Goal: Task Accomplishment & Management: Use online tool/utility

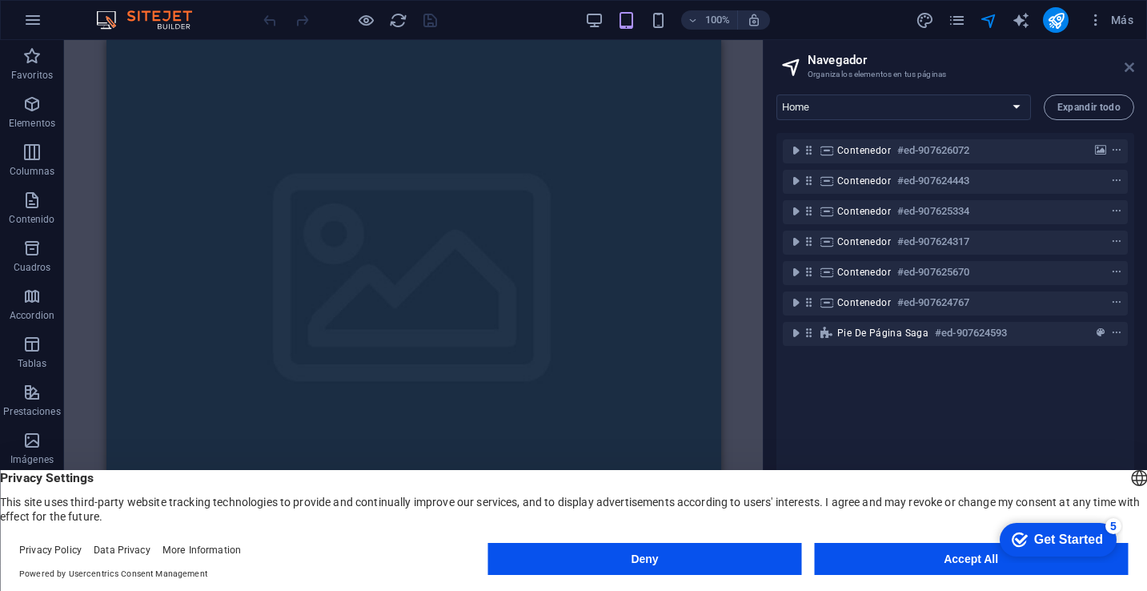
click at [1128, 66] on icon at bounding box center [1130, 67] width 10 height 13
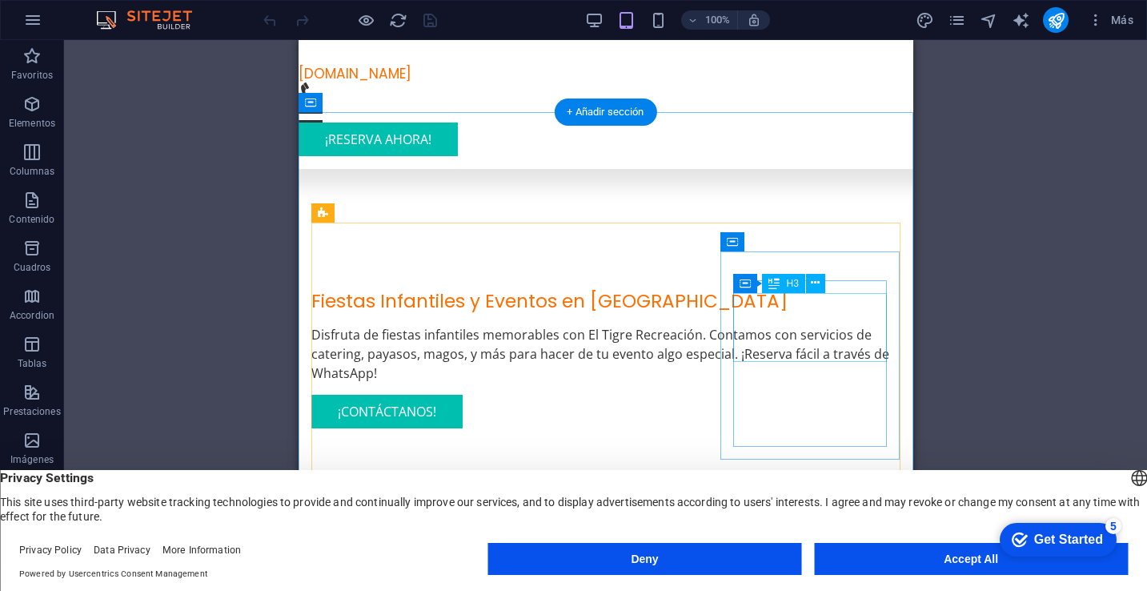
scroll to position [428, 0]
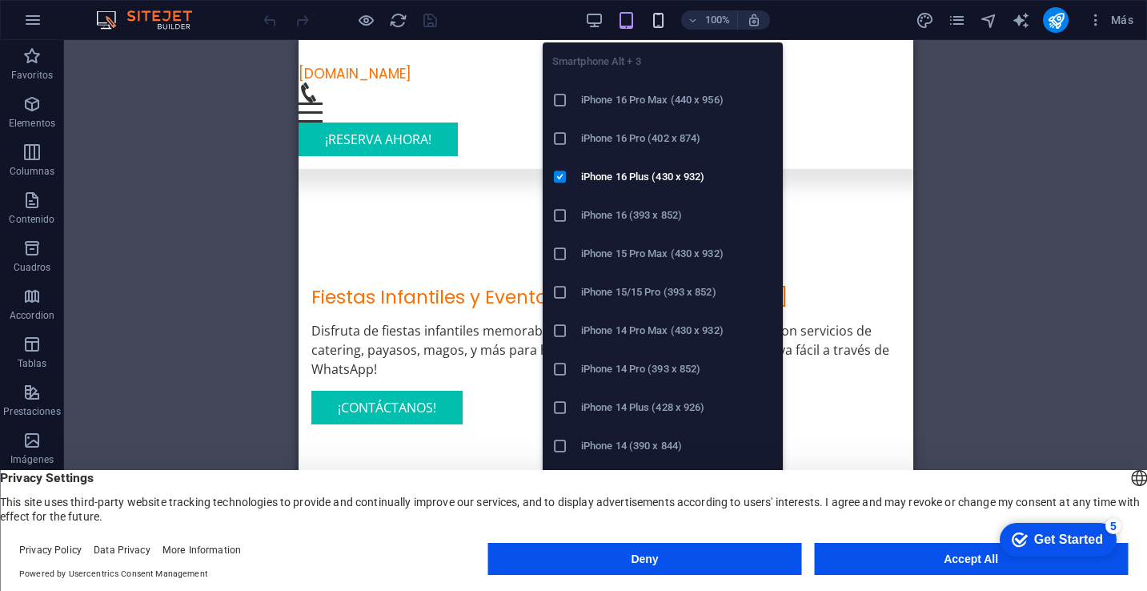
click at [659, 24] on icon "button" at bounding box center [658, 20] width 18 height 18
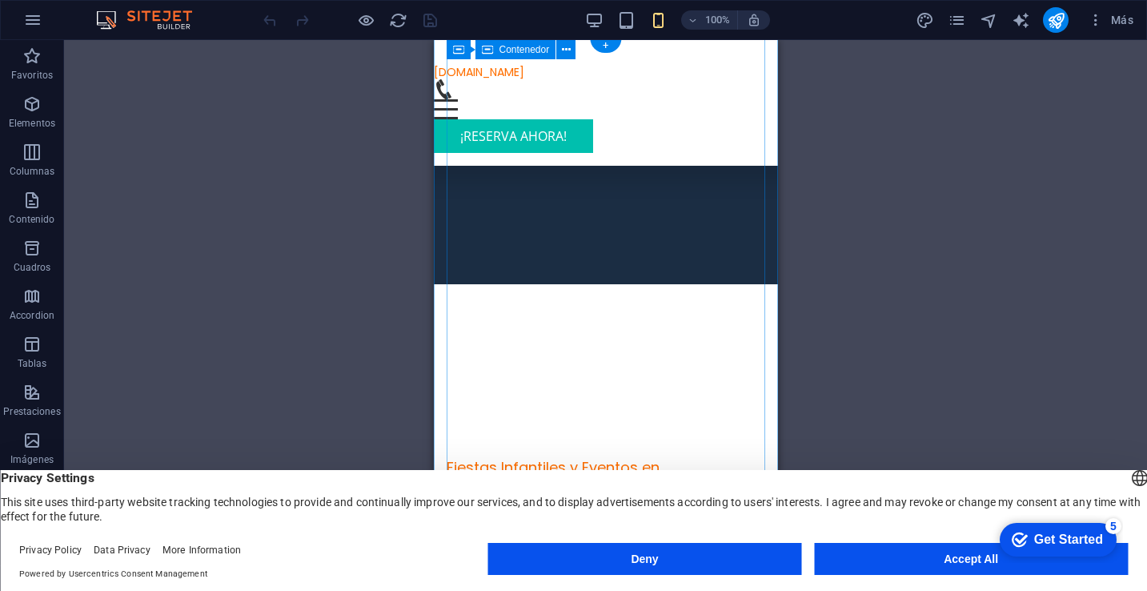
scroll to position [0, 0]
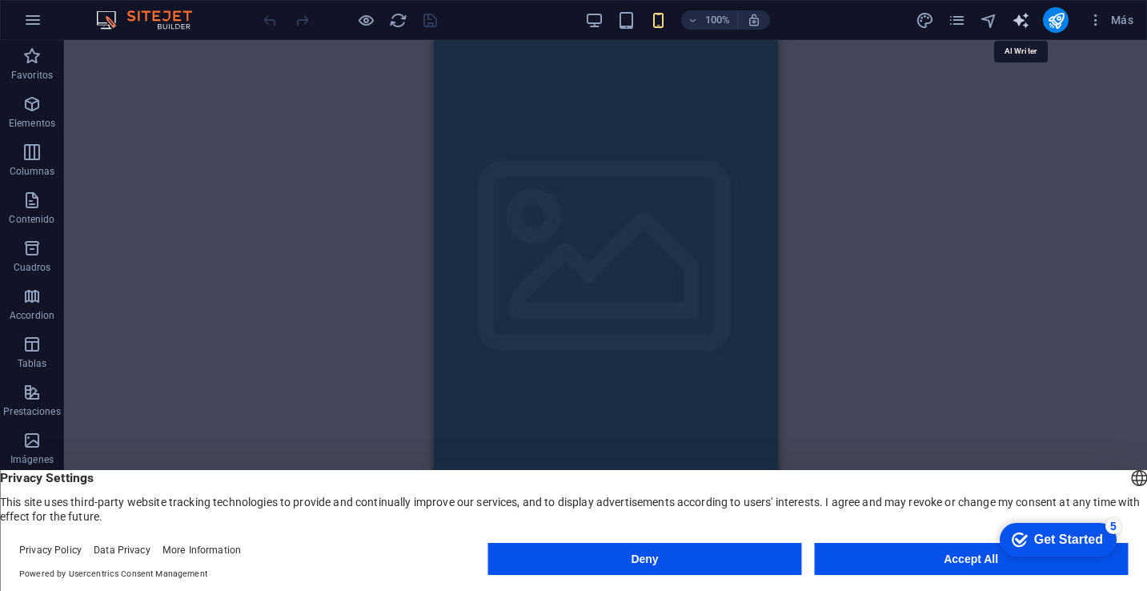
click at [1017, 25] on icon "text_generator" at bounding box center [1021, 20] width 18 height 18
select select "English"
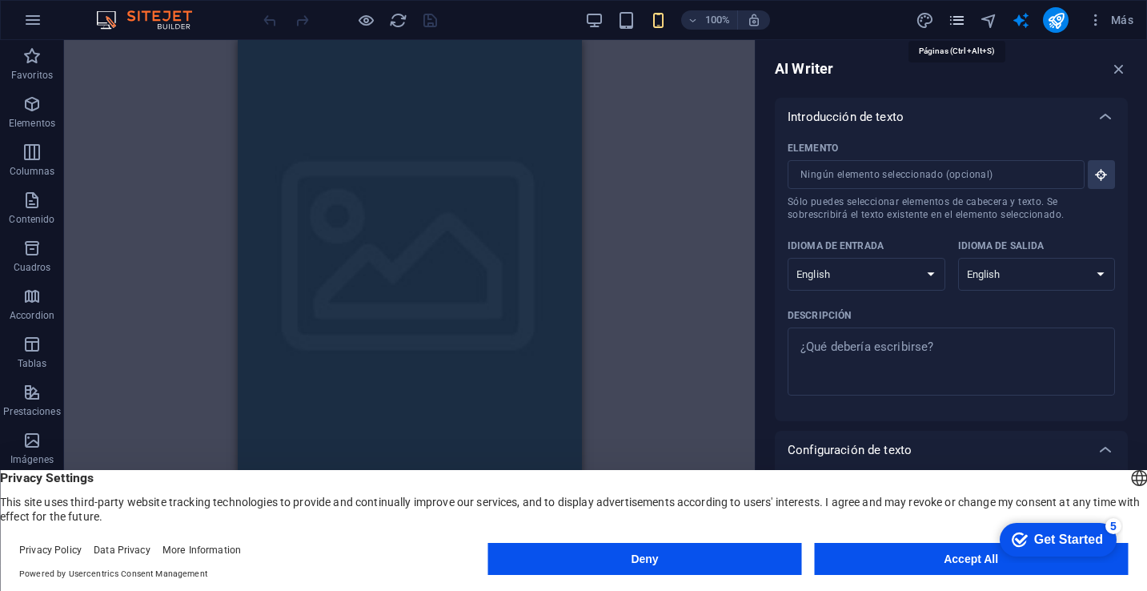
click at [962, 24] on icon "pages" at bounding box center [957, 20] width 18 height 18
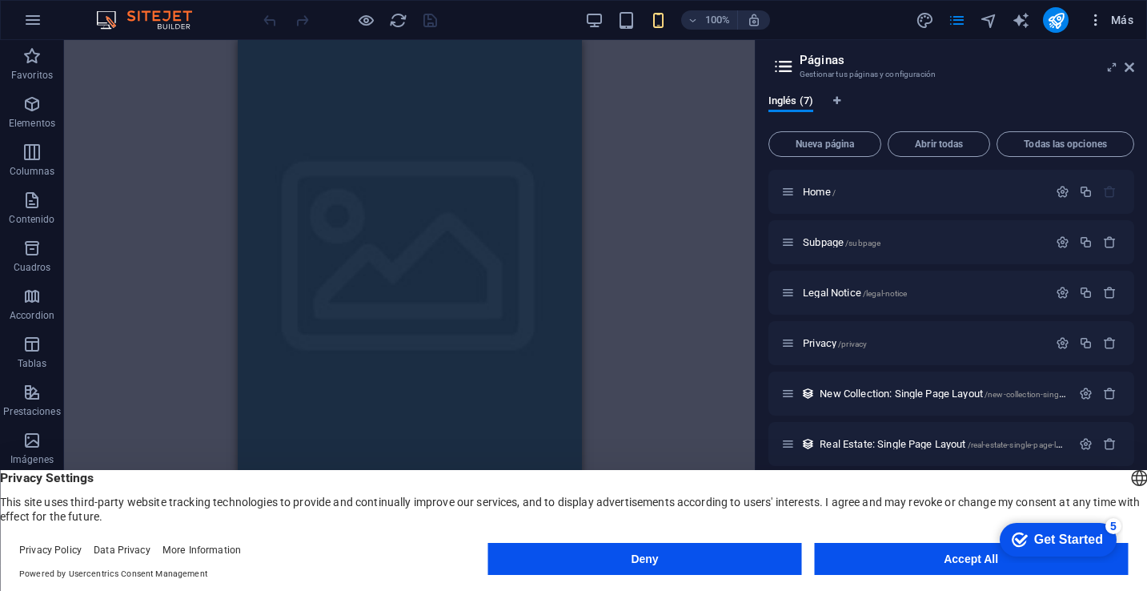
click at [1097, 23] on icon "button" at bounding box center [1096, 20] width 16 height 16
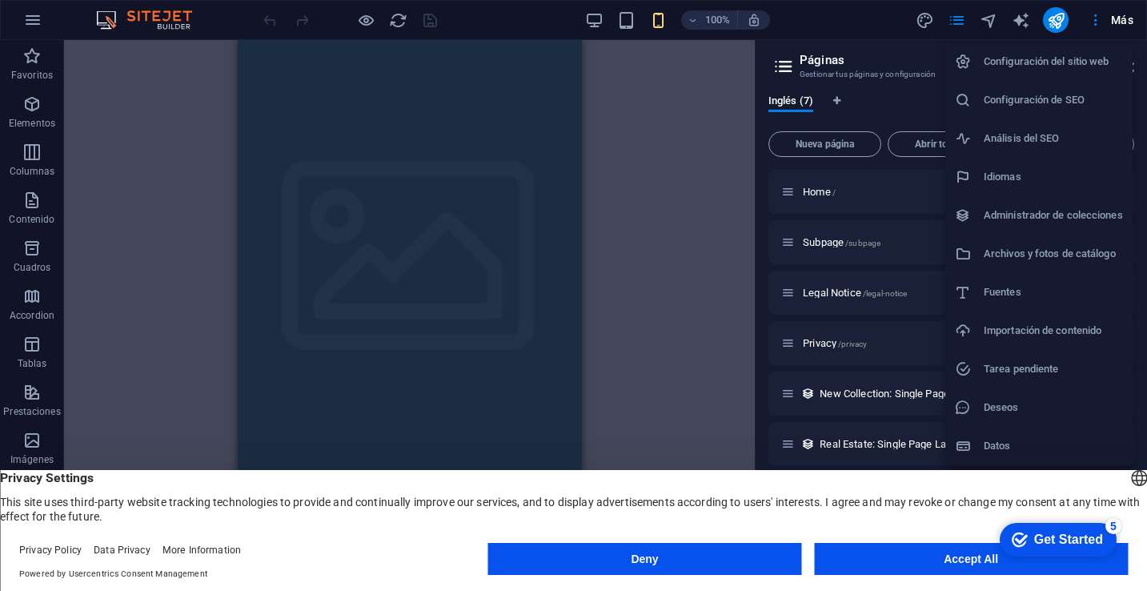
click at [825, 12] on div at bounding box center [573, 295] width 1147 height 591
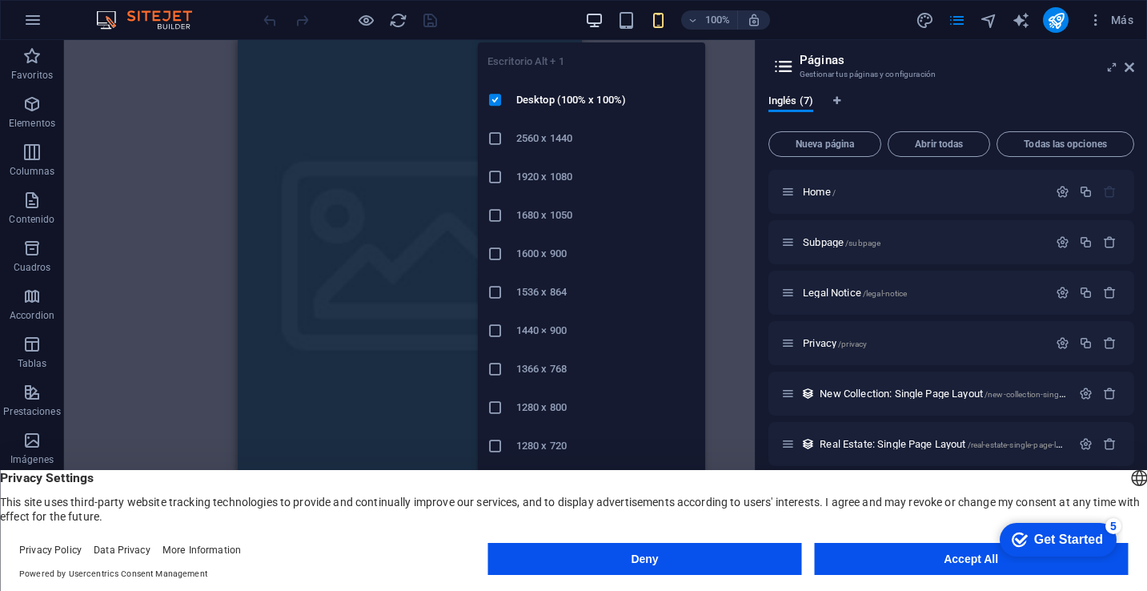
click at [593, 19] on icon "button" at bounding box center [594, 20] width 18 height 18
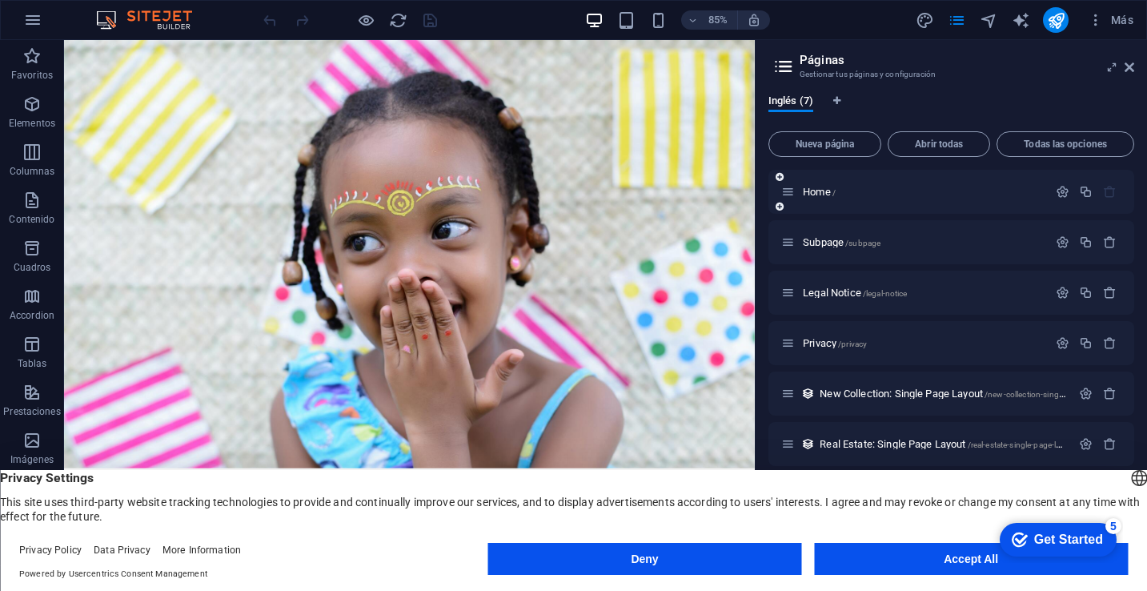
click at [866, 202] on div "Home /" at bounding box center [952, 192] width 366 height 44
click at [789, 197] on icon at bounding box center [788, 192] width 14 height 14
click at [926, 85] on div "Inglés (7) Nueva página Abrir todas Todas las opciones Home / Subpage /subpage …" at bounding box center [952, 324] width 392 height 484
click at [946, 96] on div "Inglés (7)" at bounding box center [952, 109] width 366 height 30
click at [585, 240] on figure at bounding box center [470, 292] width 813 height 504
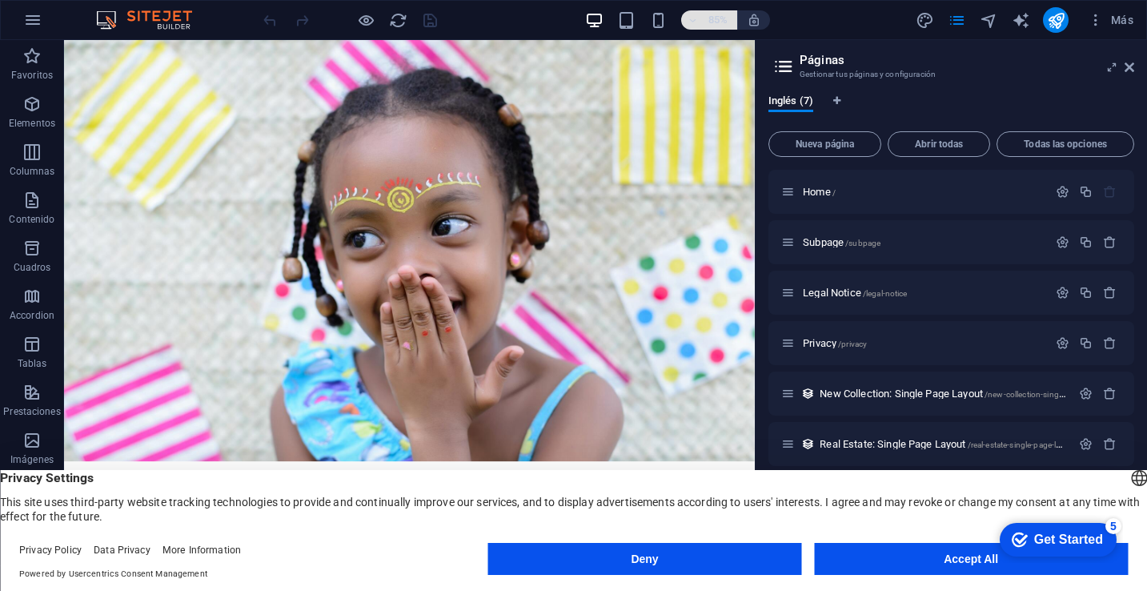
click at [691, 23] on icon "button" at bounding box center [693, 20] width 11 height 10
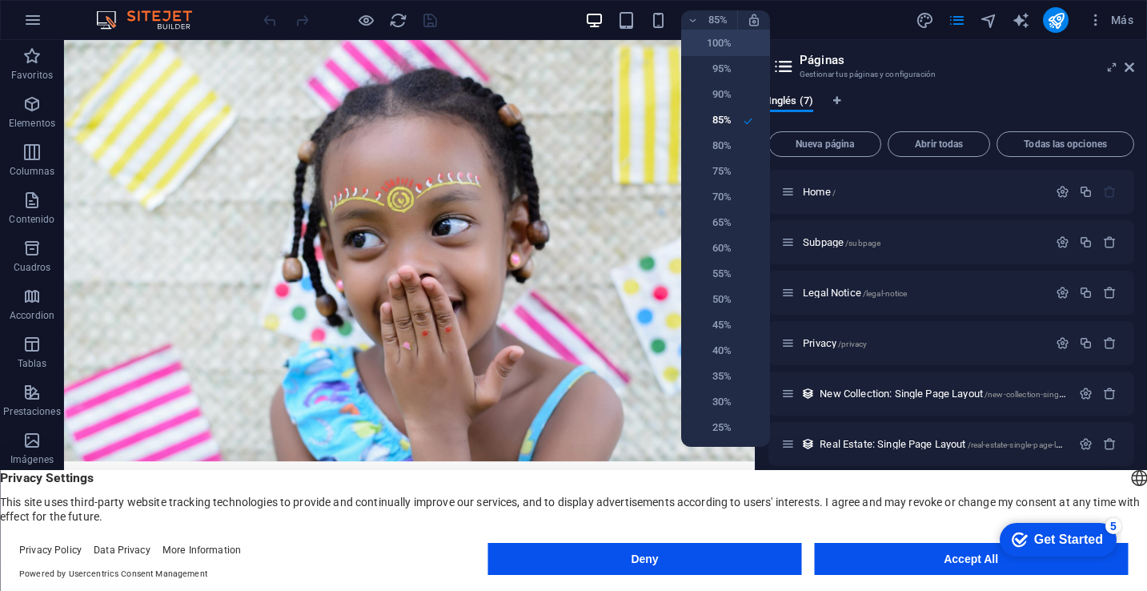
click at [705, 48] on h6 "100%" at bounding box center [711, 43] width 41 height 19
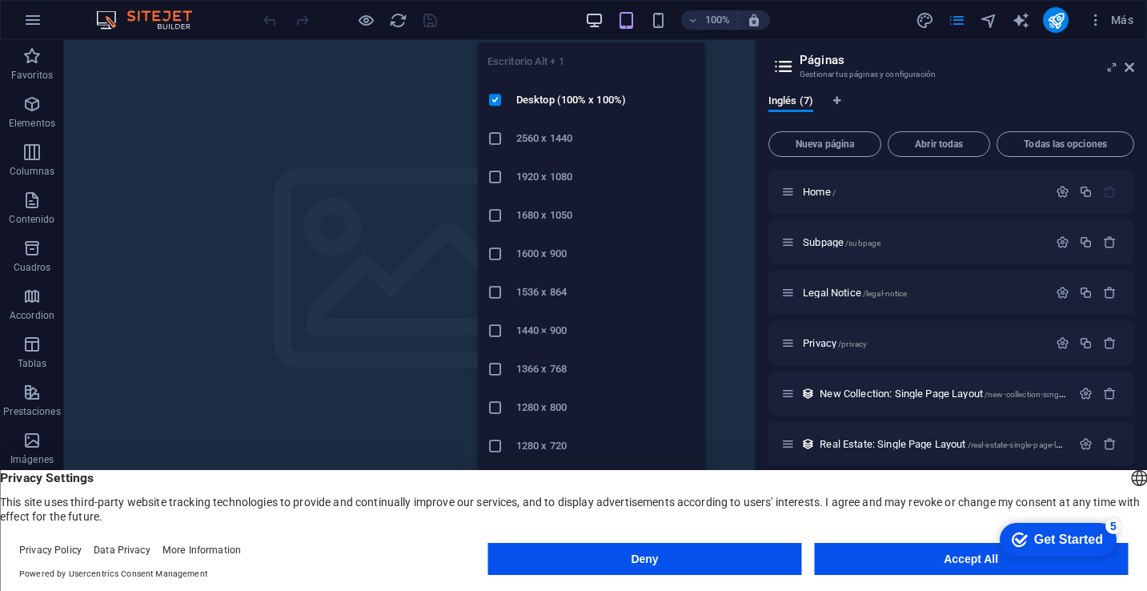
click at [598, 23] on icon "button" at bounding box center [594, 20] width 18 height 18
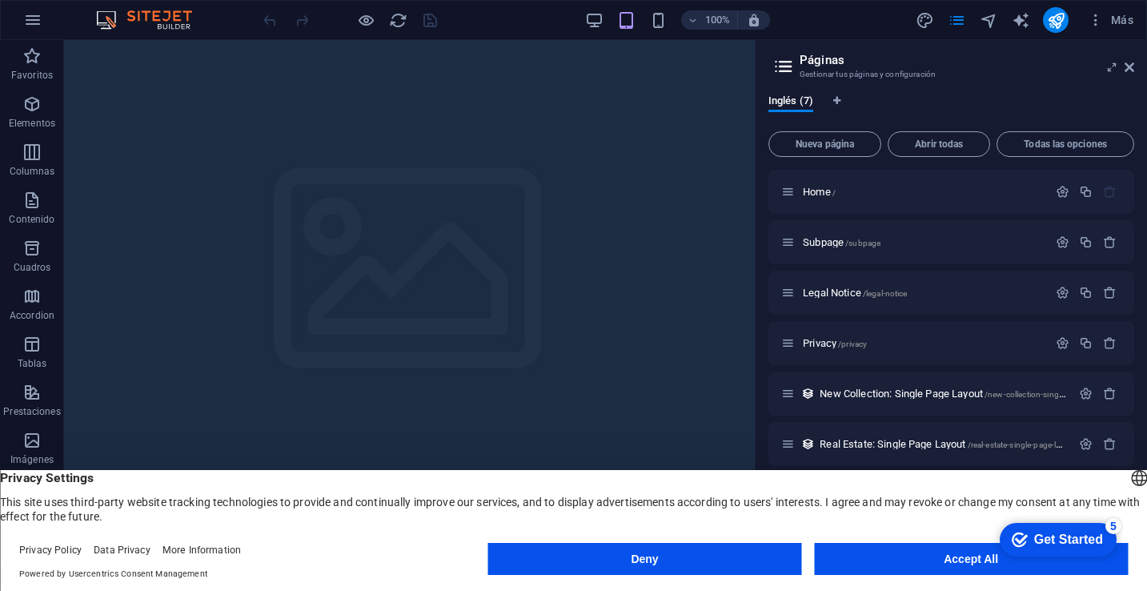
click at [598, 30] on div "100%" at bounding box center [677, 20] width 185 height 26
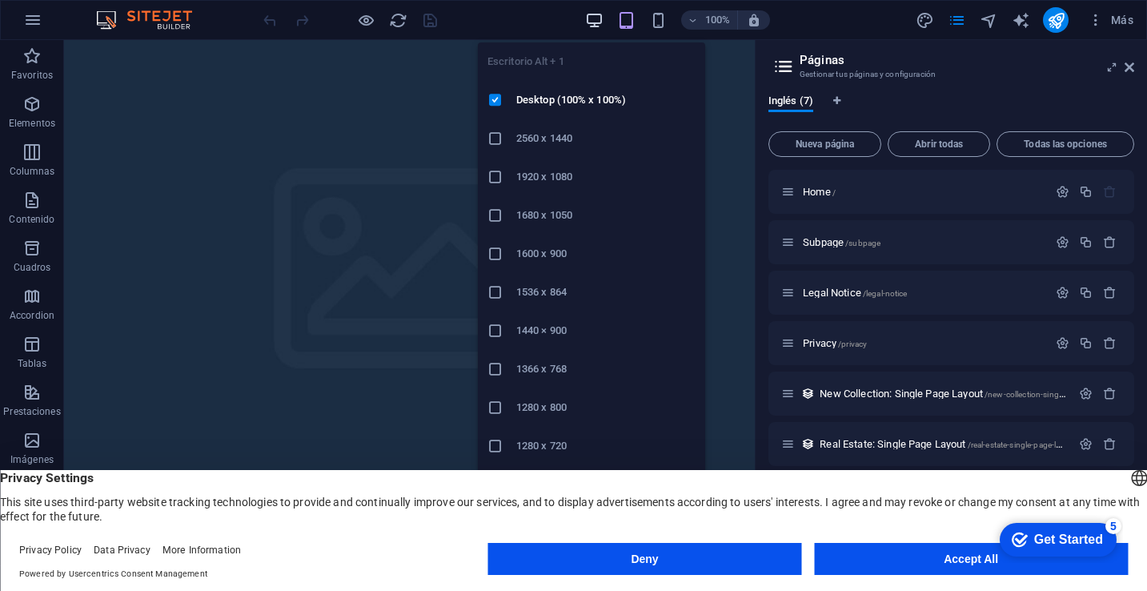
click at [593, 21] on icon "button" at bounding box center [594, 20] width 18 height 18
click at [592, 23] on icon "button" at bounding box center [594, 20] width 18 height 18
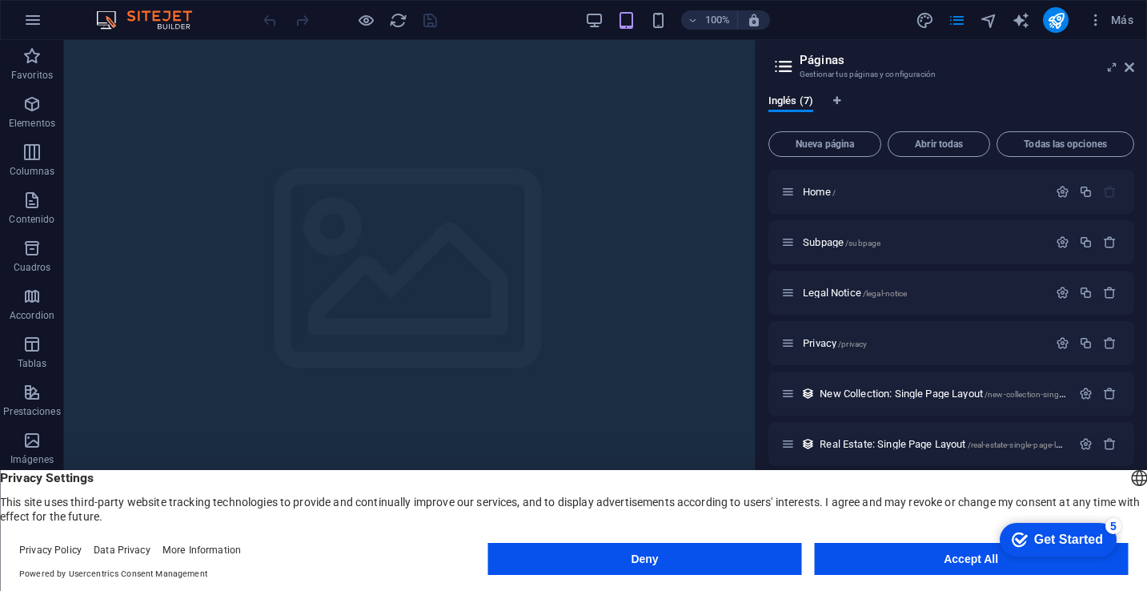
click at [584, 18] on div "100% Más" at bounding box center [700, 20] width 880 height 26
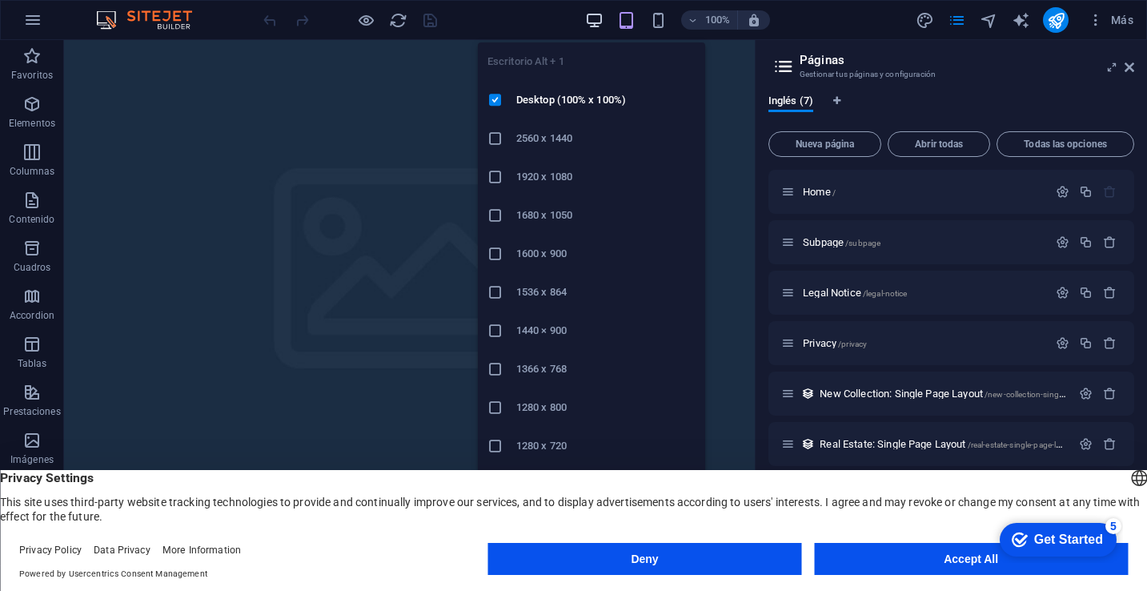
click at [593, 19] on icon "button" at bounding box center [594, 20] width 18 height 18
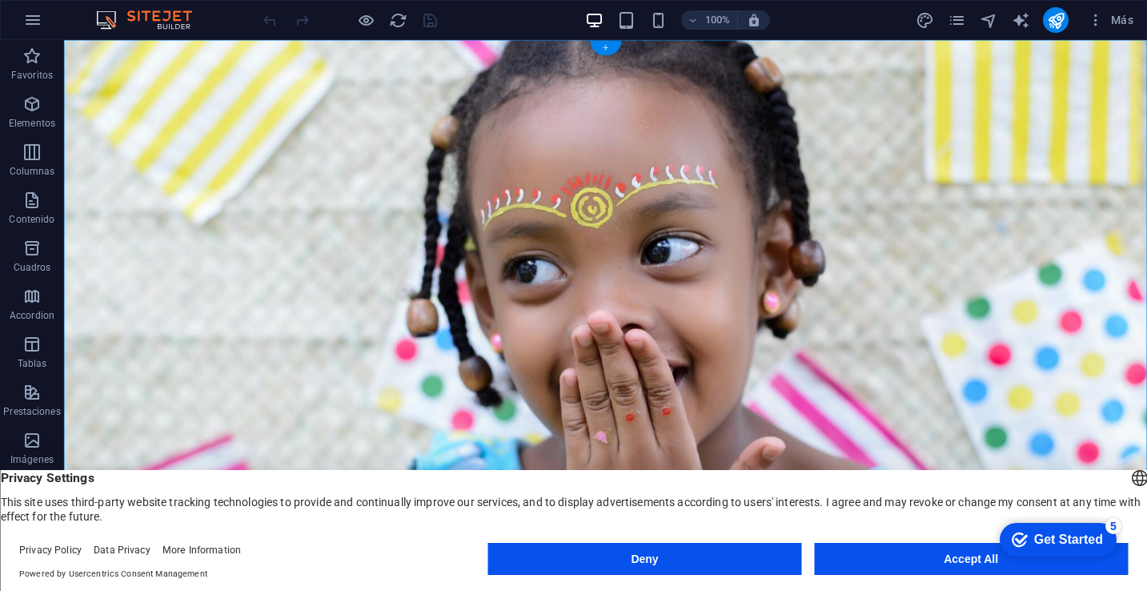
click at [608, 50] on div "+" at bounding box center [605, 48] width 31 height 14
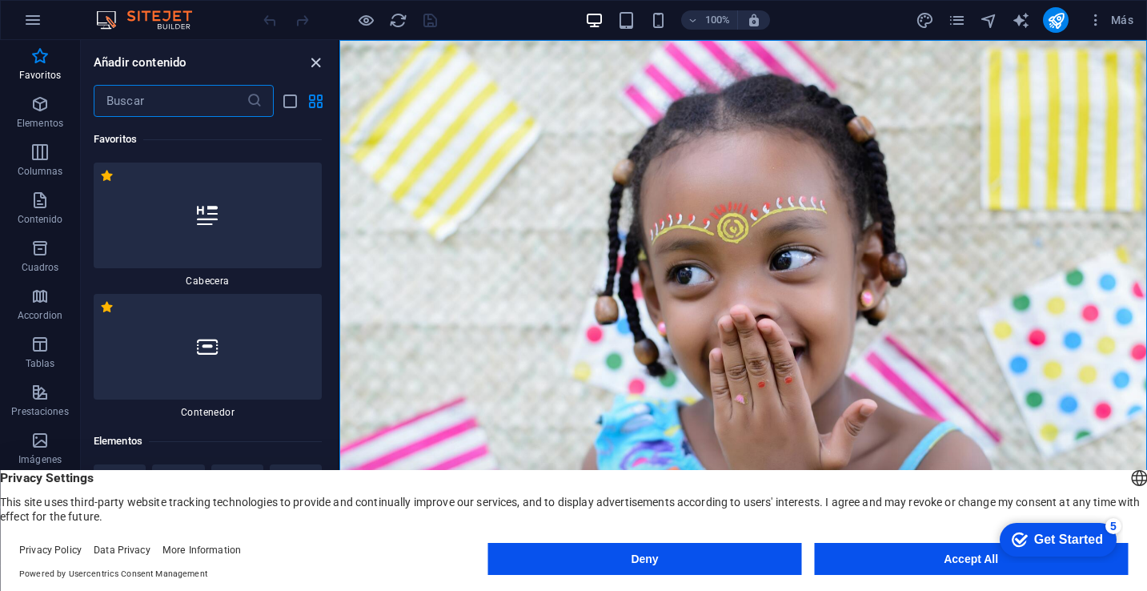
click at [315, 63] on icon "close panel" at bounding box center [316, 63] width 18 height 18
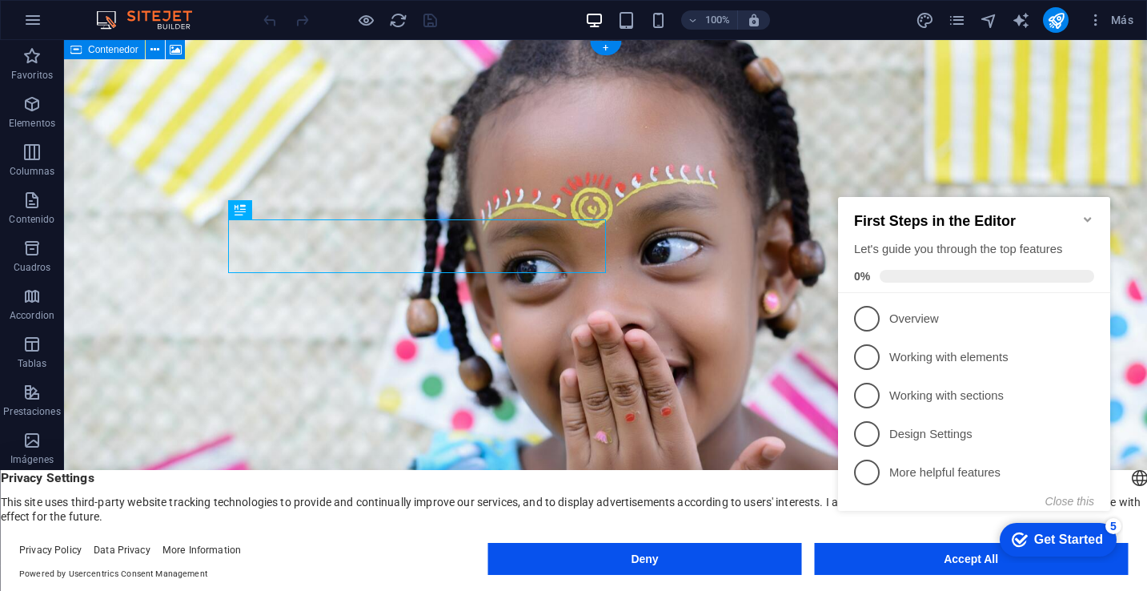
click at [776, 205] on figure at bounding box center [605, 288] width 1083 height 496
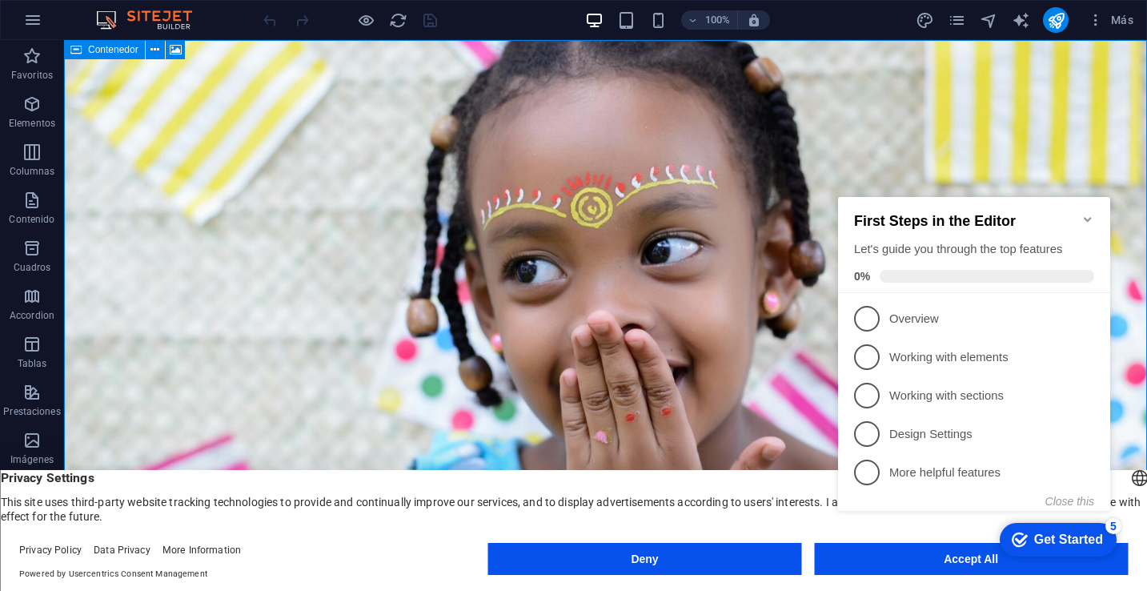
click at [1091, 214] on icon "Minimize checklist" at bounding box center [1088, 219] width 13 height 13
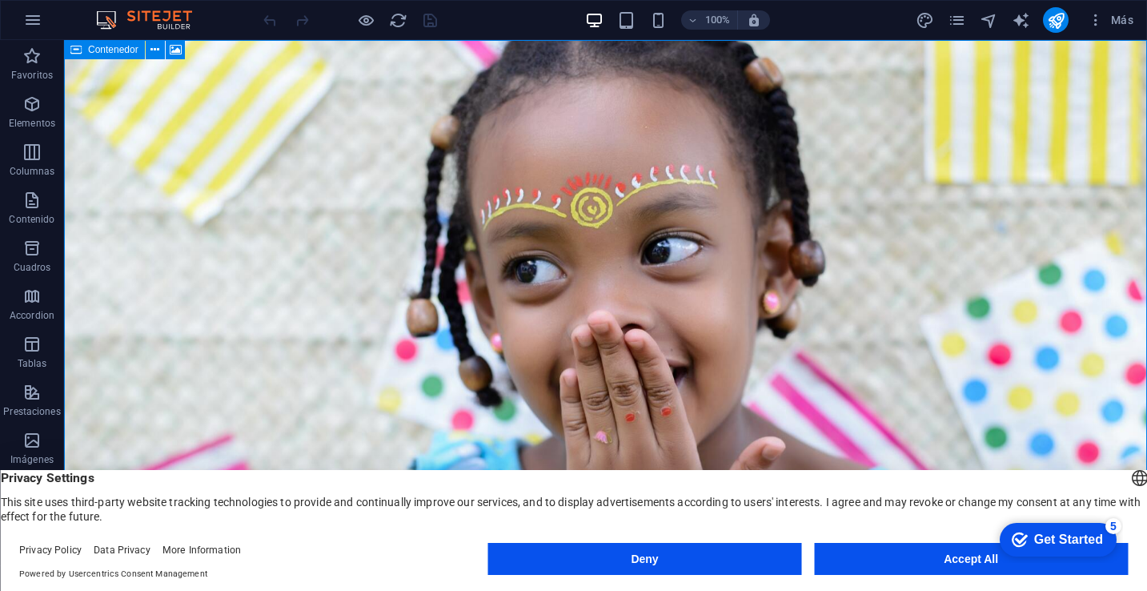
click at [131, 52] on span "Contenedor" at bounding box center [113, 50] width 50 height 10
click at [179, 51] on icon at bounding box center [176, 50] width 12 height 17
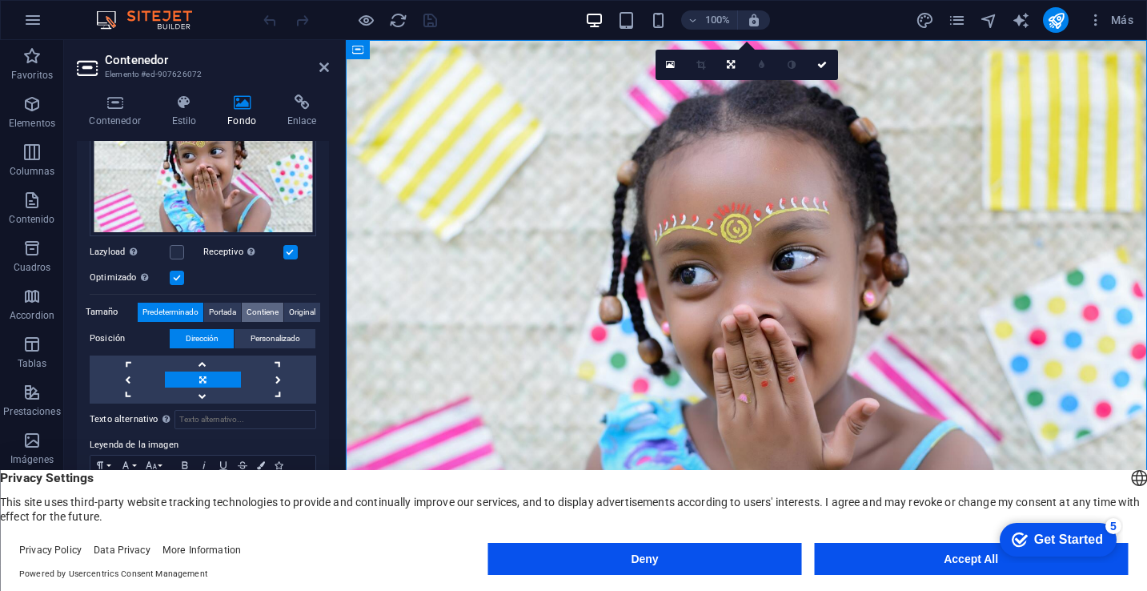
scroll to position [223, 0]
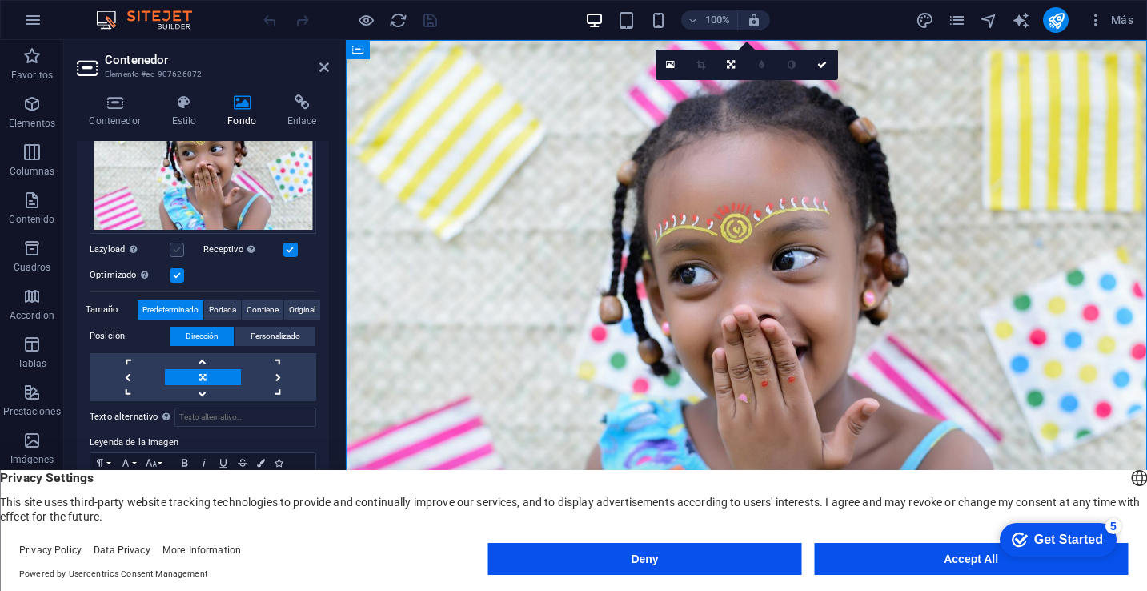
click at [172, 247] on label at bounding box center [177, 250] width 14 height 14
click at [0, 0] on input "Lazyload La carga de imágenes tras la carga de la página mejora la velocidad de…" at bounding box center [0, 0] width 0 height 0
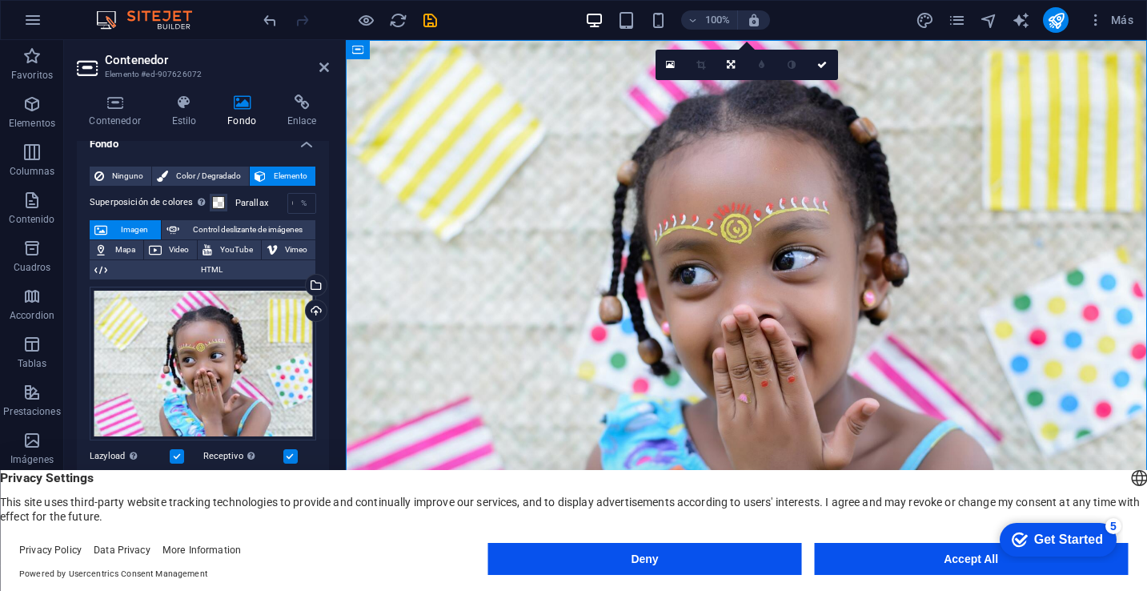
scroll to position [0, 0]
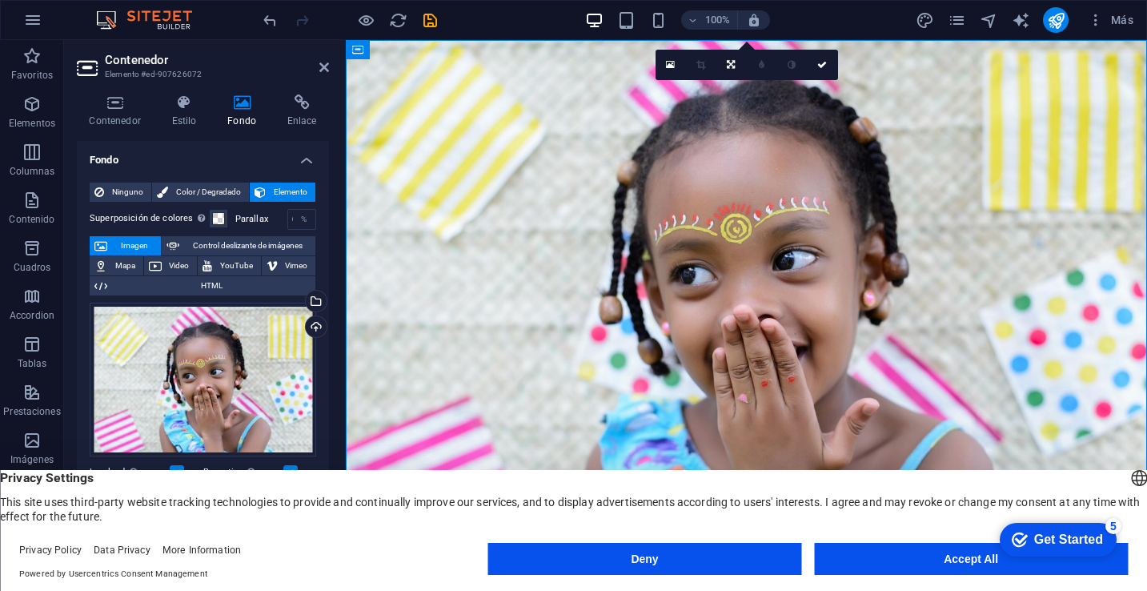
click at [206, 151] on h4 "Fondo" at bounding box center [203, 155] width 252 height 29
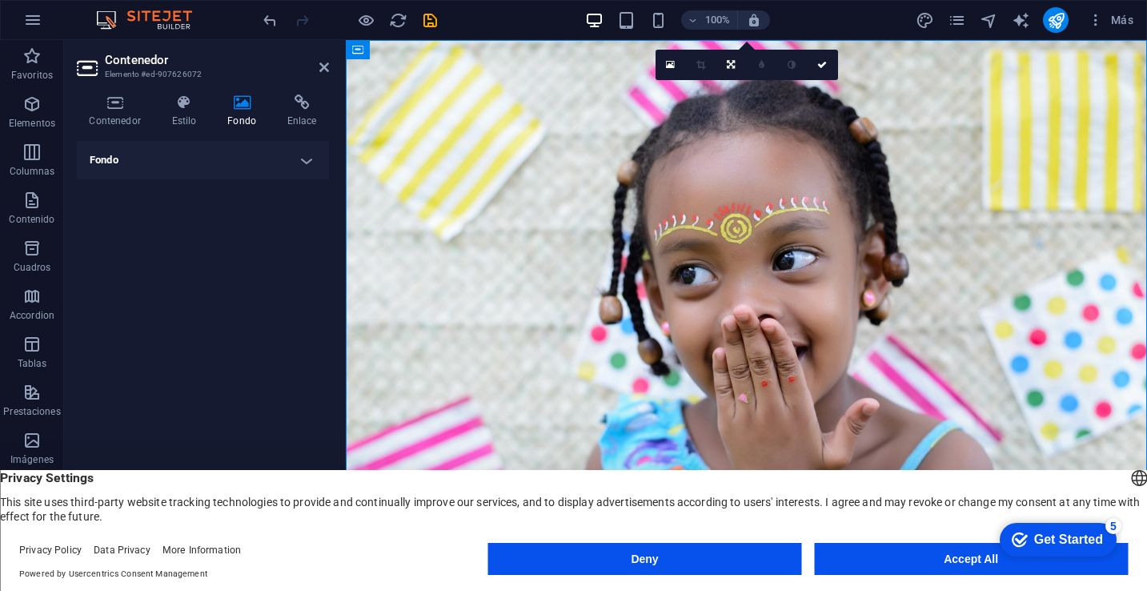
click at [206, 151] on h4 "Fondo" at bounding box center [203, 160] width 252 height 38
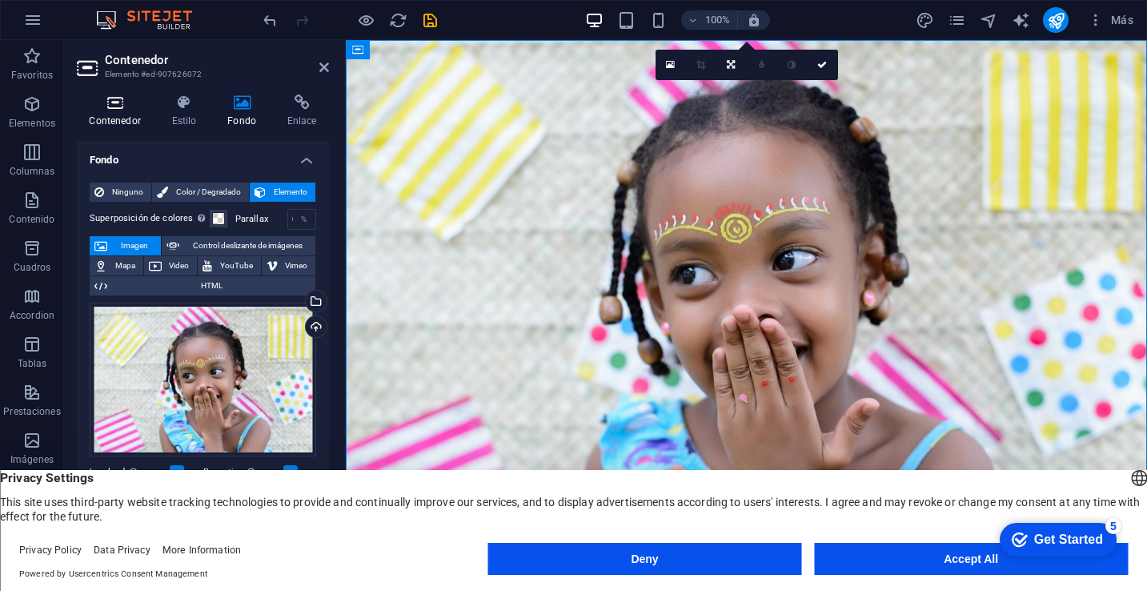
click at [112, 106] on icon at bounding box center [115, 102] width 76 height 16
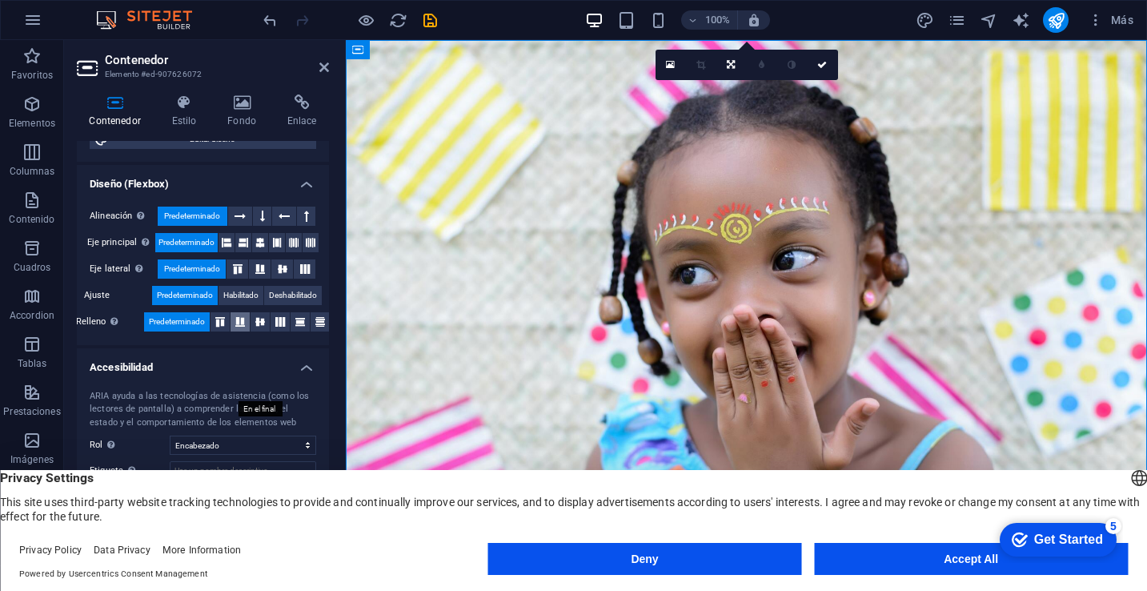
scroll to position [228, 0]
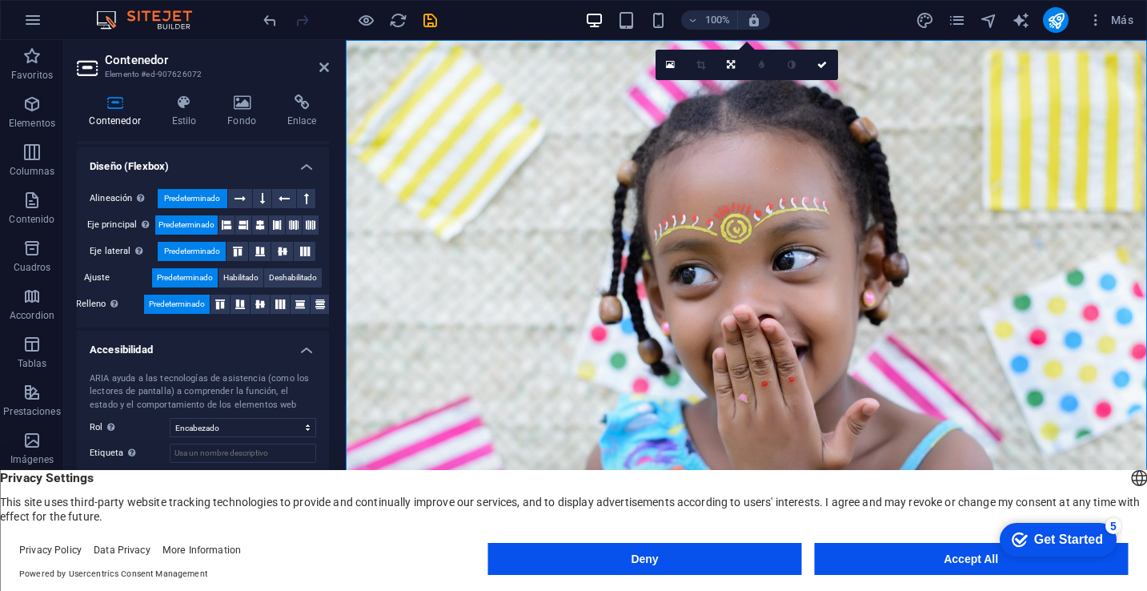
click at [819, 11] on div "100% Más" at bounding box center [700, 20] width 880 height 26
click at [898, 27] on div "100% Más" at bounding box center [700, 20] width 880 height 26
click at [1061, 540] on div "Get Started" at bounding box center [1068, 539] width 69 height 14
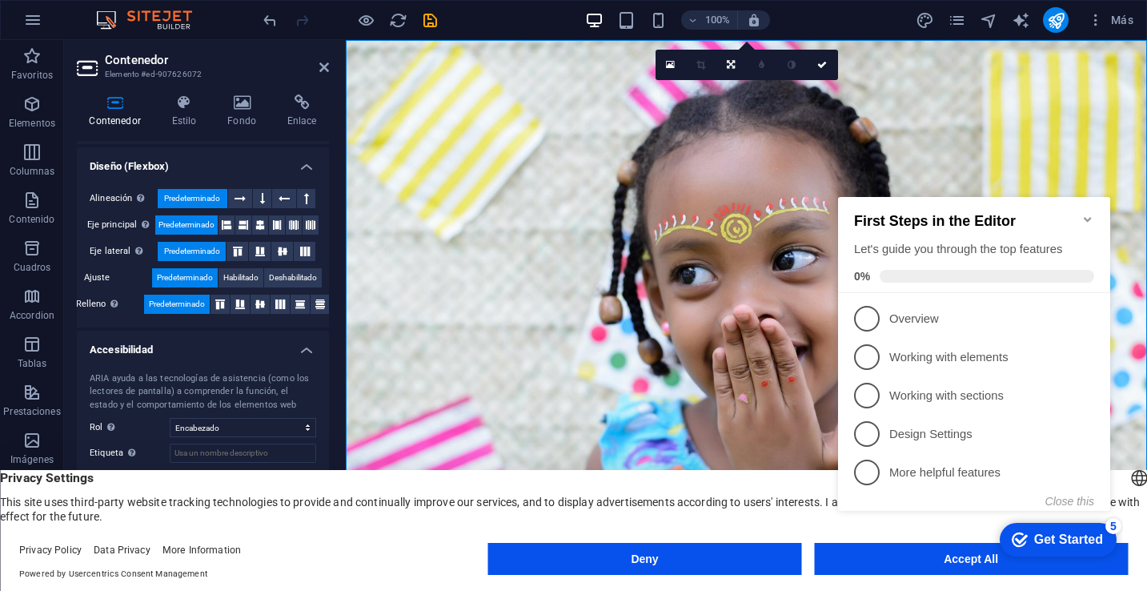
click at [487, 24] on div "100% Más" at bounding box center [700, 20] width 880 height 26
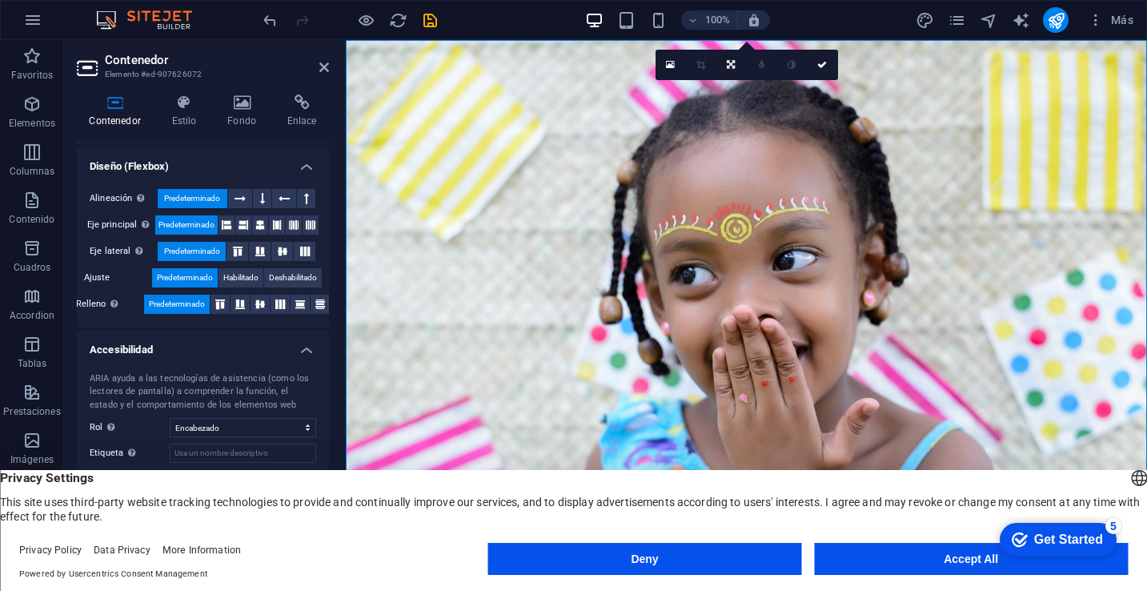
click at [110, 25] on img at bounding box center [152, 19] width 120 height 19
click at [98, 23] on img at bounding box center [152, 19] width 120 height 19
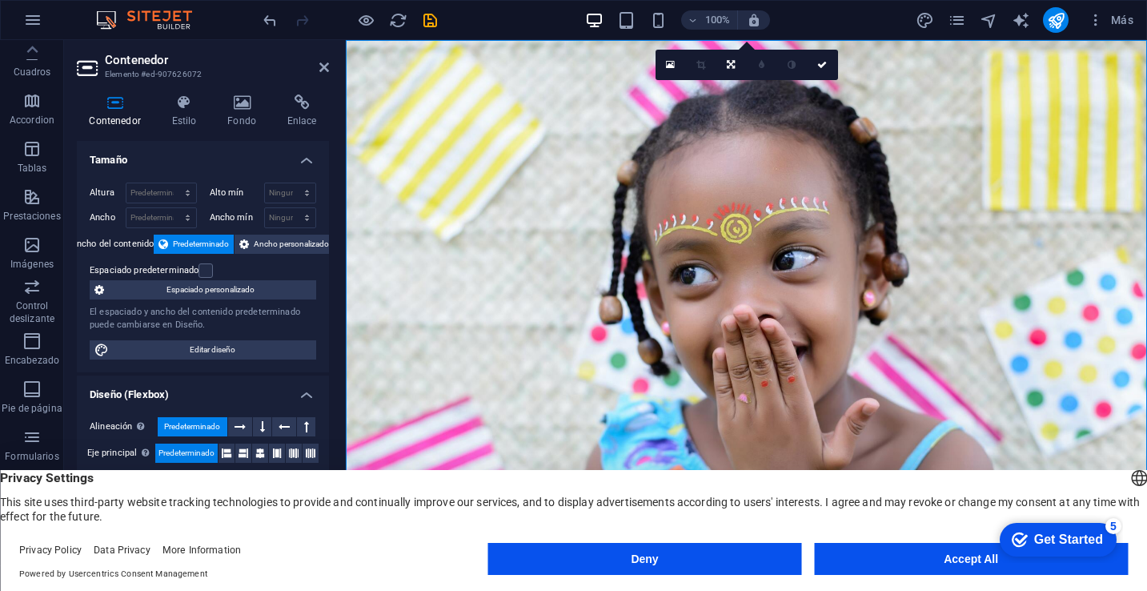
click at [90, 70] on icon at bounding box center [89, 68] width 24 height 26
click at [114, 100] on icon at bounding box center [115, 102] width 76 height 16
click at [196, 105] on icon at bounding box center [184, 102] width 50 height 16
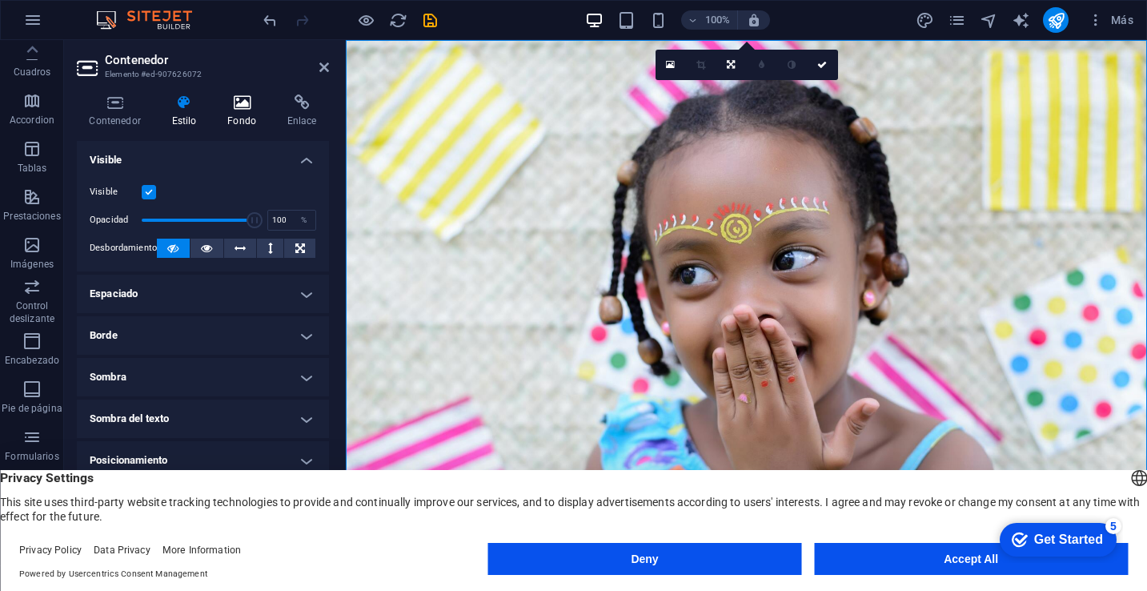
click at [235, 114] on h4 "Fondo" at bounding box center [245, 111] width 60 height 34
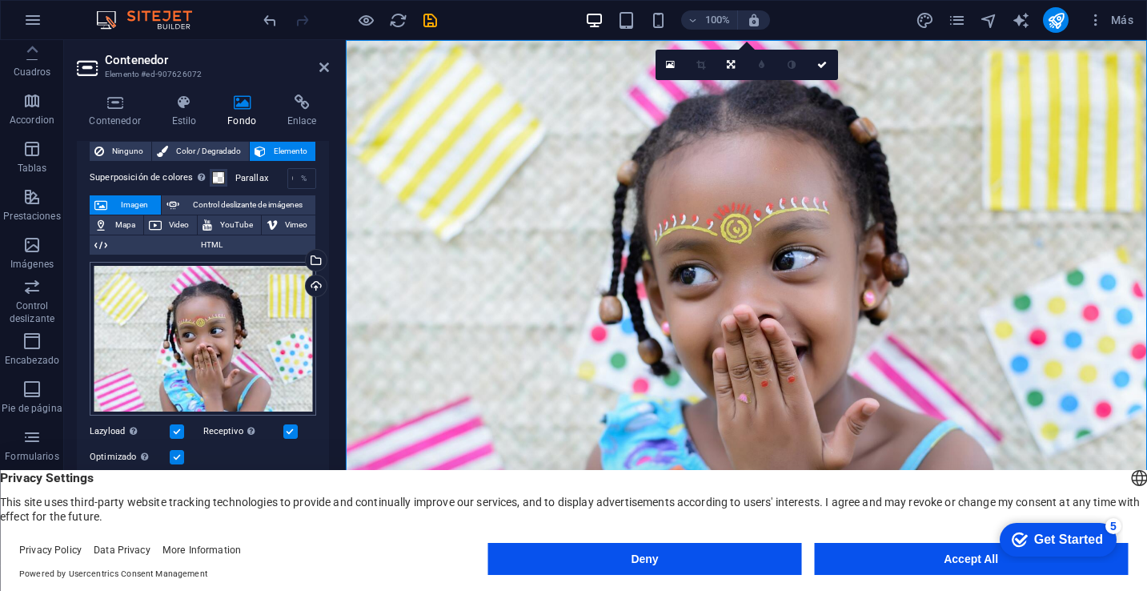
scroll to position [7, 0]
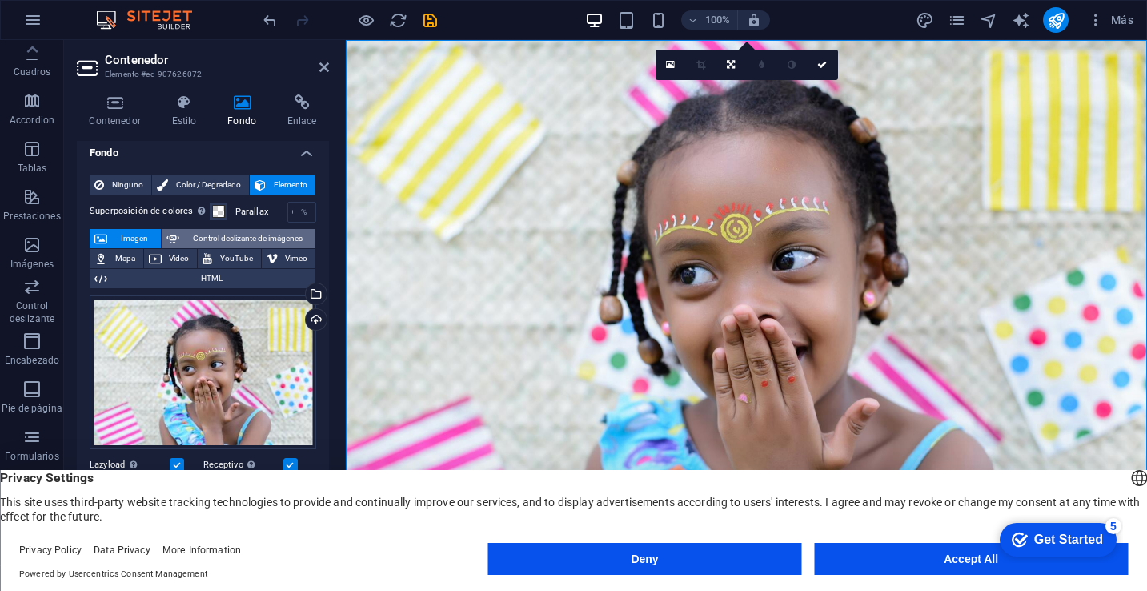
click at [221, 237] on span "Control deslizante de imágenes" at bounding box center [247, 238] width 127 height 19
select select "ms"
select select "s"
select select "progressive"
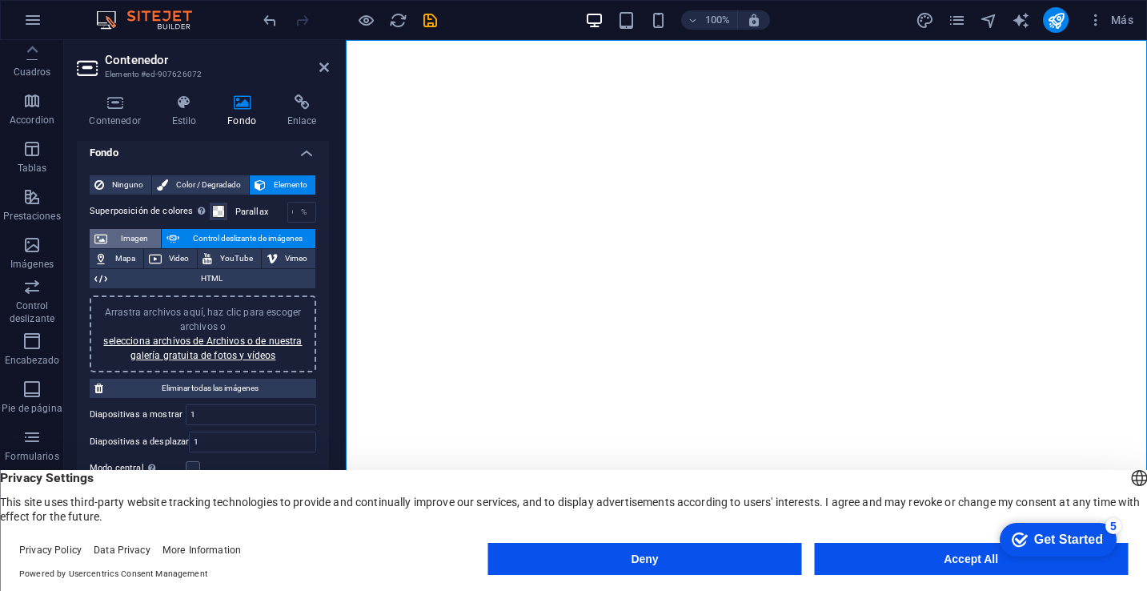
click at [131, 235] on span "Imagen" at bounding box center [134, 238] width 44 height 19
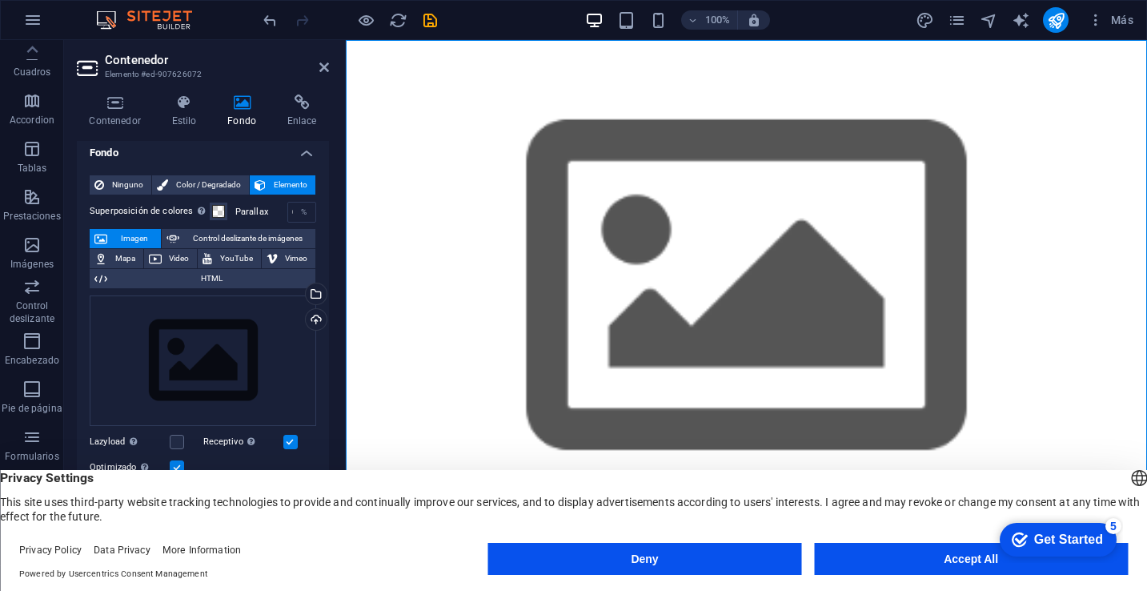
scroll to position [0, 0]
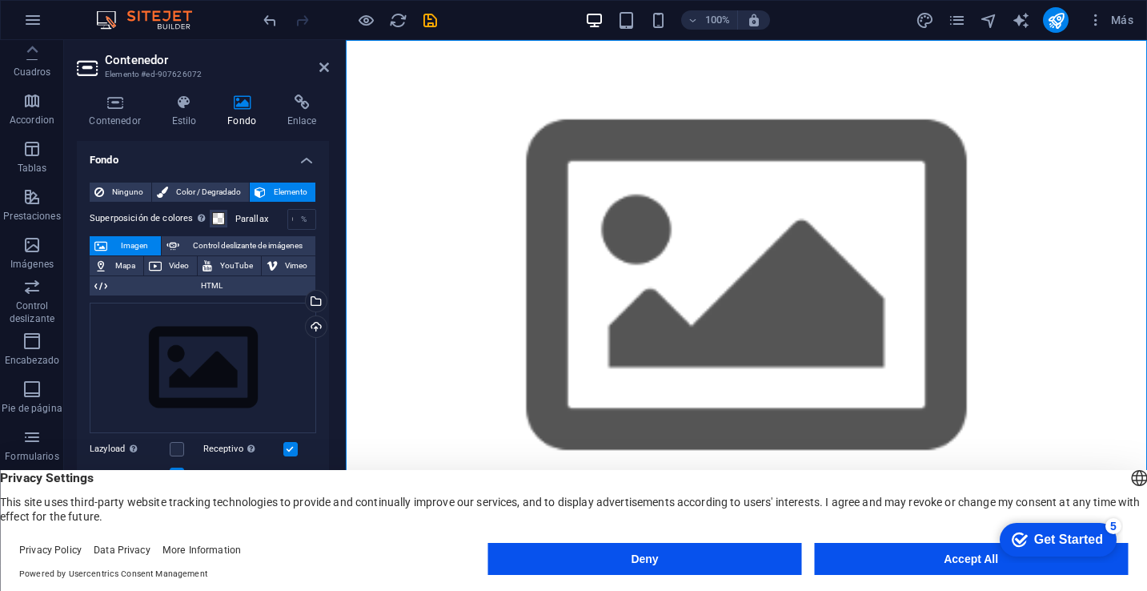
drag, startPoint x: 329, startPoint y: 266, endPoint x: 342, endPoint y: 323, distance: 59.1
click at [342, 323] on aside "Contenedor Elemento #ed-907626072 Contenedor Estilo Fondo Enlace Tamaño Altura …" at bounding box center [205, 302] width 282 height 525
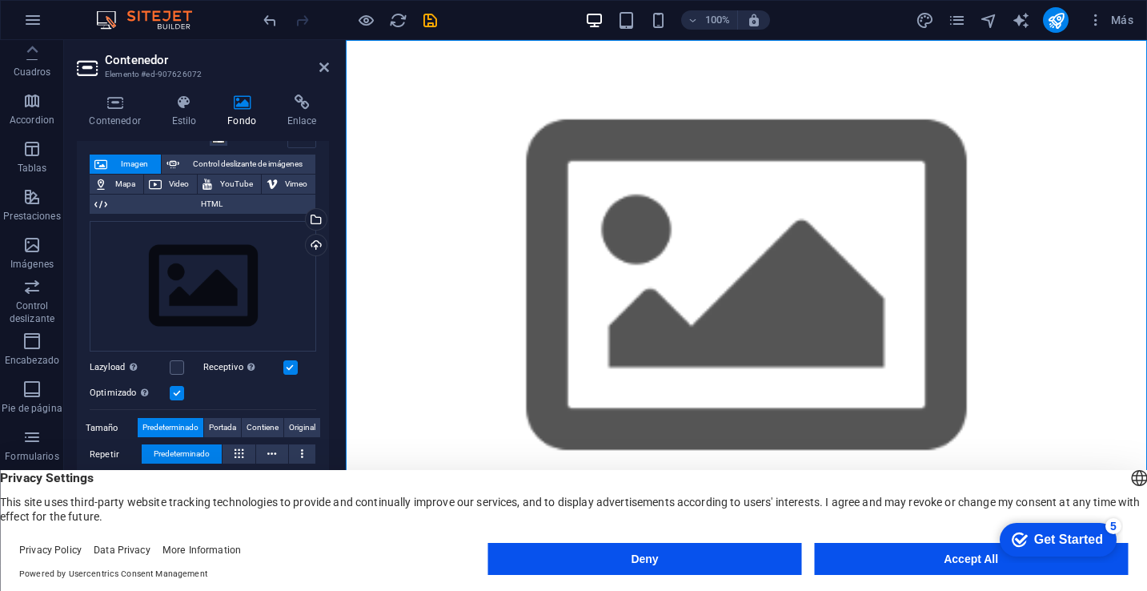
scroll to position [6, 0]
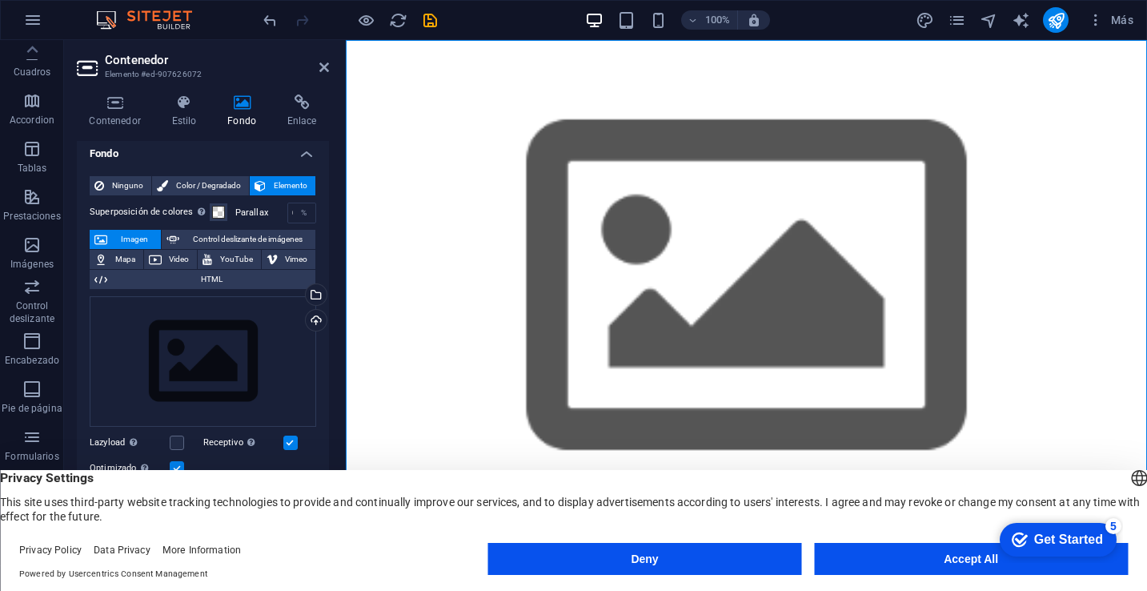
click at [135, 235] on span "Imagen" at bounding box center [134, 239] width 44 height 19
click at [131, 236] on span "Imagen" at bounding box center [134, 239] width 44 height 19
click at [31, 14] on icon "button" at bounding box center [32, 19] width 19 height 19
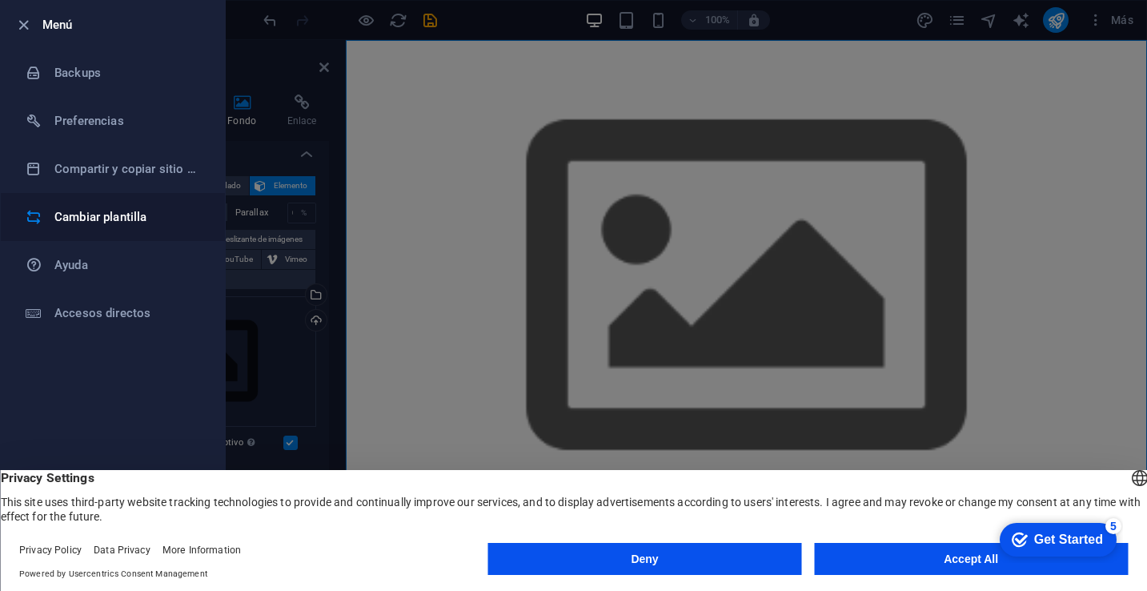
click at [123, 223] on h6 "Cambiar plantilla" at bounding box center [128, 216] width 148 height 19
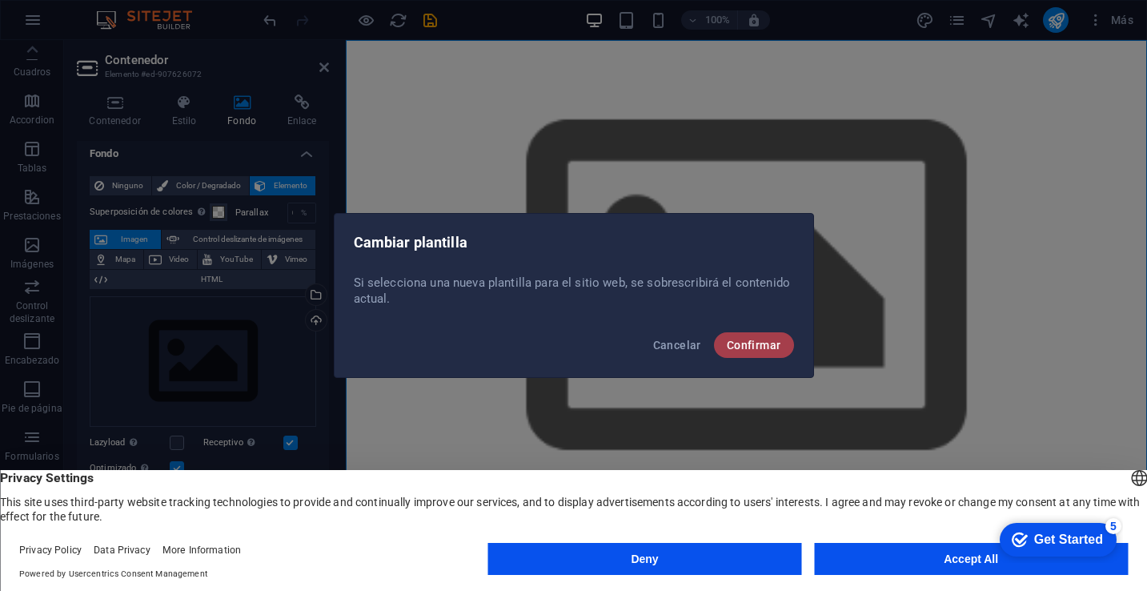
click at [738, 347] on span "Confirmar" at bounding box center [754, 345] width 54 height 13
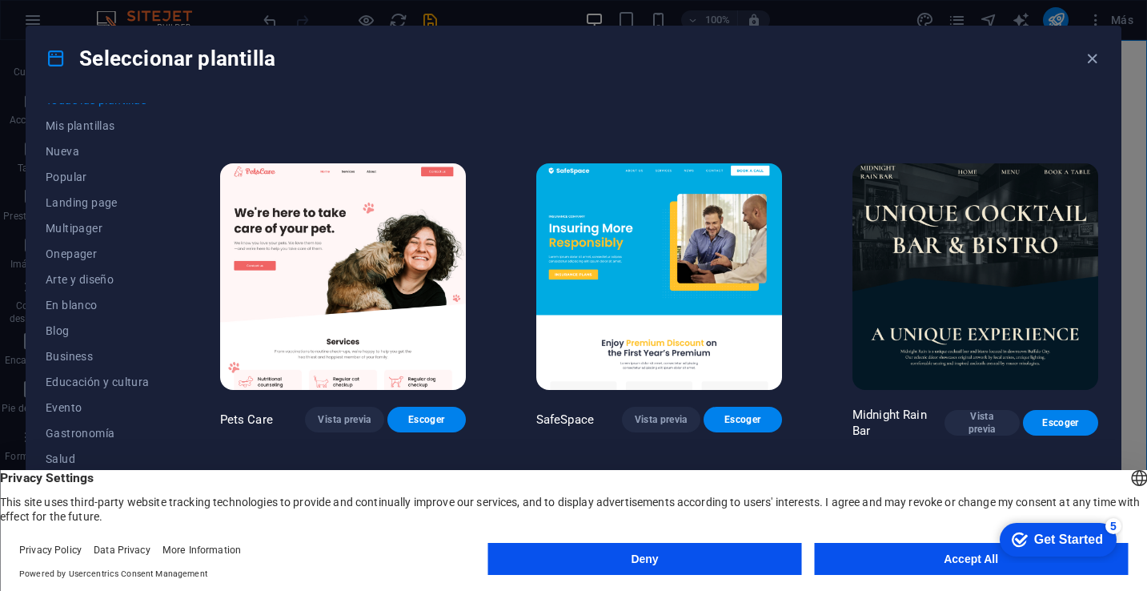
scroll to position [0, 0]
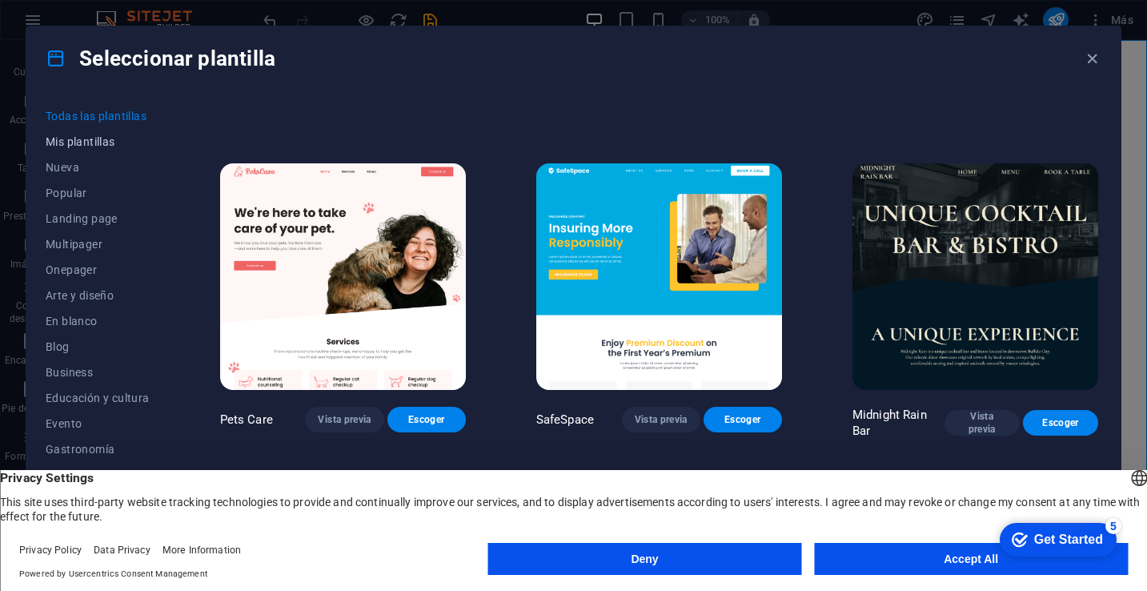
click at [80, 145] on span "Mis plantillas" at bounding box center [98, 141] width 104 height 13
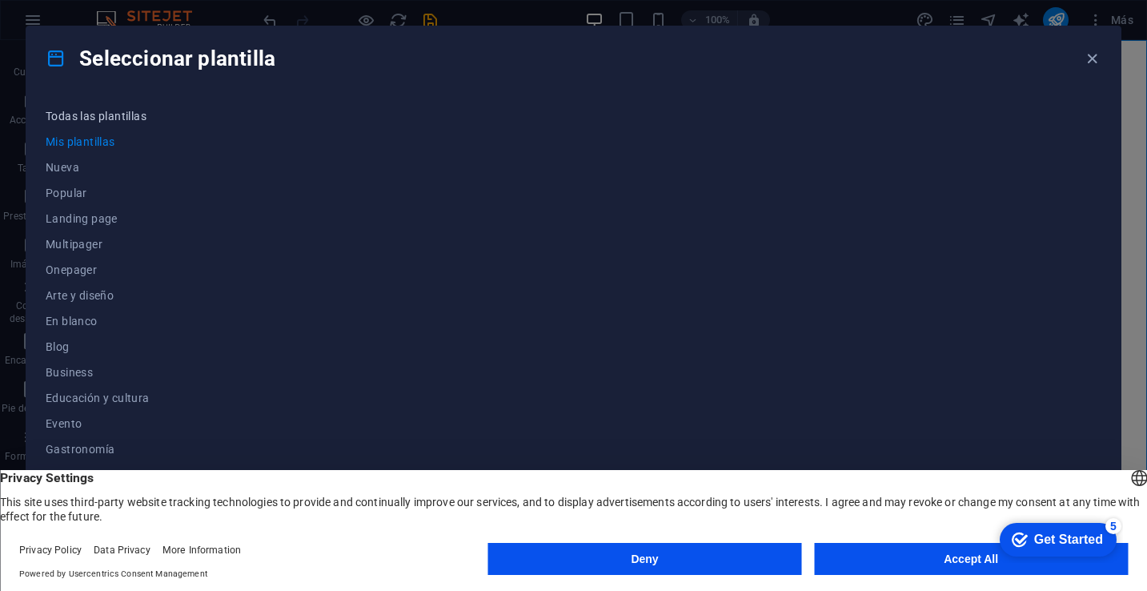
click at [104, 115] on span "Todas las plantillas" at bounding box center [98, 116] width 104 height 13
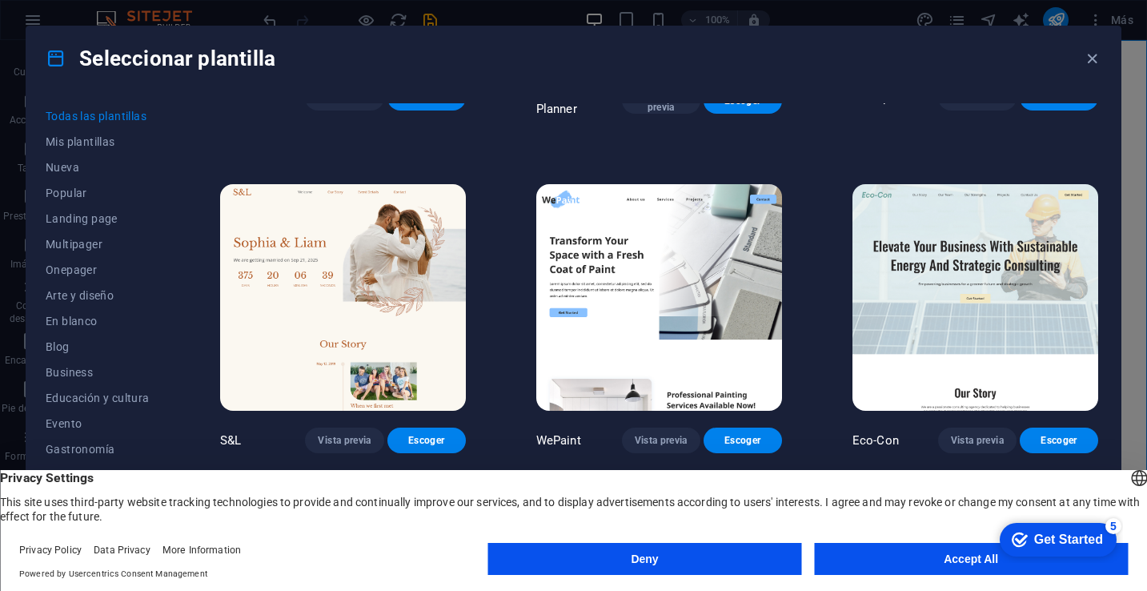
scroll to position [688, 0]
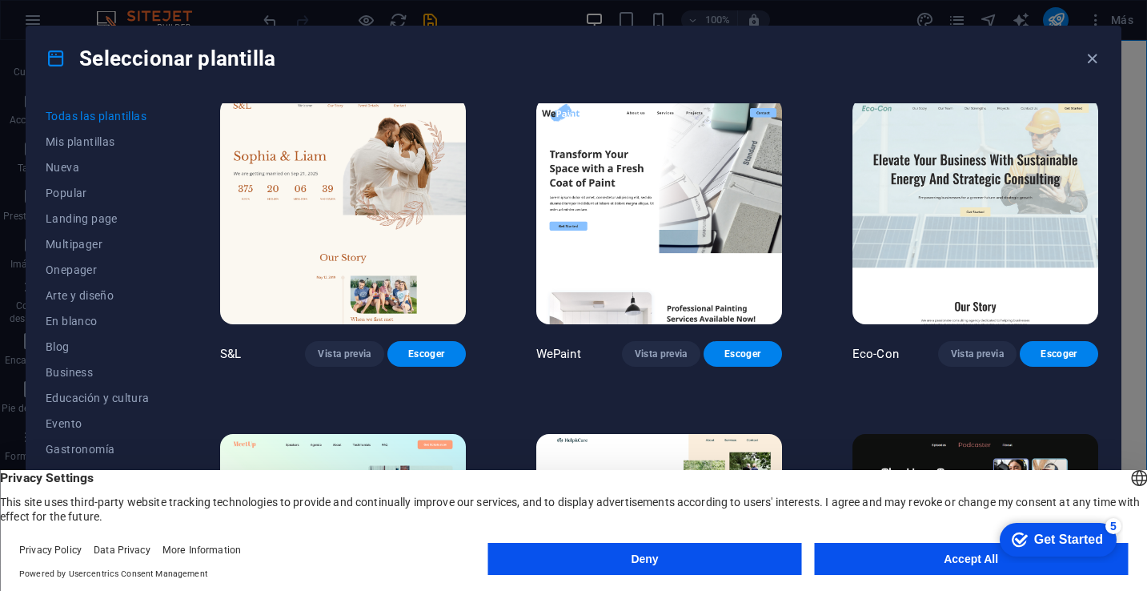
click at [563, 351] on p "WePaint" at bounding box center [558, 354] width 45 height 16
click at [645, 350] on span "Vista previa" at bounding box center [661, 353] width 53 height 13
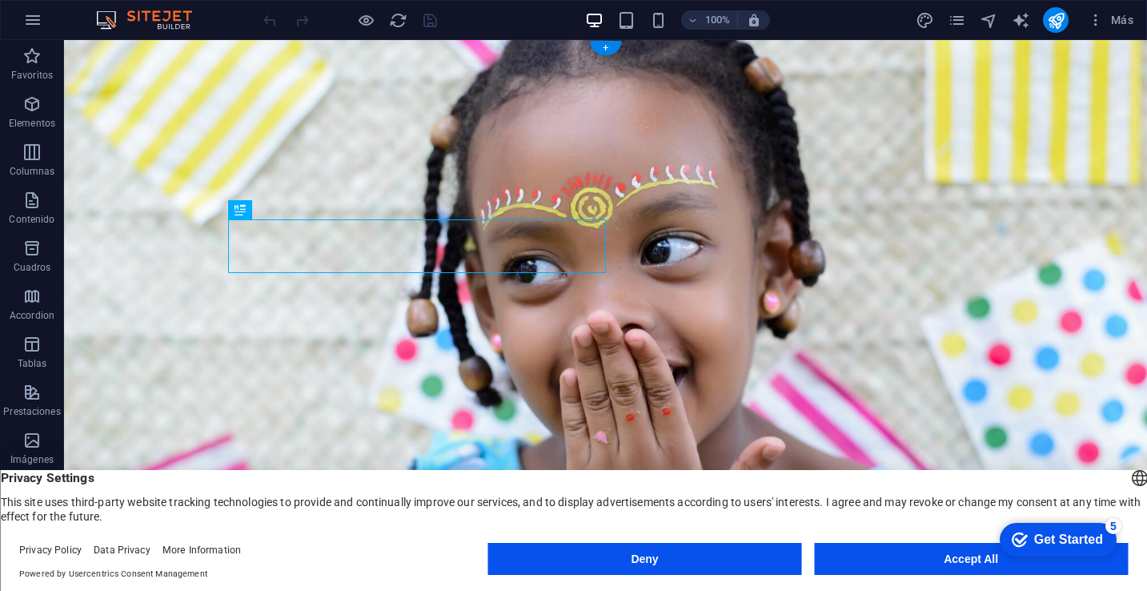
click at [741, 181] on figure at bounding box center [605, 288] width 1083 height 496
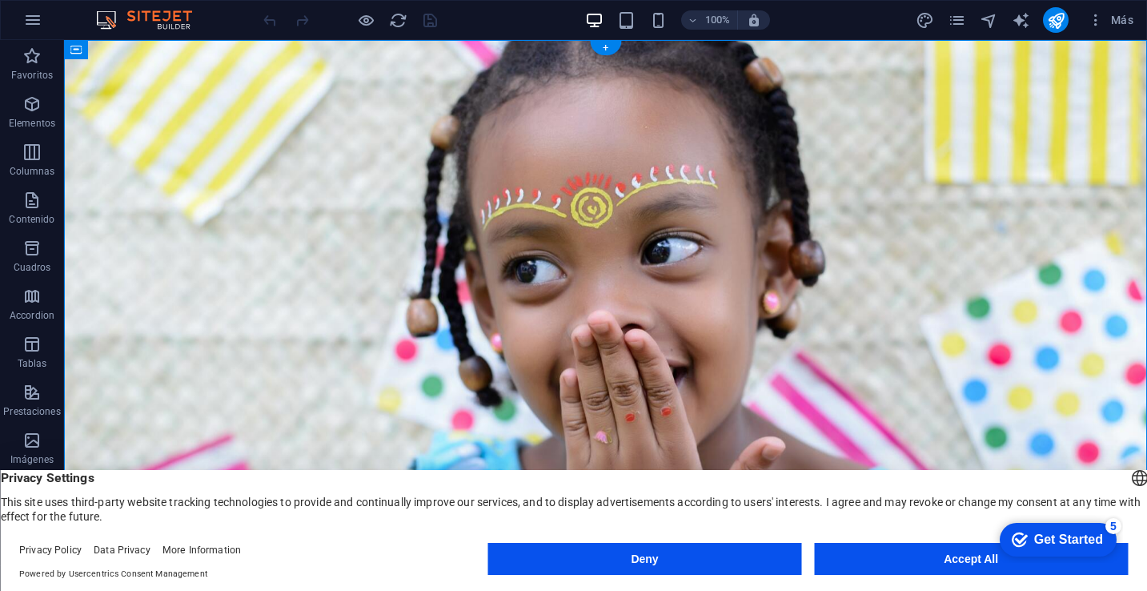
click at [741, 181] on figure at bounding box center [605, 288] width 1083 height 496
select select "header"
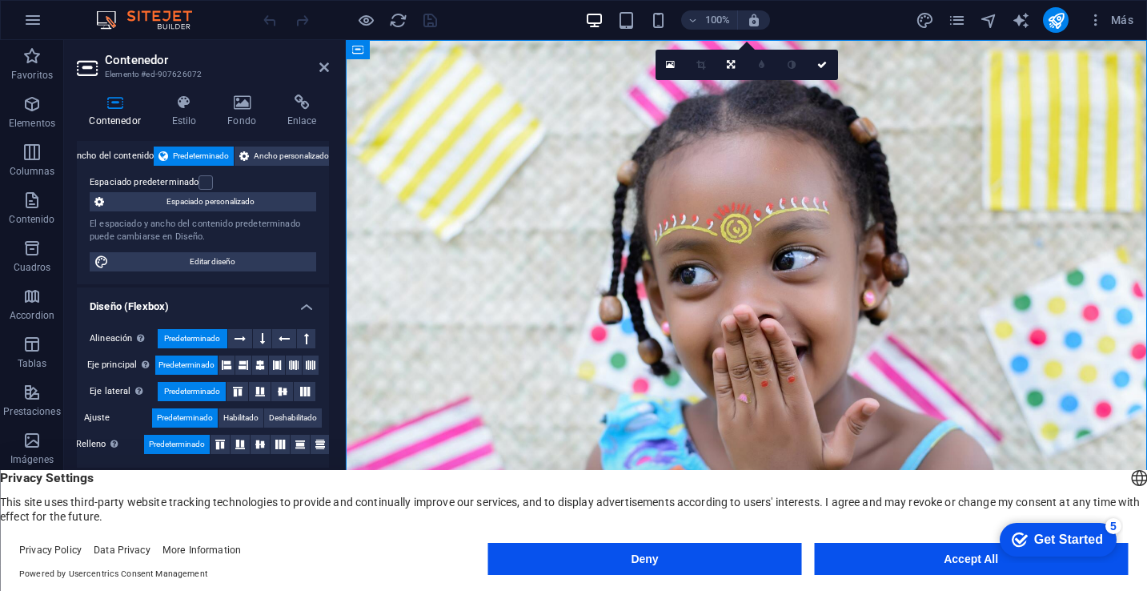
scroll to position [91, 0]
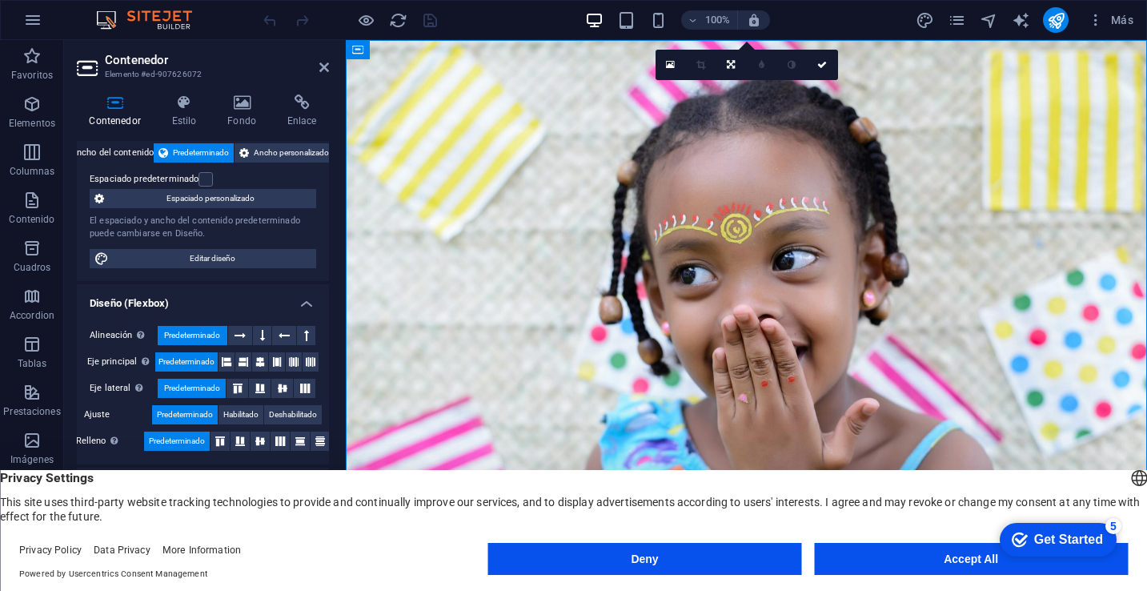
click at [239, 303] on h4 "Diseño (Flexbox)" at bounding box center [203, 298] width 252 height 29
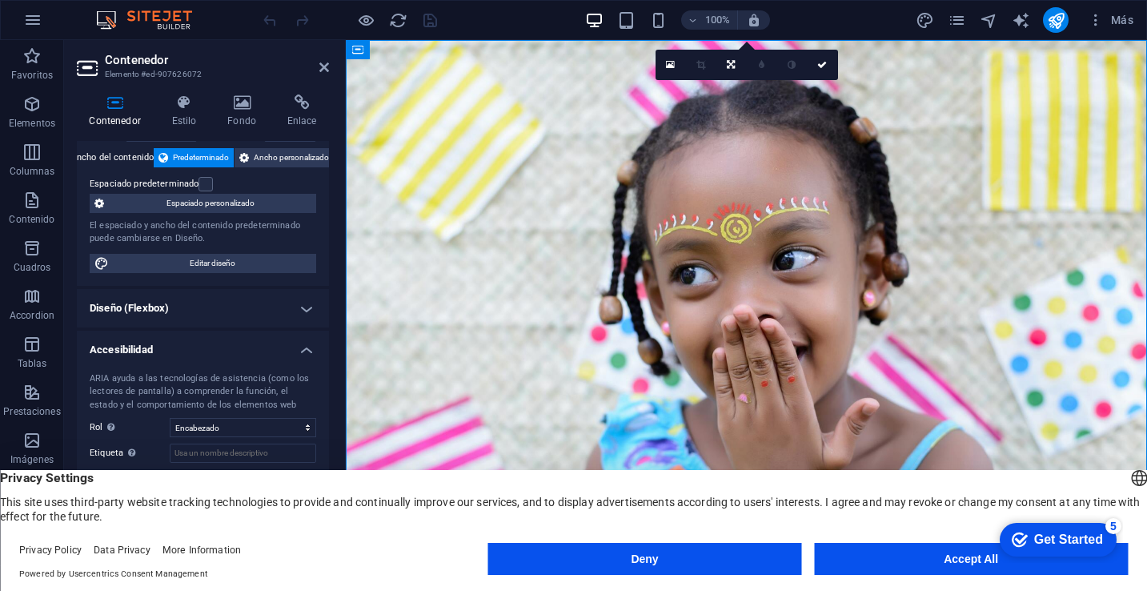
click at [239, 303] on h4 "Diseño (Flexbox)" at bounding box center [203, 308] width 252 height 38
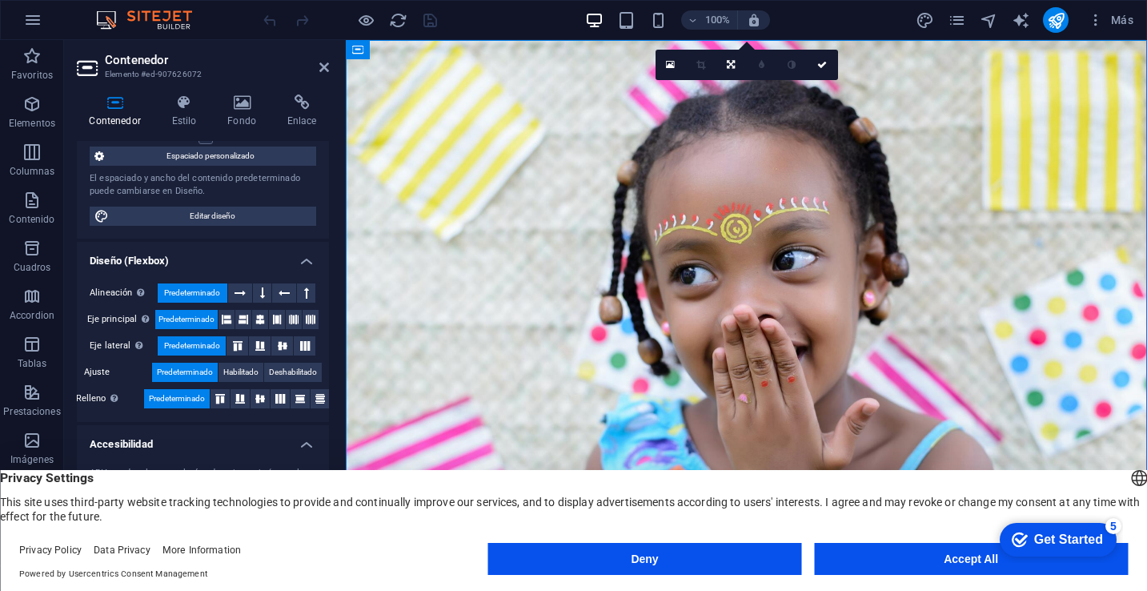
scroll to position [143, 0]
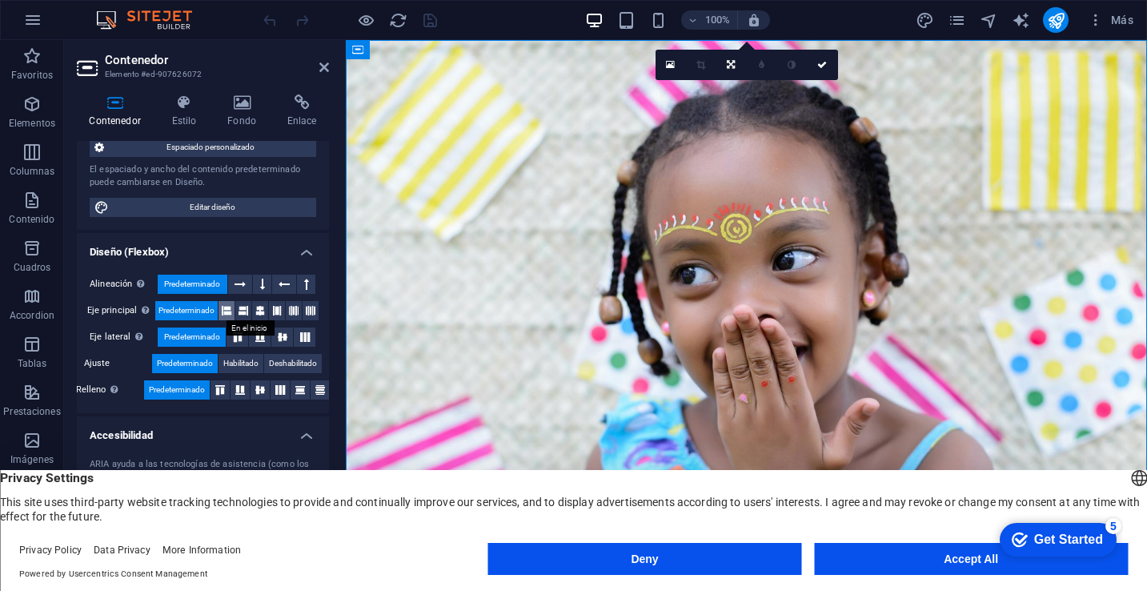
click at [223, 314] on icon at bounding box center [227, 310] width 10 height 19
click at [192, 313] on span "Predeterminado" at bounding box center [187, 310] width 56 height 19
click at [215, 307] on button "Predeterminado" at bounding box center [186, 310] width 62 height 19
click at [275, 312] on icon at bounding box center [277, 310] width 10 height 19
click at [297, 311] on button at bounding box center [294, 310] width 16 height 19
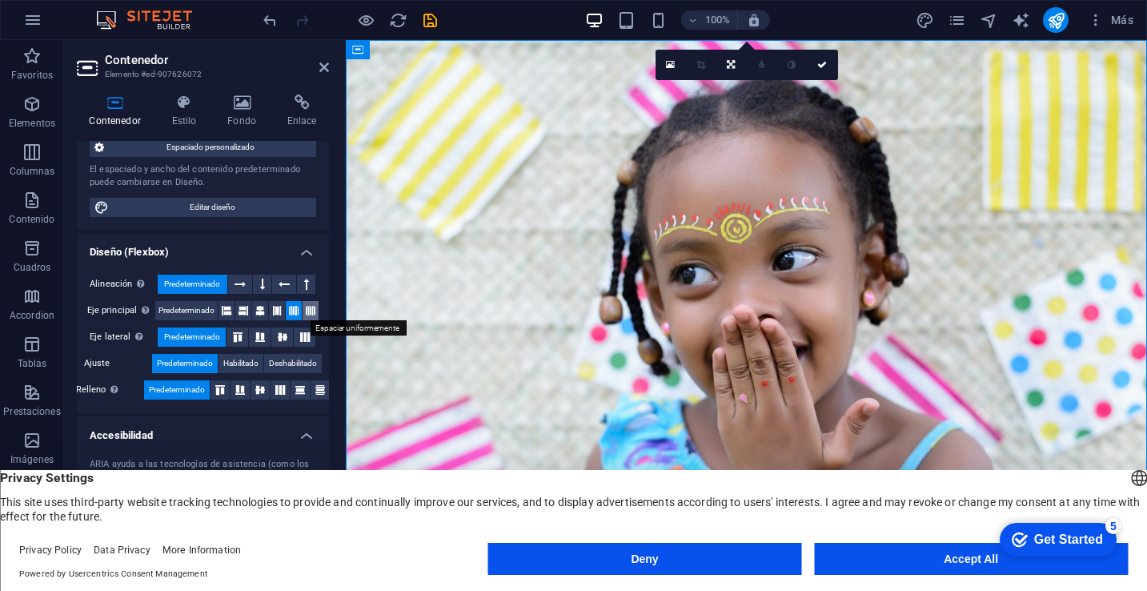
click at [310, 310] on icon at bounding box center [311, 310] width 10 height 19
click at [291, 310] on icon at bounding box center [294, 310] width 10 height 19
click at [272, 311] on icon at bounding box center [277, 310] width 10 height 19
click at [295, 311] on icon at bounding box center [294, 310] width 10 height 19
click at [272, 307] on icon at bounding box center [277, 310] width 10 height 19
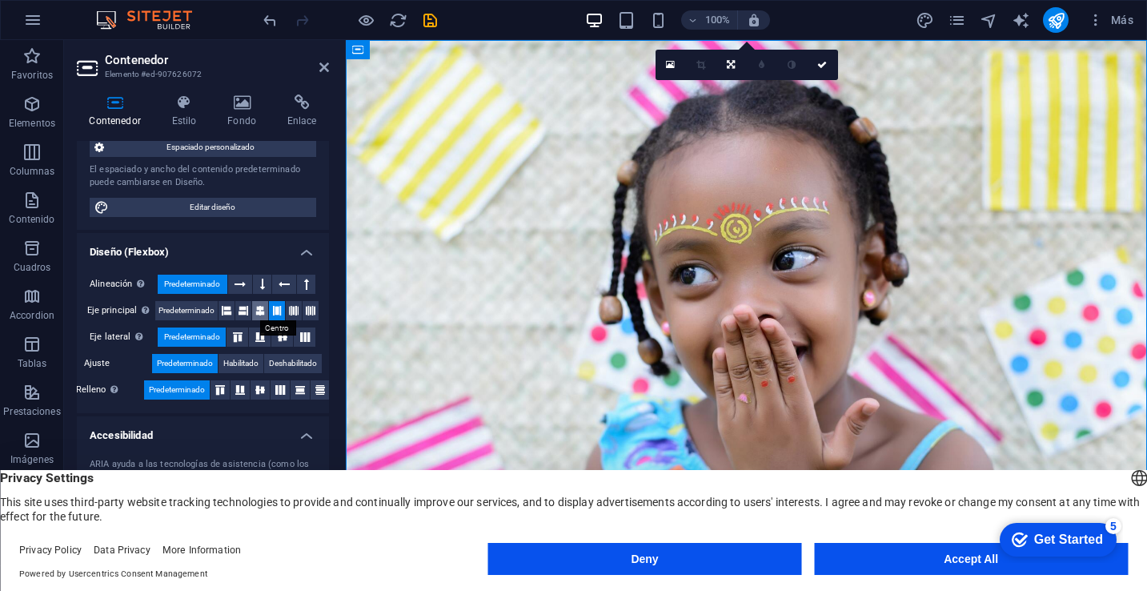
click at [258, 309] on icon at bounding box center [260, 310] width 10 height 19
click at [278, 315] on icon at bounding box center [277, 310] width 10 height 19
click at [239, 311] on icon at bounding box center [244, 310] width 10 height 19
click at [225, 311] on icon at bounding box center [227, 310] width 10 height 19
click at [239, 311] on icon at bounding box center [244, 310] width 10 height 19
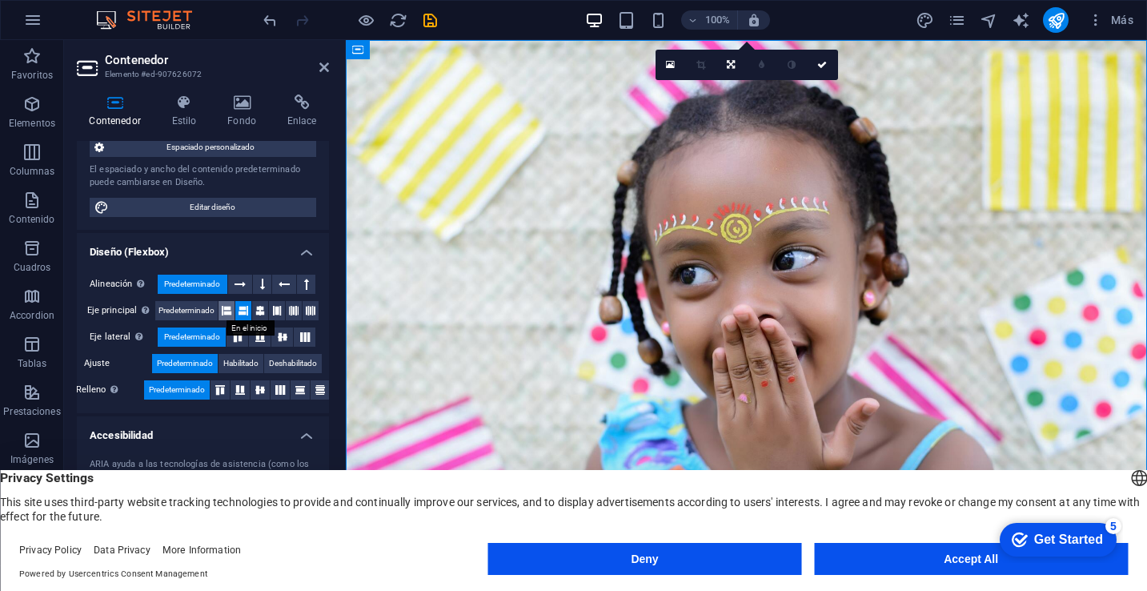
click at [226, 311] on icon at bounding box center [227, 310] width 10 height 19
click at [241, 311] on icon at bounding box center [244, 310] width 10 height 19
click at [225, 313] on icon at bounding box center [227, 310] width 10 height 19
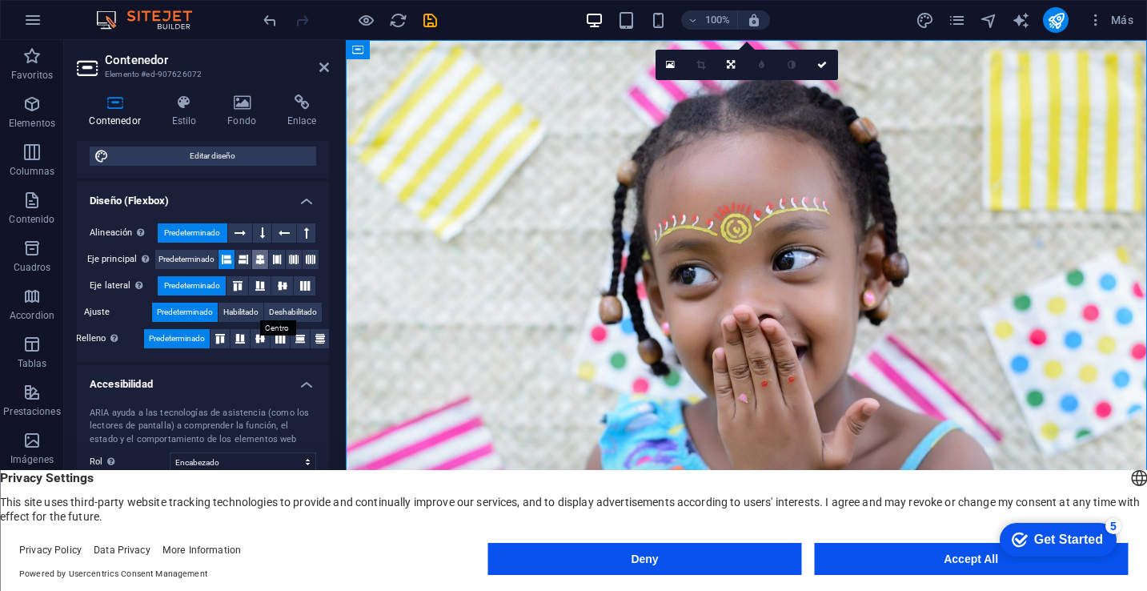
scroll to position [195, 0]
click at [236, 311] on span "Habilitado" at bounding box center [240, 310] width 35 height 19
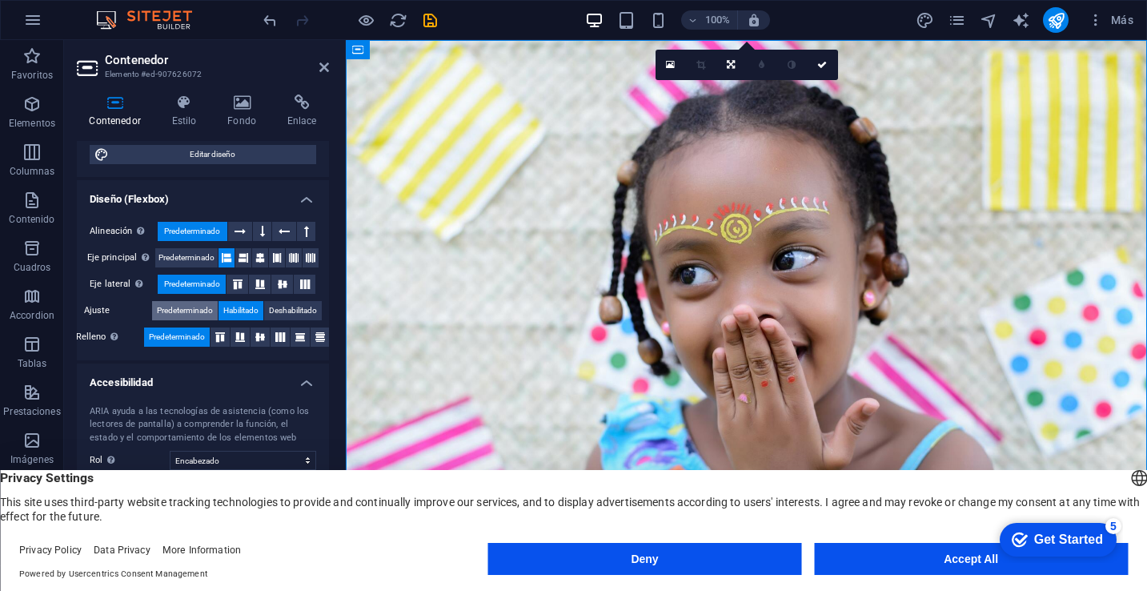
click at [199, 312] on span "Predeterminado" at bounding box center [185, 310] width 56 height 19
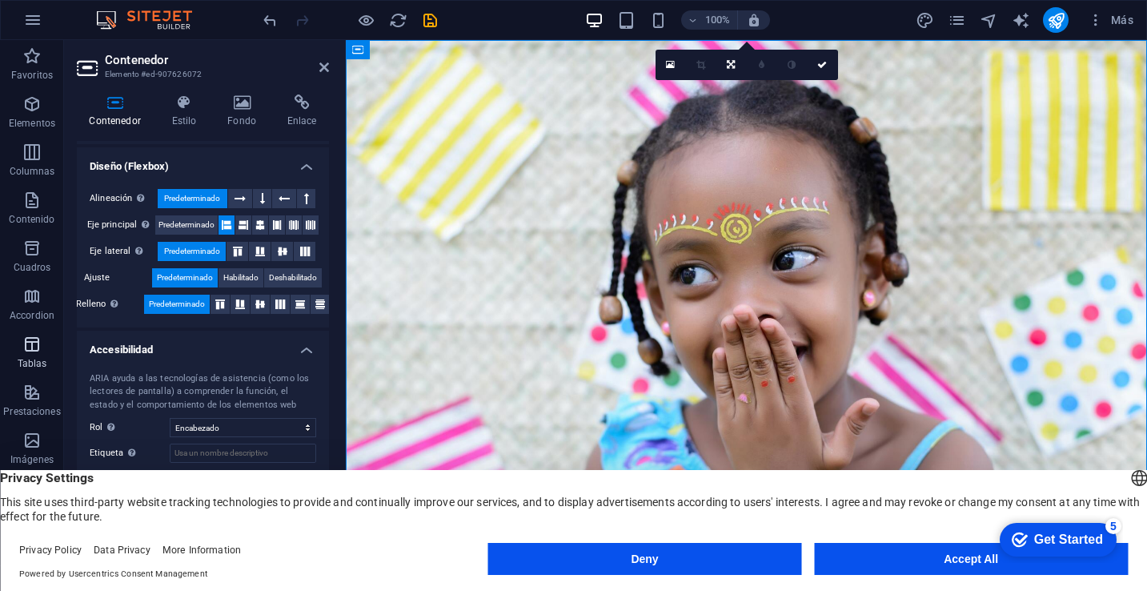
click at [39, 349] on icon "button" at bounding box center [31, 344] width 19 height 19
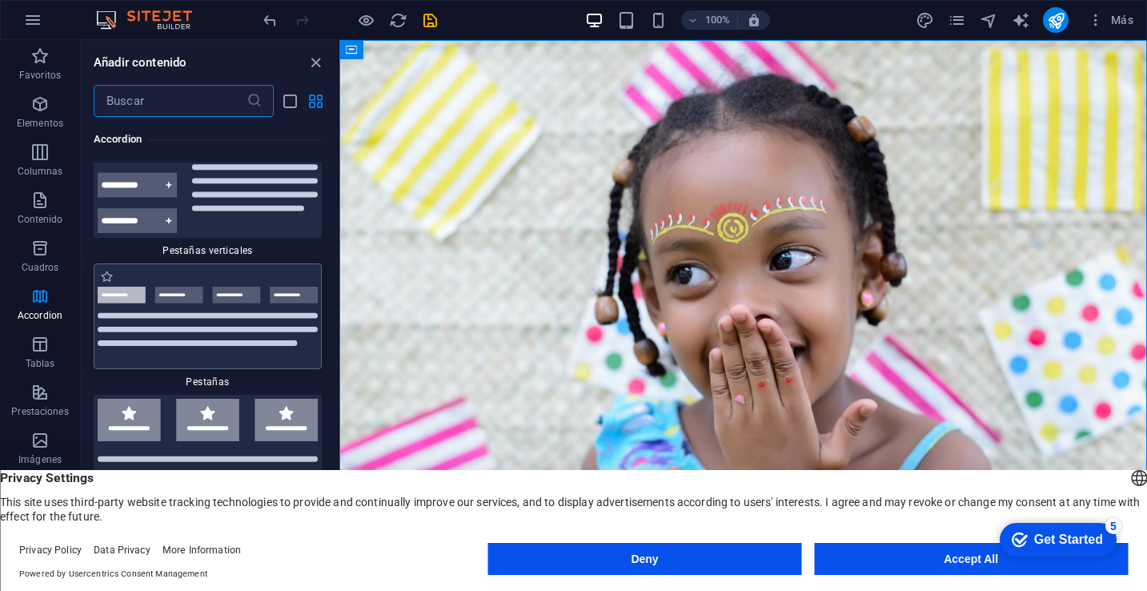
scroll to position [10268, 0]
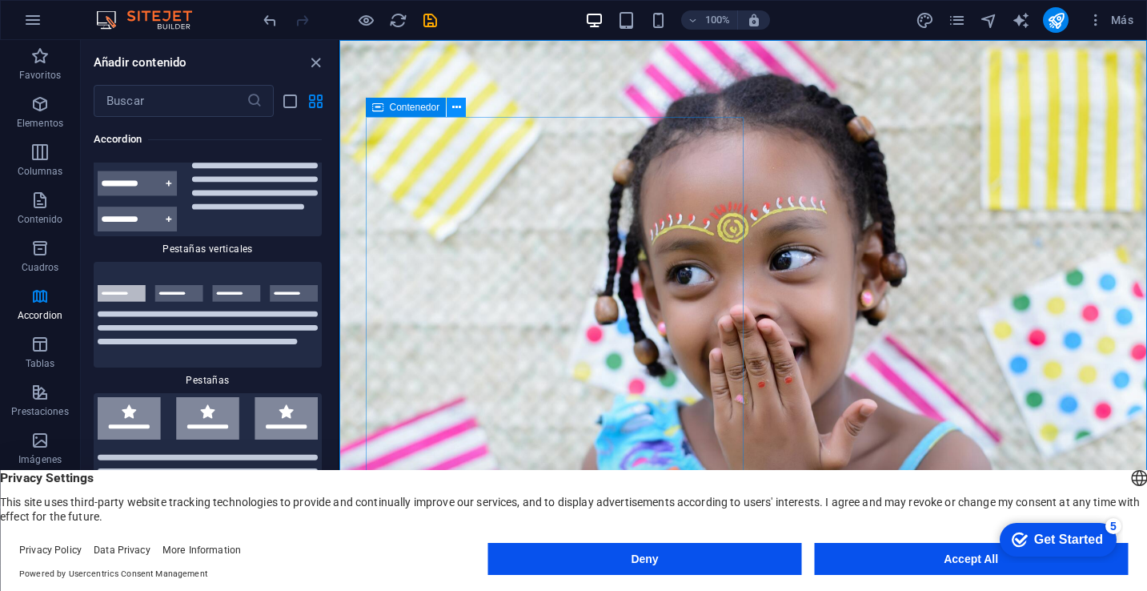
click at [452, 114] on icon at bounding box center [456, 107] width 9 height 17
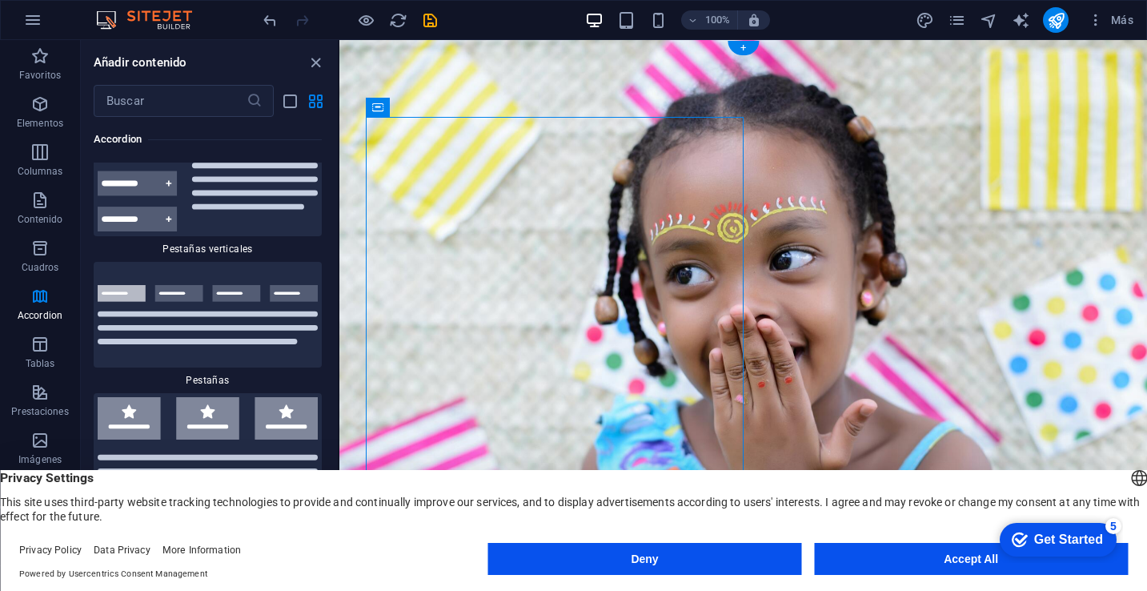
click at [844, 137] on figure at bounding box center [743, 288] width 808 height 496
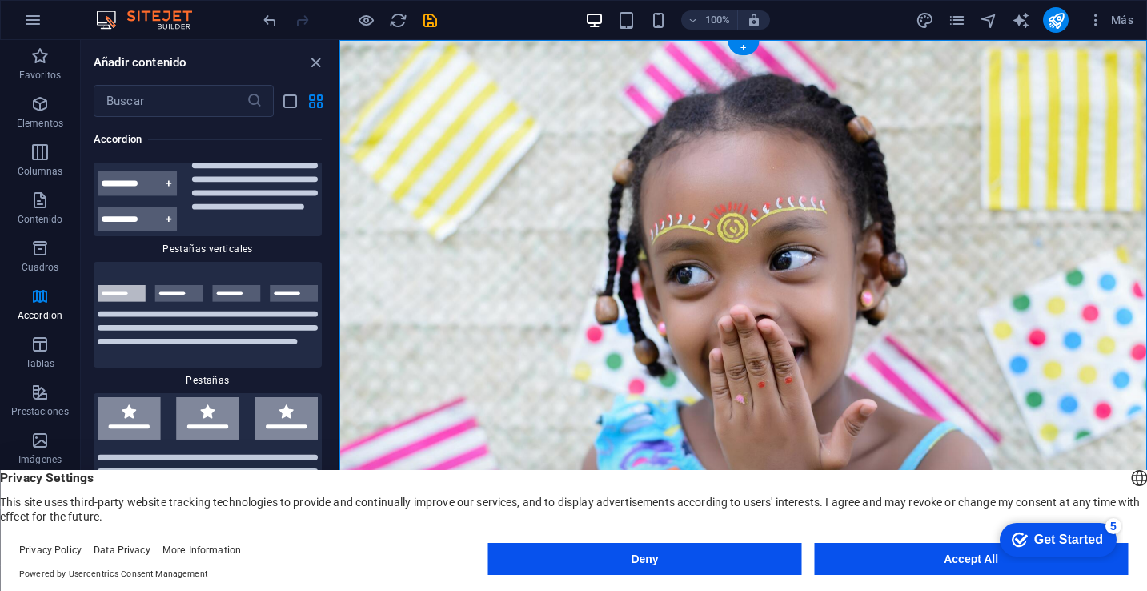
click at [793, 134] on figure at bounding box center [743, 288] width 808 height 496
click at [740, 46] on div "+" at bounding box center [743, 48] width 31 height 14
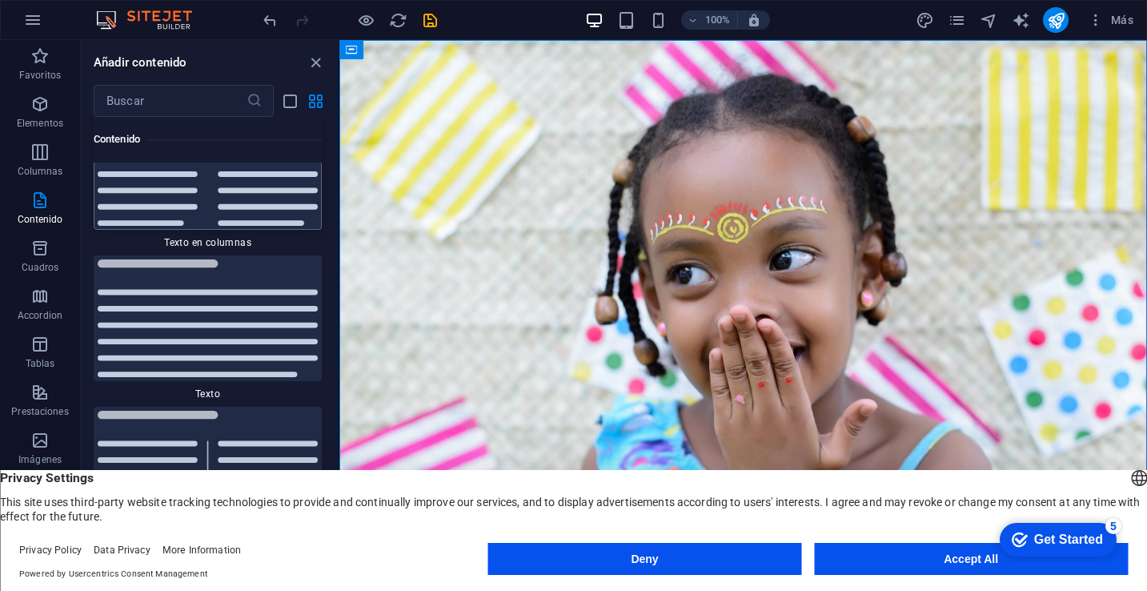
scroll to position [5503, 0]
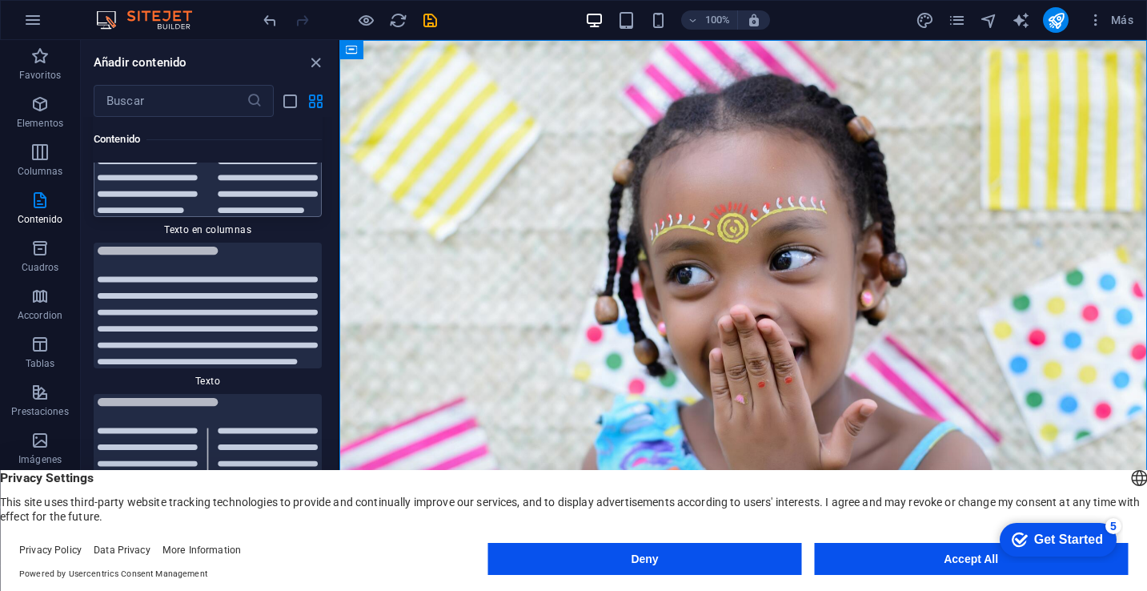
click at [215, 284] on img at bounding box center [208, 306] width 220 height 118
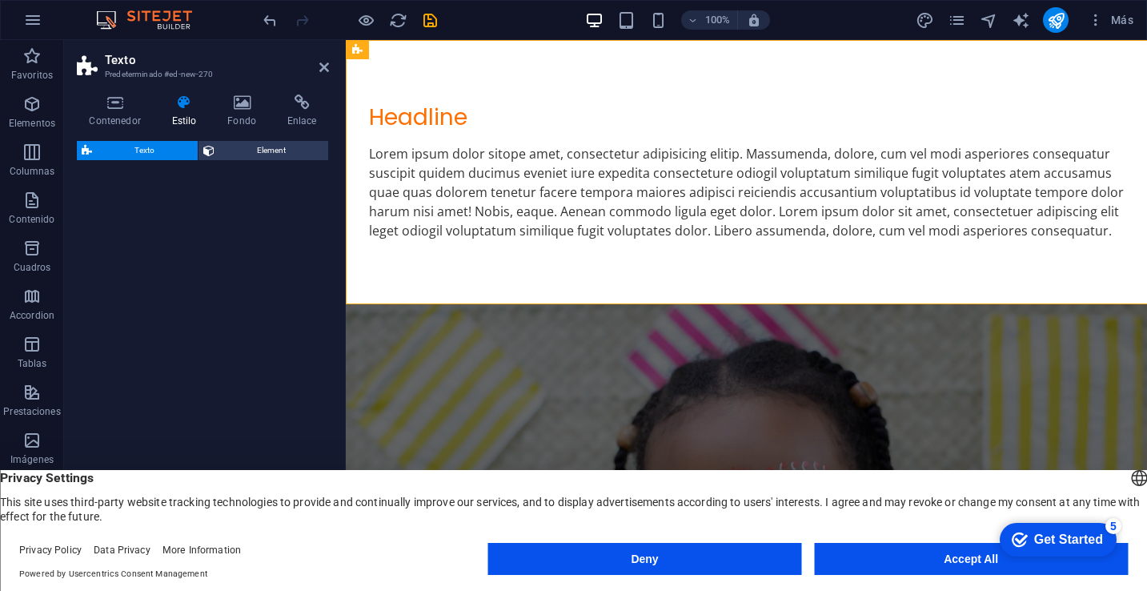
select select "preset-text-v2-default"
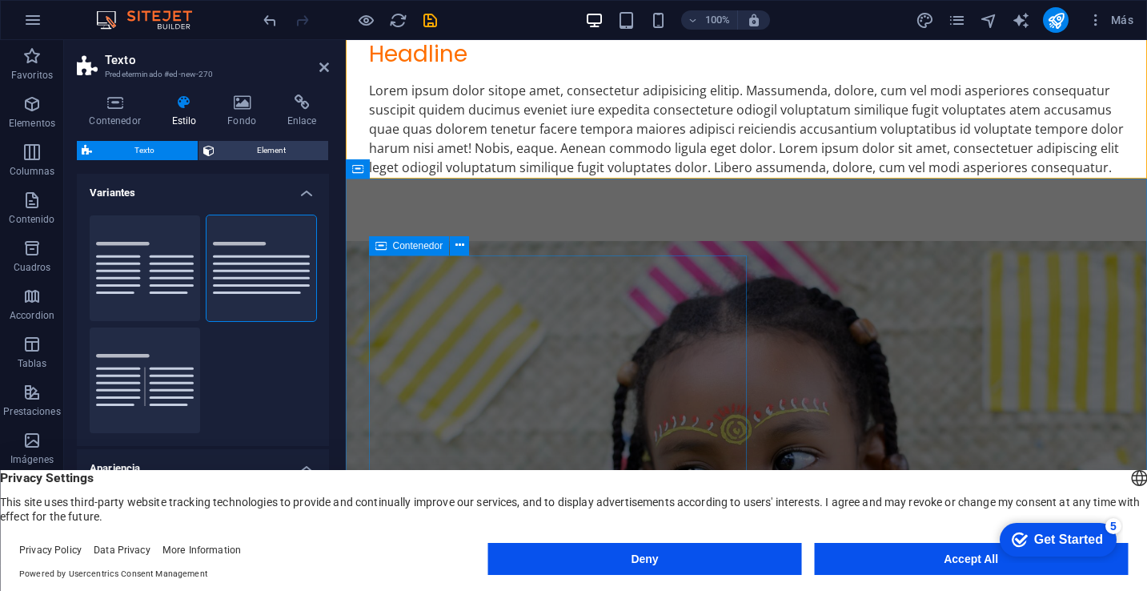
scroll to position [0, 0]
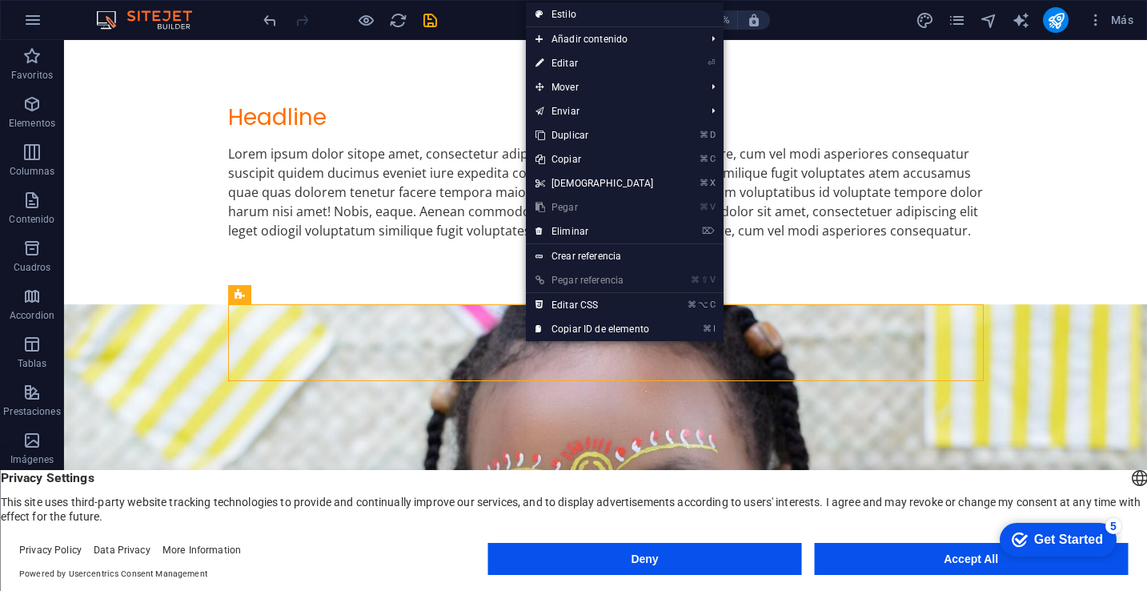
click at [486, 16] on div "100% Más" at bounding box center [700, 20] width 880 height 26
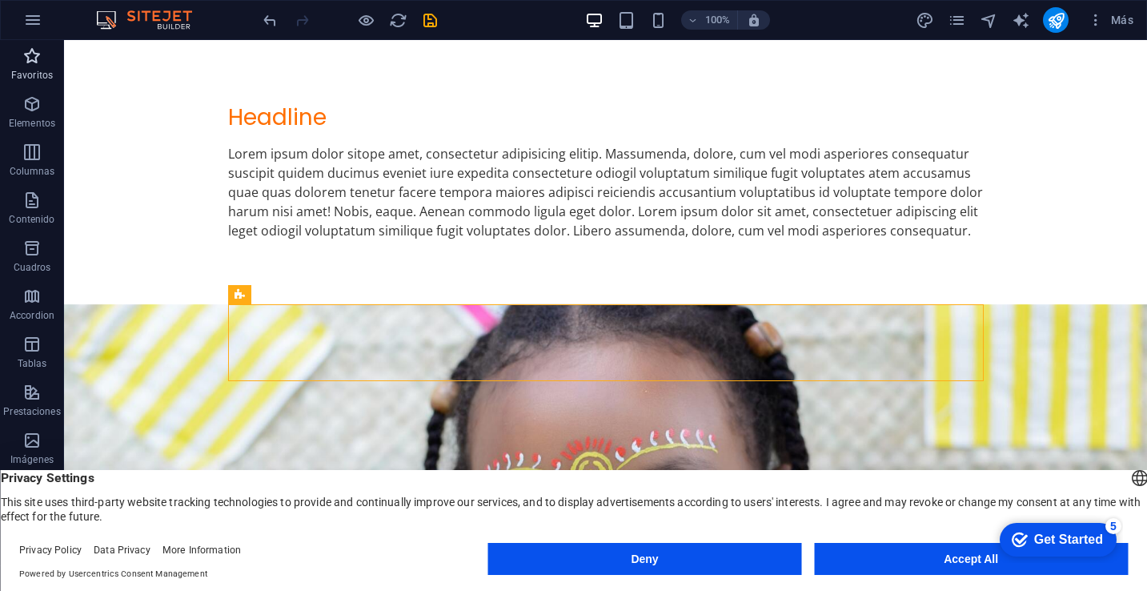
click at [38, 70] on p "Favoritos" at bounding box center [32, 75] width 42 height 13
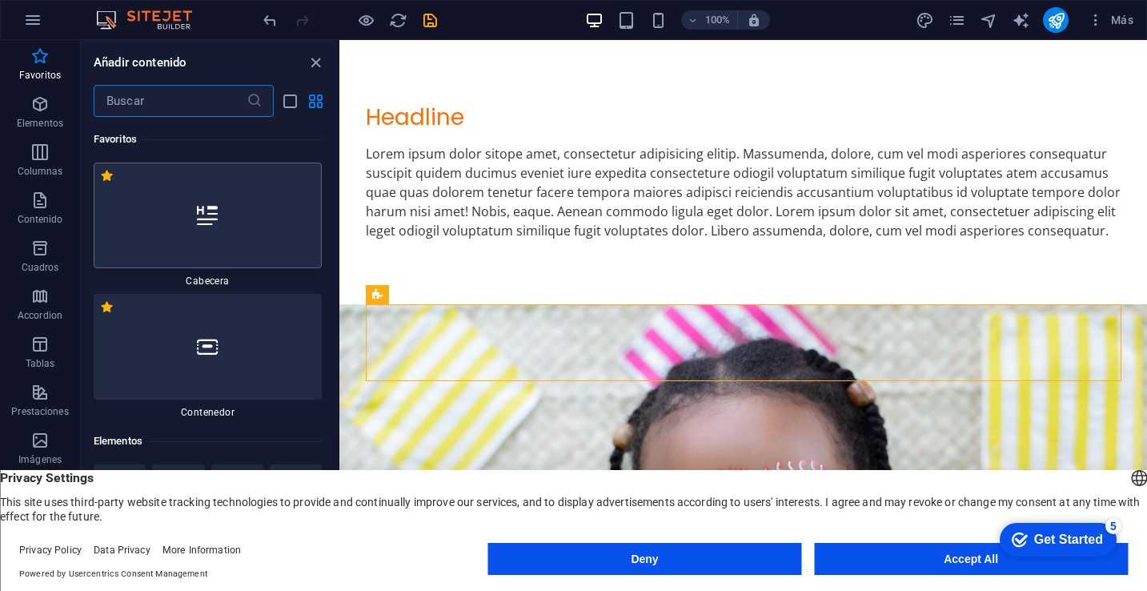
click at [239, 234] on div at bounding box center [208, 216] width 228 height 106
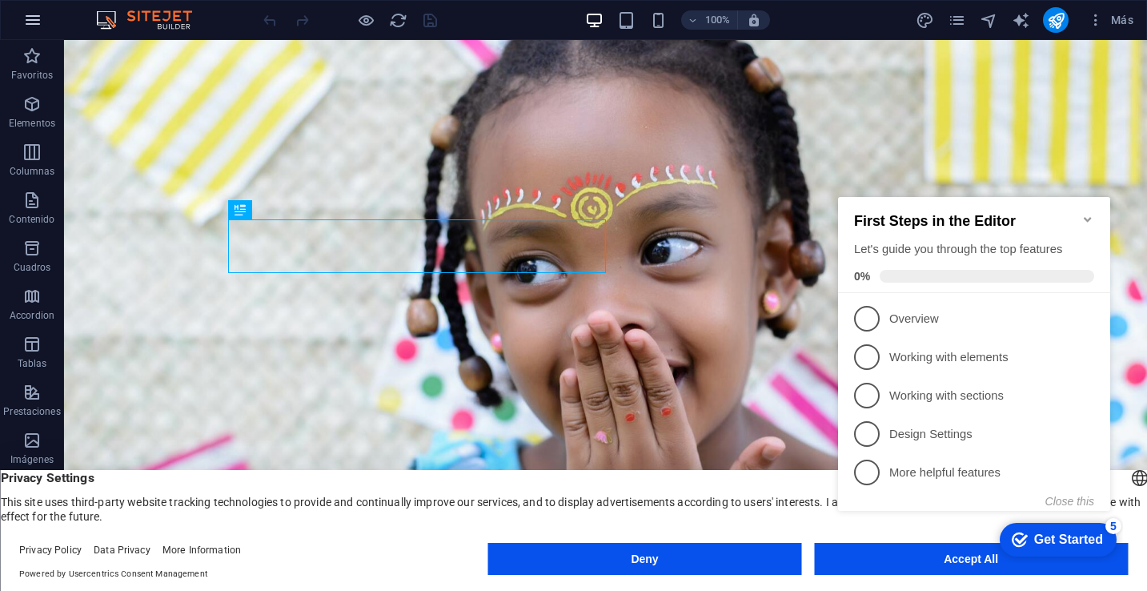
click at [25, 17] on icon "button" at bounding box center [32, 19] width 19 height 19
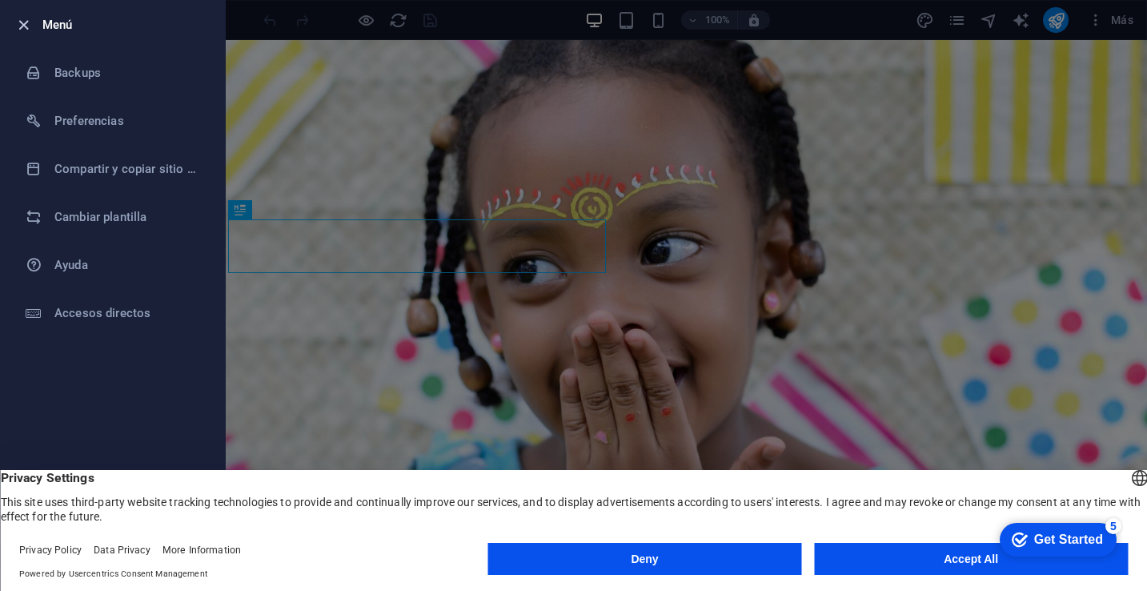
click at [23, 29] on icon "button" at bounding box center [23, 25] width 18 height 18
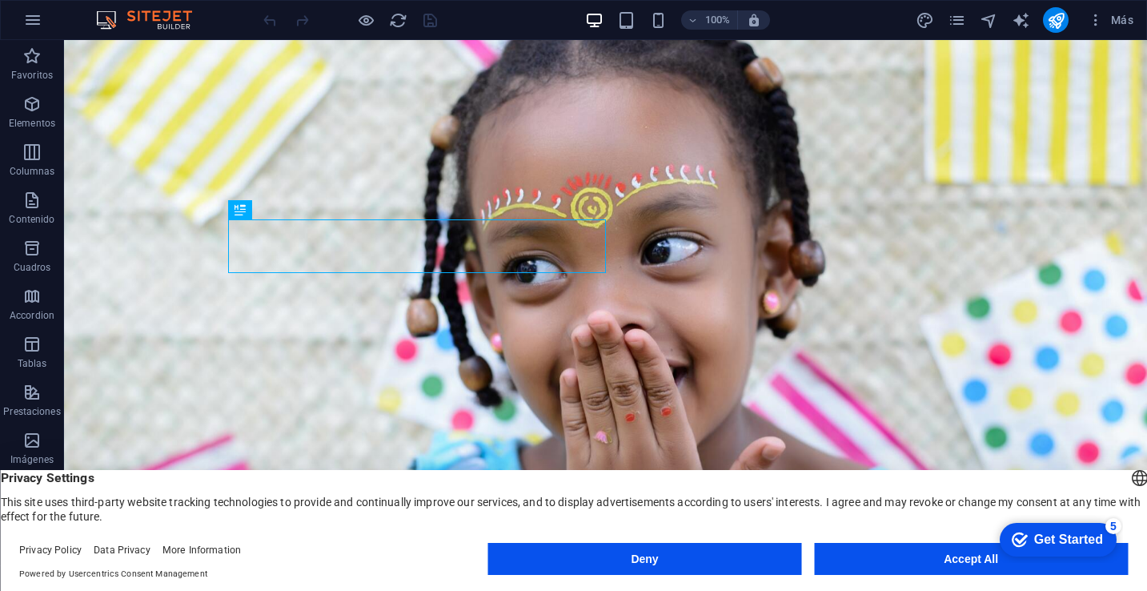
click at [825, 26] on div "100% Más" at bounding box center [700, 20] width 880 height 26
click at [1093, 26] on icon "button" at bounding box center [1096, 20] width 16 height 16
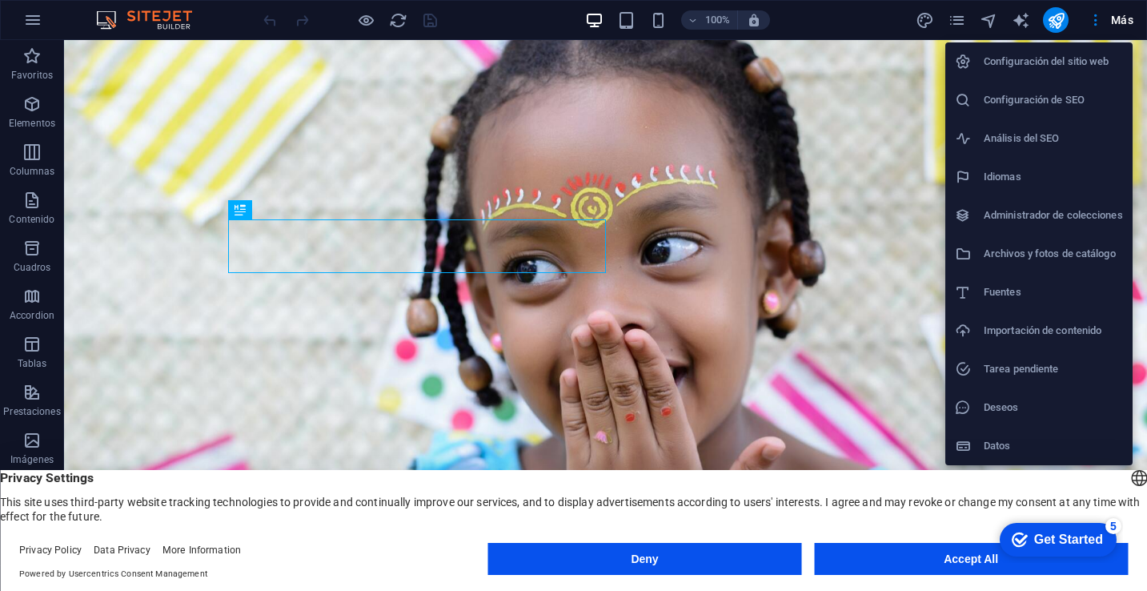
click at [1071, 34] on div at bounding box center [573, 295] width 1147 height 591
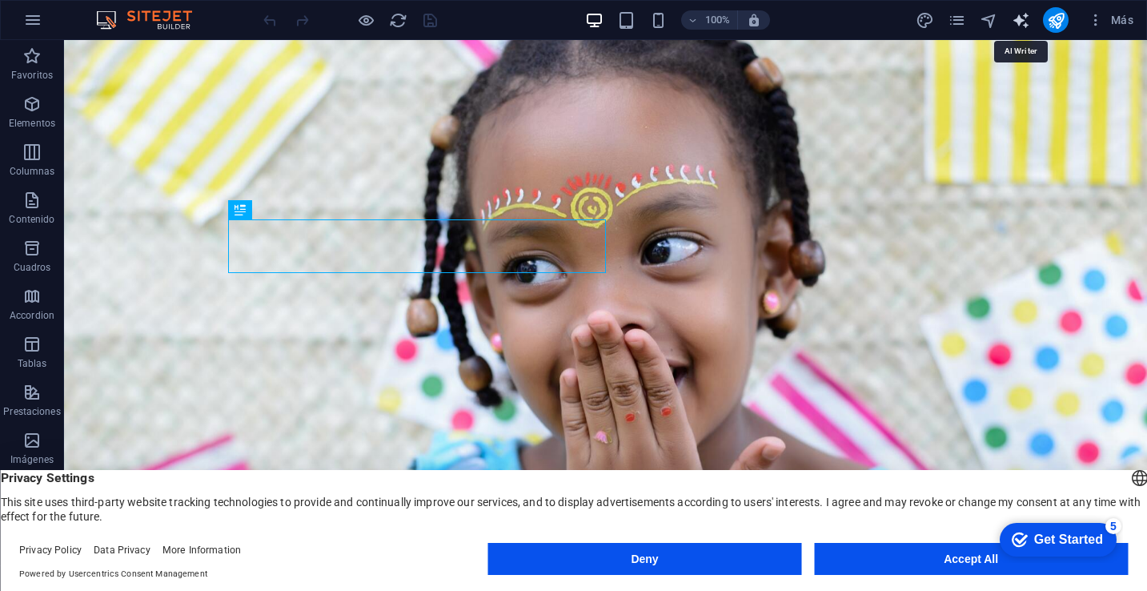
click at [1017, 21] on icon "text_generator" at bounding box center [1021, 20] width 18 height 18
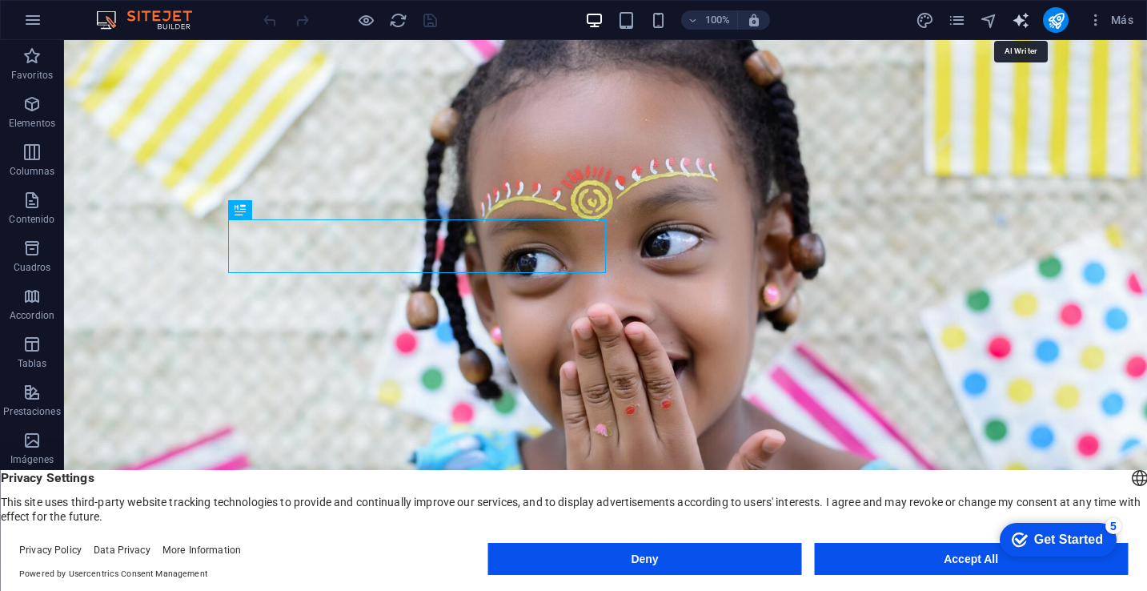
select select "English"
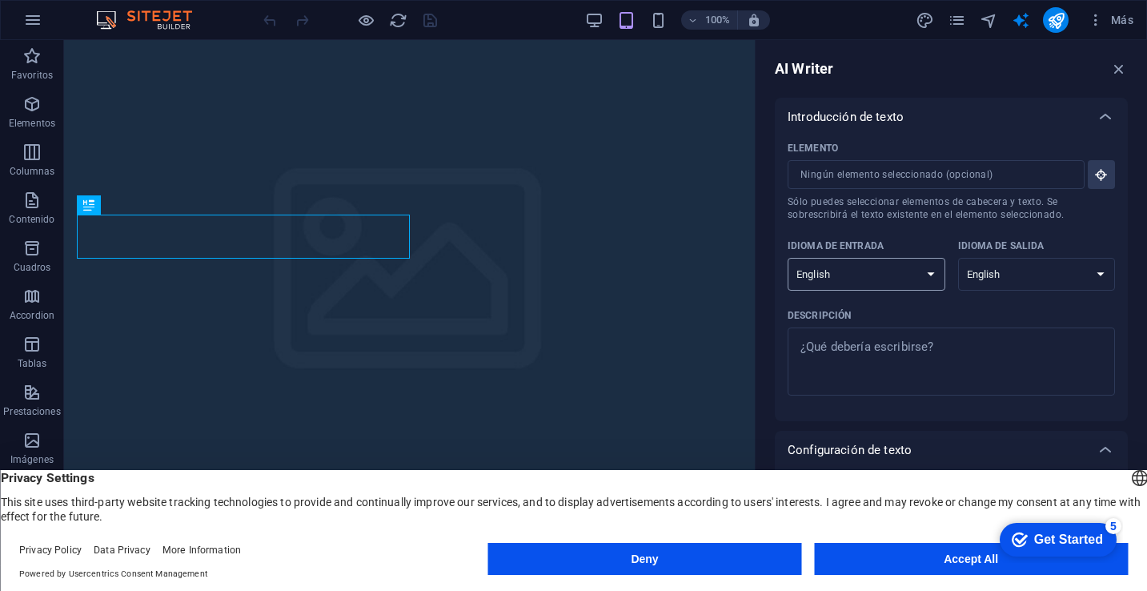
click at [925, 281] on select "Albanian Arabic Armenian Awadhi Azerbaijani Bashkir Basque Belarusian Bengali B…" at bounding box center [867, 274] width 158 height 33
select select "Spanish"
click at [788, 258] on select "Albanian Arabic Armenian Awadhi Azerbaijani Bashkir Basque Belarusian Bengali B…" at bounding box center [867, 274] width 158 height 33
click at [1097, 273] on select "Albanian Arabic Armenian Awadhi Azerbaijani Bashkir Basque Belarusian Bengali B…" at bounding box center [1037, 274] width 158 height 33
select select "Spanish"
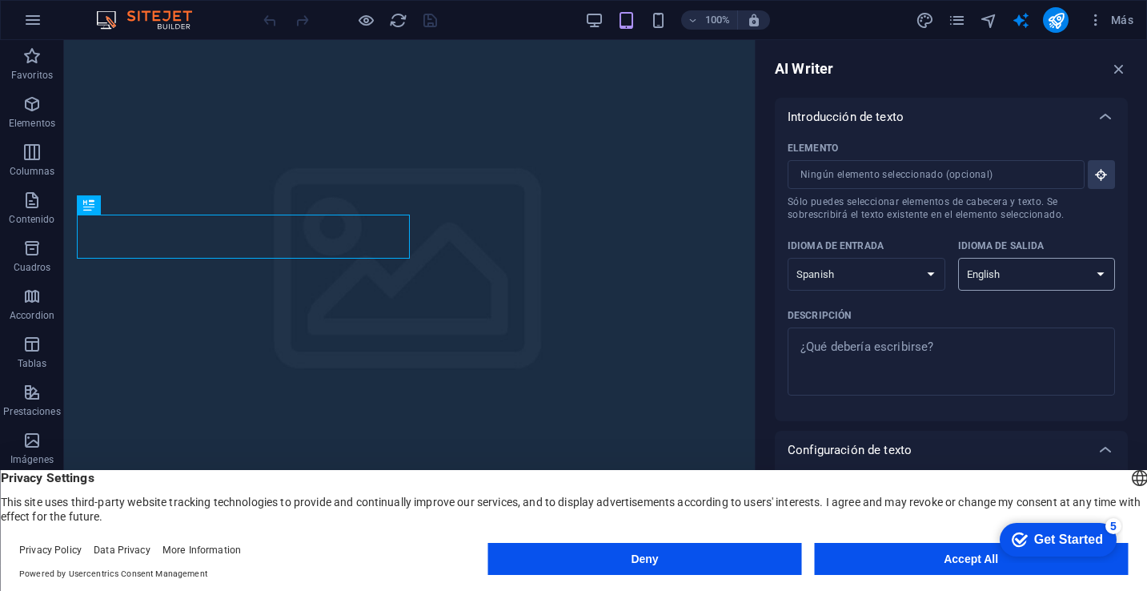
click at [958, 258] on select "Albanian Arabic Armenian Awadhi Azerbaijani Bashkir Basque Belarusian Bengali B…" at bounding box center [1037, 274] width 158 height 33
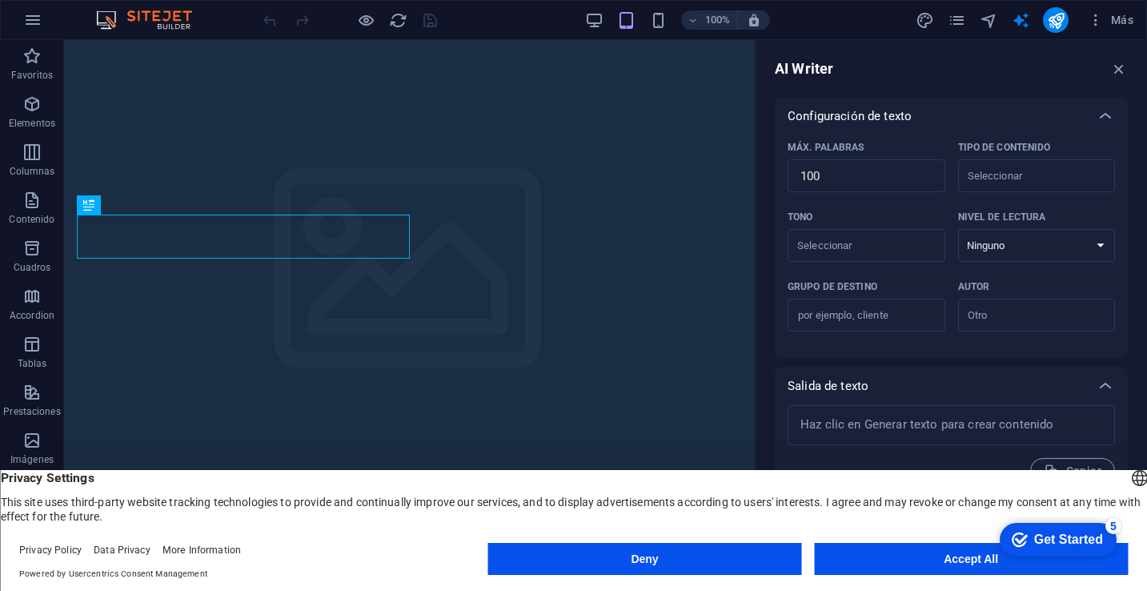
scroll to position [335, 0]
click at [1123, 66] on icon "button" at bounding box center [1120, 69] width 18 height 18
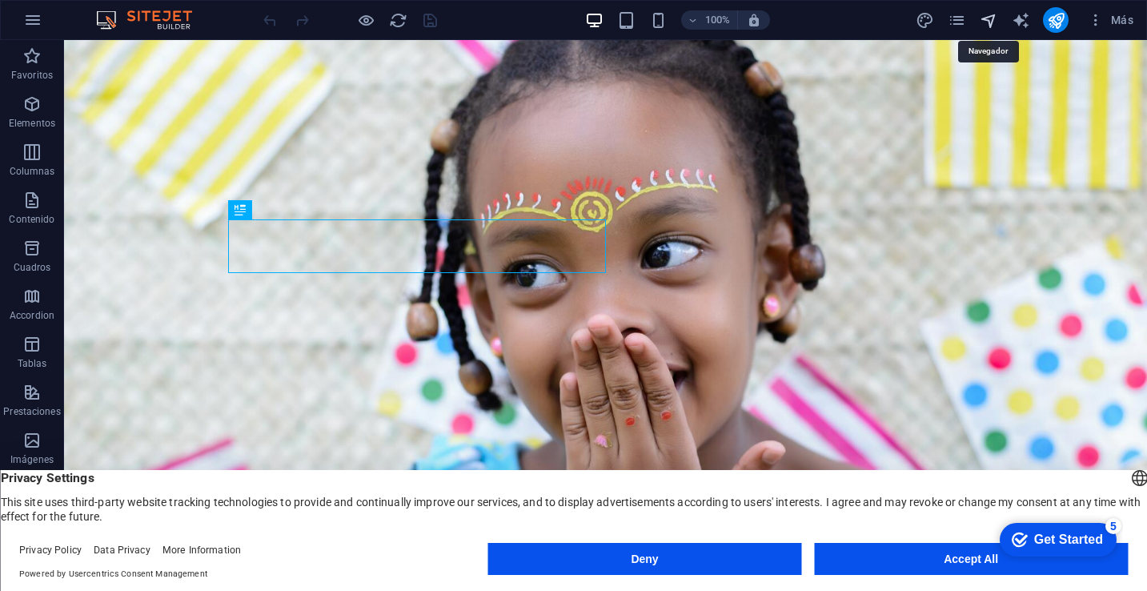
click at [988, 24] on icon "navigator" at bounding box center [989, 20] width 18 height 18
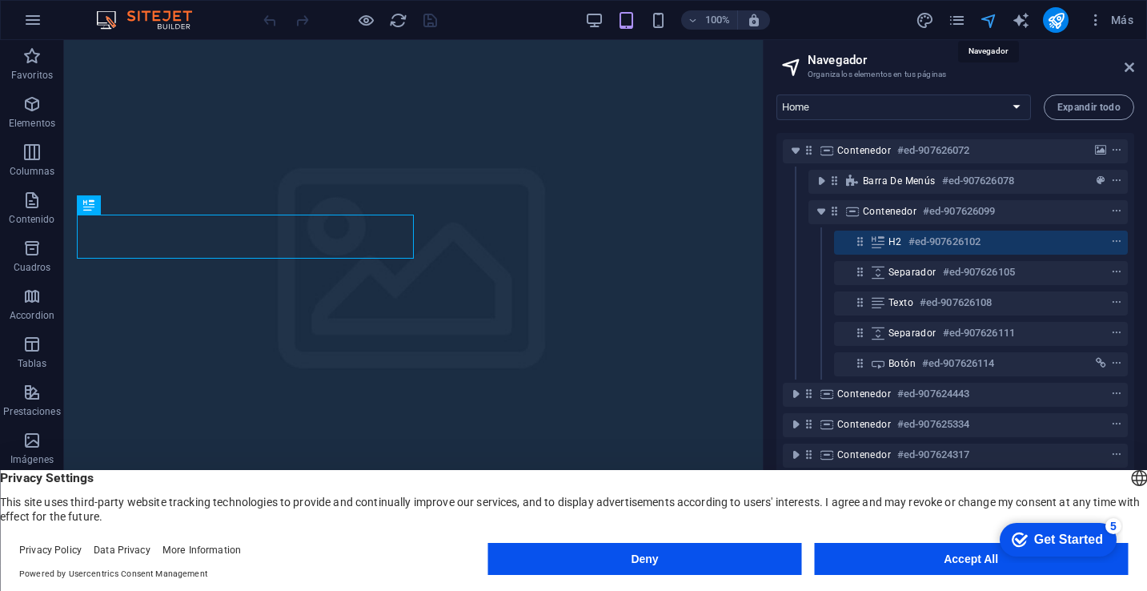
click at [988, 24] on icon "navigator" at bounding box center [989, 20] width 18 height 18
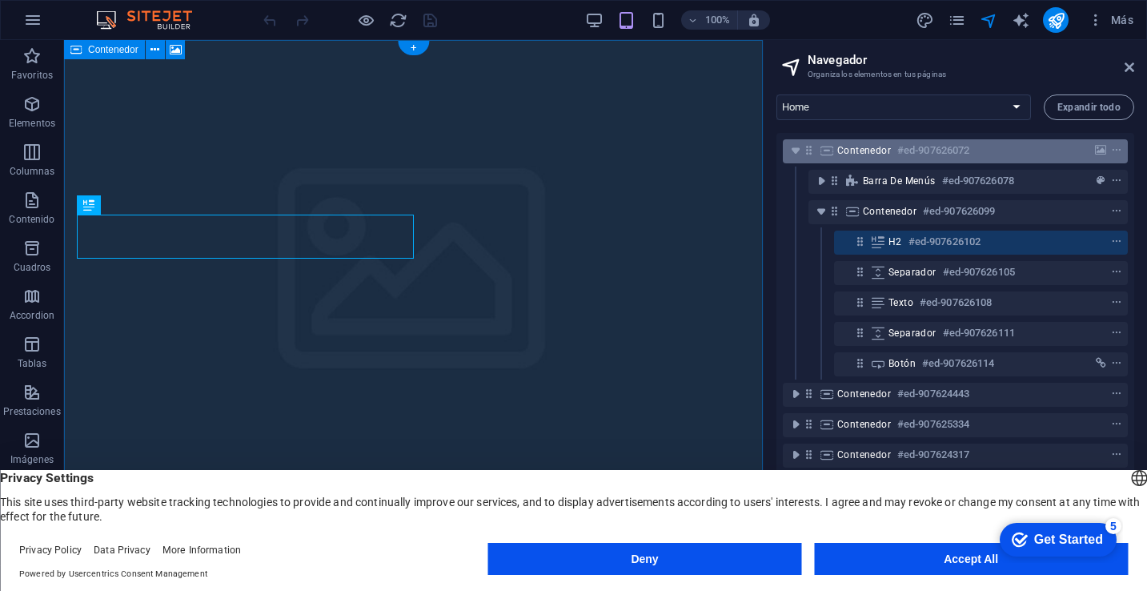
click at [872, 153] on span "Contenedor" at bounding box center [865, 150] width 54 height 13
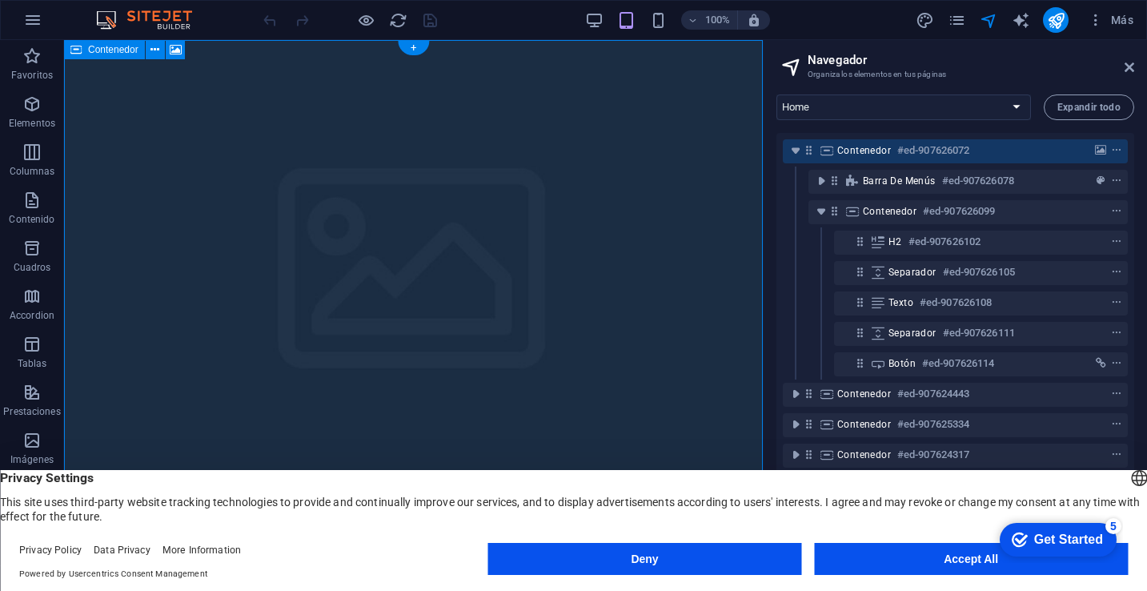
click at [872, 153] on span "Contenedor" at bounding box center [865, 150] width 54 height 13
click at [1116, 150] on icon "context-menu" at bounding box center [1116, 150] width 11 height 11
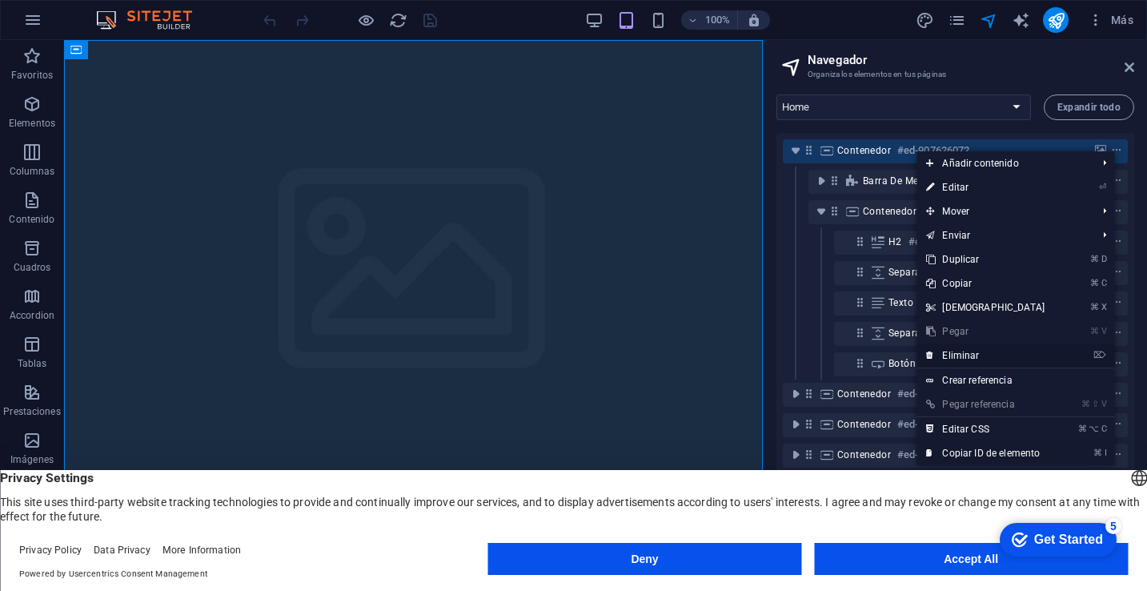
click at [948, 360] on link "⌦ Eliminar" at bounding box center [986, 355] width 138 height 24
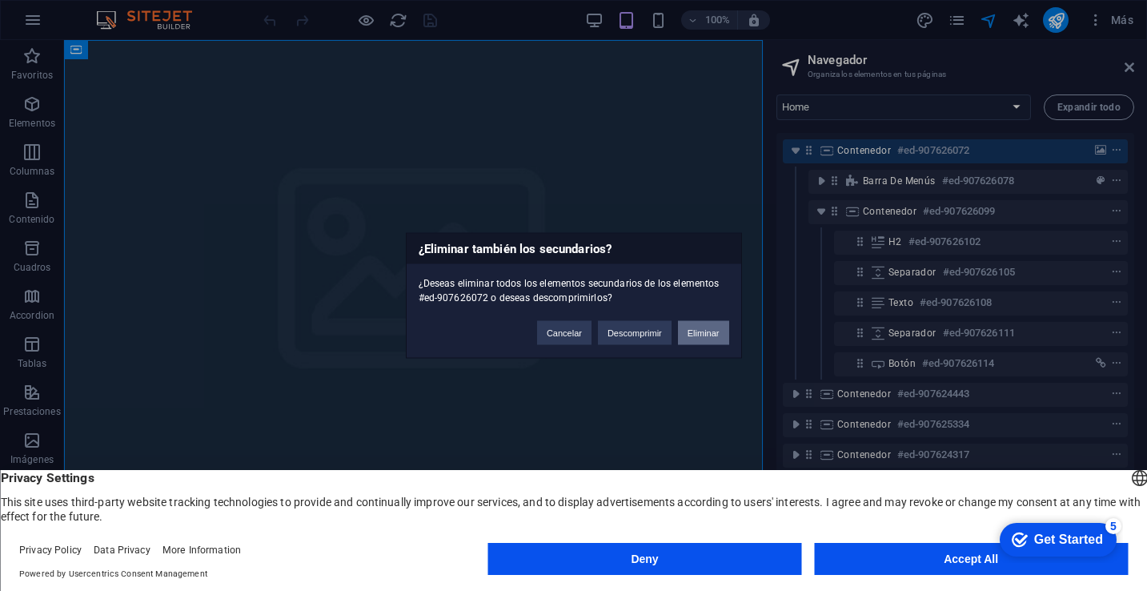
click at [705, 330] on button "Eliminar" at bounding box center [703, 333] width 51 height 24
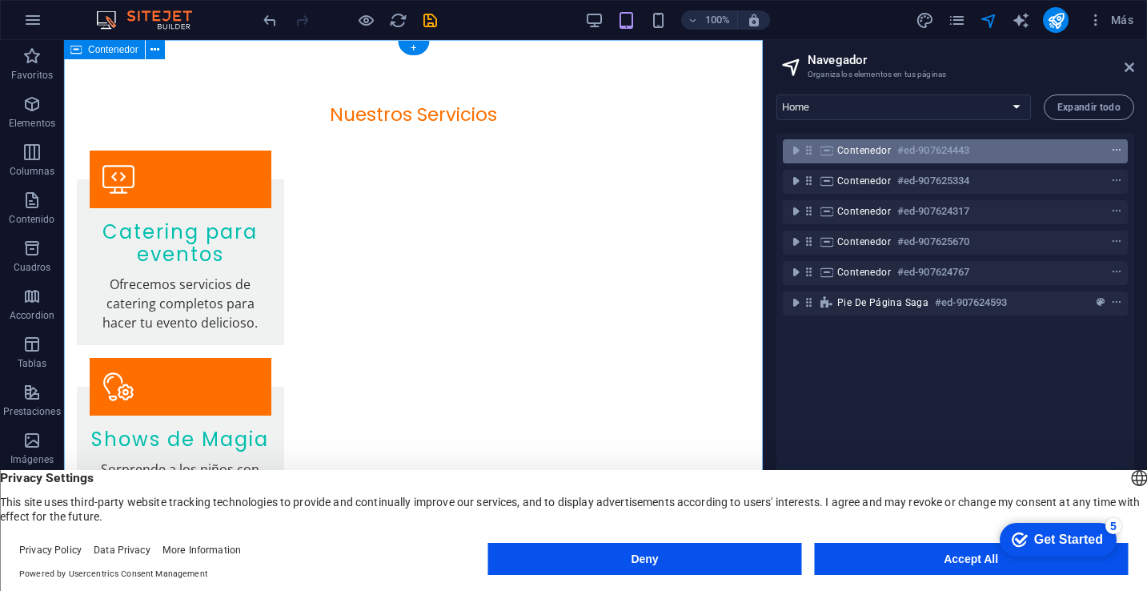
click at [1114, 152] on icon "context-menu" at bounding box center [1116, 150] width 11 height 11
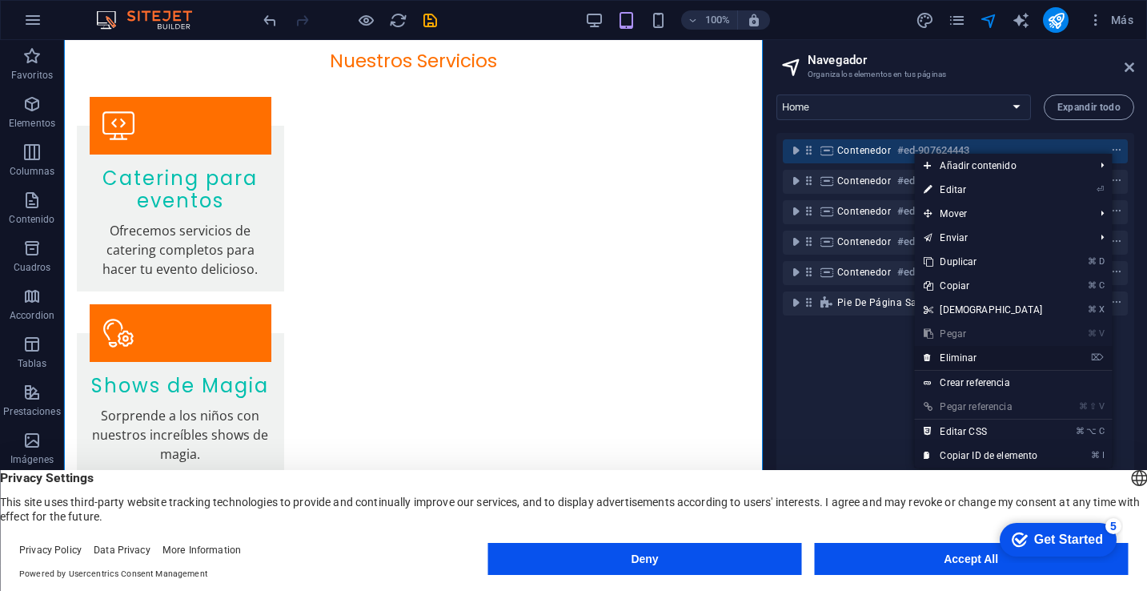
click at [987, 355] on link "⌦ Eliminar" at bounding box center [983, 358] width 138 height 24
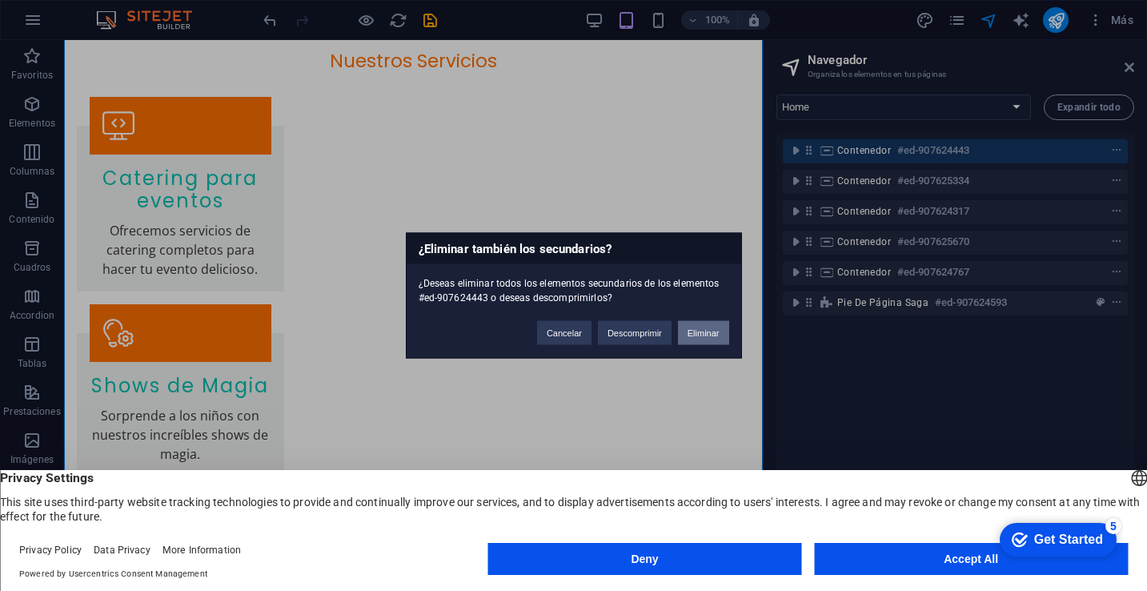
click at [697, 337] on button "Eliminar" at bounding box center [703, 333] width 51 height 24
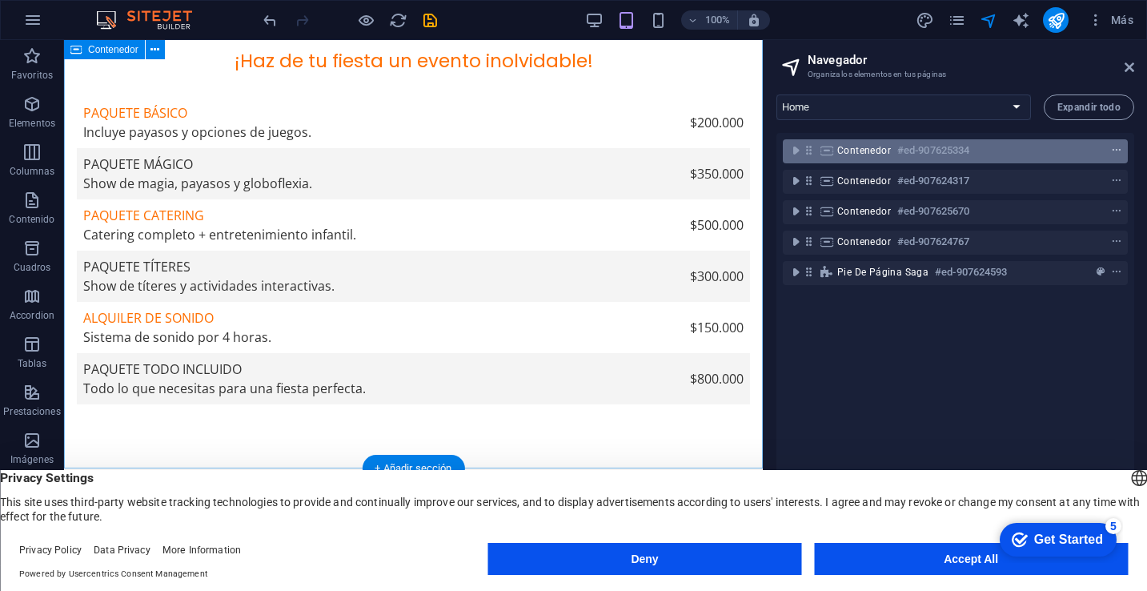
click at [1112, 151] on icon "context-menu" at bounding box center [1116, 150] width 11 height 11
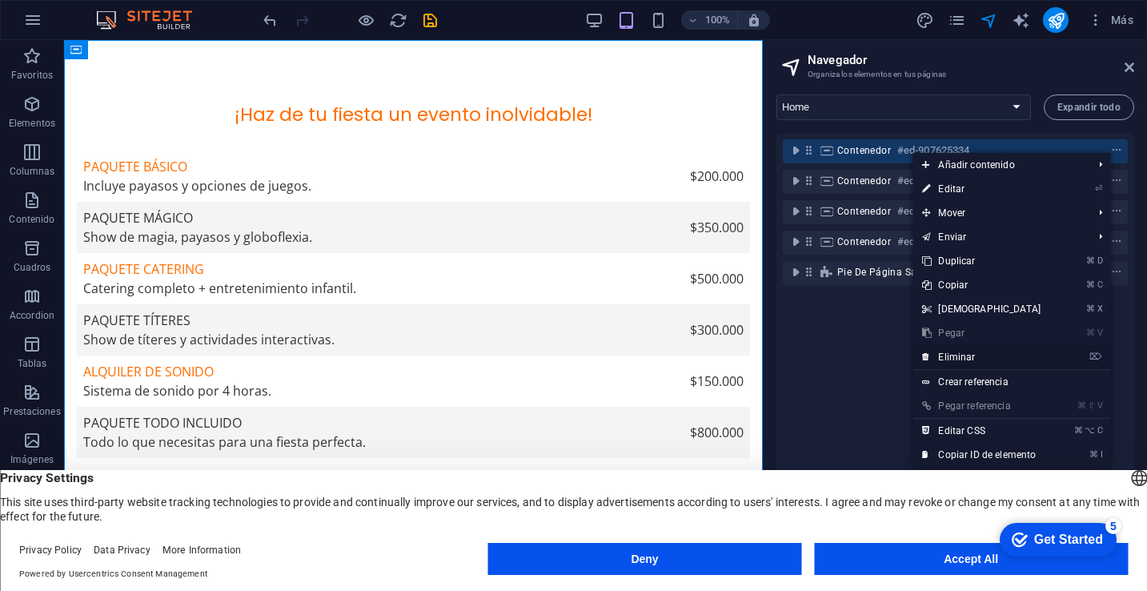
click at [1010, 357] on link "⌦ Eliminar" at bounding box center [982, 357] width 138 height 24
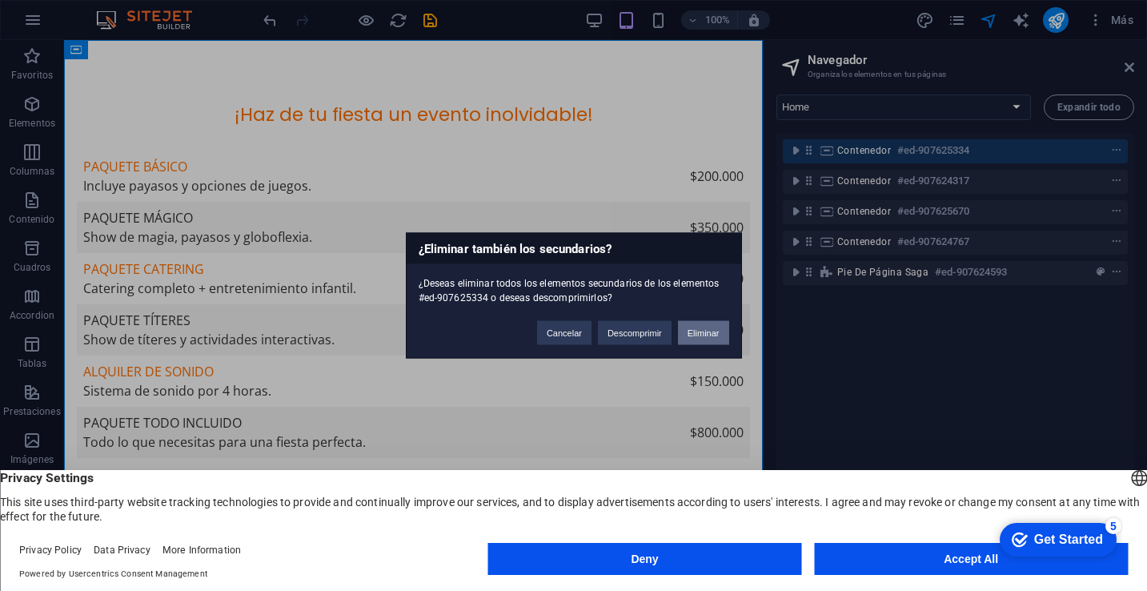
click at [695, 326] on button "Eliminar" at bounding box center [703, 333] width 51 height 24
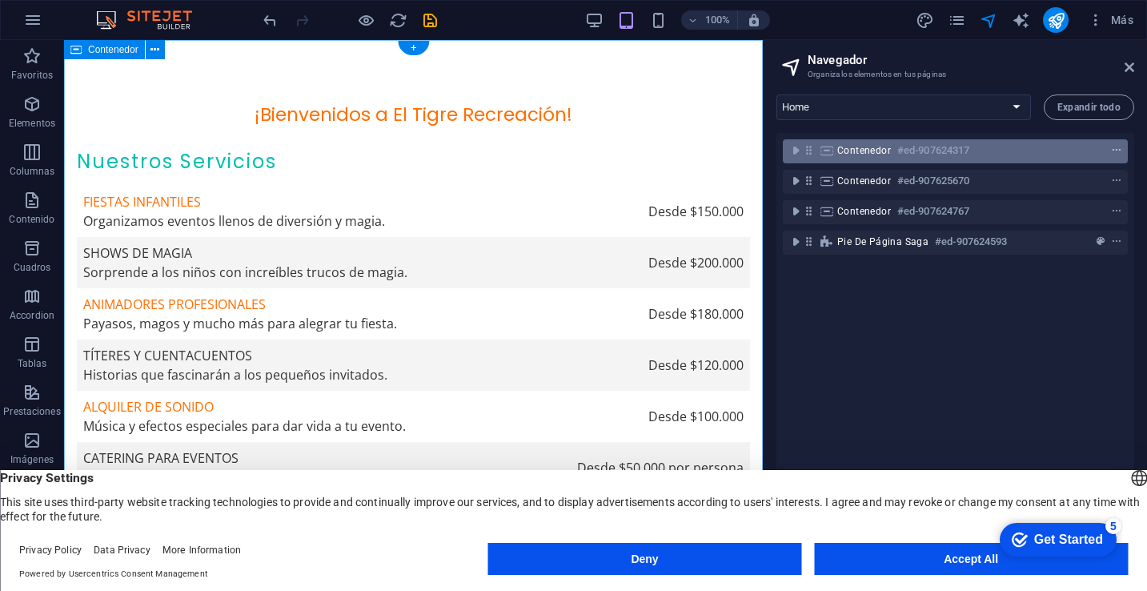
click at [1118, 148] on icon "context-menu" at bounding box center [1116, 150] width 11 height 11
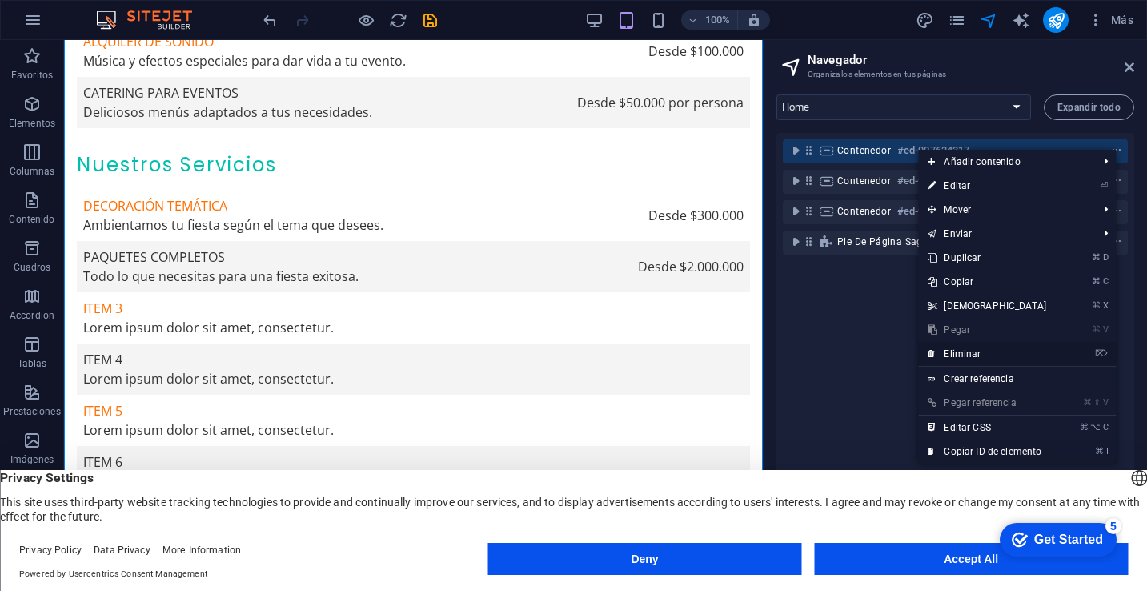
click at [995, 349] on link "⌦ Eliminar" at bounding box center [987, 354] width 138 height 24
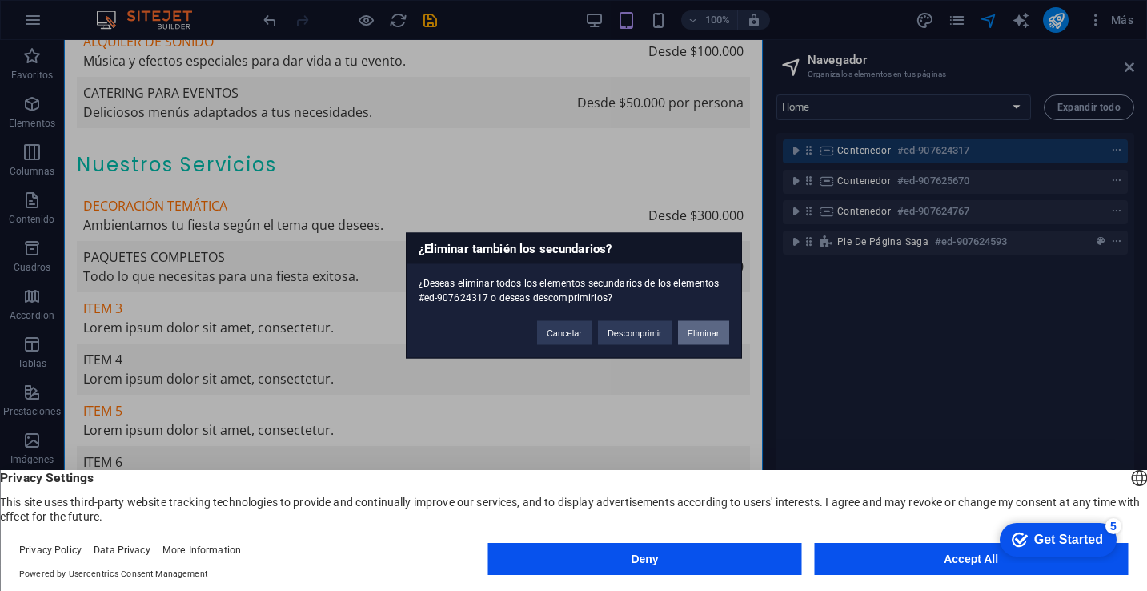
click at [702, 334] on button "Eliminar" at bounding box center [703, 333] width 51 height 24
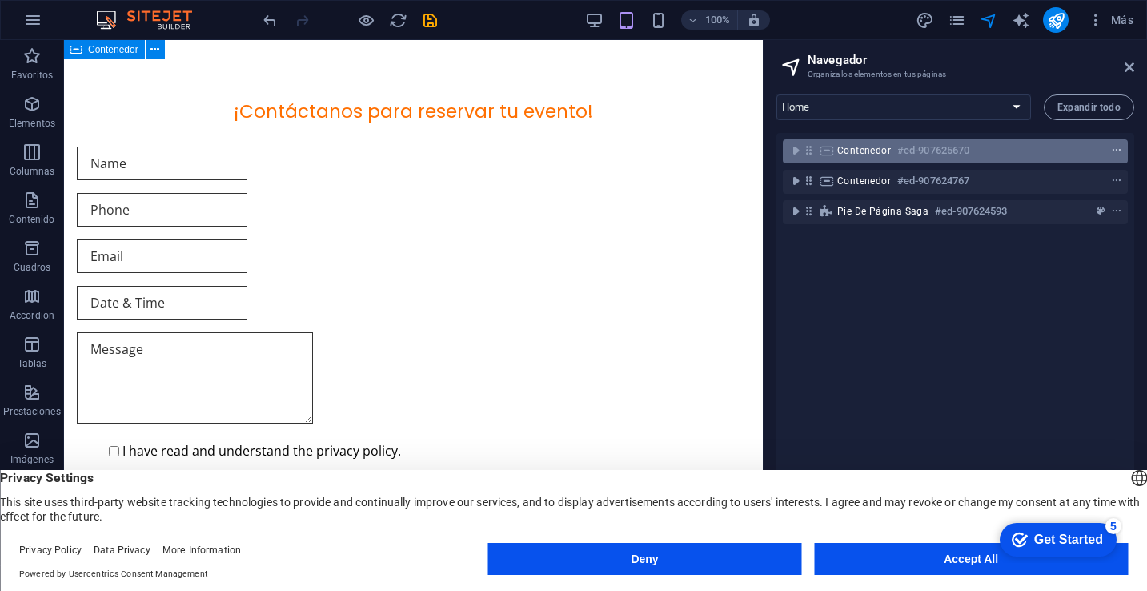
click at [1111, 153] on icon "context-menu" at bounding box center [1116, 150] width 11 height 11
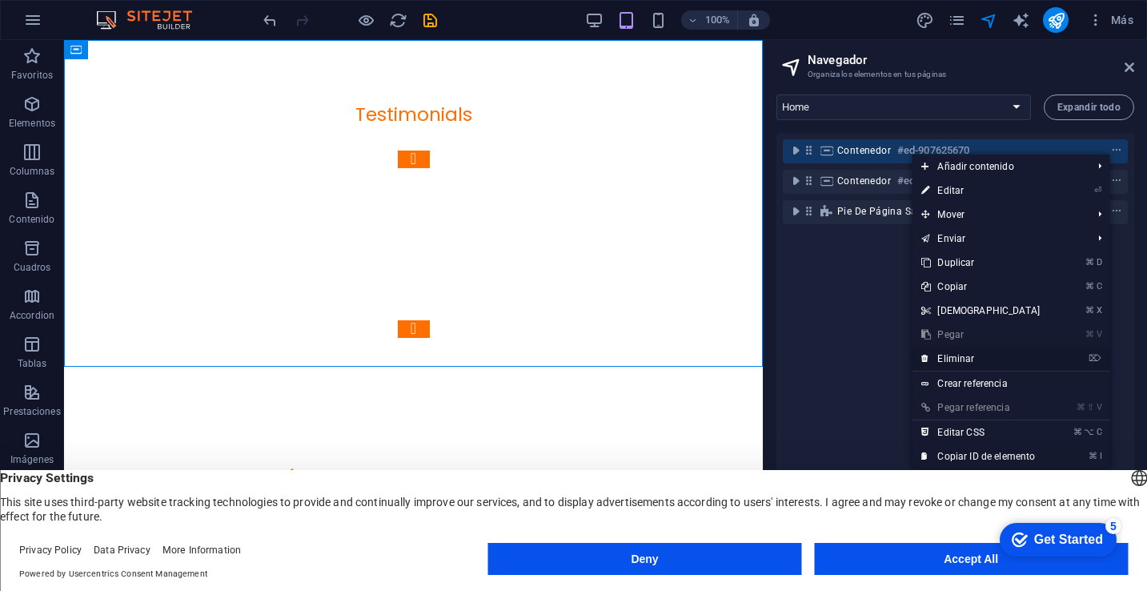
click at [985, 355] on link "⌦ Eliminar" at bounding box center [981, 359] width 138 height 24
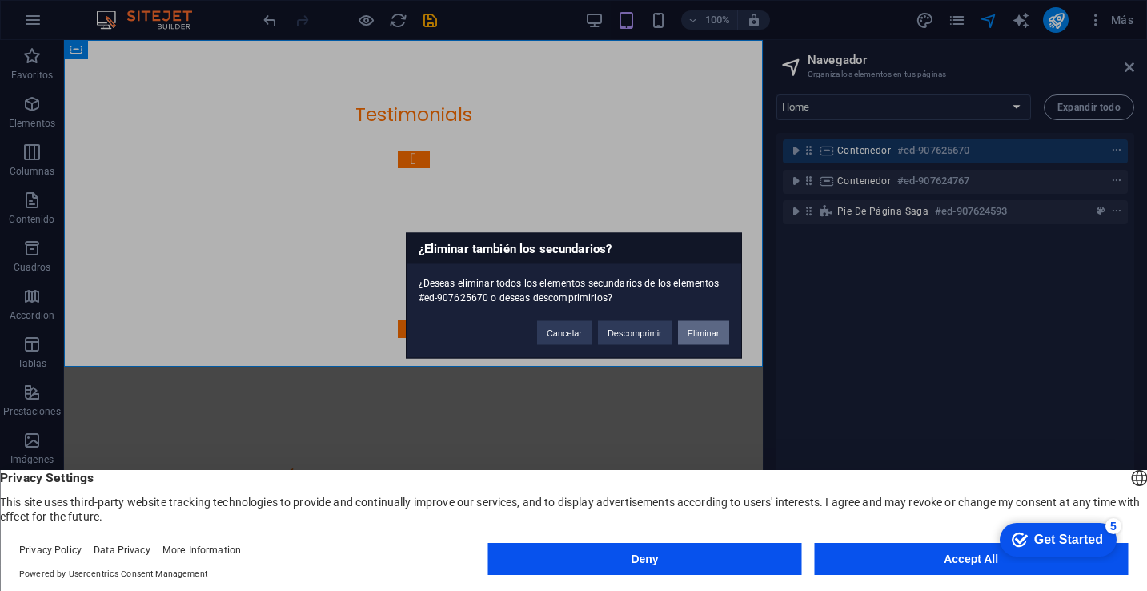
click at [686, 342] on button "Eliminar" at bounding box center [703, 333] width 51 height 24
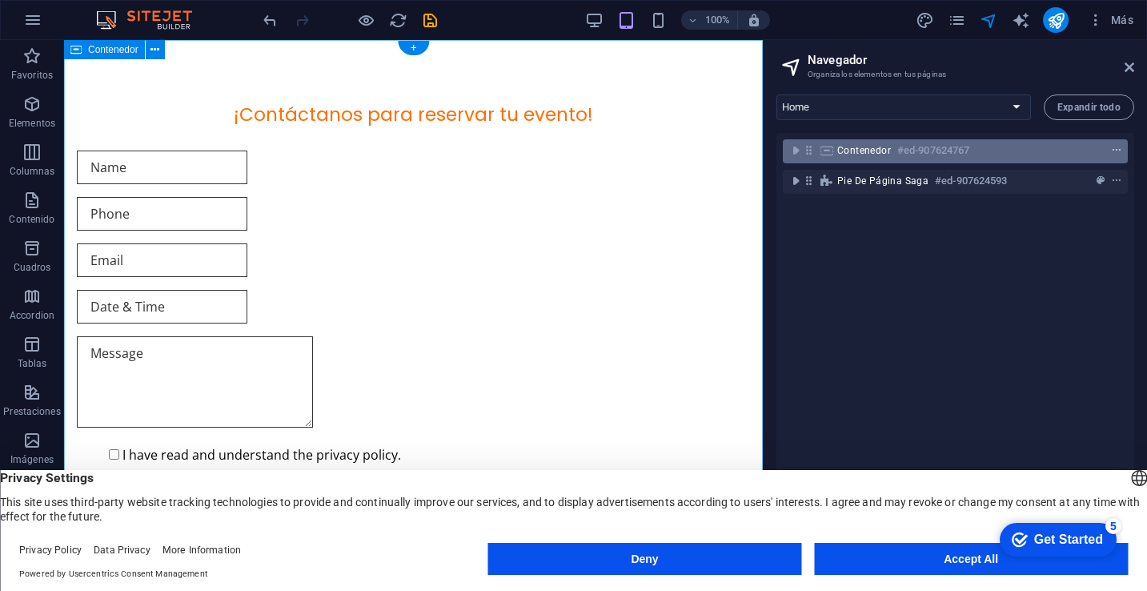
click at [1115, 153] on icon "context-menu" at bounding box center [1116, 150] width 11 height 11
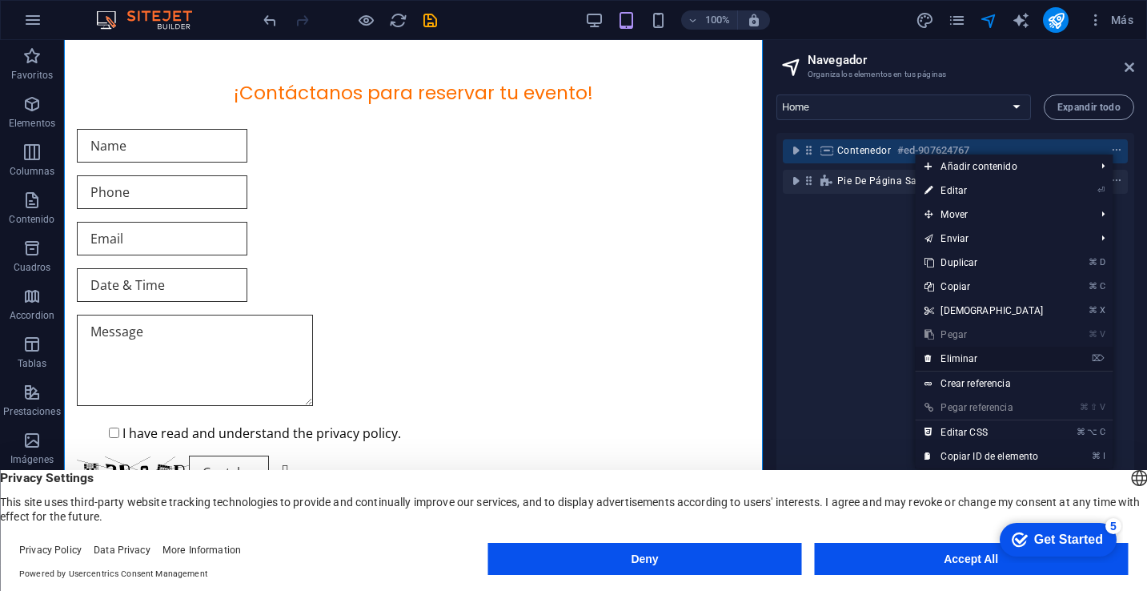
click at [995, 358] on link "⌦ Eliminar" at bounding box center [984, 359] width 138 height 24
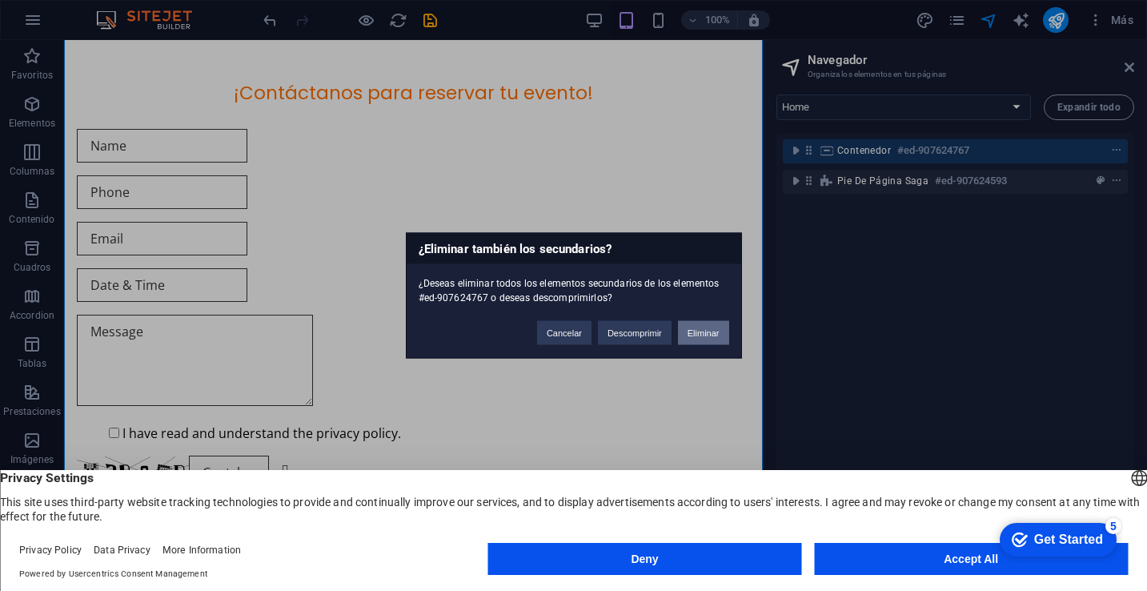
click at [705, 334] on button "Eliminar" at bounding box center [703, 333] width 51 height 24
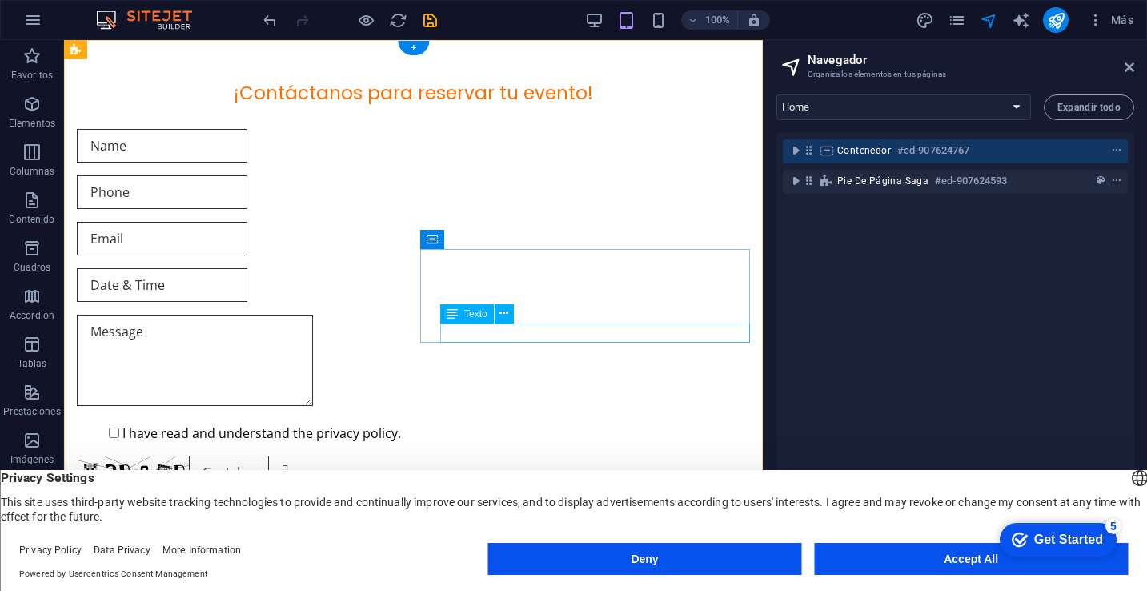
scroll to position [0, 0]
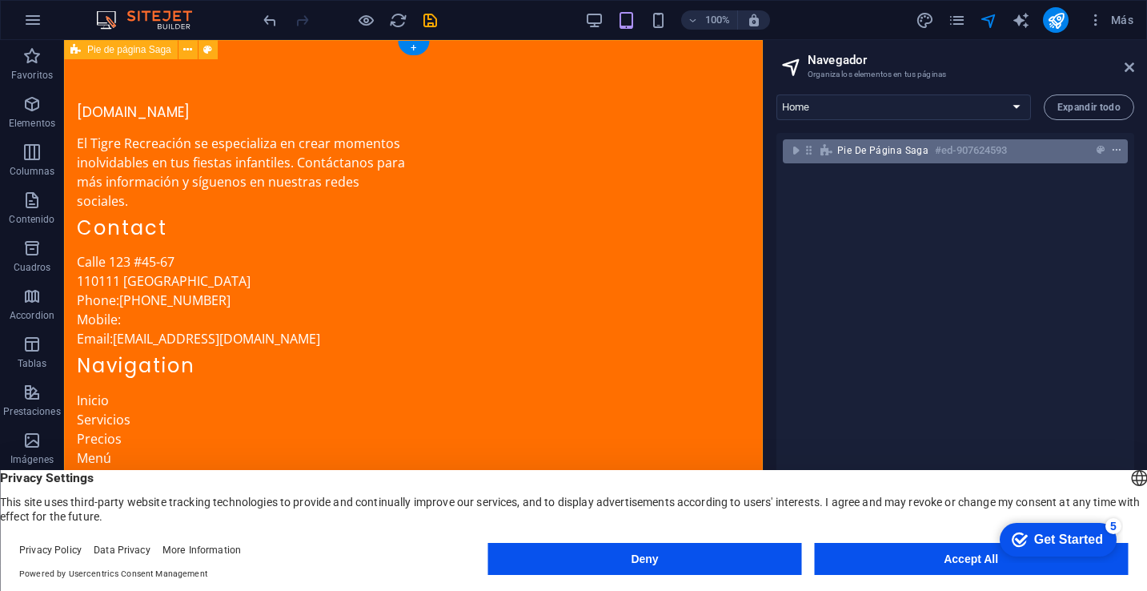
click at [1112, 151] on icon "context-menu" at bounding box center [1116, 150] width 11 height 11
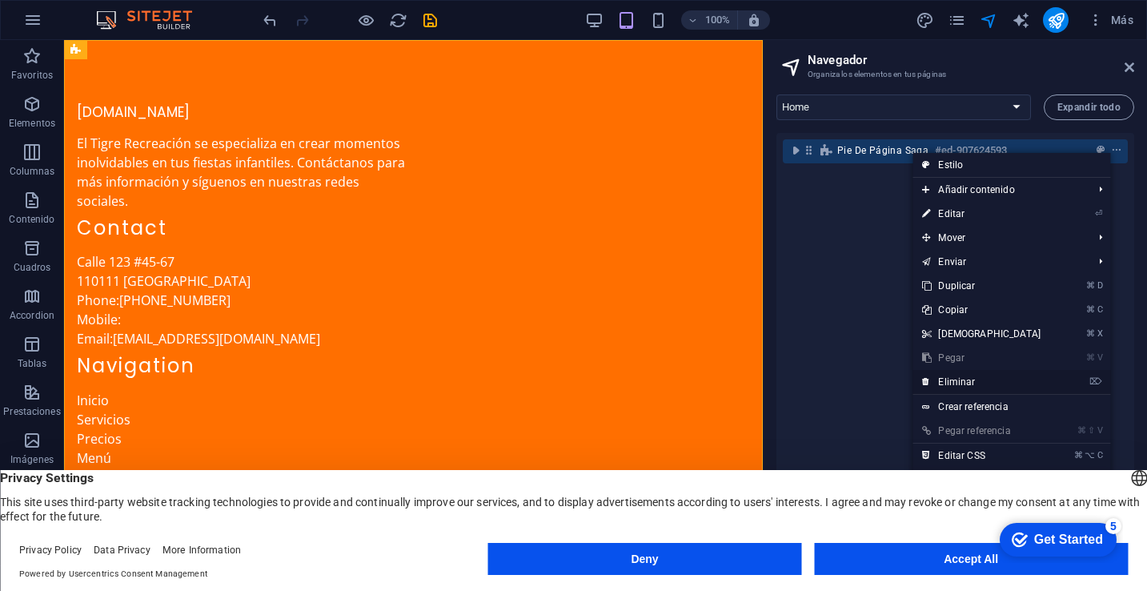
click at [984, 380] on link "⌦ Eliminar" at bounding box center [982, 382] width 138 height 24
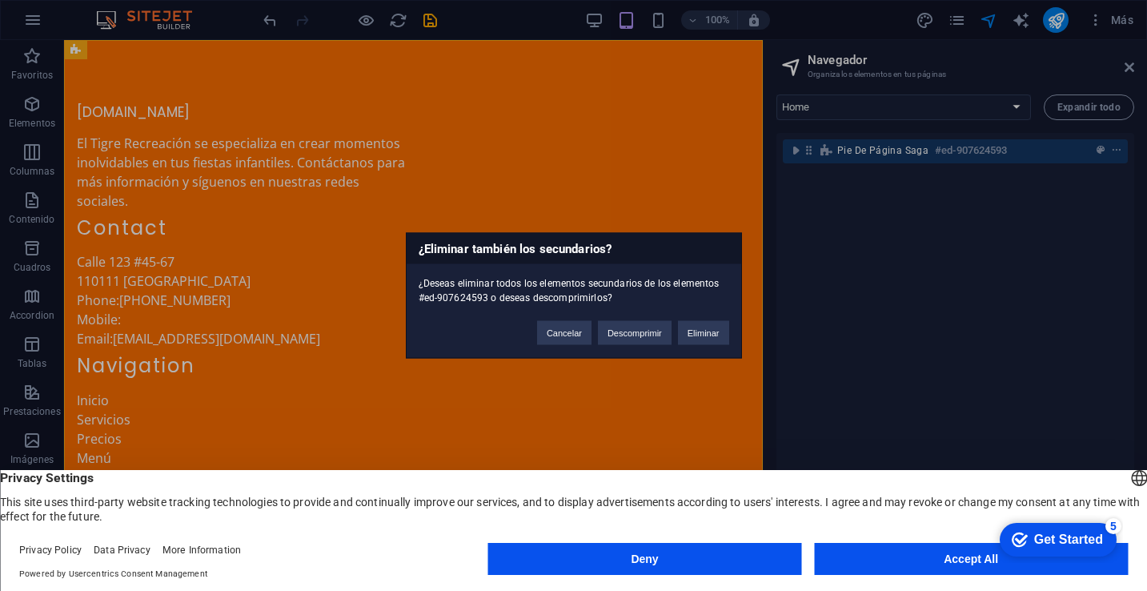
click at [901, 253] on div "¿Eliminar también los secundarios? ¿Deseas eliminar todos los elementos secunda…" at bounding box center [573, 295] width 1147 height 591
click at [705, 327] on button "Eliminar" at bounding box center [703, 333] width 51 height 24
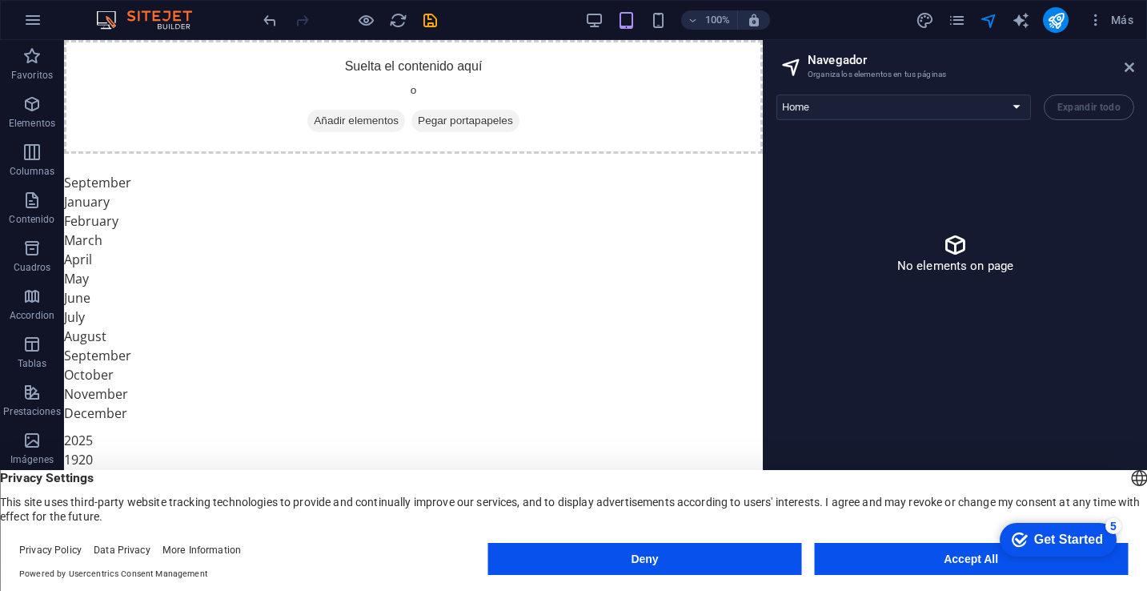
click at [995, 244] on div "No elements on page" at bounding box center [956, 253] width 358 height 240
click at [961, 169] on div "No elements on page" at bounding box center [956, 253] width 358 height 240
click at [1020, 110] on select "Home Subpage Legal Notice Privacy New Collection: Single Page Layout Real Estat…" at bounding box center [904, 107] width 255 height 26
click at [1135, 65] on aside "Navegador Organiza los elementos en tus páginas Home Subpage Legal Notice Priva…" at bounding box center [955, 302] width 384 height 525
click at [1134, 67] on icon at bounding box center [1130, 67] width 10 height 13
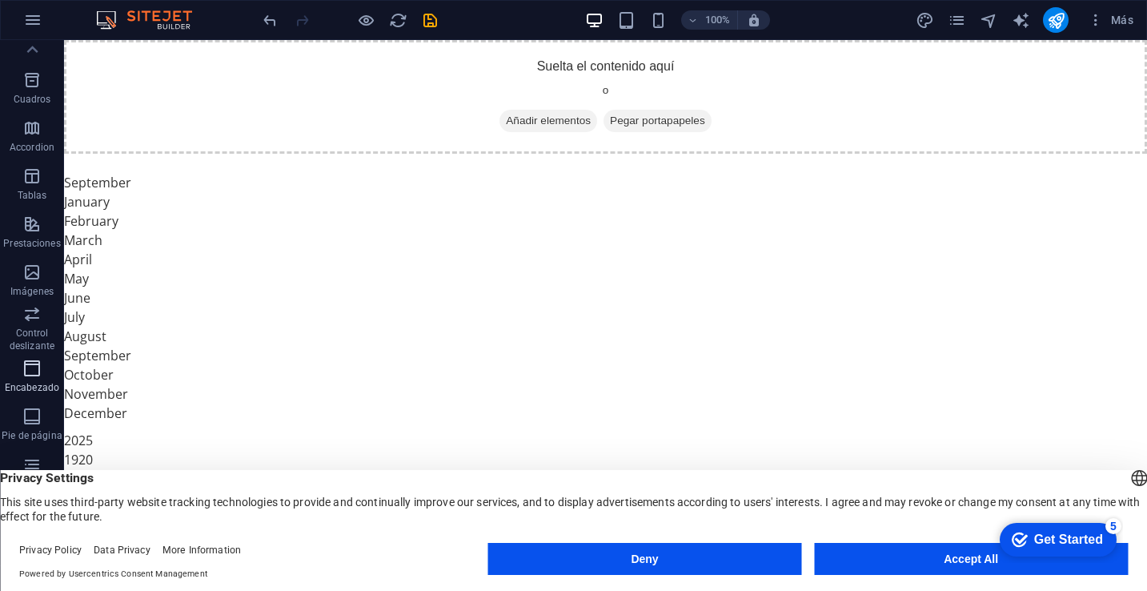
scroll to position [195, 0]
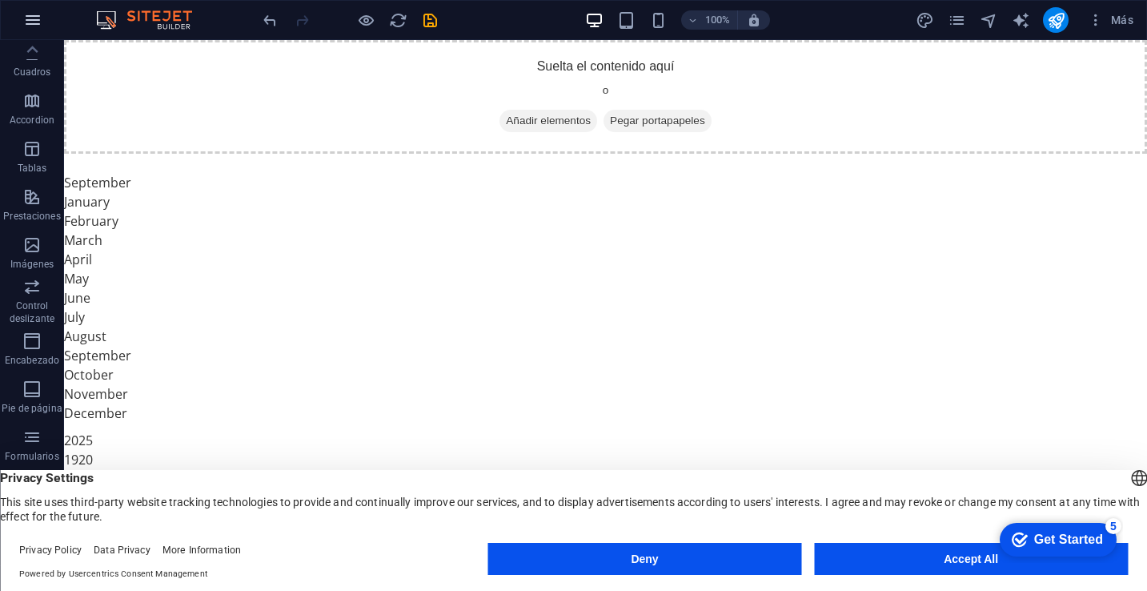
click at [38, 26] on icon "button" at bounding box center [32, 19] width 19 height 19
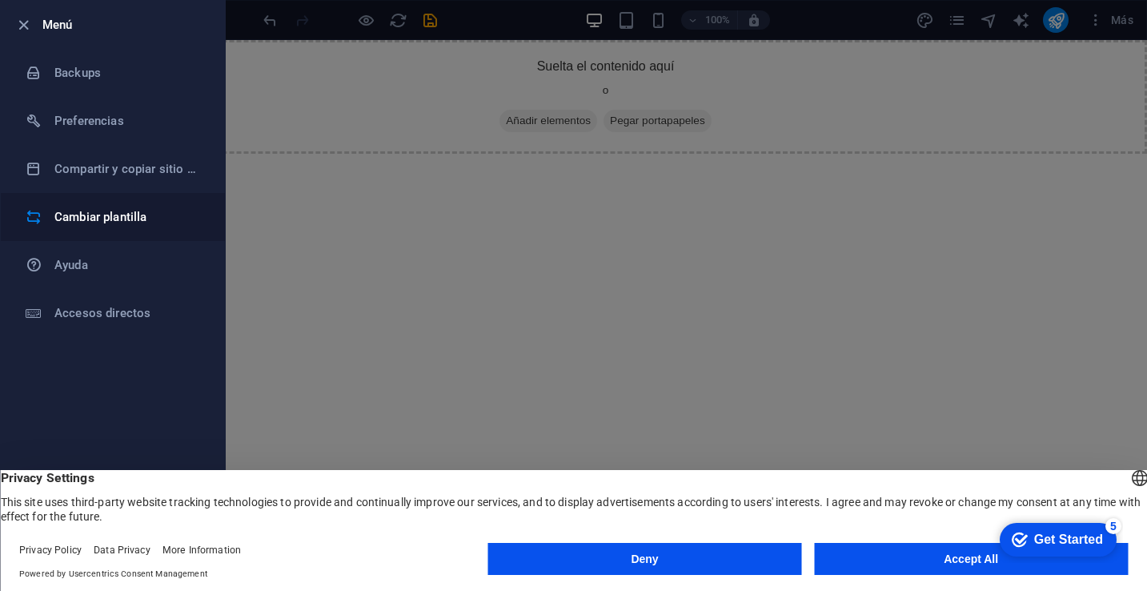
click at [156, 200] on li "Cambiar plantilla" at bounding box center [113, 217] width 224 height 48
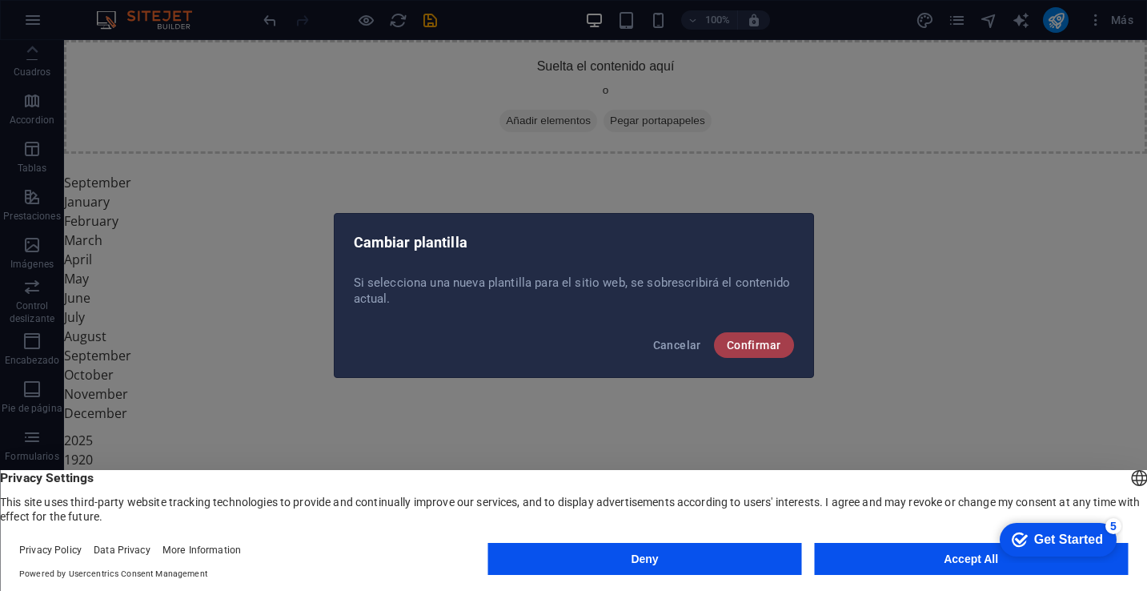
click at [759, 339] on span "Confirmar" at bounding box center [754, 345] width 54 height 13
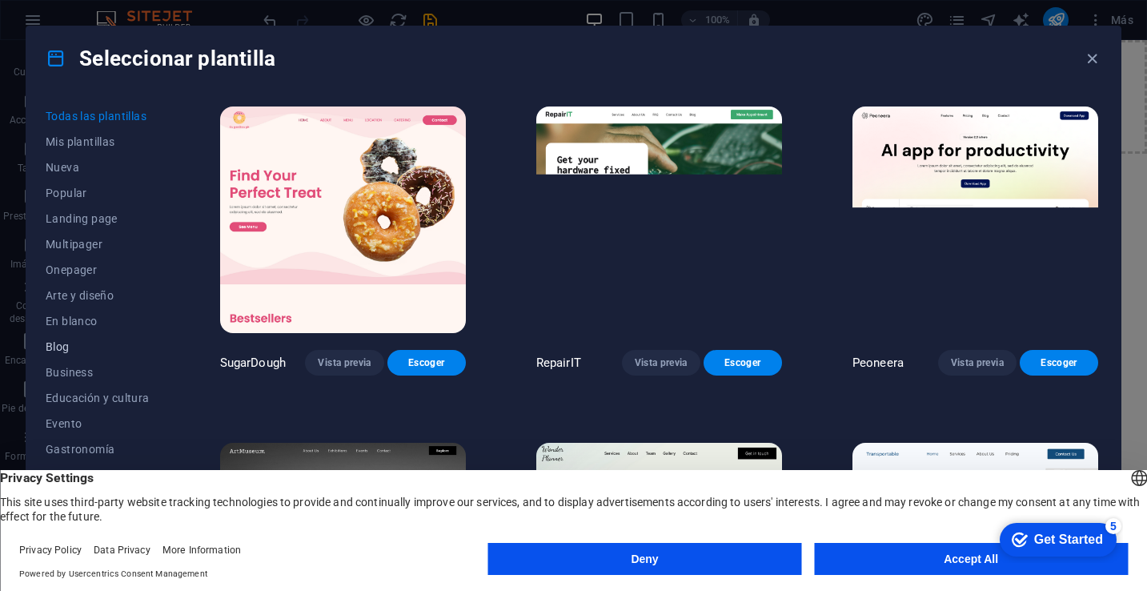
scroll to position [12, 0]
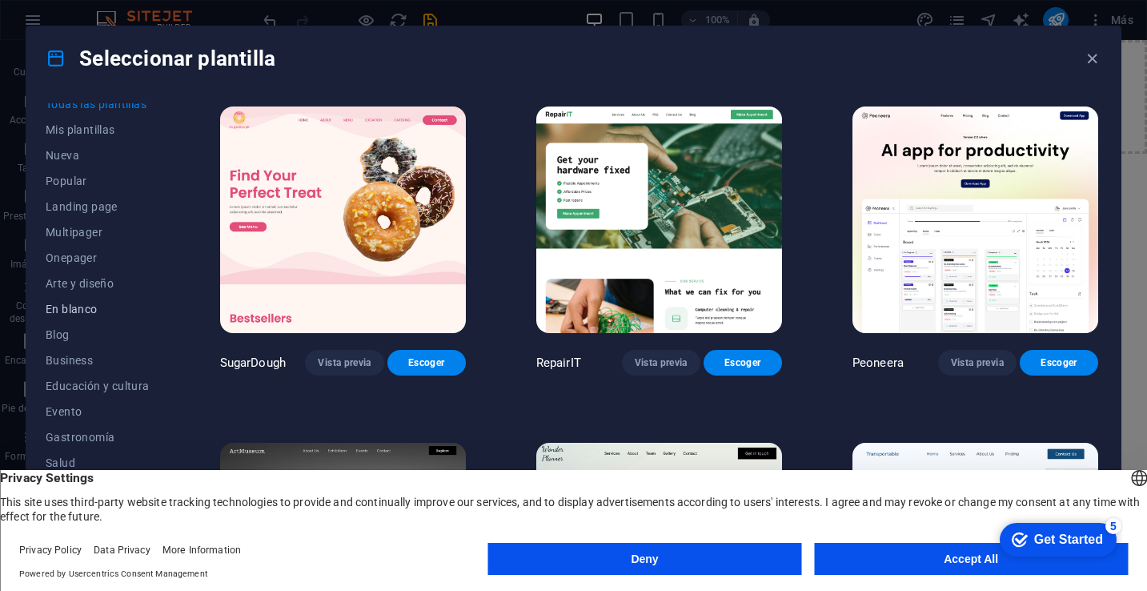
click at [94, 314] on span "En blanco" at bounding box center [98, 309] width 104 height 13
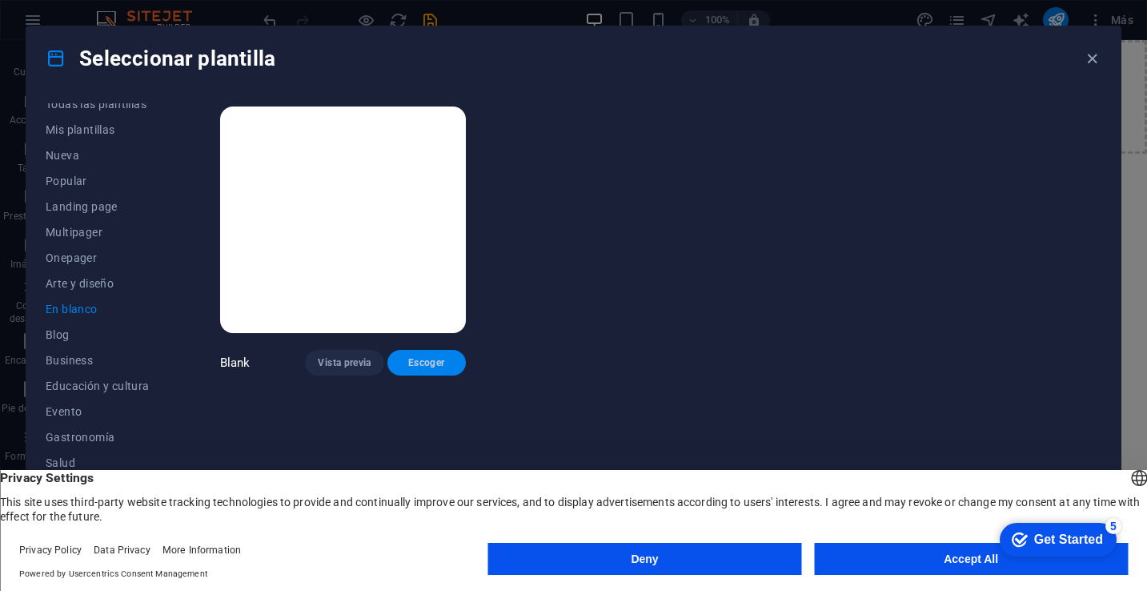
click at [427, 367] on span "Escoger" at bounding box center [426, 362] width 53 height 13
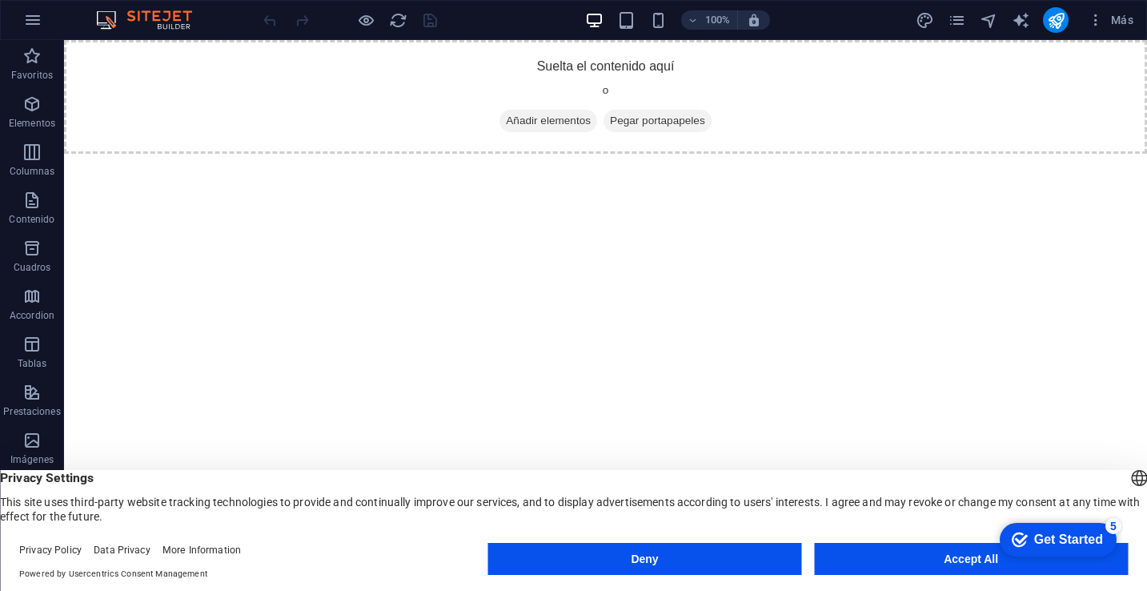
click at [175, 24] on img at bounding box center [152, 19] width 120 height 19
click at [874, 16] on div "100% Más" at bounding box center [700, 20] width 880 height 26
click at [930, 556] on button "Accept All" at bounding box center [971, 559] width 314 height 32
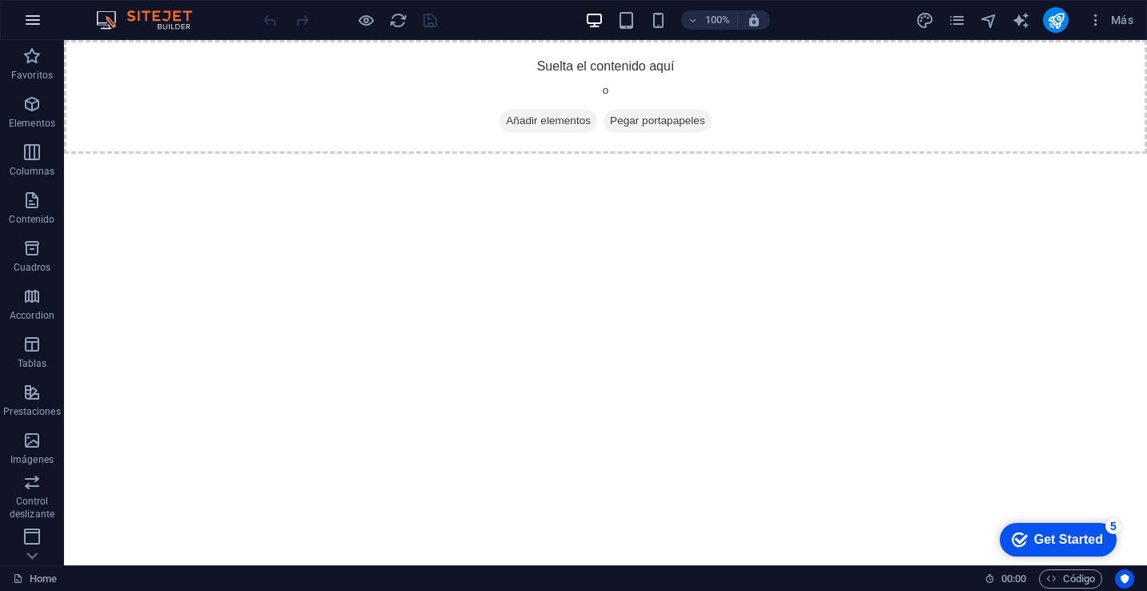
click at [44, 24] on button "button" at bounding box center [33, 20] width 38 height 38
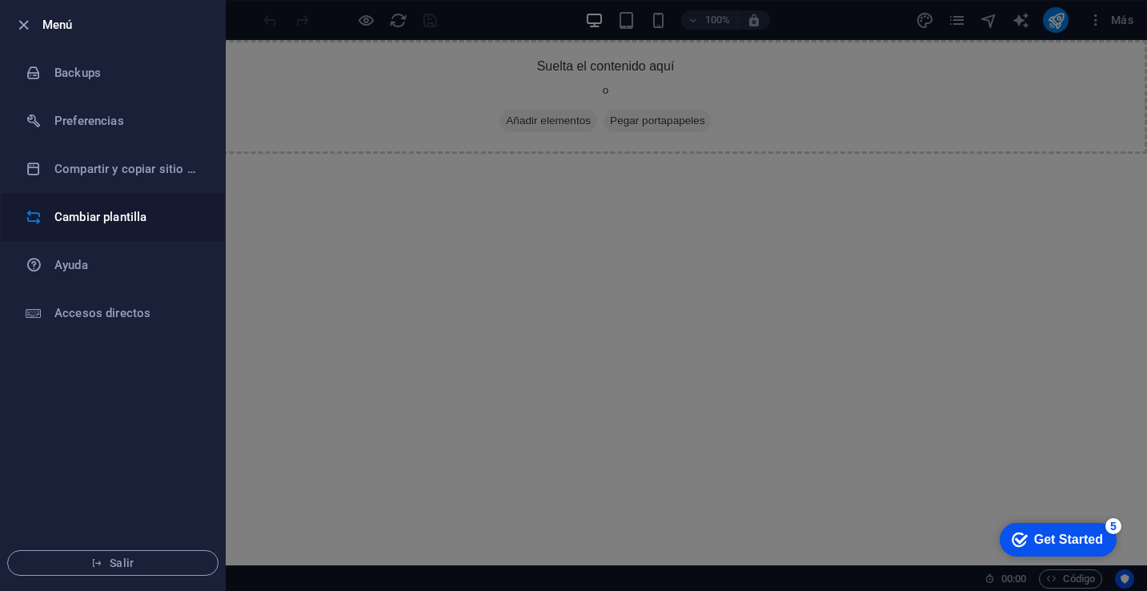
click at [137, 222] on h6 "Cambiar plantilla" at bounding box center [128, 216] width 148 height 19
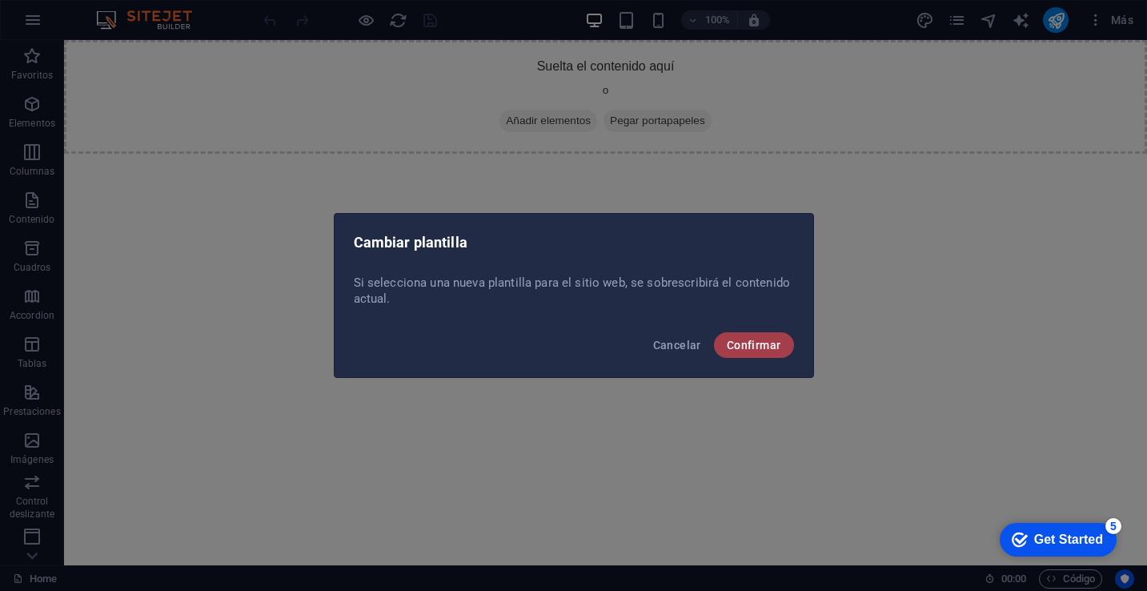
click at [743, 353] on button "Confirmar" at bounding box center [754, 345] width 80 height 26
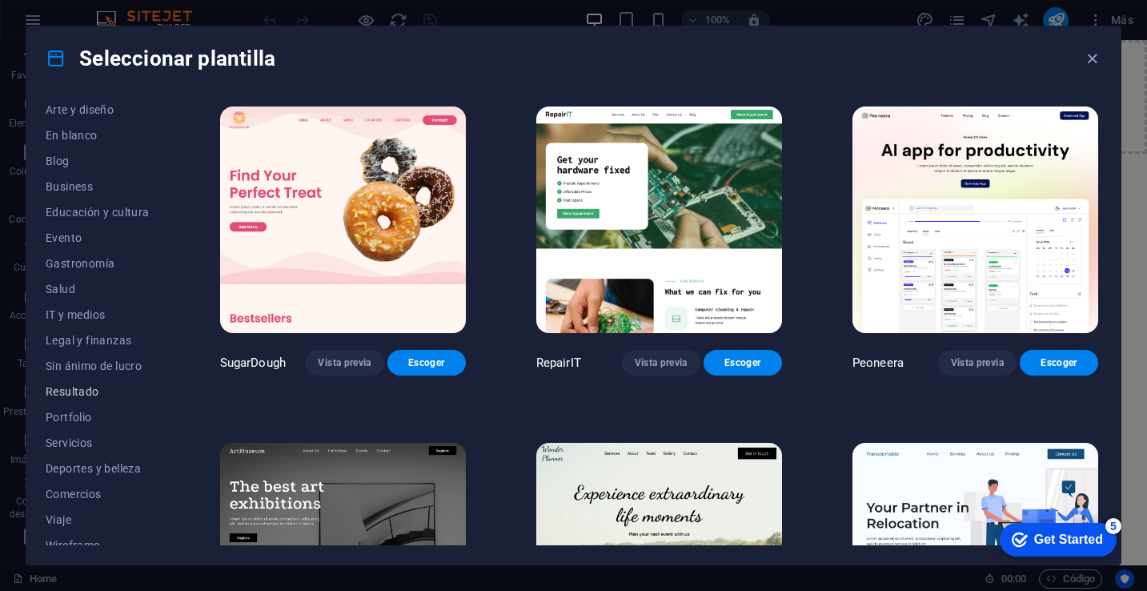
scroll to position [199, 0]
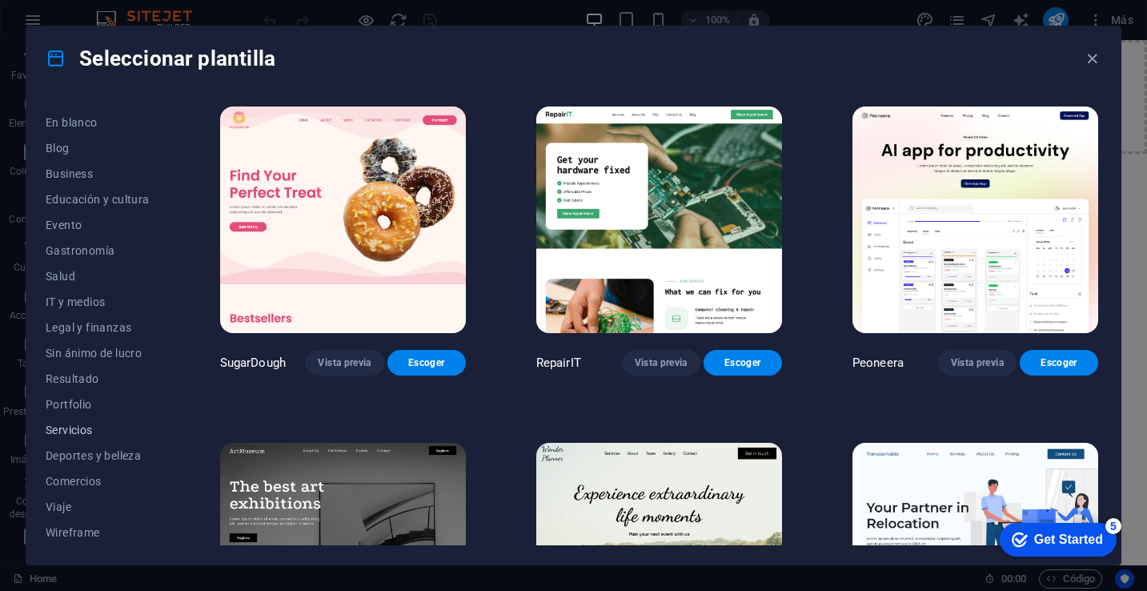
click at [102, 434] on span "Servicios" at bounding box center [98, 430] width 104 height 13
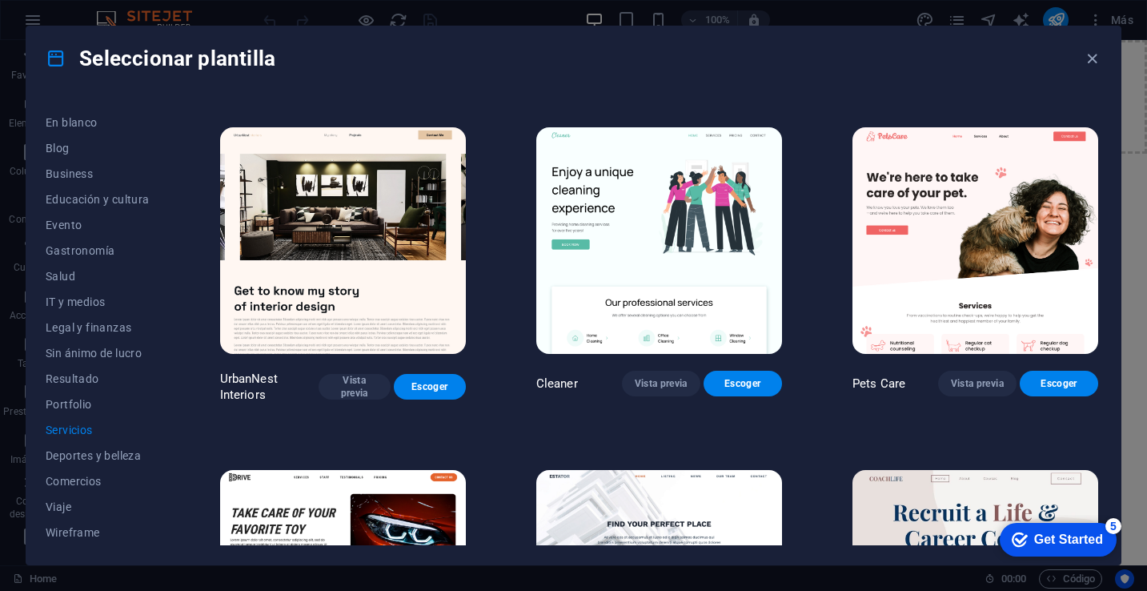
scroll to position [350, 0]
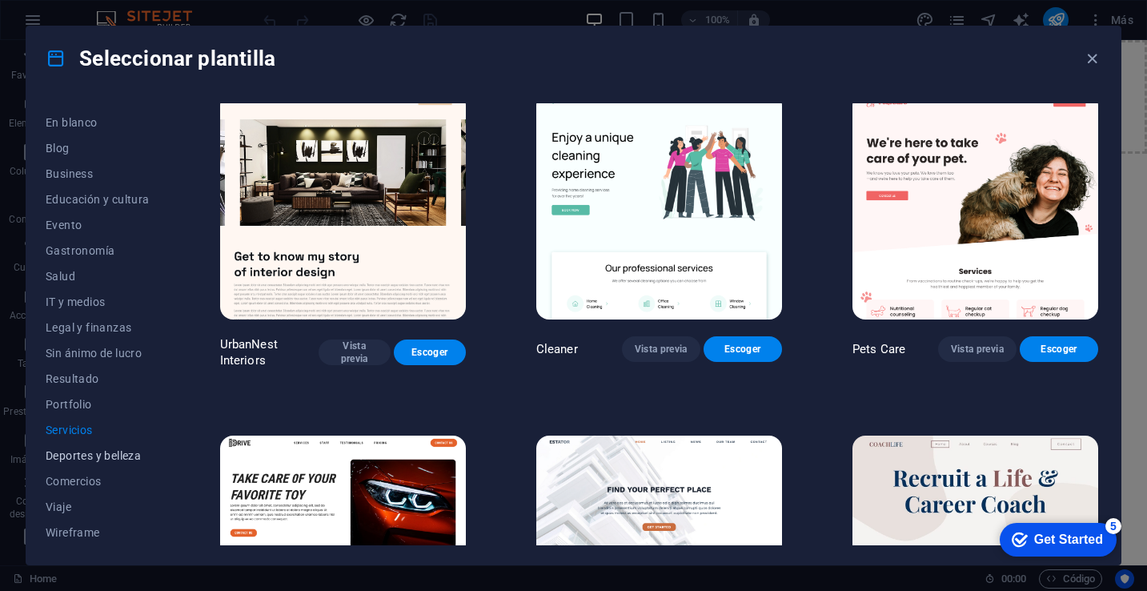
click at [137, 456] on span "Deportes y belleza" at bounding box center [98, 455] width 104 height 13
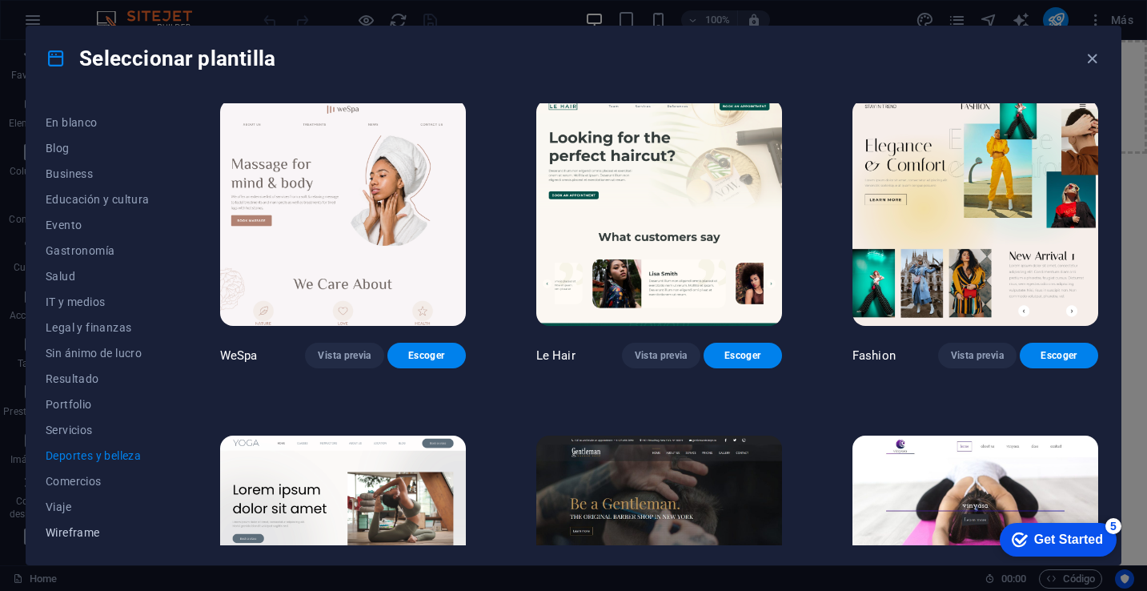
click at [98, 527] on span "Wireframe" at bounding box center [98, 532] width 104 height 13
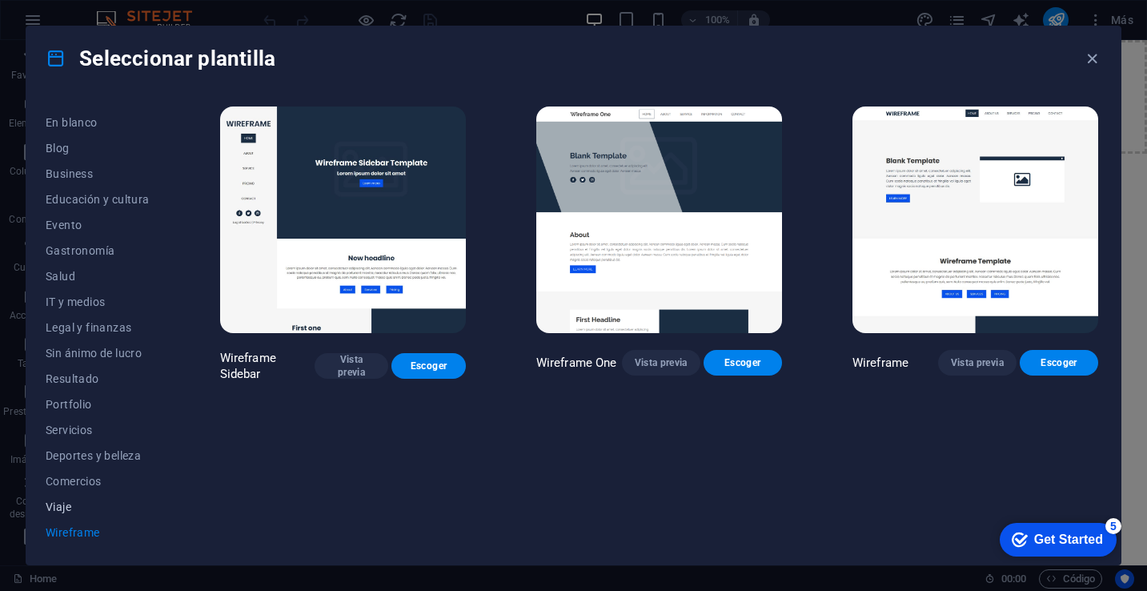
click at [90, 505] on span "Viaje" at bounding box center [98, 506] width 104 height 13
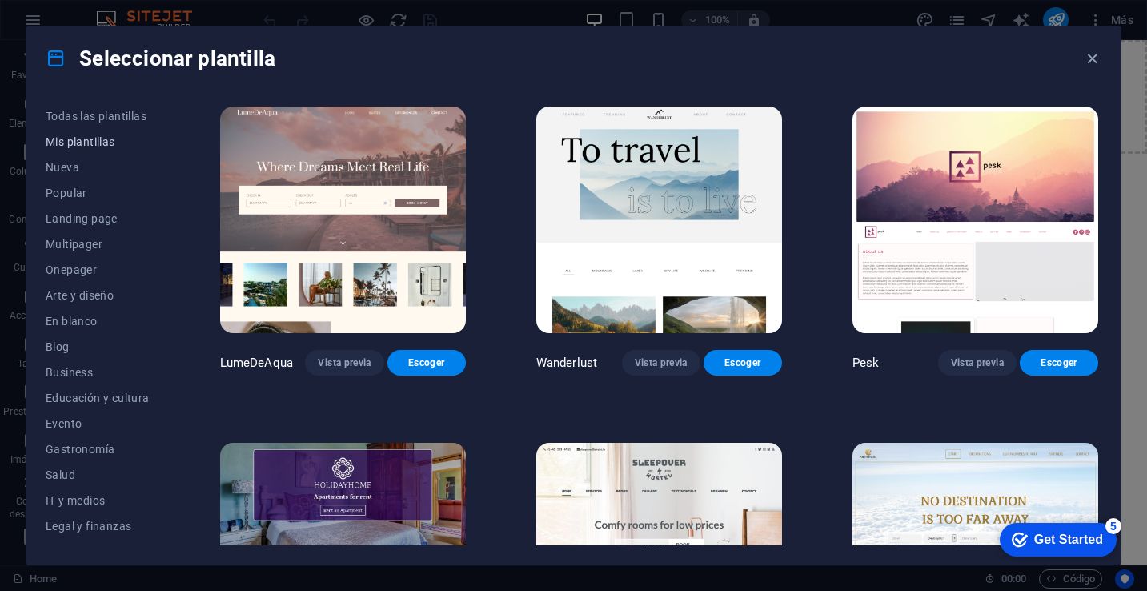
click at [98, 141] on span "Mis plantillas" at bounding box center [98, 141] width 104 height 13
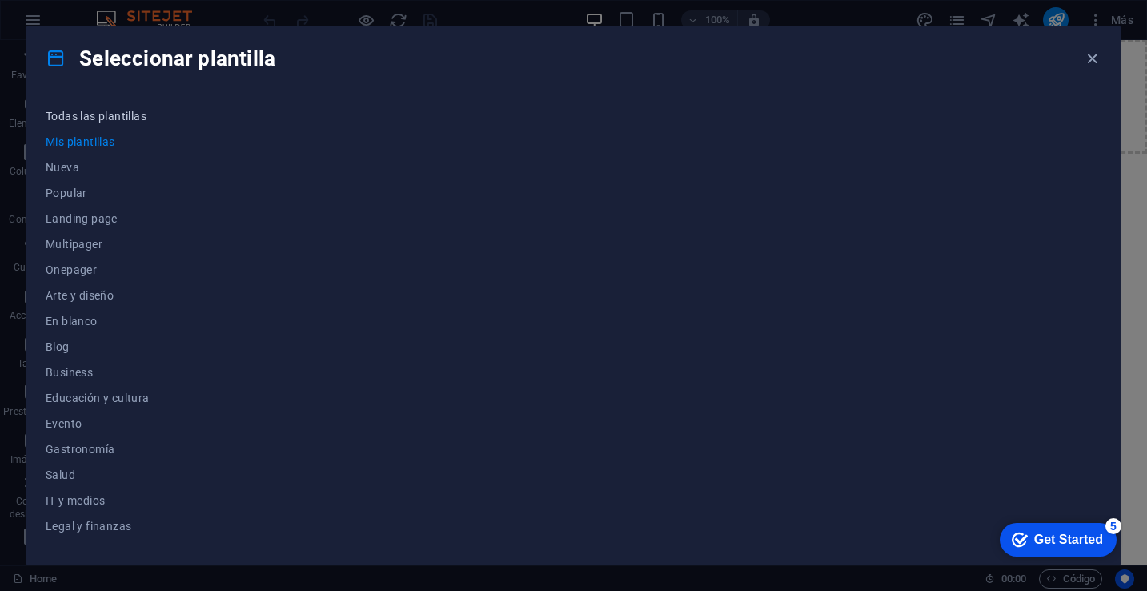
click at [127, 120] on span "Todas las plantillas" at bounding box center [98, 116] width 104 height 13
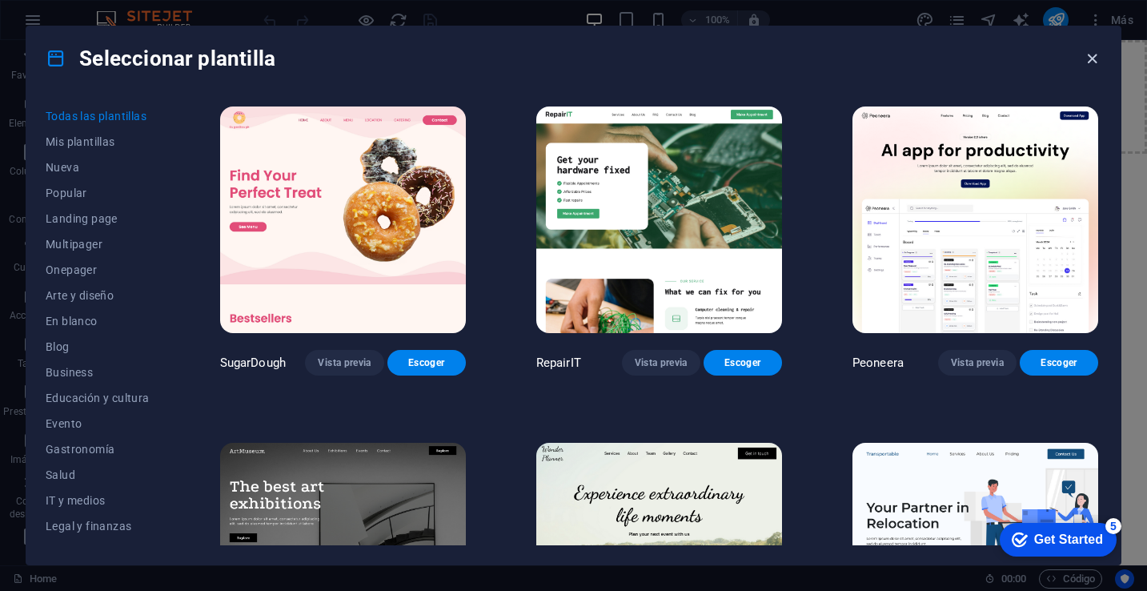
click at [1092, 57] on icon "button" at bounding box center [1092, 59] width 18 height 18
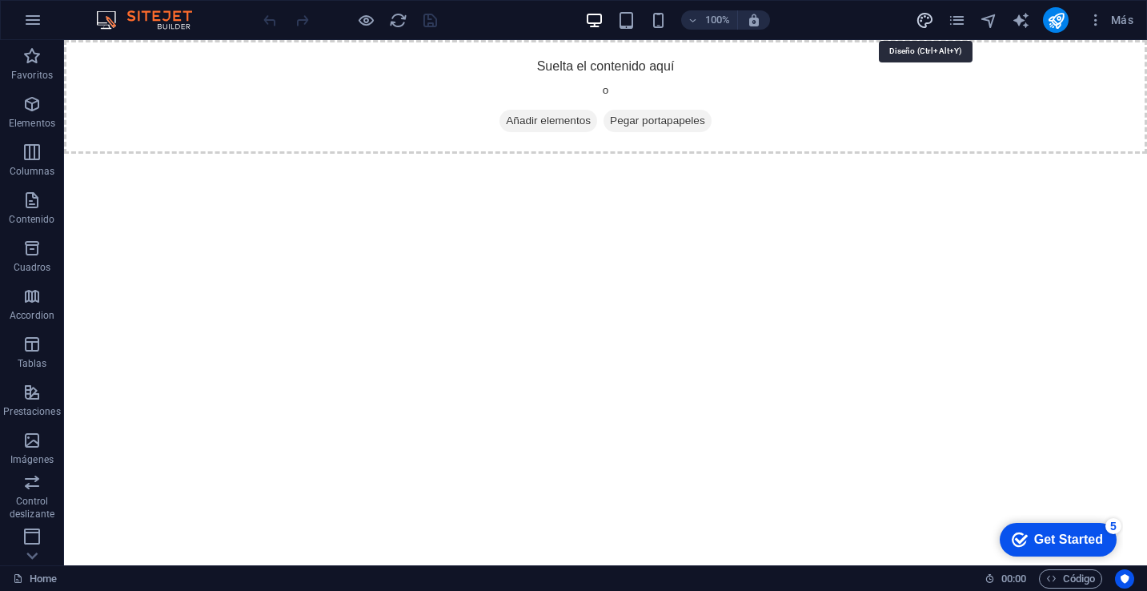
click at [926, 19] on icon "design" at bounding box center [925, 20] width 18 height 18
select select "px"
select select "400"
select select "px"
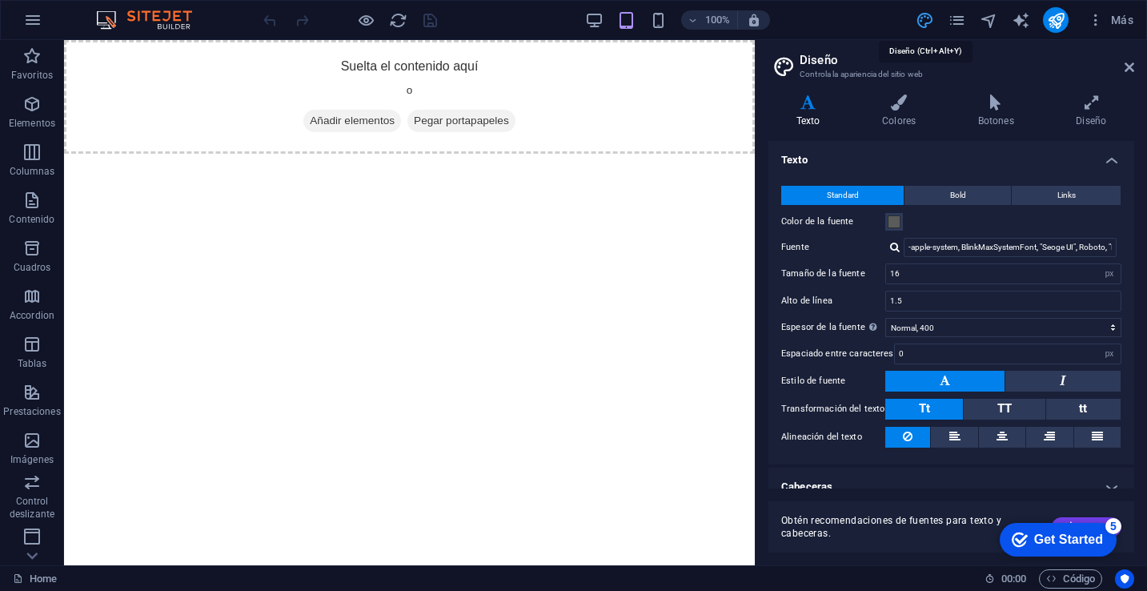
click at [926, 19] on icon "design" at bounding box center [925, 20] width 18 height 18
click at [878, 36] on div "100% Más" at bounding box center [574, 20] width 1146 height 38
click at [963, 22] on icon "pages" at bounding box center [957, 20] width 18 height 18
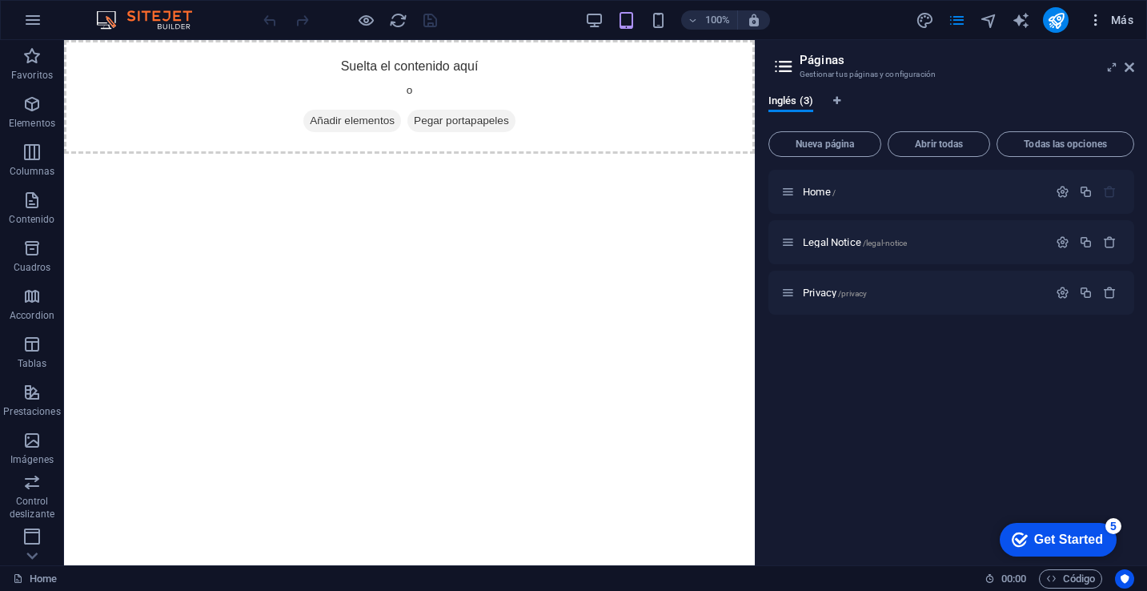
click at [1099, 22] on icon "button" at bounding box center [1096, 20] width 16 height 16
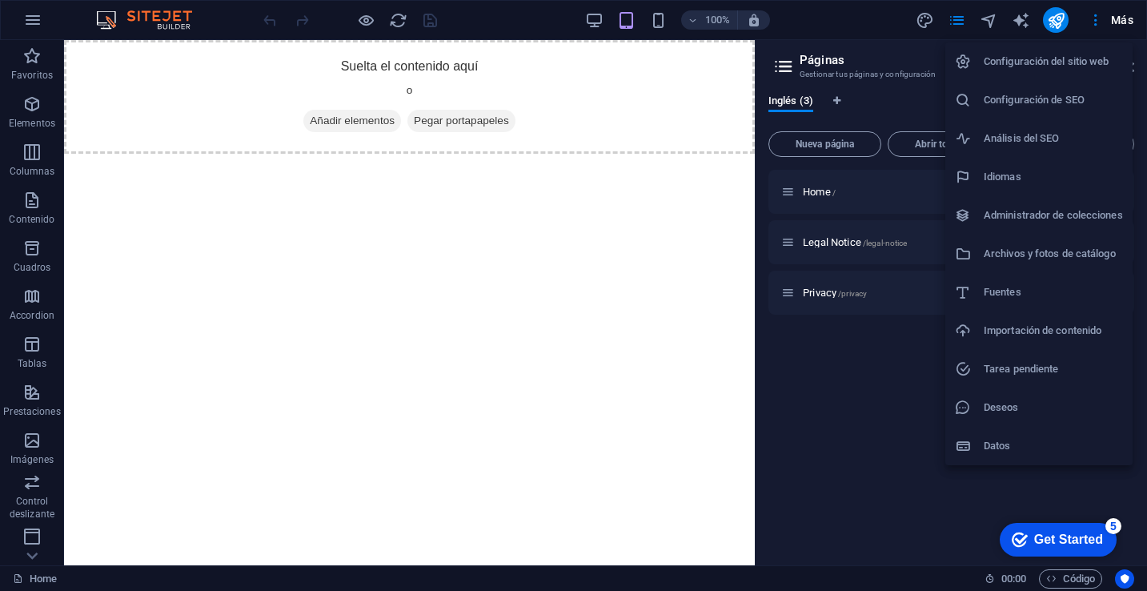
click at [1103, 66] on h6 "Configuración del sitio web" at bounding box center [1053, 61] width 139 height 19
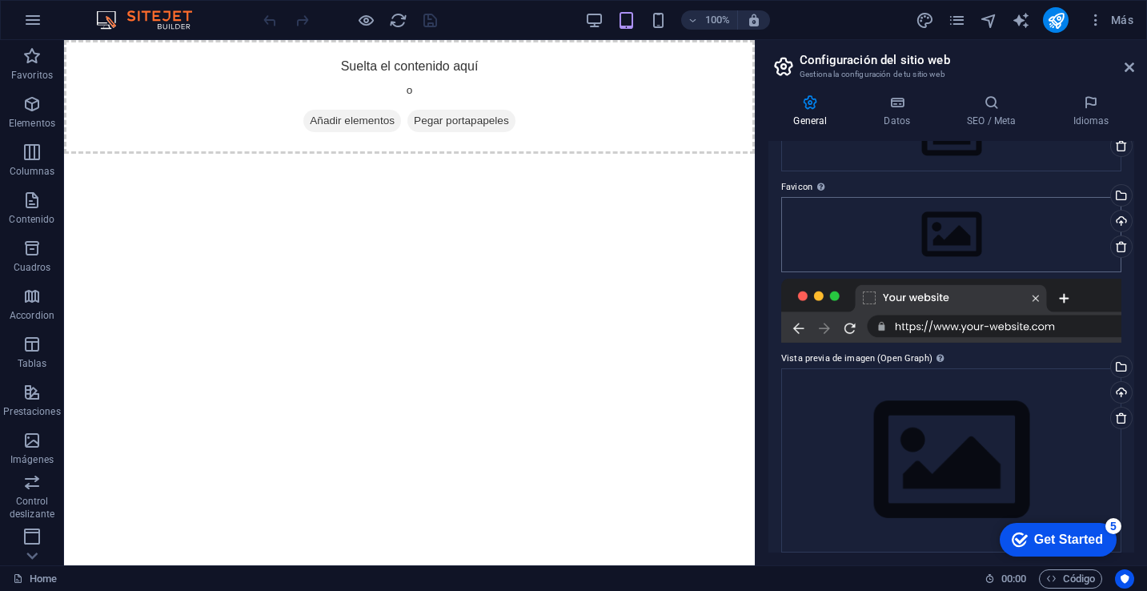
scroll to position [134, 0]
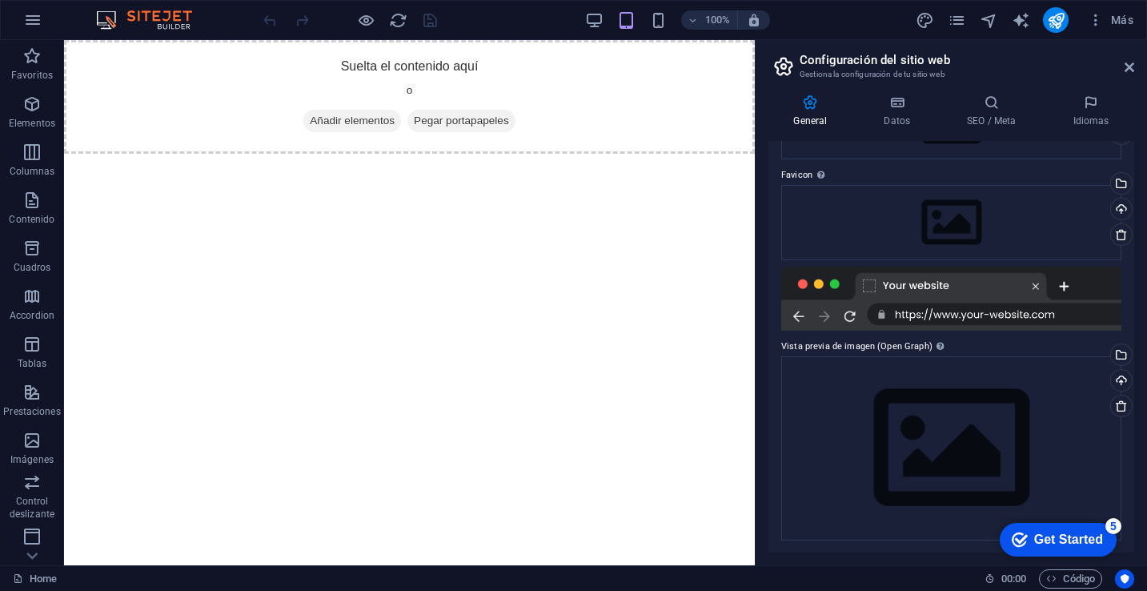
click at [1076, 545] on div "Get Started" at bounding box center [1068, 539] width 69 height 14
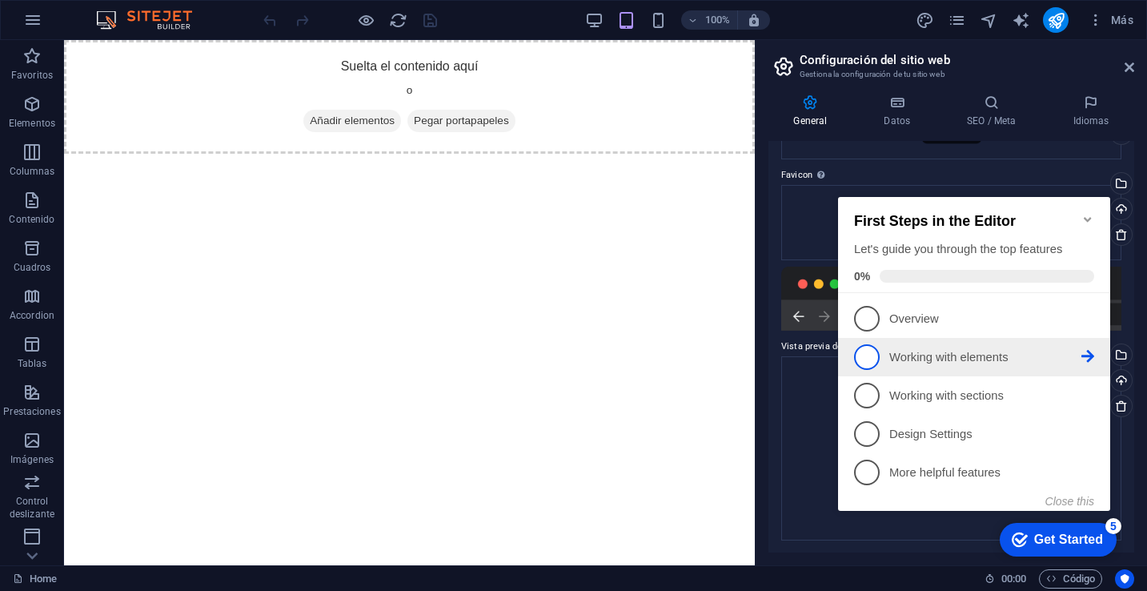
click at [1089, 354] on icon at bounding box center [1088, 356] width 13 height 13
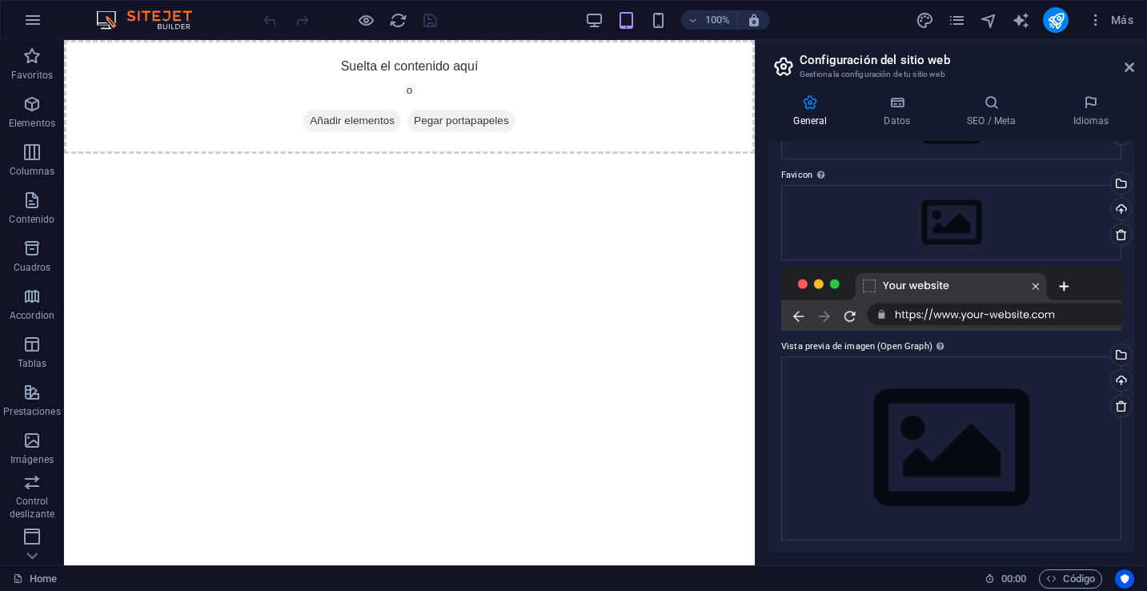
scroll to position [0, 0]
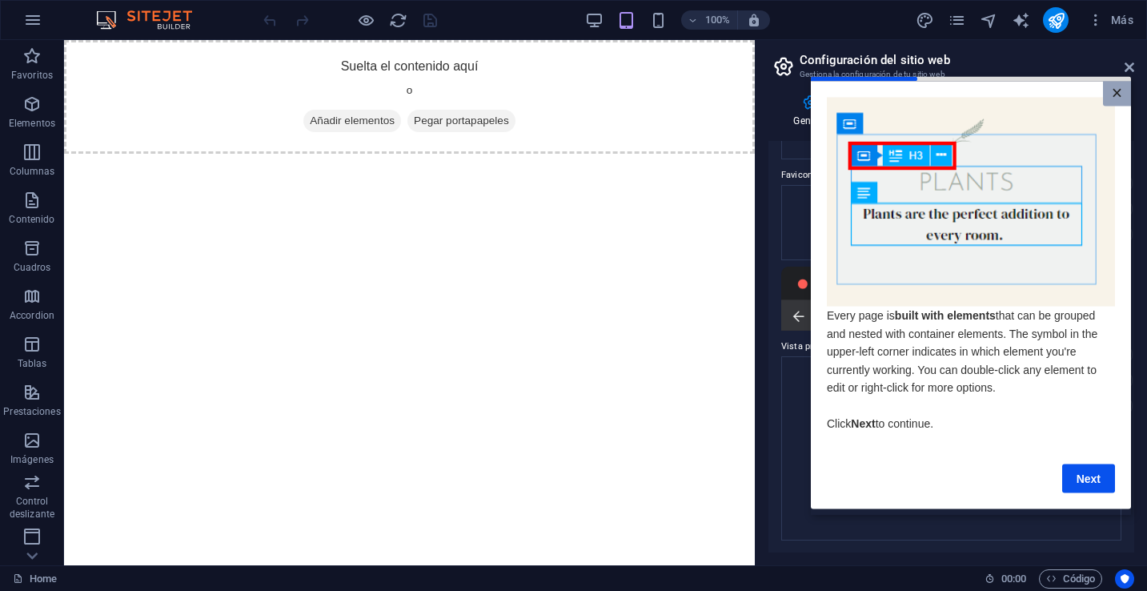
click at [1115, 94] on link "×" at bounding box center [1117, 93] width 28 height 25
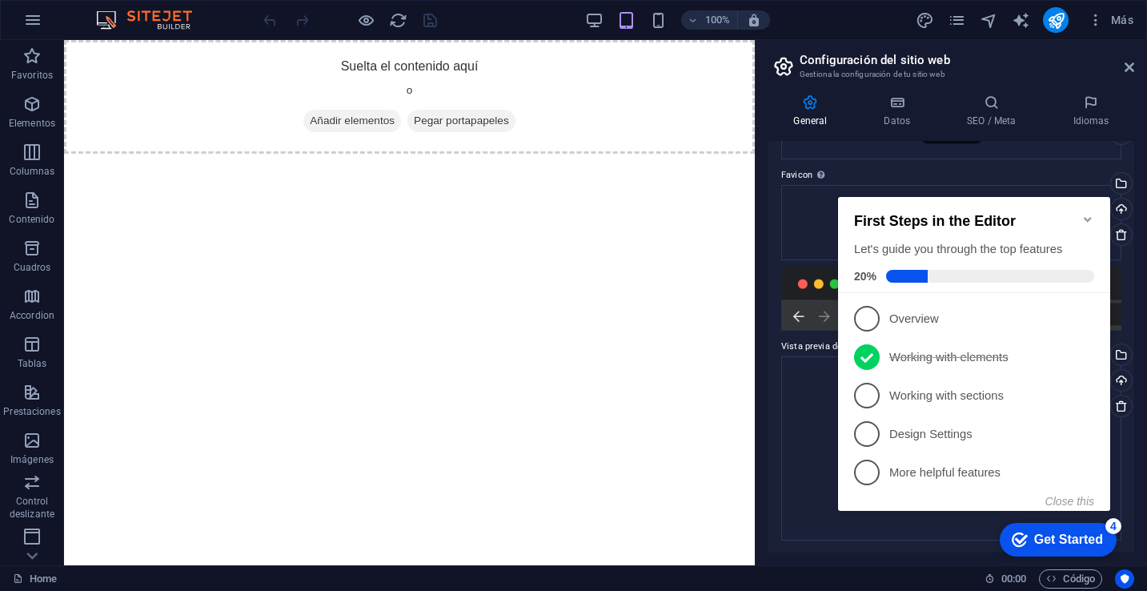
click at [736, 154] on html "Skip to main content Suelta el contenido aquí o Añadir elementos Pegar portapap…" at bounding box center [409, 97] width 691 height 114
click at [32, 20] on icon "button" at bounding box center [32, 19] width 19 height 19
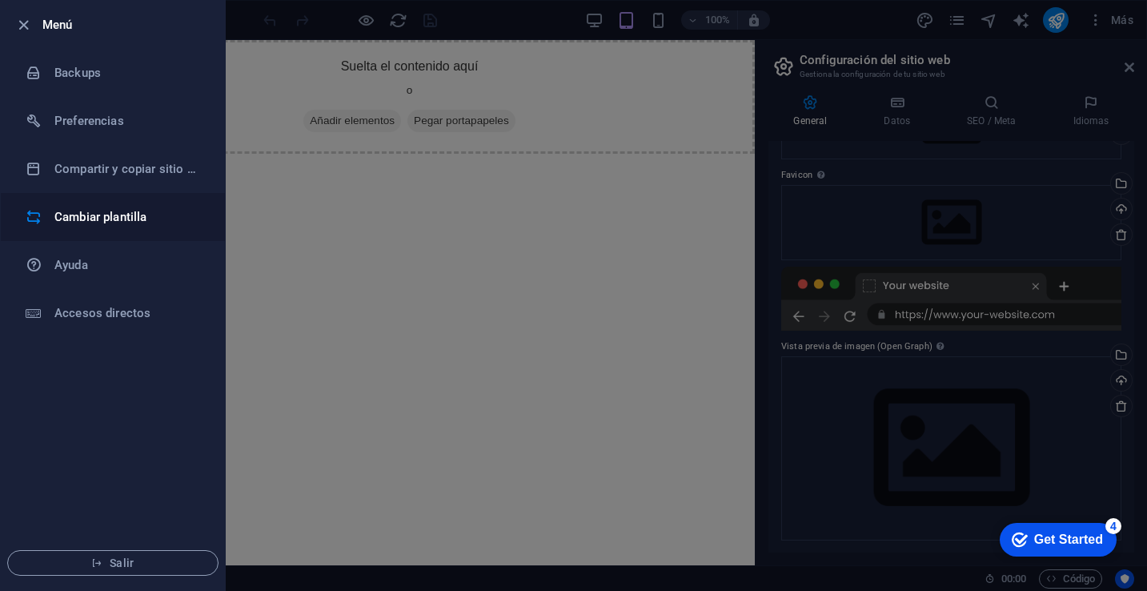
click at [135, 202] on li "Cambiar plantilla" at bounding box center [113, 217] width 224 height 48
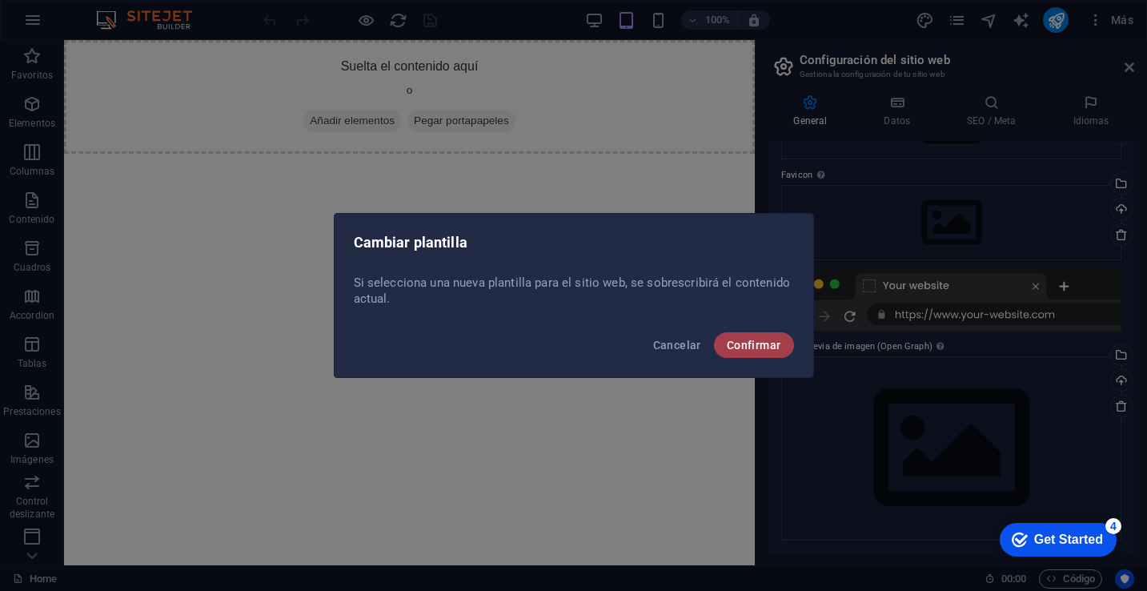
click at [767, 350] on span "Confirmar" at bounding box center [754, 345] width 54 height 13
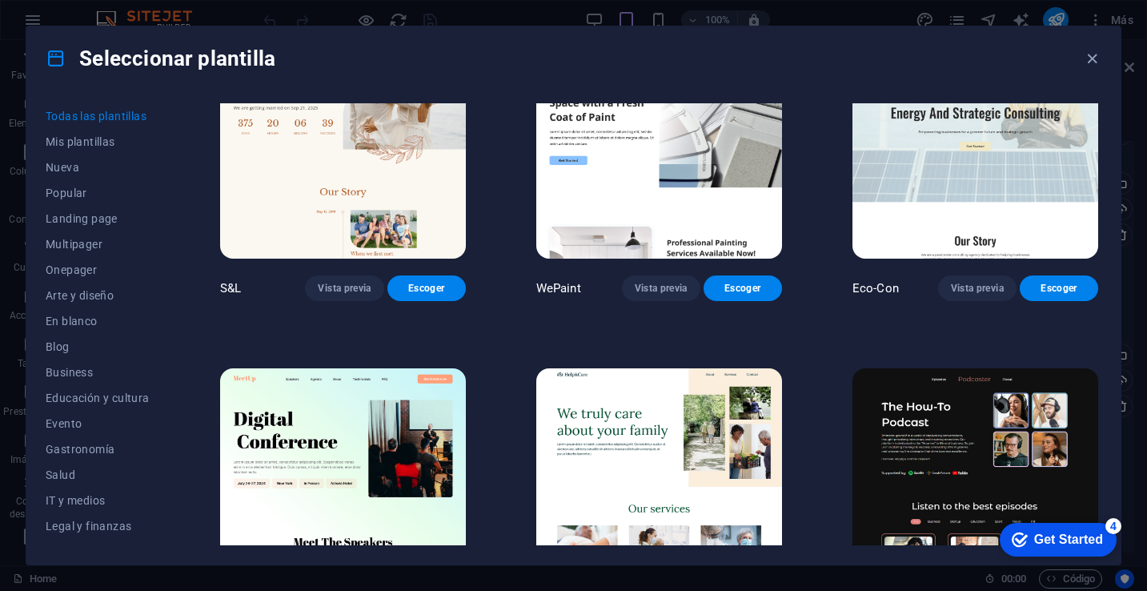
scroll to position [848, 0]
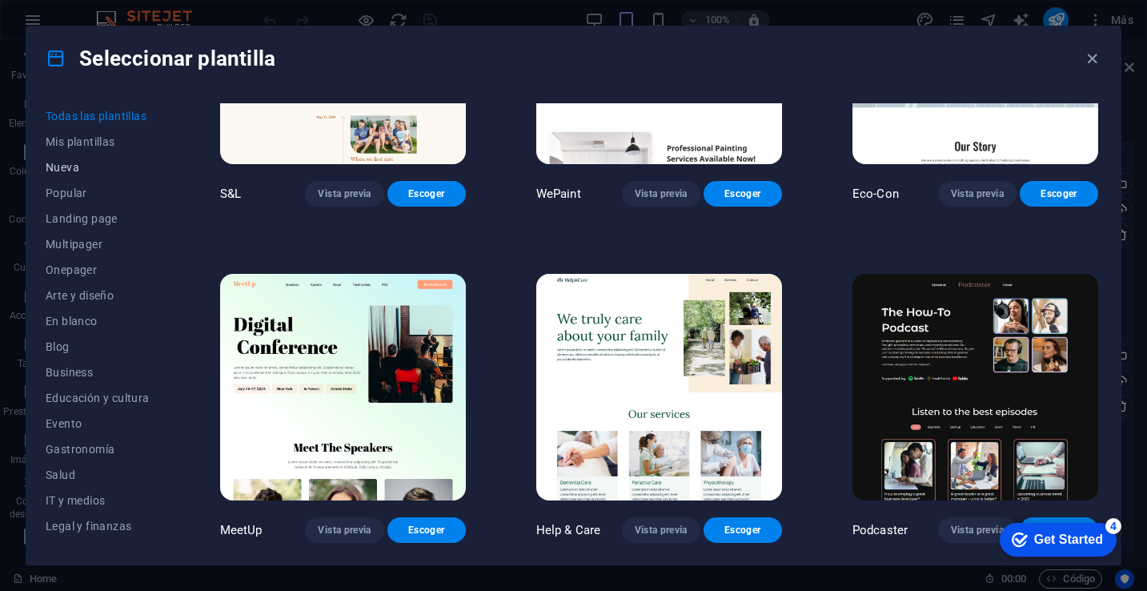
click at [74, 167] on span "Nueva" at bounding box center [98, 167] width 104 height 13
click at [46, 165] on span "Nueva" at bounding box center [98, 167] width 104 height 13
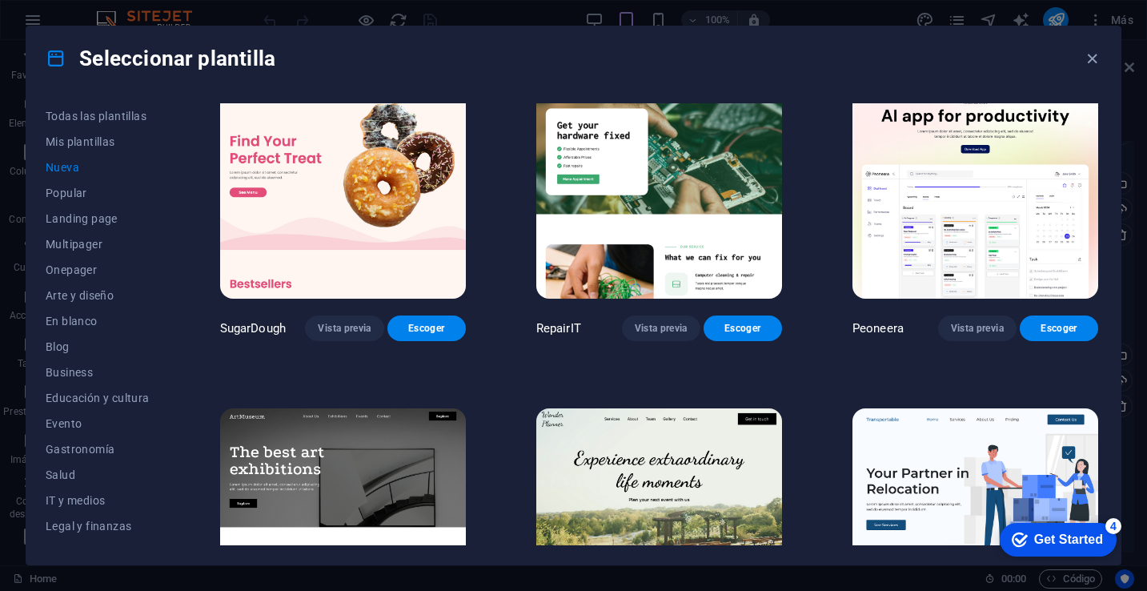
scroll to position [0, 0]
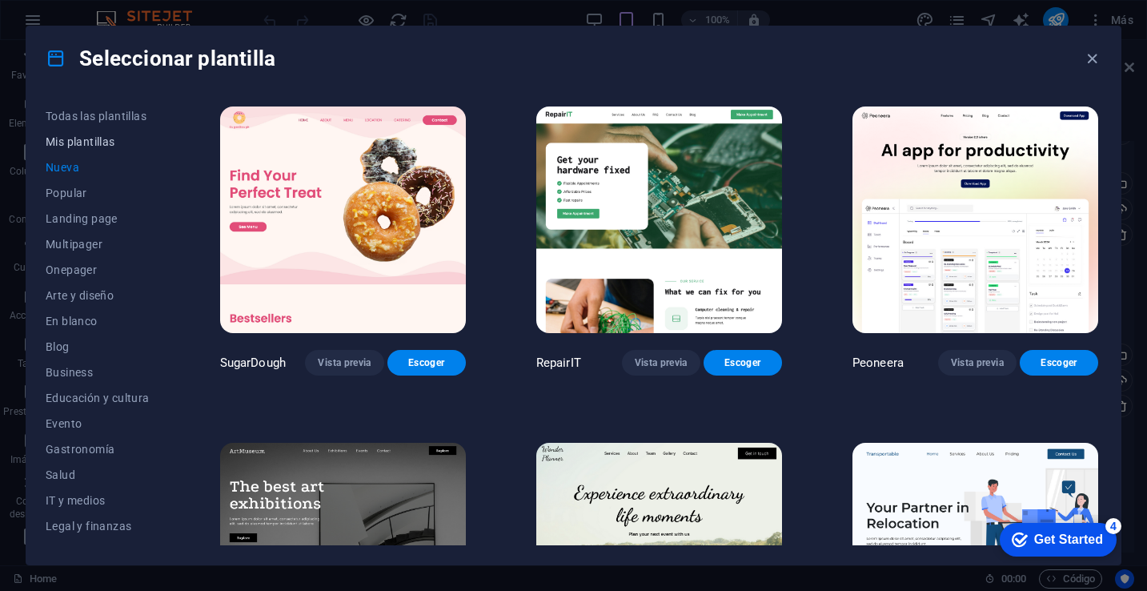
click at [90, 139] on span "Mis plantillas" at bounding box center [98, 141] width 104 height 13
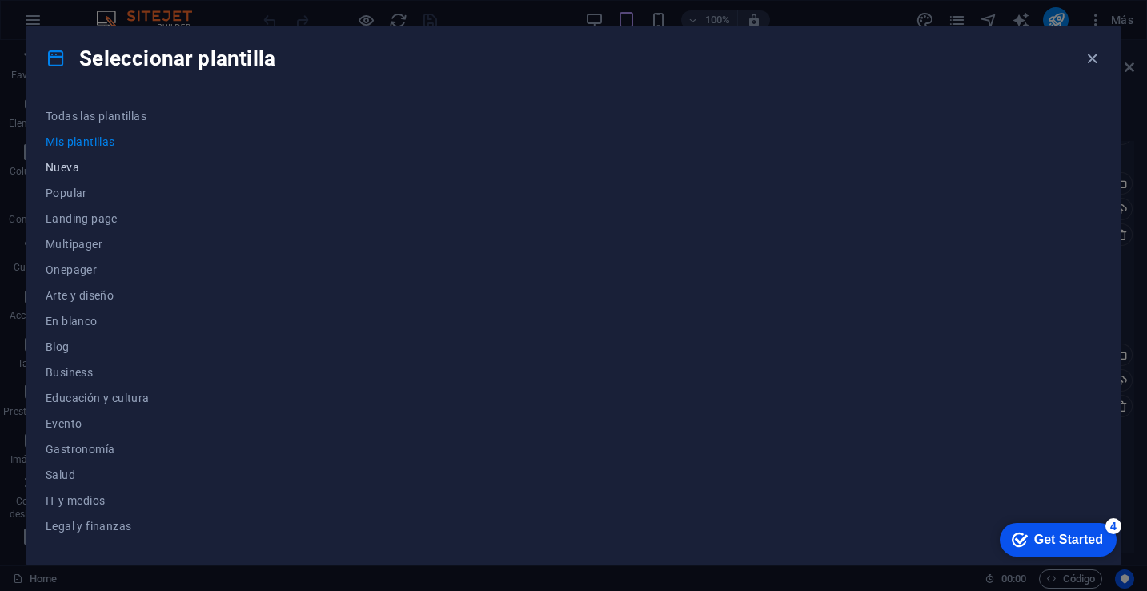
click at [74, 164] on span "Nueva" at bounding box center [98, 167] width 104 height 13
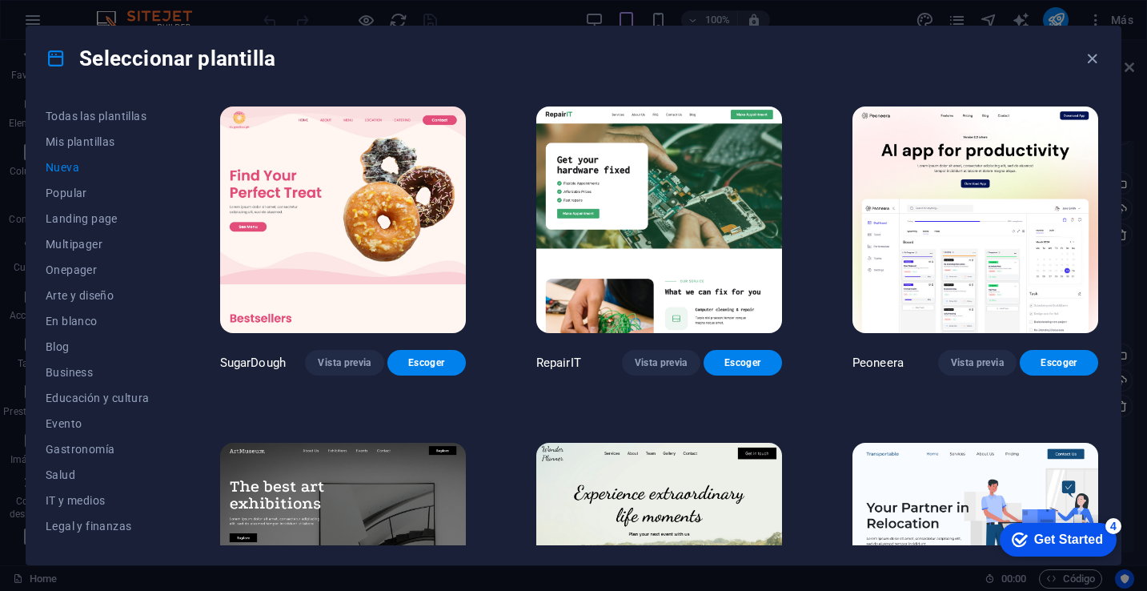
click at [64, 169] on span "Nueva" at bounding box center [98, 167] width 104 height 13
click at [87, 193] on span "Popular" at bounding box center [98, 193] width 104 height 13
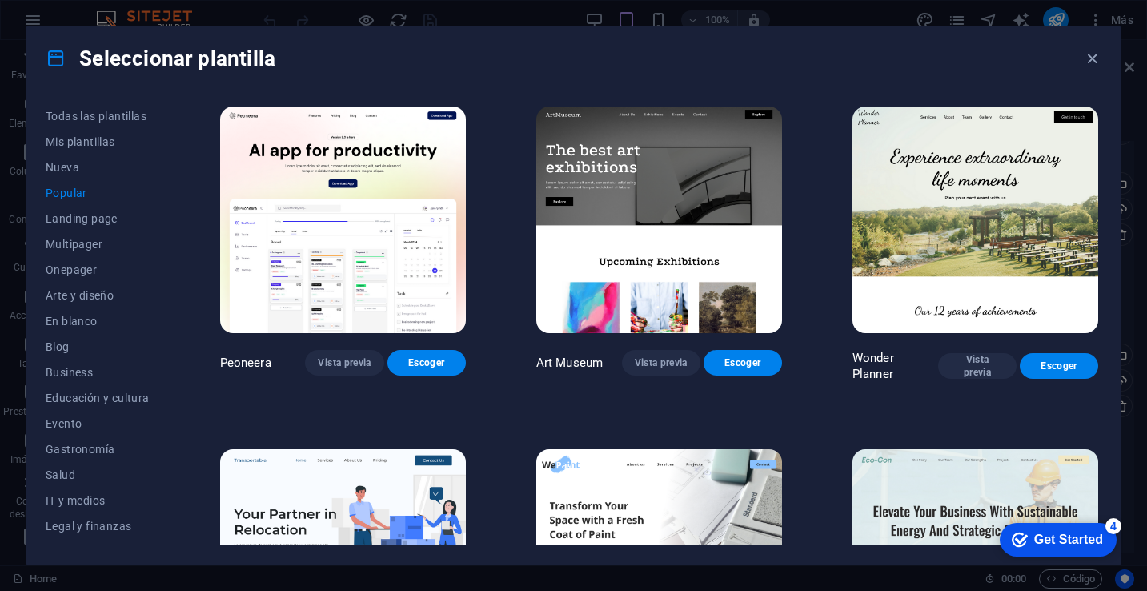
scroll to position [135, 0]
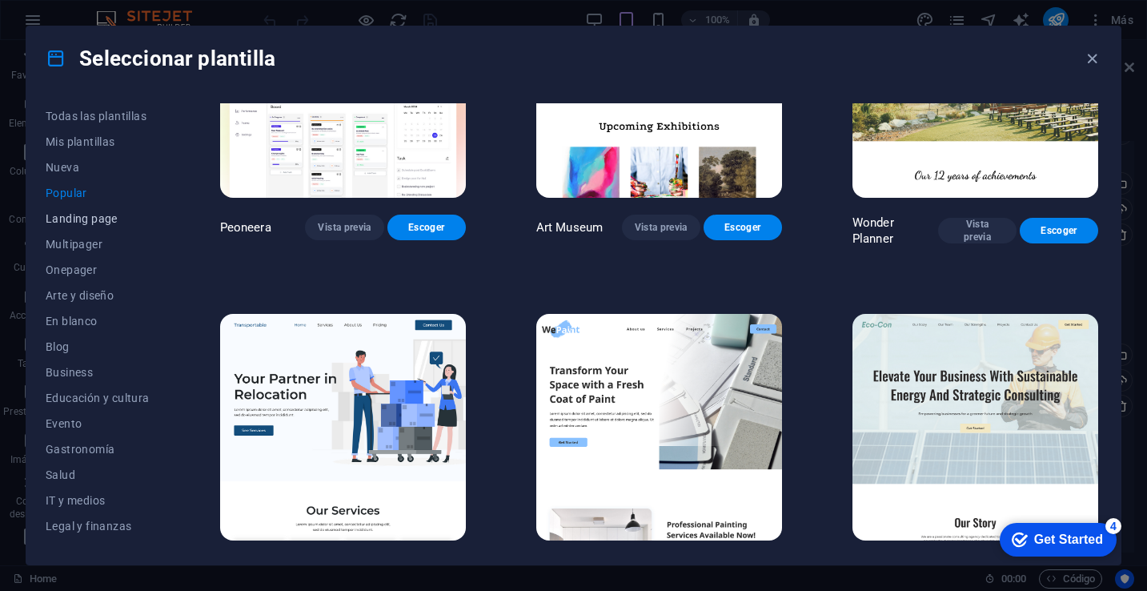
click at [74, 215] on span "Landing page" at bounding box center [98, 218] width 104 height 13
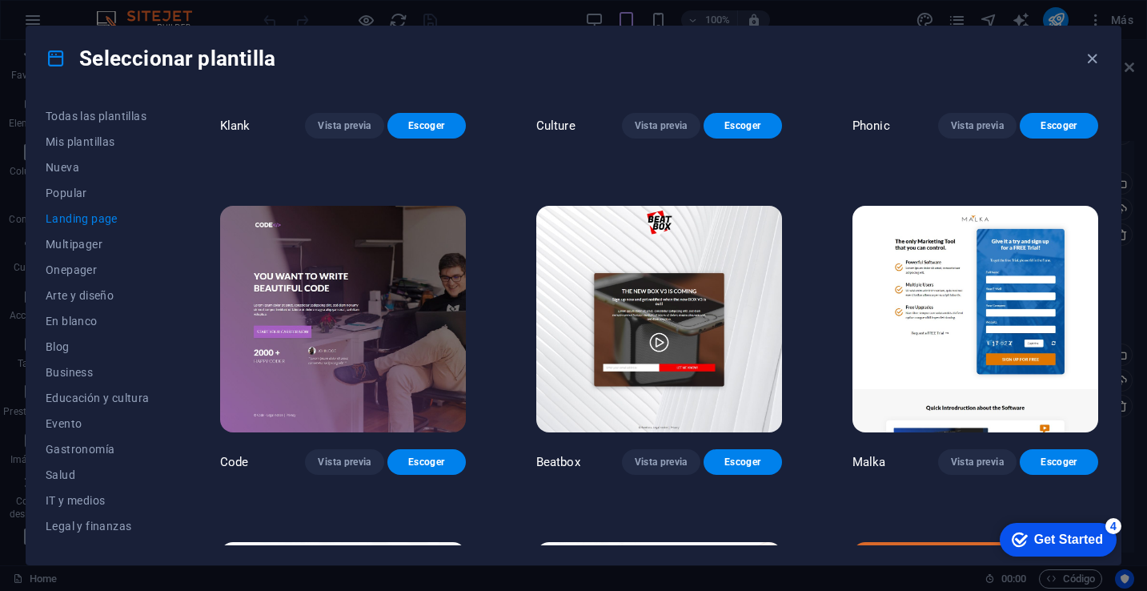
scroll to position [240, 0]
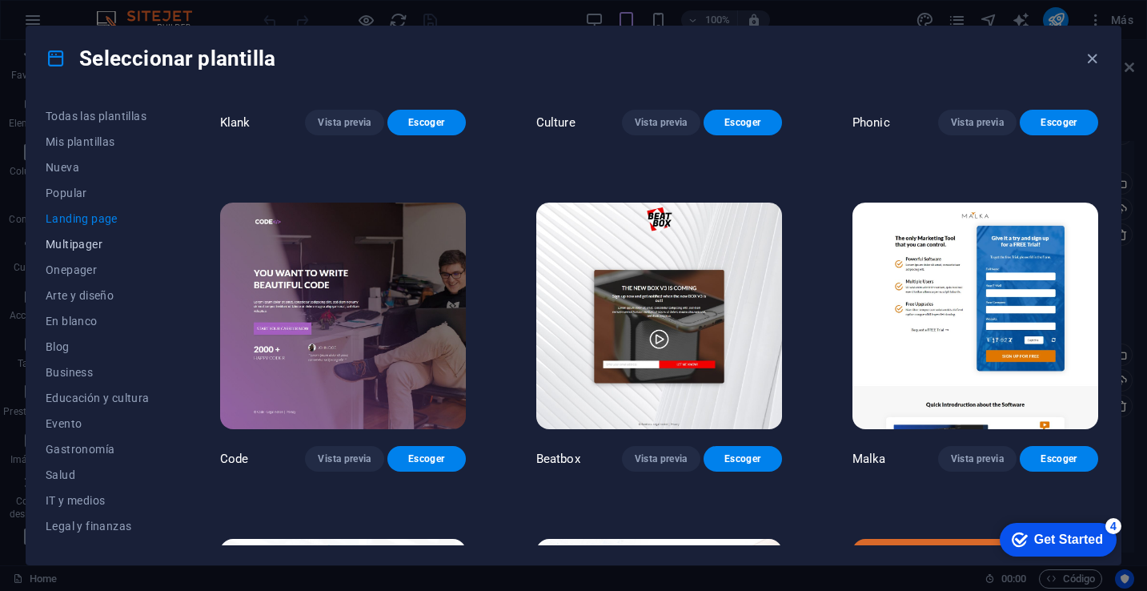
click at [99, 249] on span "Multipager" at bounding box center [98, 244] width 104 height 13
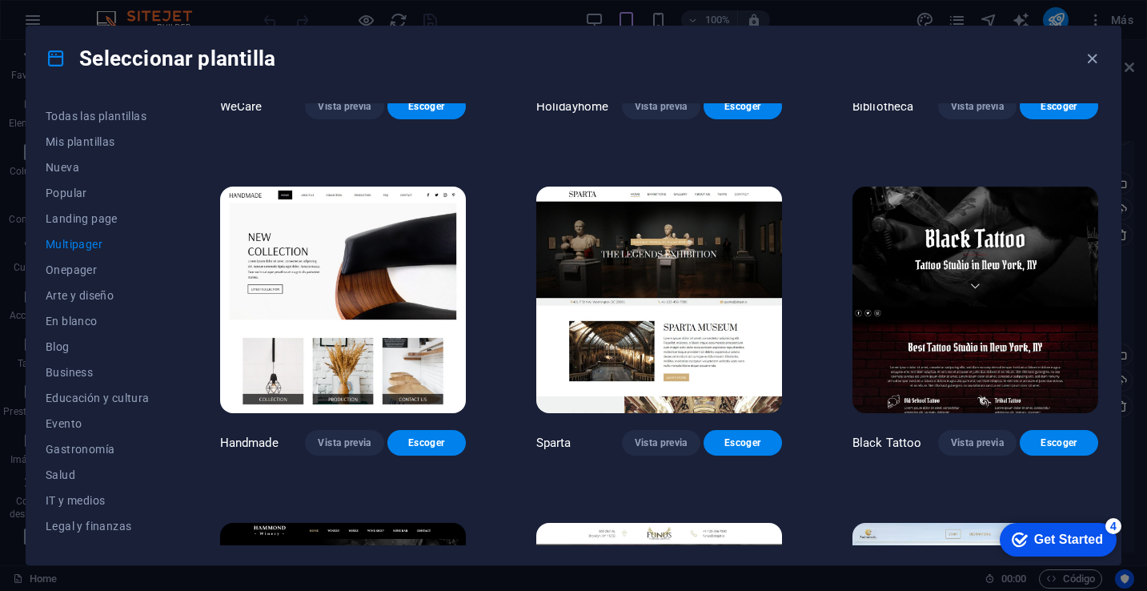
scroll to position [5368, 0]
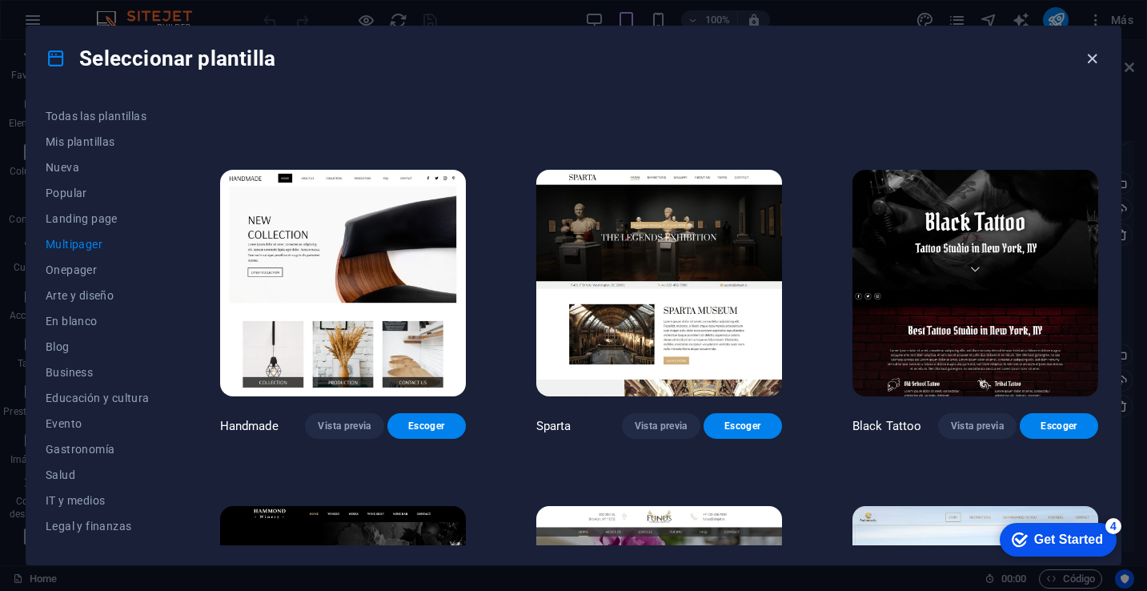
click at [1092, 58] on icon "button" at bounding box center [1092, 59] width 18 height 18
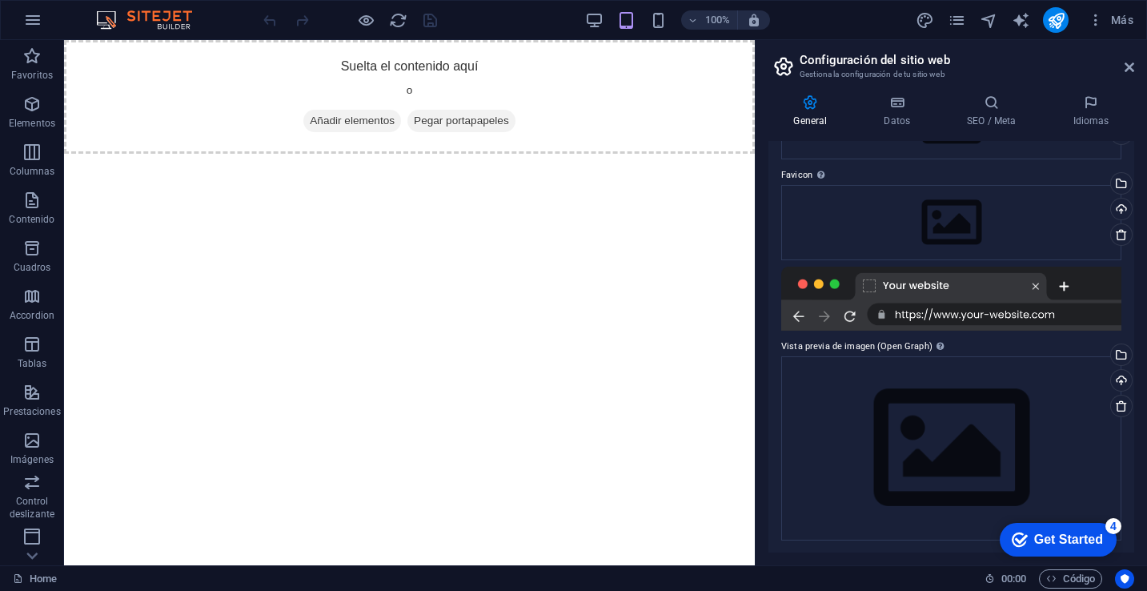
click at [460, 154] on html "Skip to main content Suelta el contenido aquí o Añadir elementos Pegar portapap…" at bounding box center [409, 97] width 691 height 114
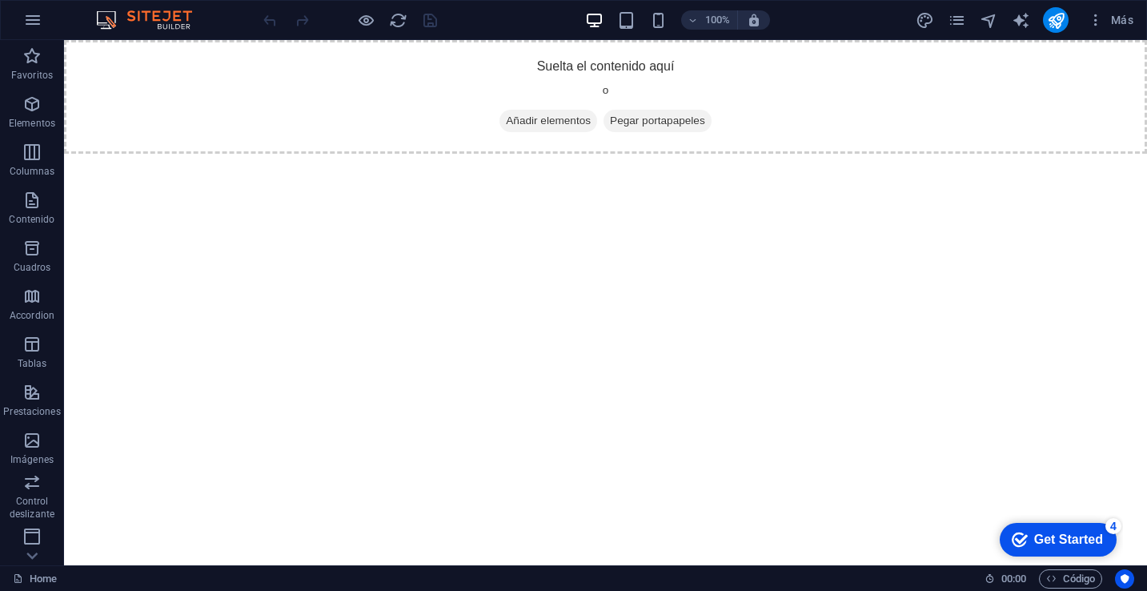
click at [801, 154] on html "Skip to main content Suelta el contenido aquí o Añadir elementos Pegar portapap…" at bounding box center [605, 97] width 1083 height 114
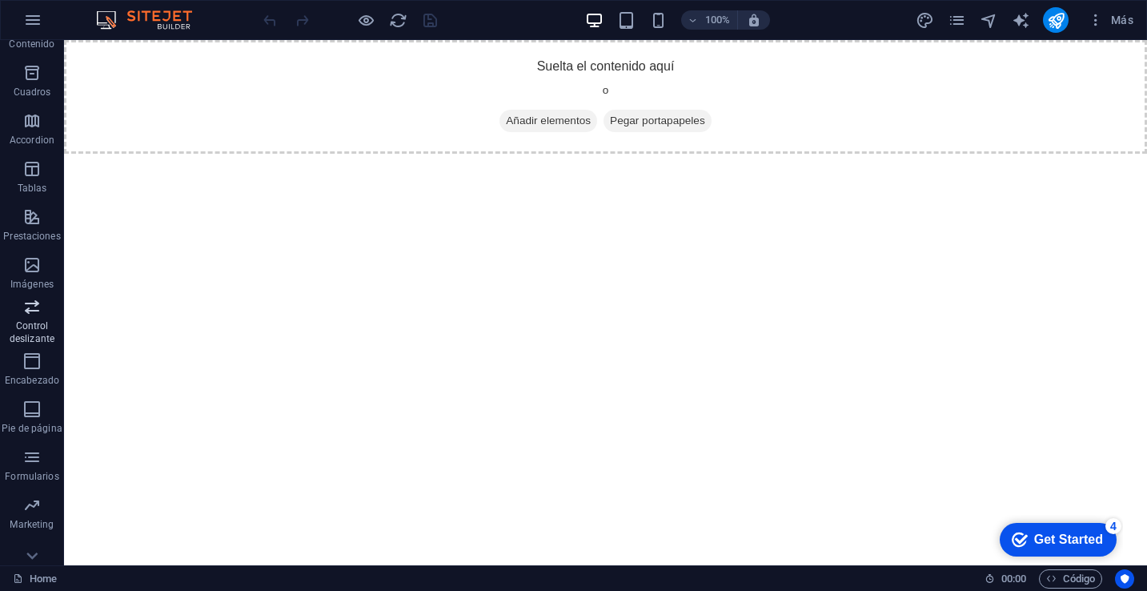
scroll to position [195, 0]
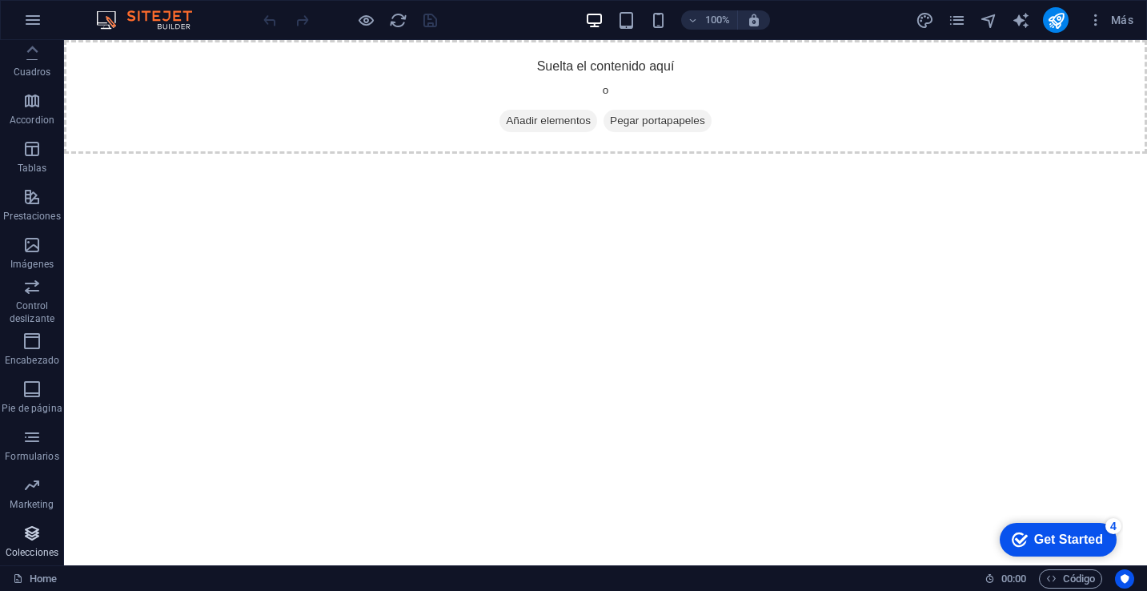
click at [48, 541] on span "Colecciones" at bounding box center [32, 543] width 64 height 38
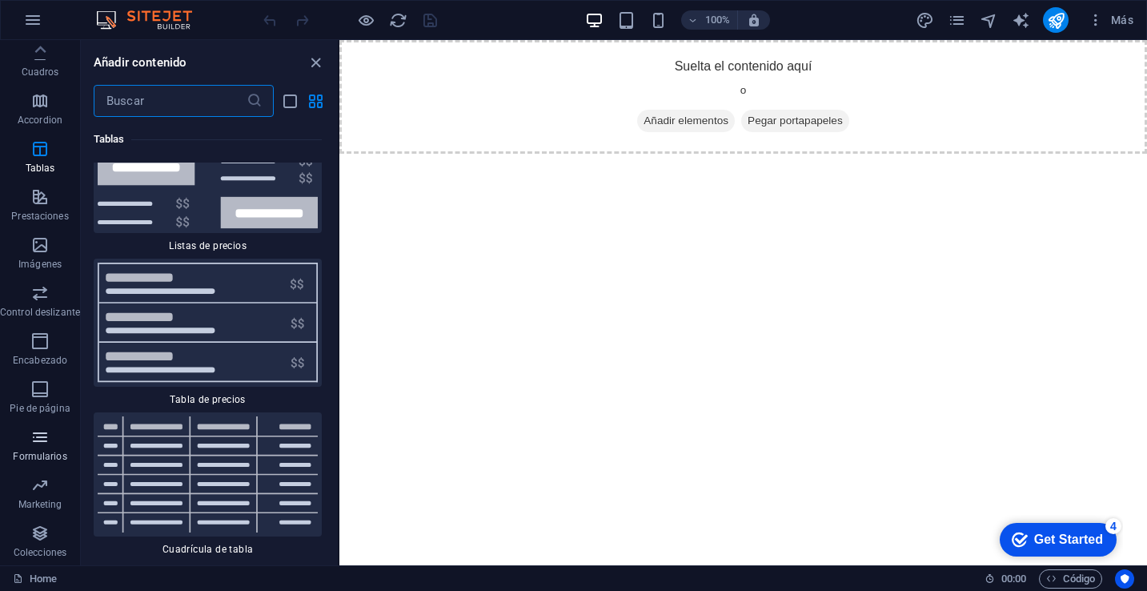
scroll to position [11006, 0]
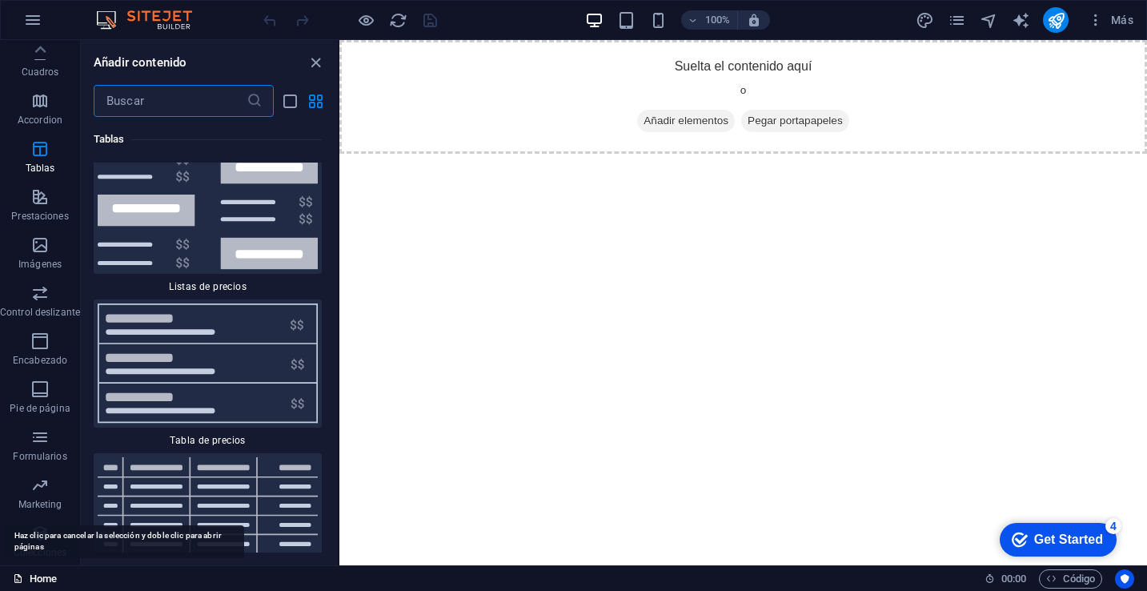
click at [14, 579] on icon at bounding box center [18, 578] width 10 height 10
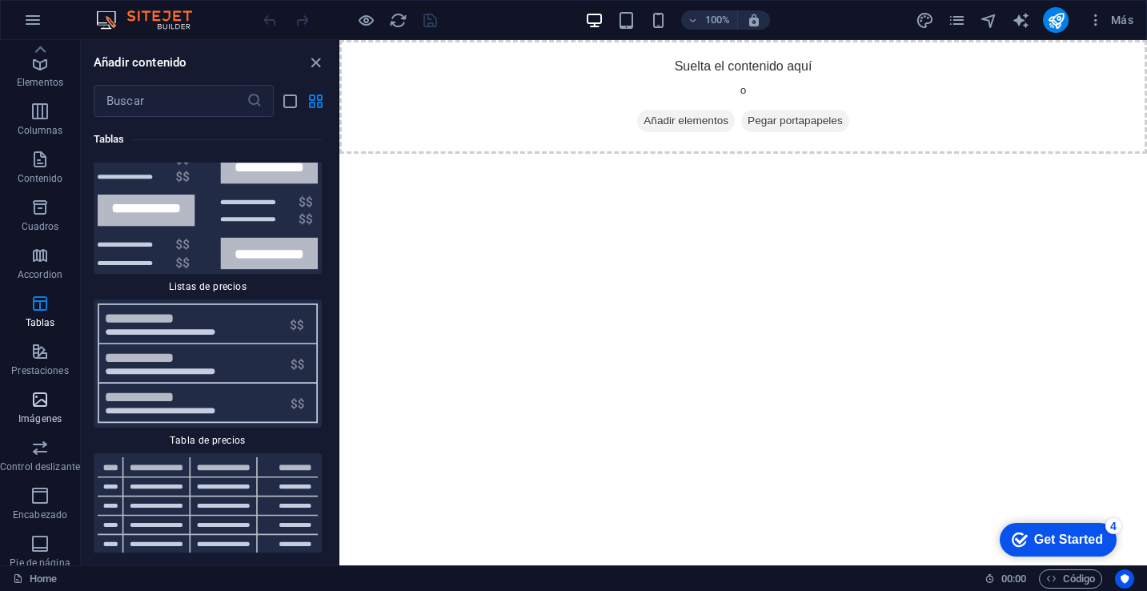
scroll to position [0, 0]
click at [34, 18] on icon "button" at bounding box center [32, 19] width 19 height 19
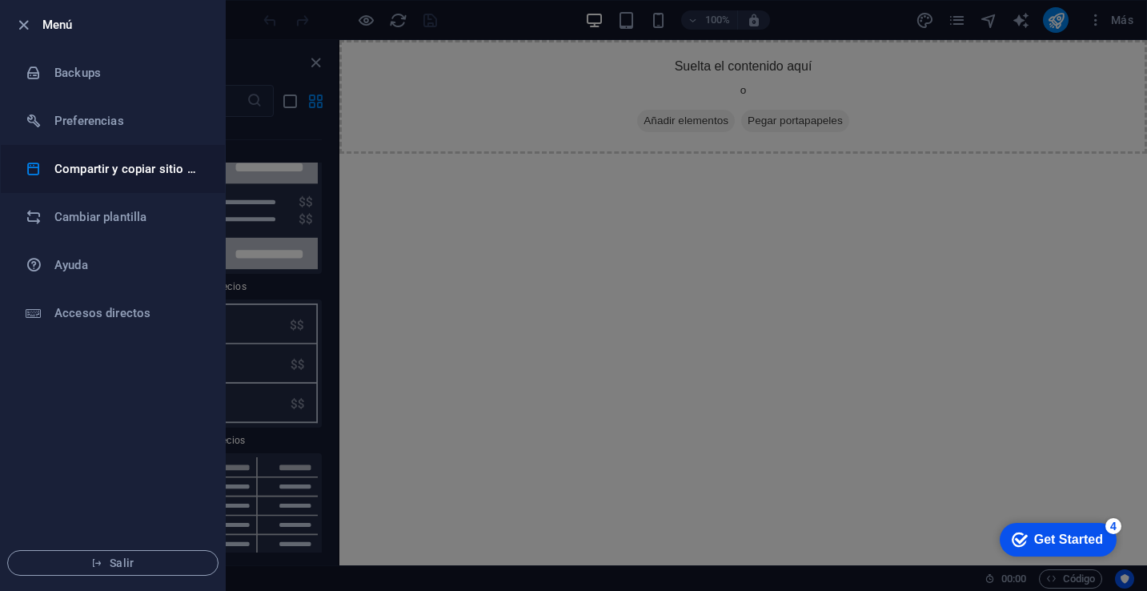
click at [114, 179] on li "Compartir y copiar sitio web" at bounding box center [113, 169] width 224 height 48
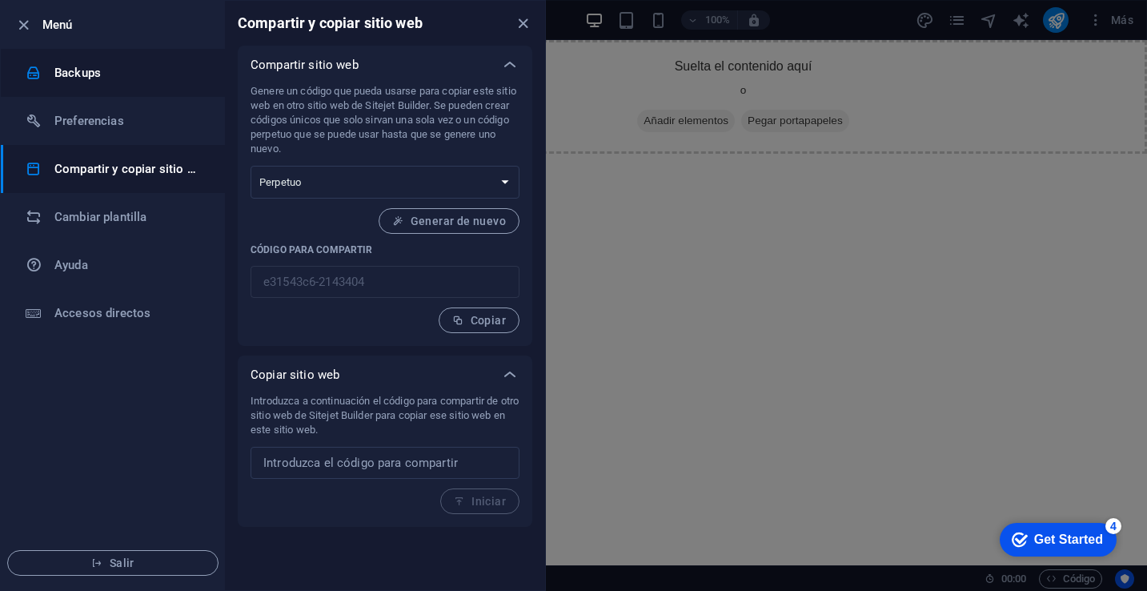
click at [75, 74] on h6 "Backups" at bounding box center [128, 72] width 148 height 19
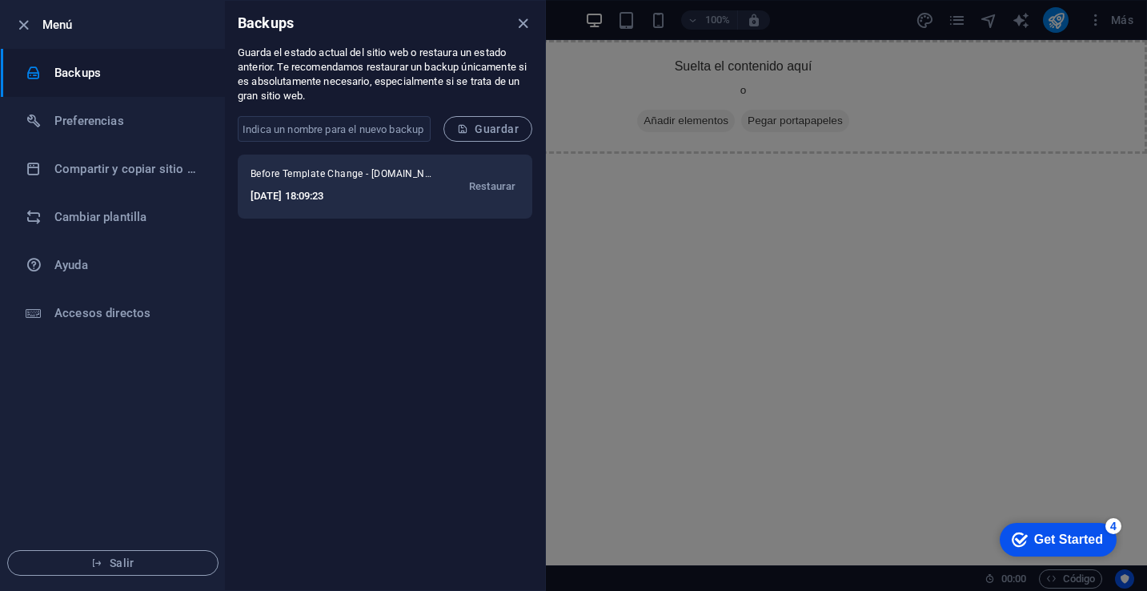
click at [323, 191] on h6 "2025-09-05 18:09:23" at bounding box center [342, 196] width 183 height 19
click at [491, 188] on span "Restaurar" at bounding box center [492, 186] width 46 height 19
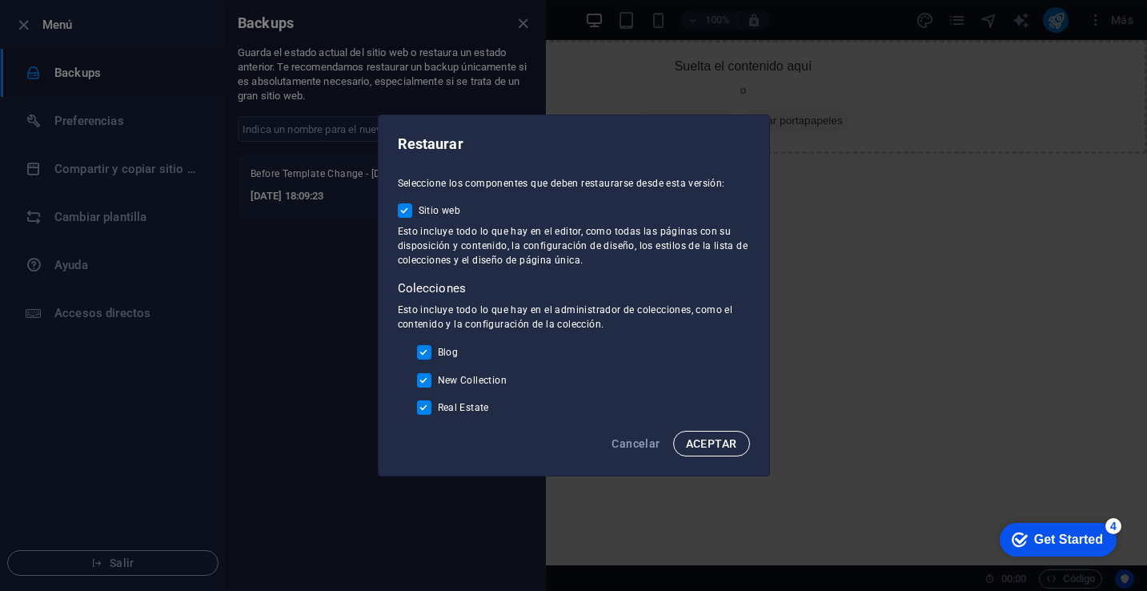
click at [716, 440] on span "ACEPTAR" at bounding box center [711, 443] width 51 height 13
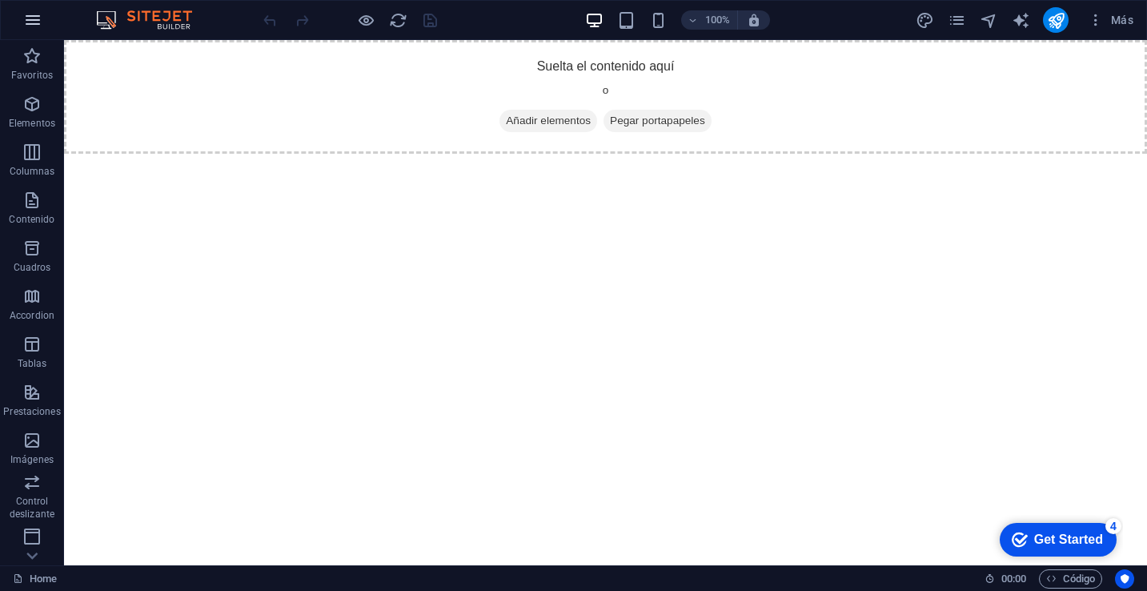
click at [23, 23] on icon "button" at bounding box center [32, 19] width 19 height 19
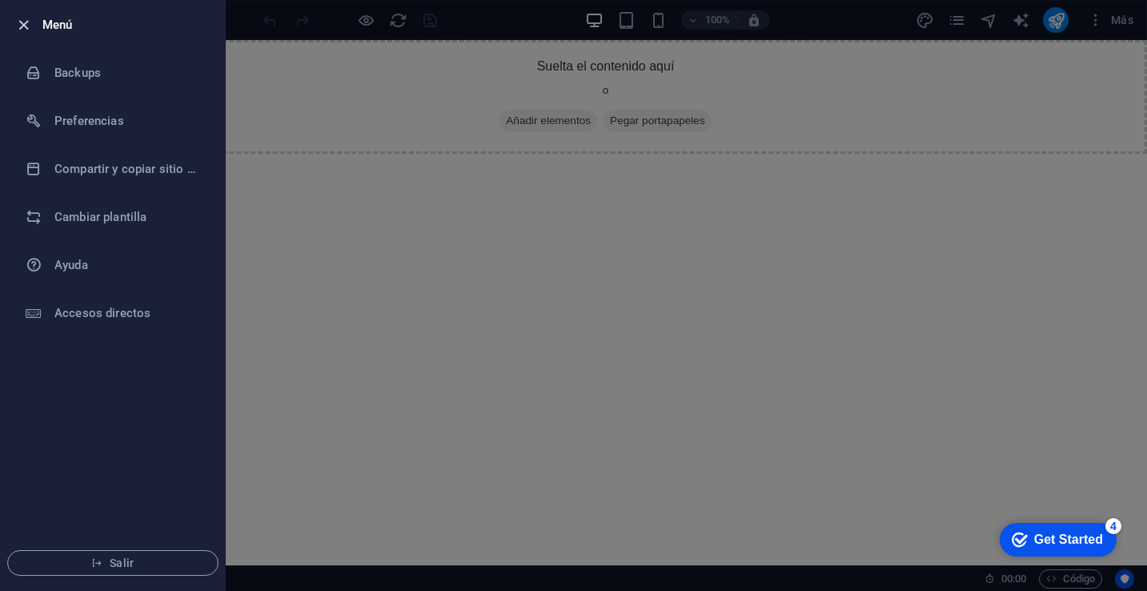
click at [26, 32] on icon "button" at bounding box center [23, 25] width 18 height 18
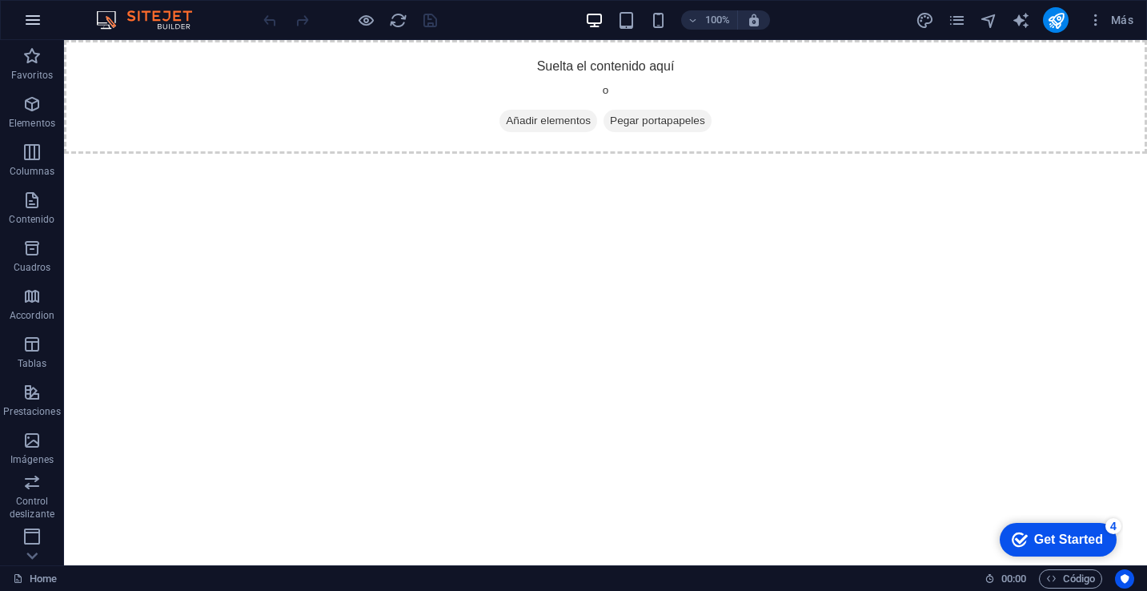
click at [41, 14] on icon "button" at bounding box center [32, 19] width 19 height 19
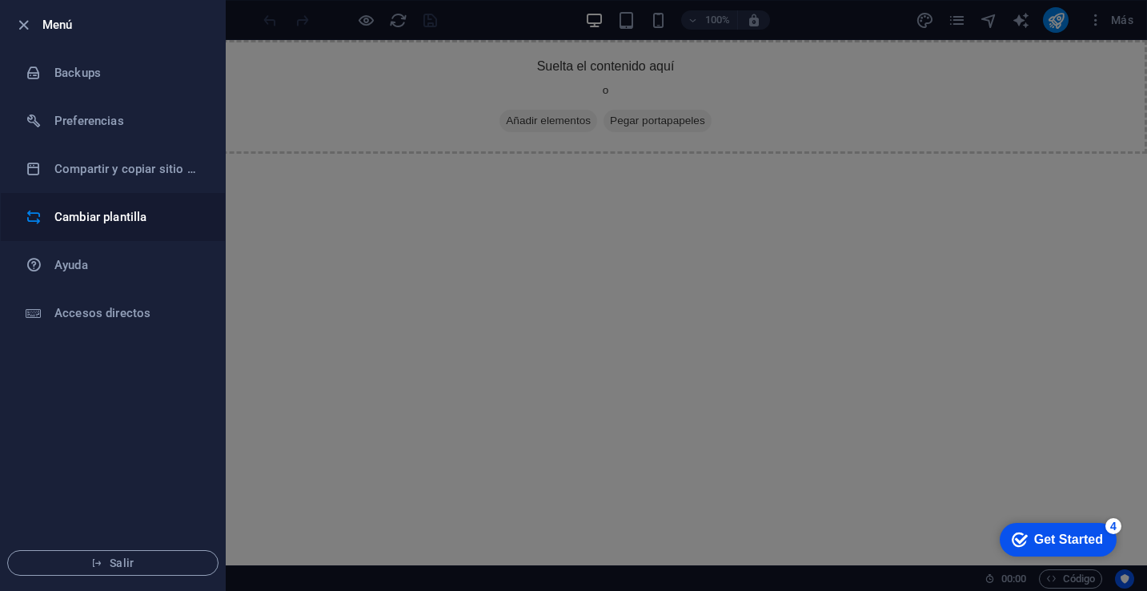
click at [135, 216] on h6 "Cambiar plantilla" at bounding box center [128, 216] width 148 height 19
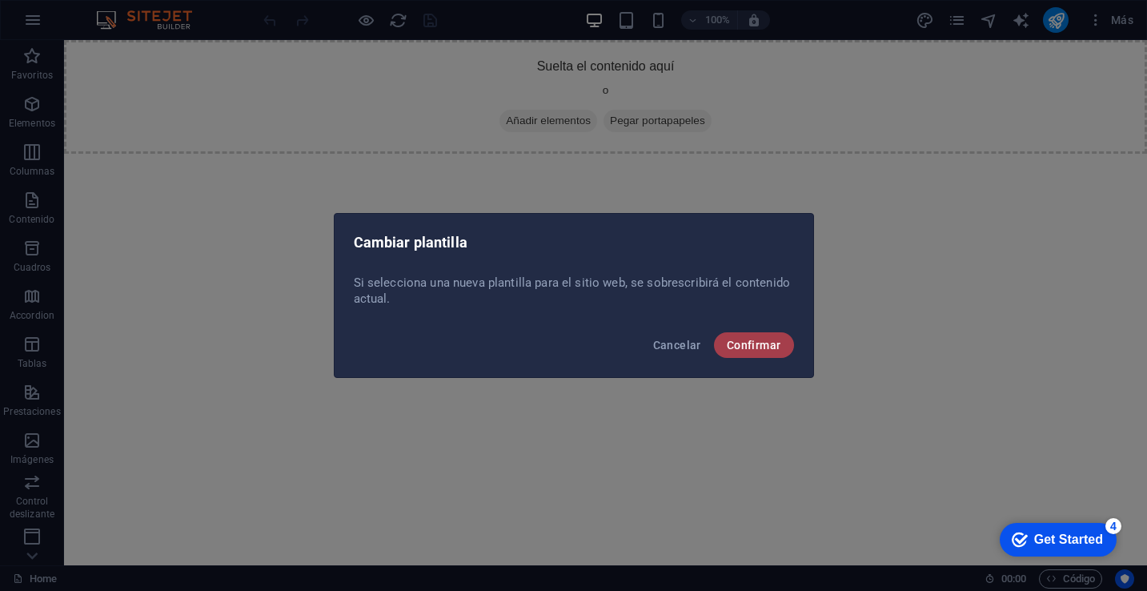
click at [757, 344] on span "Confirmar" at bounding box center [754, 345] width 54 height 13
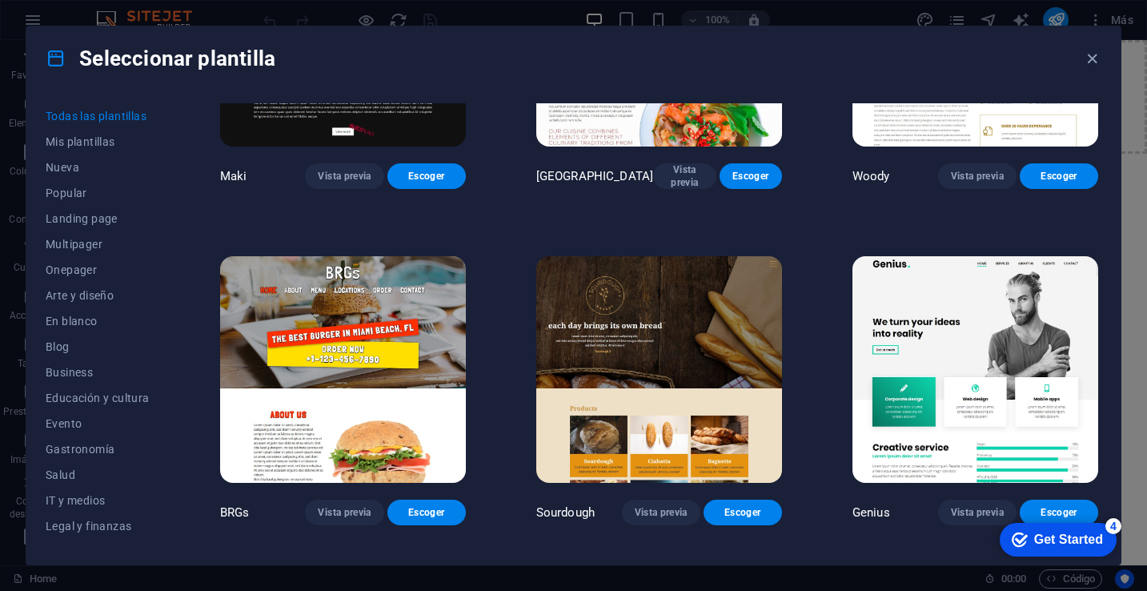
scroll to position [7651, 0]
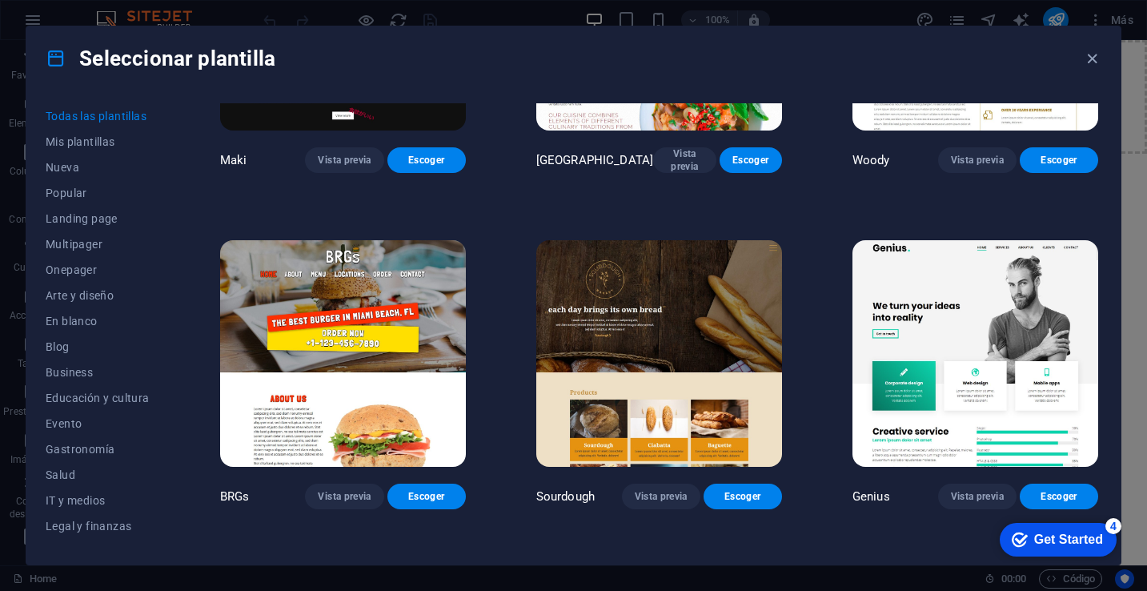
click at [672, 328] on img at bounding box center [659, 353] width 246 height 227
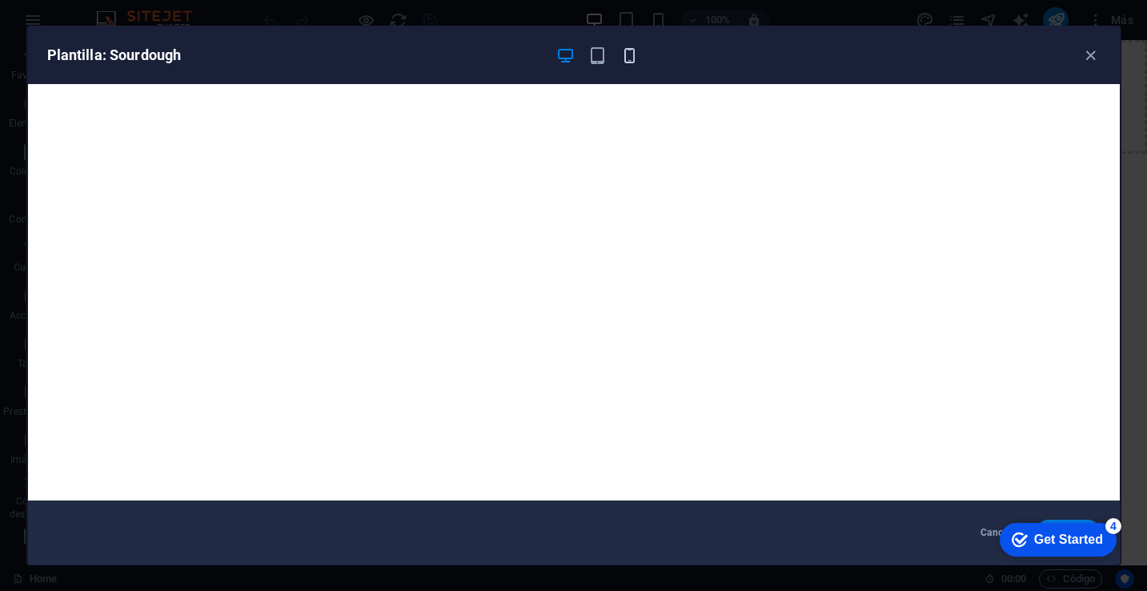
click at [633, 54] on icon "button" at bounding box center [630, 55] width 18 height 18
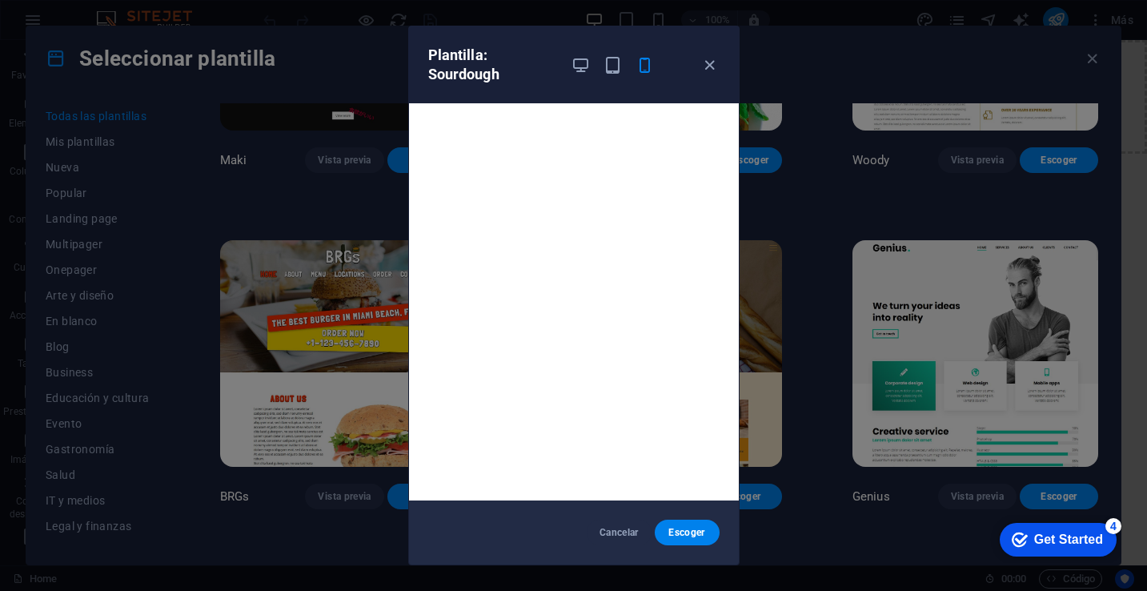
scroll to position [3, 0]
click at [707, 69] on icon "button" at bounding box center [710, 65] width 18 height 18
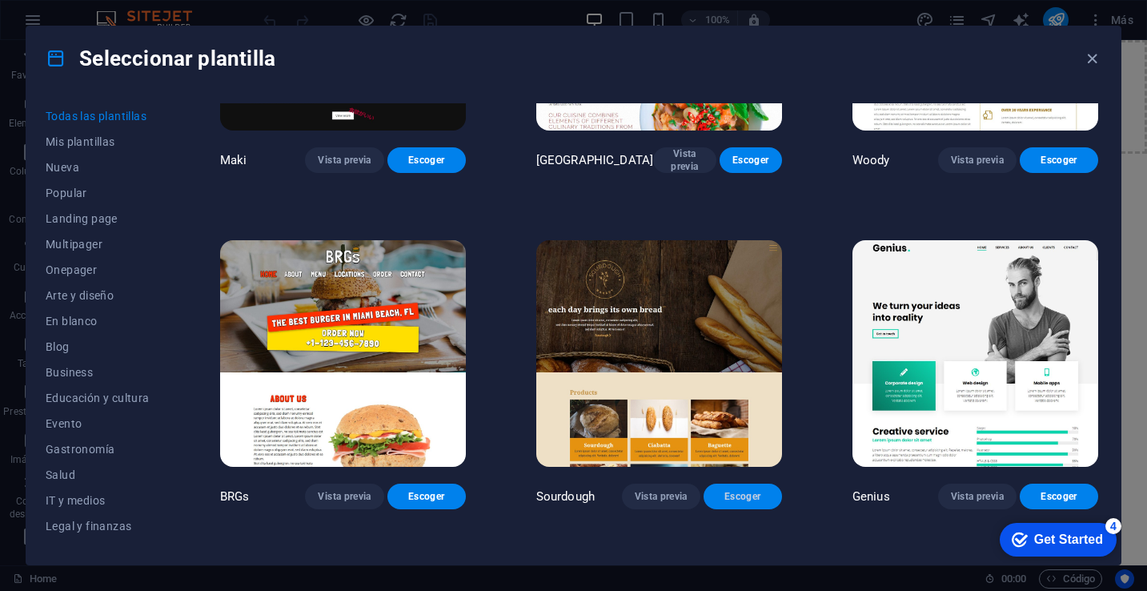
click at [753, 484] on button "Escoger" at bounding box center [743, 497] width 78 height 26
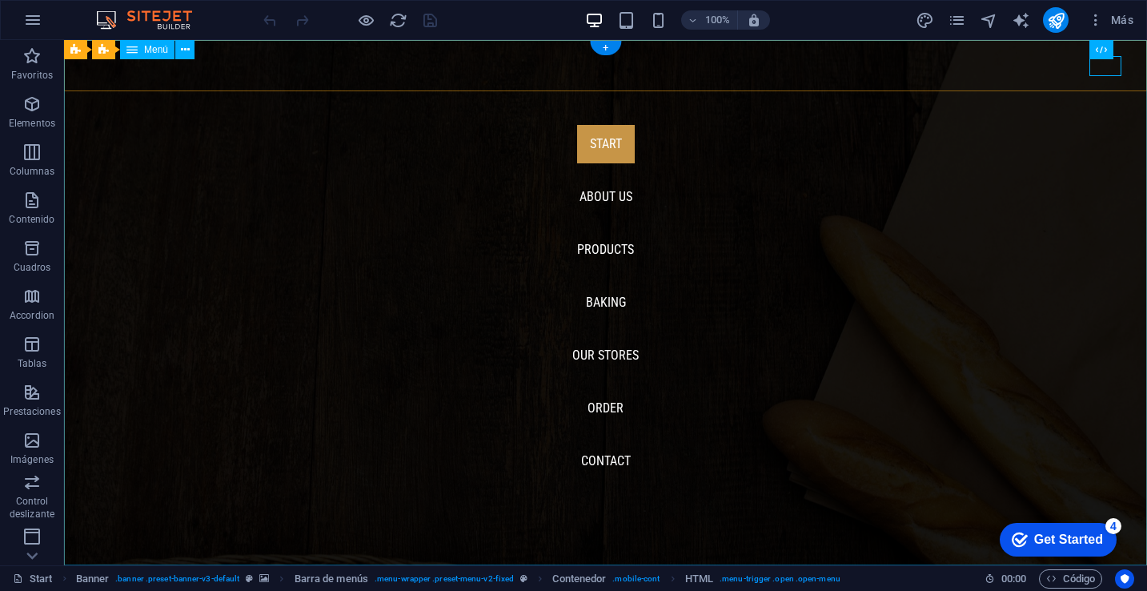
click at [1097, 77] on nav "Start About us Products Baking Our Stores Order Contact" at bounding box center [605, 302] width 1083 height 525
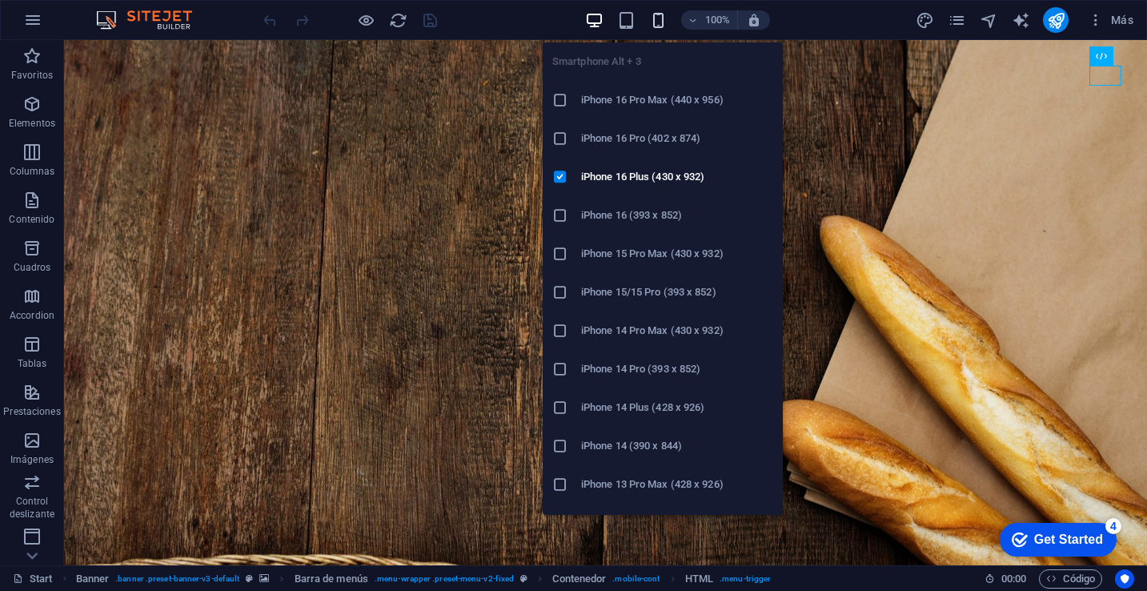
click at [665, 19] on icon "button" at bounding box center [658, 20] width 18 height 18
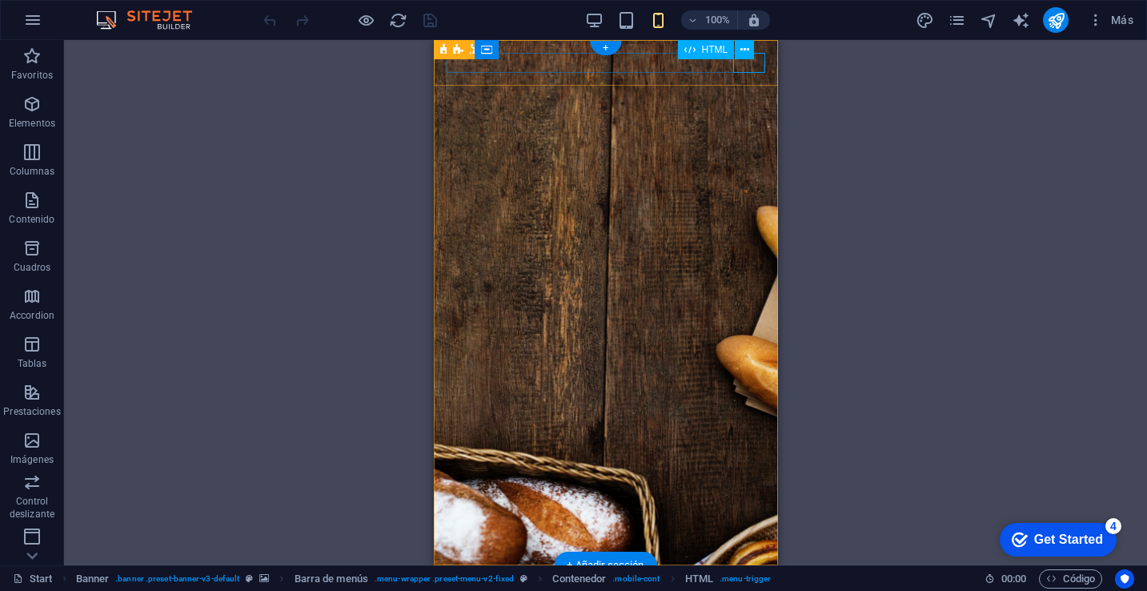
click at [748, 578] on div at bounding box center [605, 588] width 319 height 20
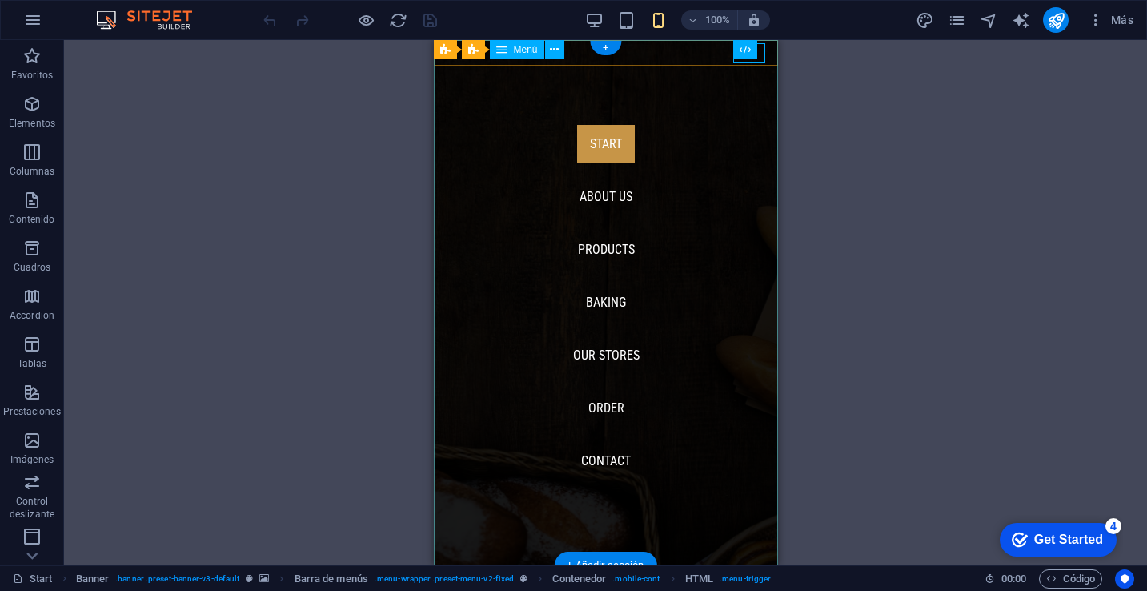
click at [748, 68] on nav "Start About us Products Baking Our Stores Order Contact" at bounding box center [605, 302] width 344 height 525
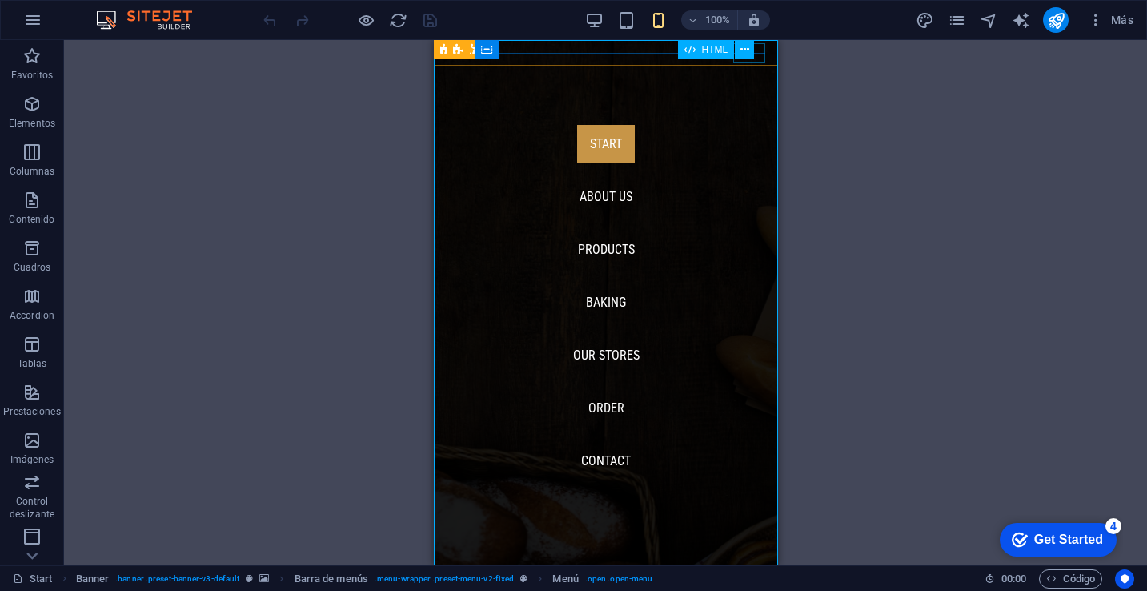
click at [748, 59] on div "HTML" at bounding box center [721, 50] width 87 height 20
click at [478, 578] on div at bounding box center [462, 588] width 32 height 20
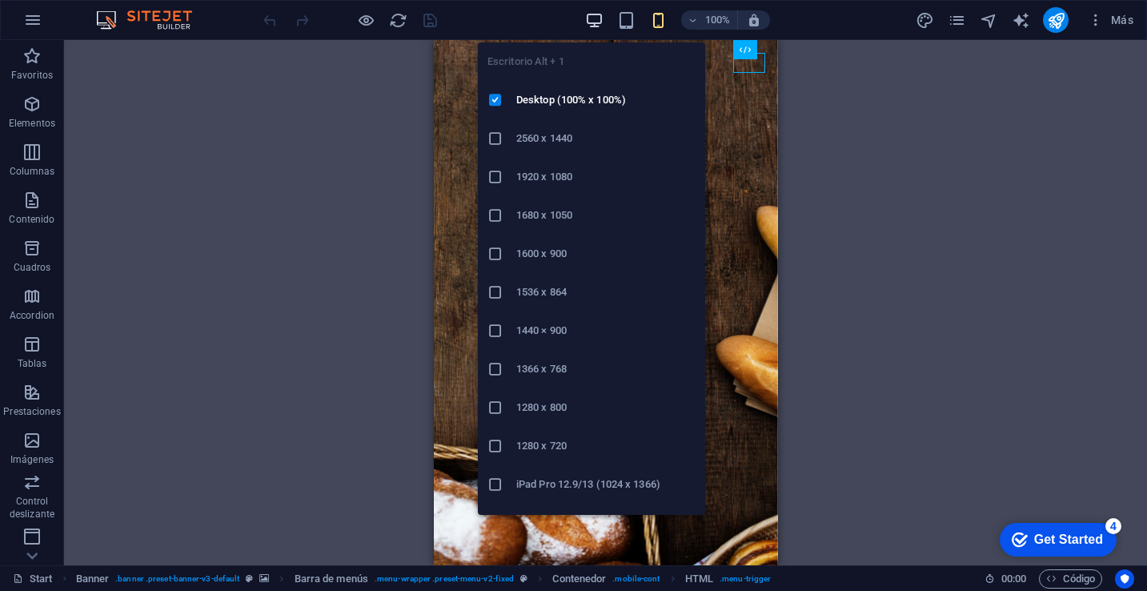
click at [587, 18] on icon "button" at bounding box center [594, 20] width 18 height 18
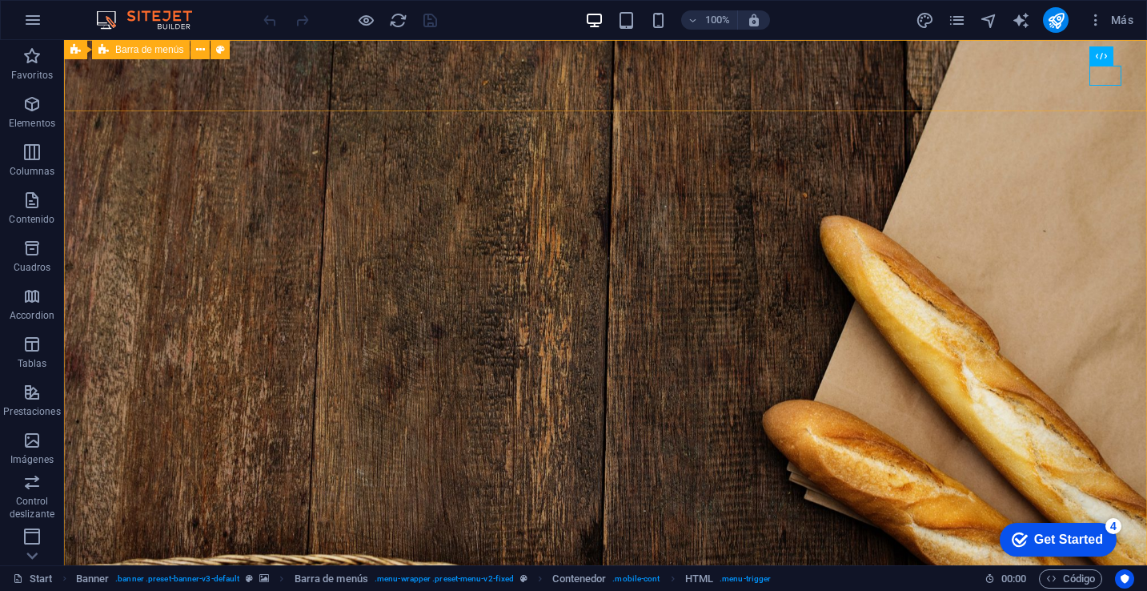
click at [139, 54] on span "Barra de menús" at bounding box center [149, 50] width 68 height 10
click at [164, 49] on span "Barra de menús" at bounding box center [149, 50] width 68 height 10
click at [205, 48] on button at bounding box center [200, 49] width 19 height 19
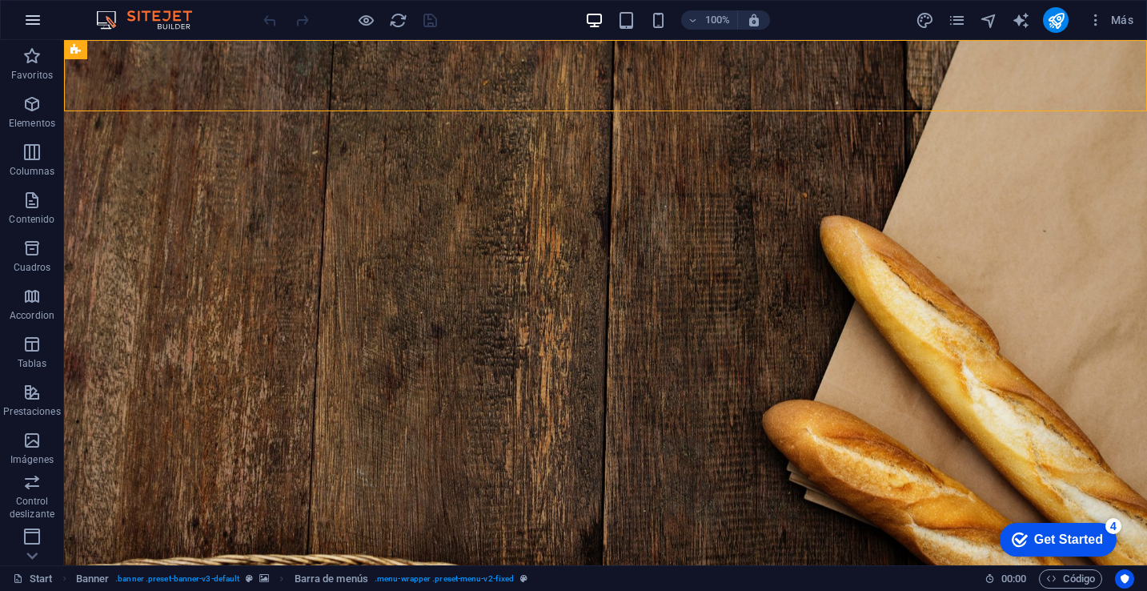
click at [37, 26] on icon "button" at bounding box center [32, 19] width 19 height 19
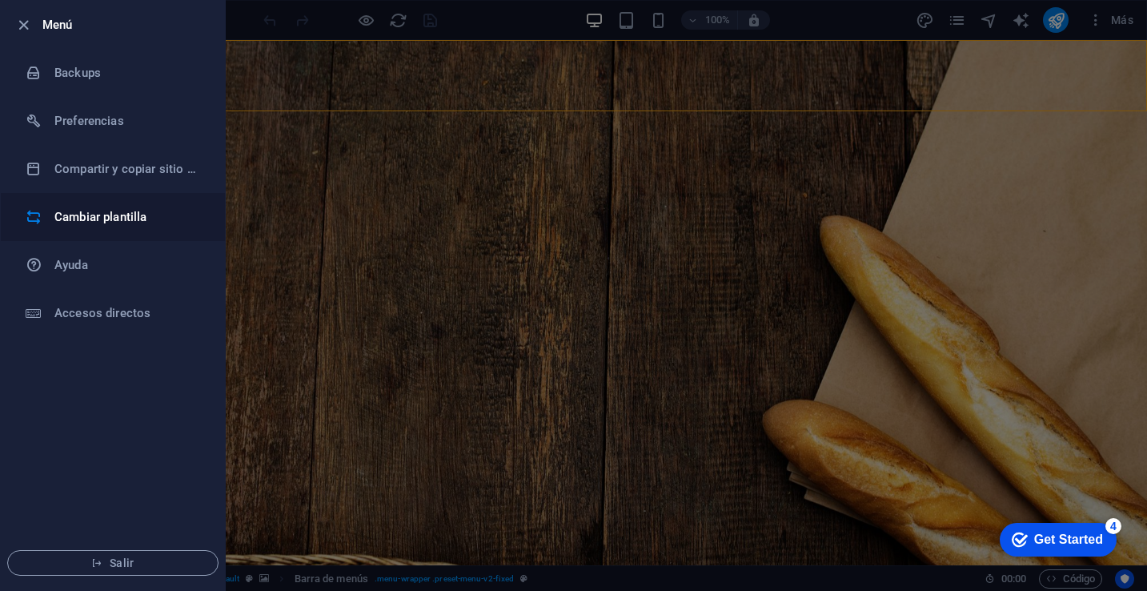
click at [152, 223] on h6 "Cambiar plantilla" at bounding box center [128, 216] width 148 height 19
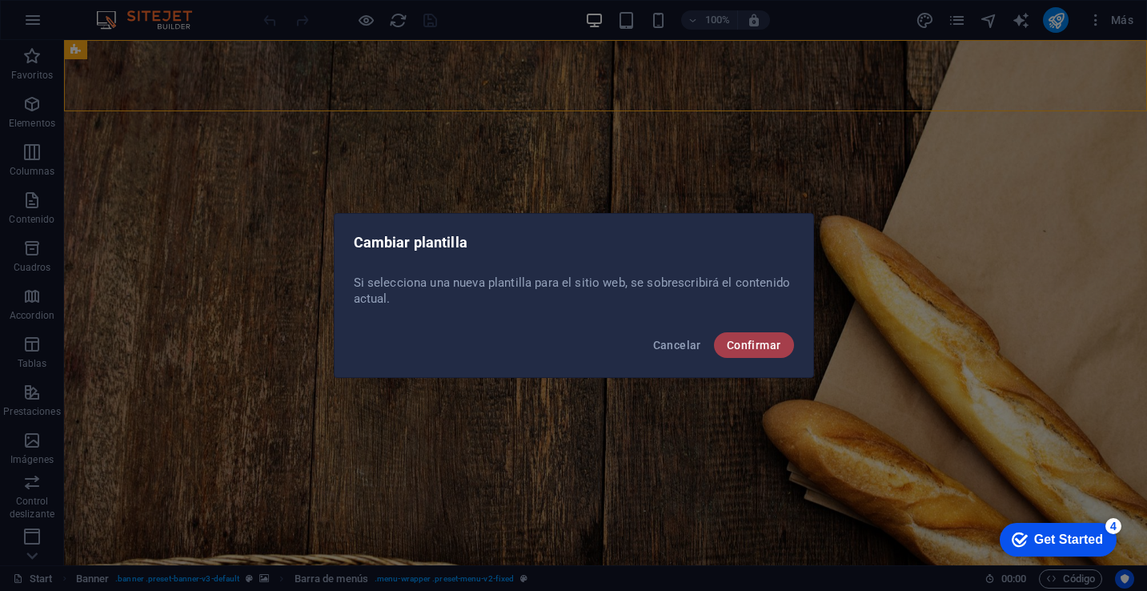
click at [756, 341] on span "Confirmar" at bounding box center [754, 345] width 54 height 13
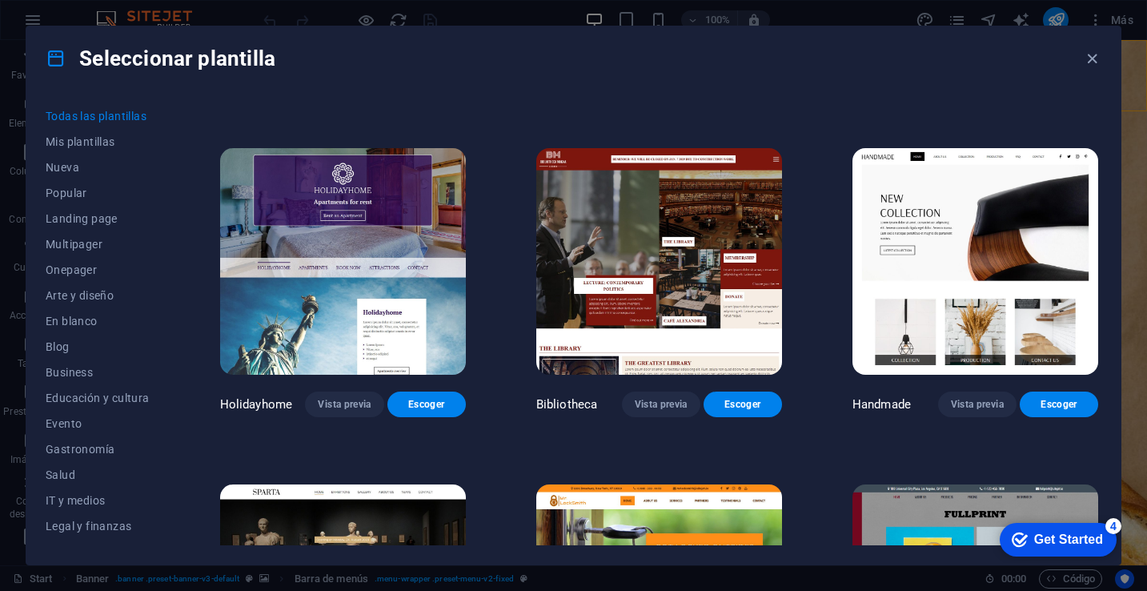
scroll to position [3377, 0]
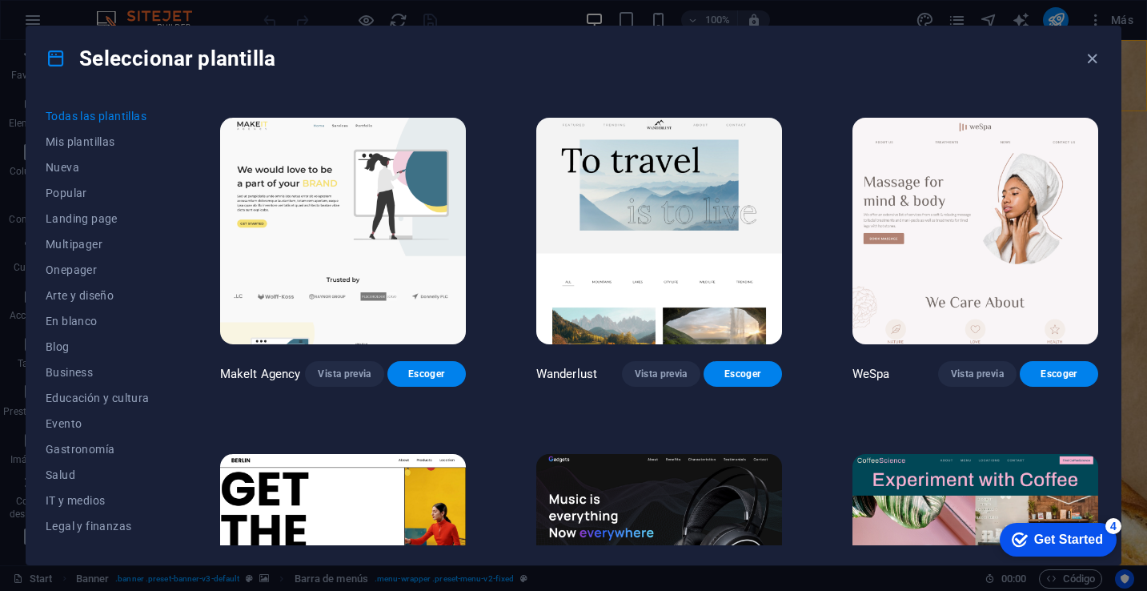
click at [719, 201] on img at bounding box center [659, 231] width 246 height 227
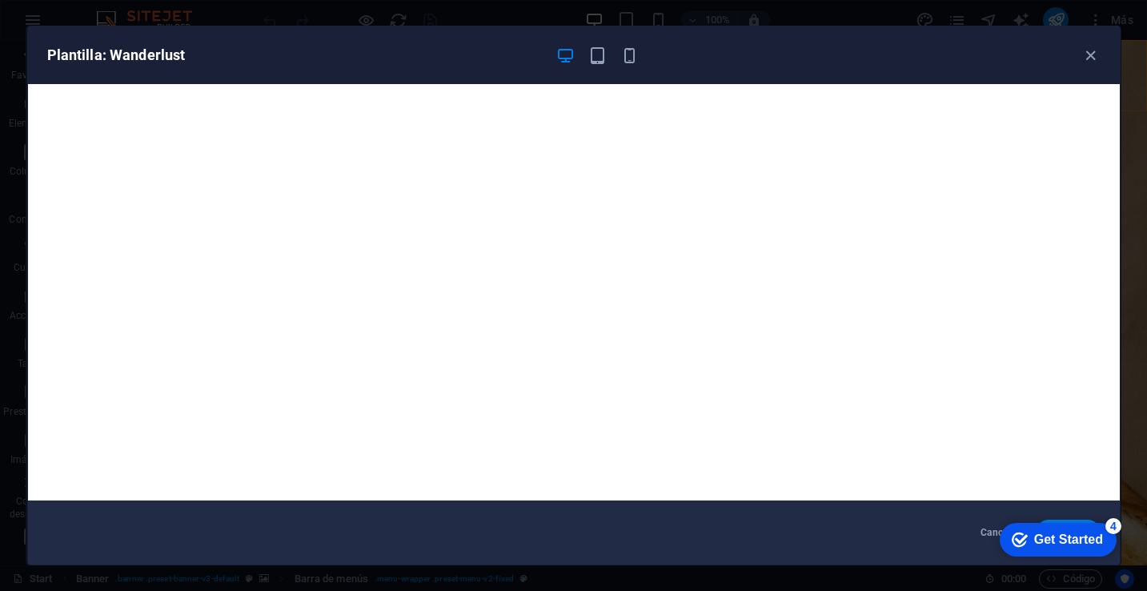
scroll to position [3, 0]
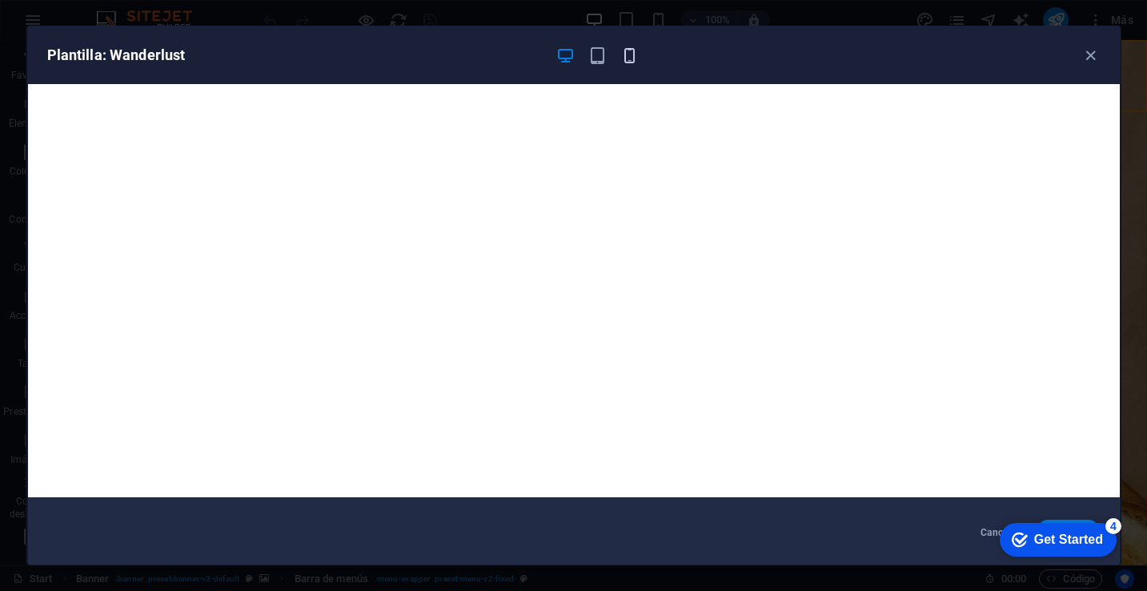
click at [631, 54] on icon "button" at bounding box center [630, 55] width 18 height 18
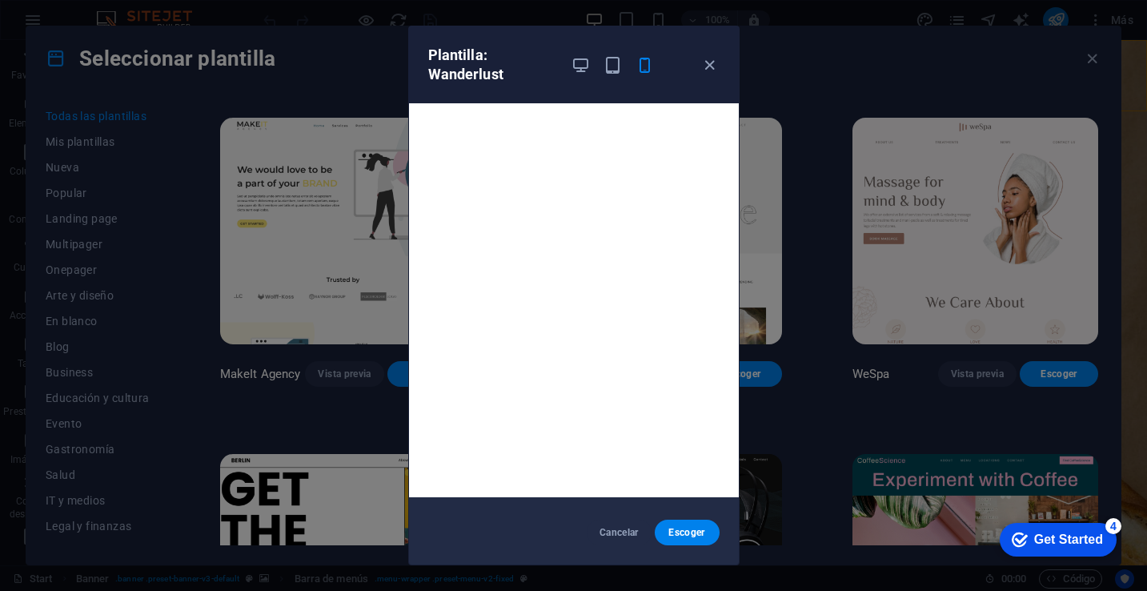
click at [708, 76] on div "Plantilla: Wanderlust" at bounding box center [574, 64] width 330 height 77
click at [709, 72] on icon "button" at bounding box center [710, 65] width 18 height 18
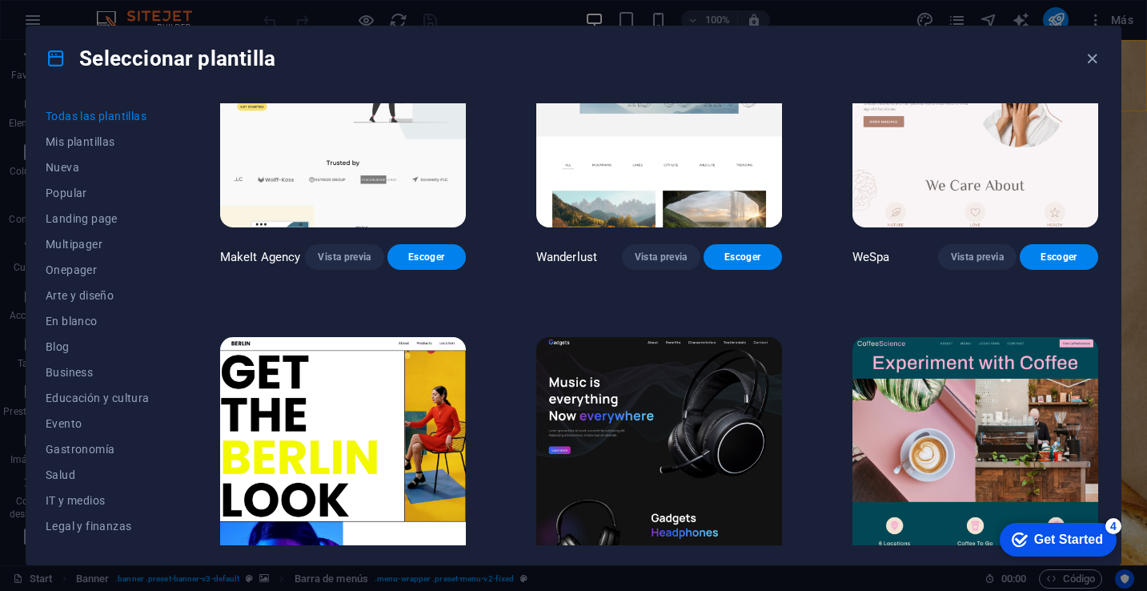
scroll to position [3319, 0]
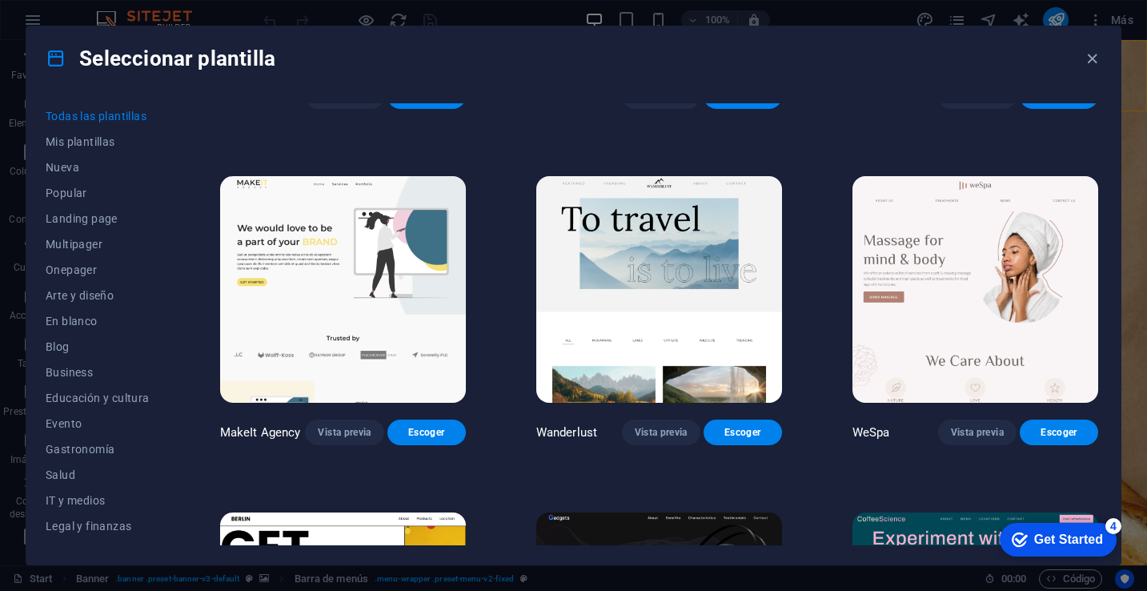
click at [943, 263] on img at bounding box center [976, 289] width 246 height 227
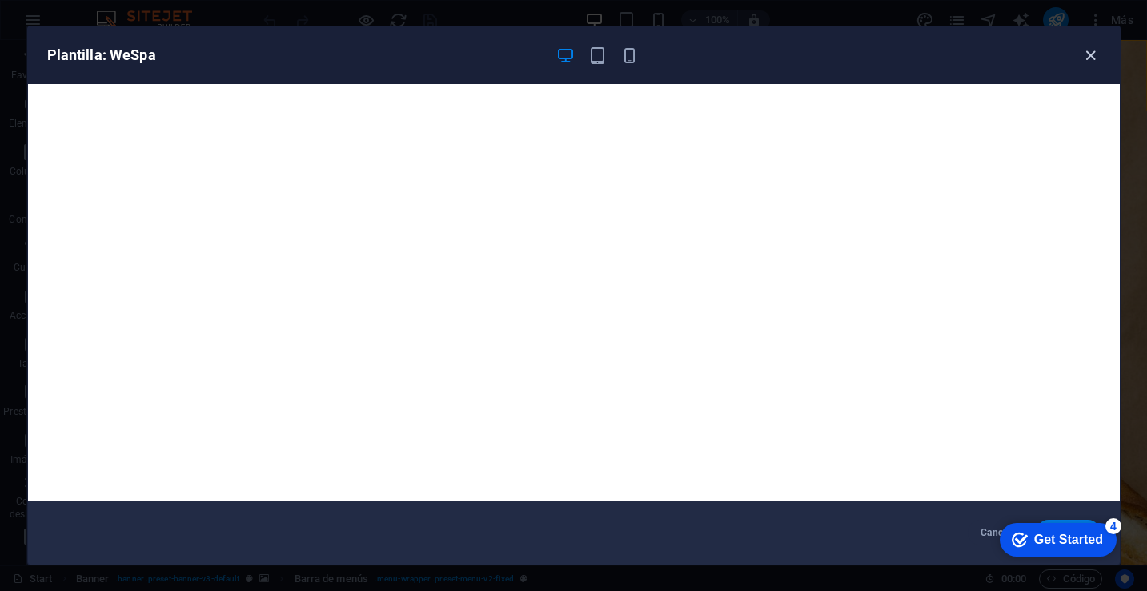
click at [1097, 57] on icon "button" at bounding box center [1091, 55] width 18 height 18
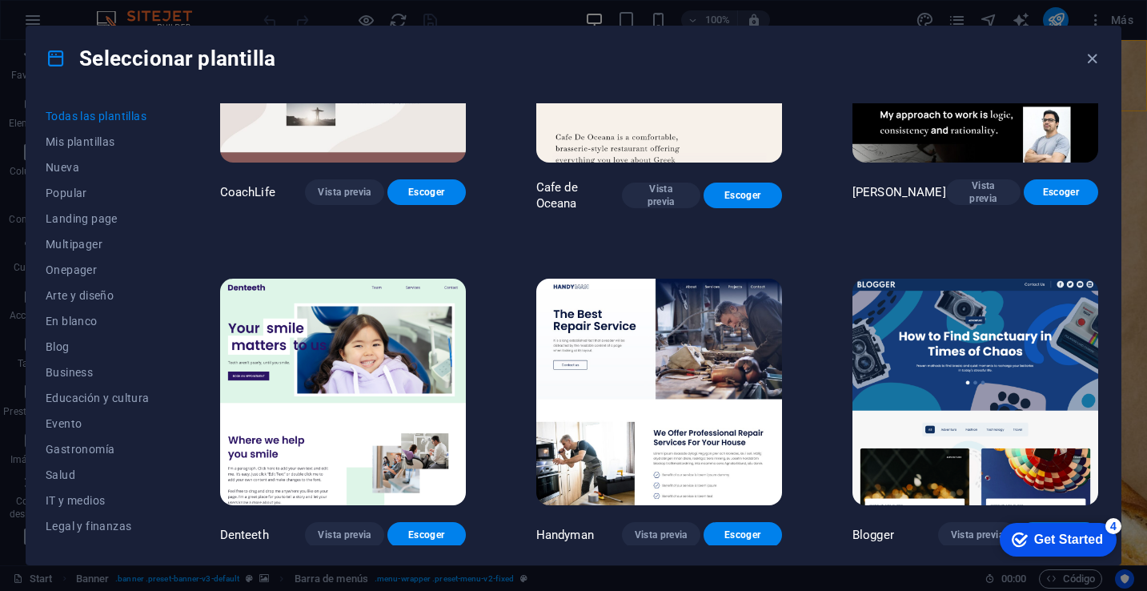
scroll to position [4240, 0]
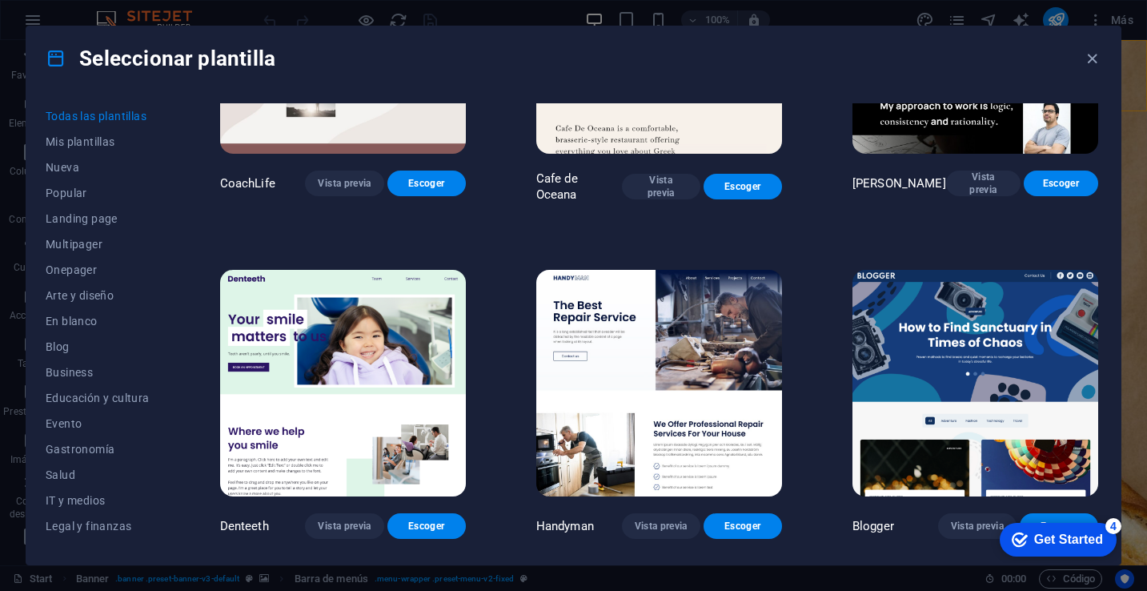
click at [378, 305] on img at bounding box center [343, 383] width 246 height 227
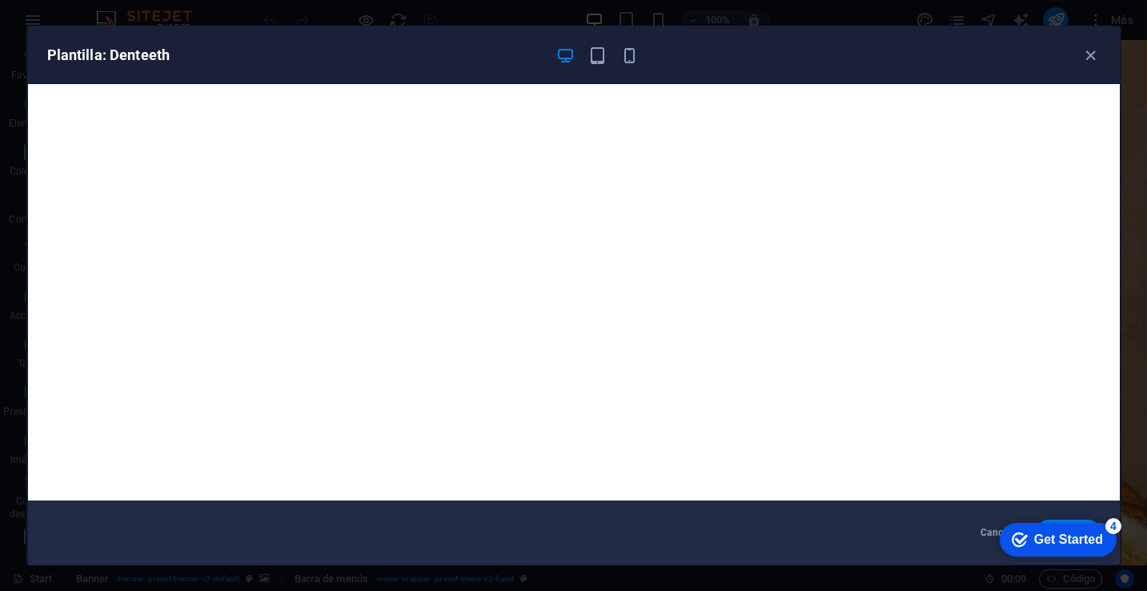
click at [624, 66] on div "Plantilla: Denteeth" at bounding box center [574, 55] width 1092 height 58
click at [632, 58] on icon "button" at bounding box center [630, 55] width 18 height 18
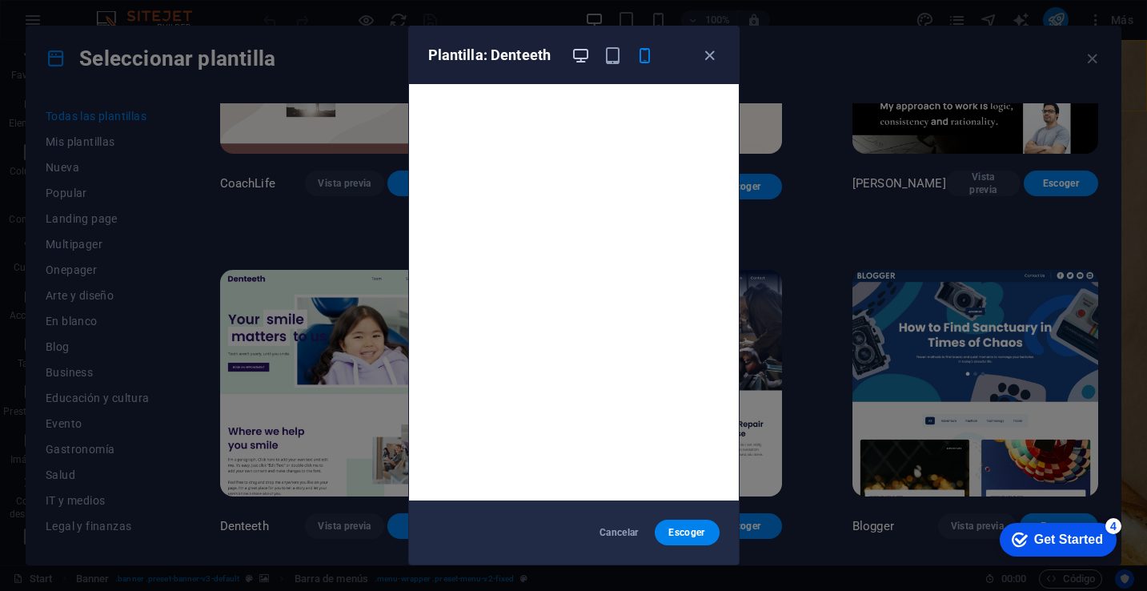
click at [577, 56] on icon "button" at bounding box center [581, 55] width 18 height 18
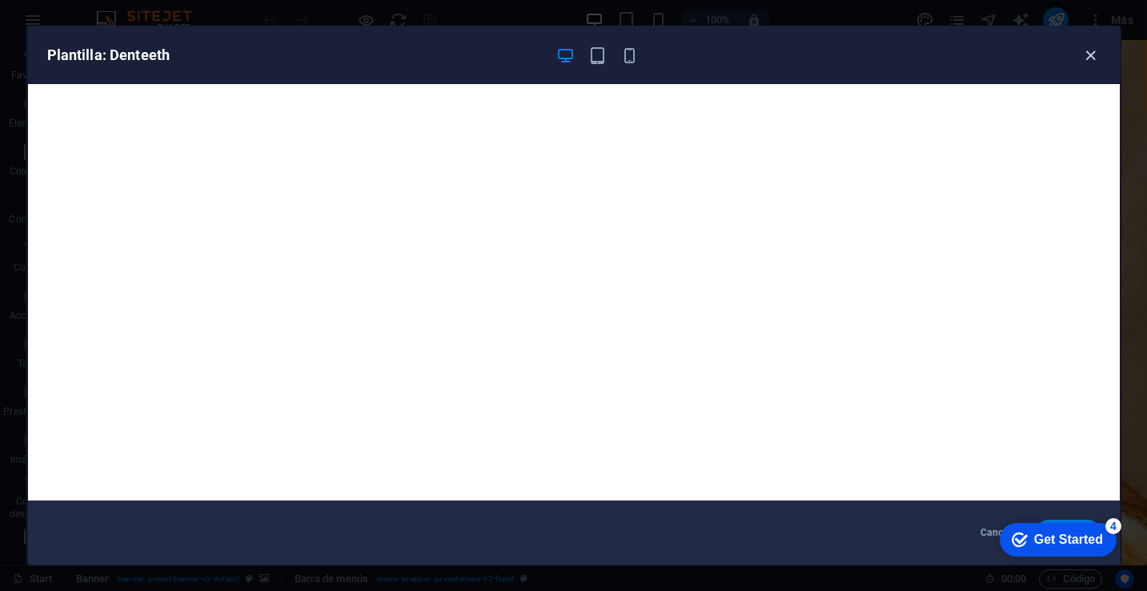
click at [1098, 48] on icon "button" at bounding box center [1091, 55] width 18 height 18
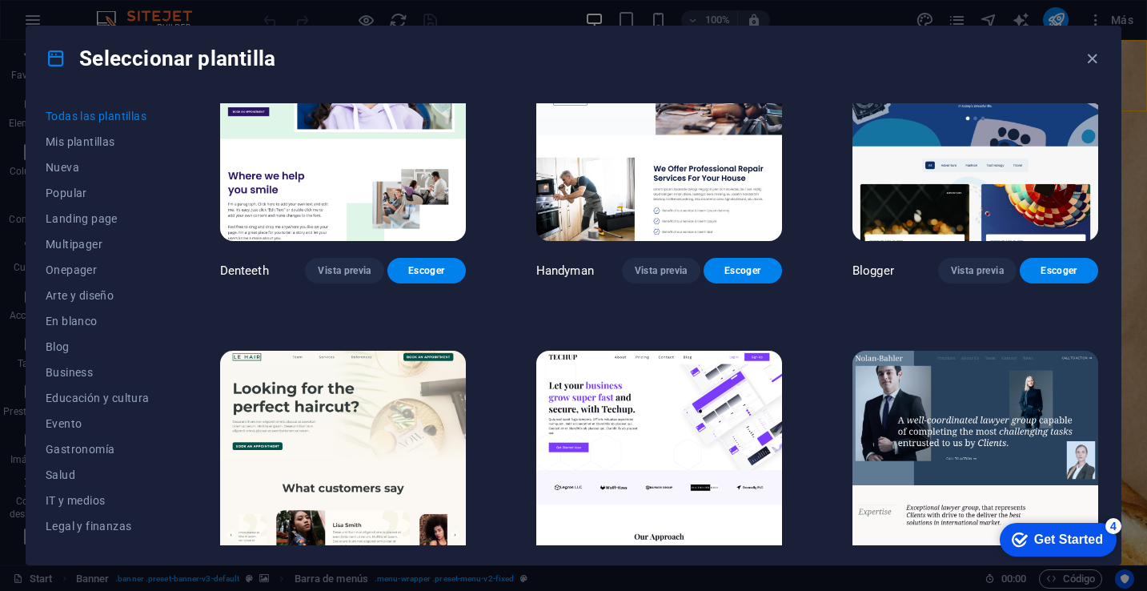
scroll to position [4535, 0]
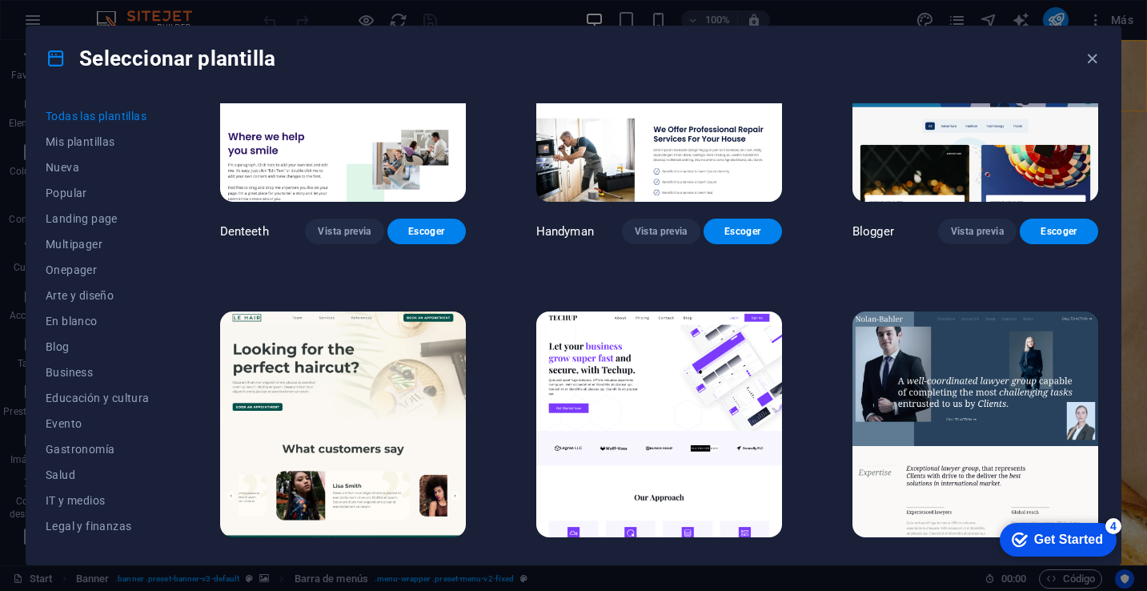
click at [397, 389] on img at bounding box center [343, 424] width 246 height 227
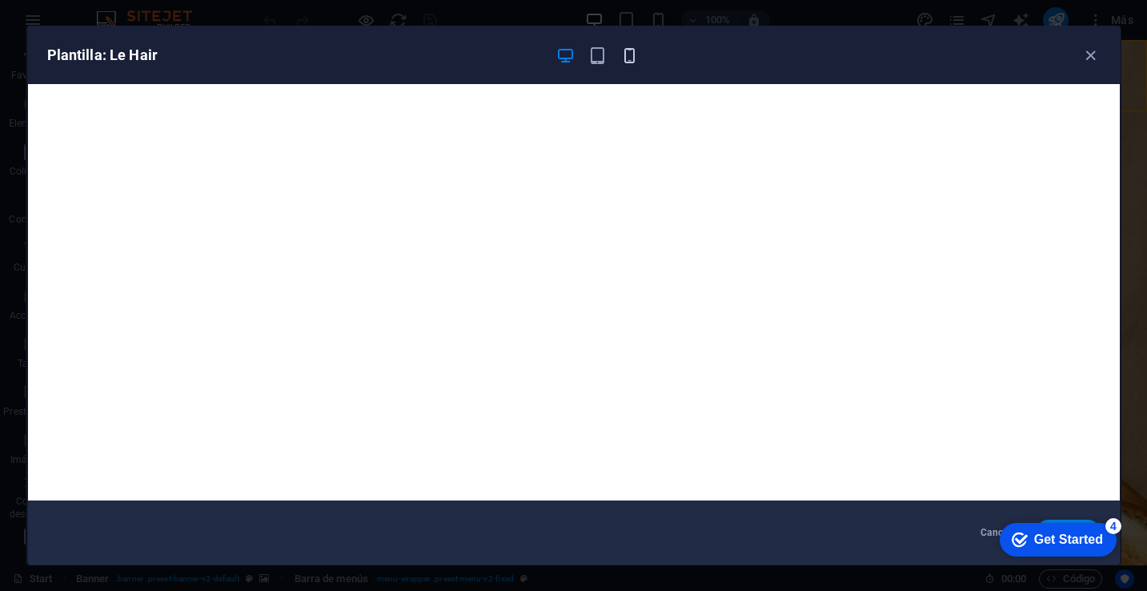
click at [633, 62] on icon "button" at bounding box center [630, 55] width 18 height 18
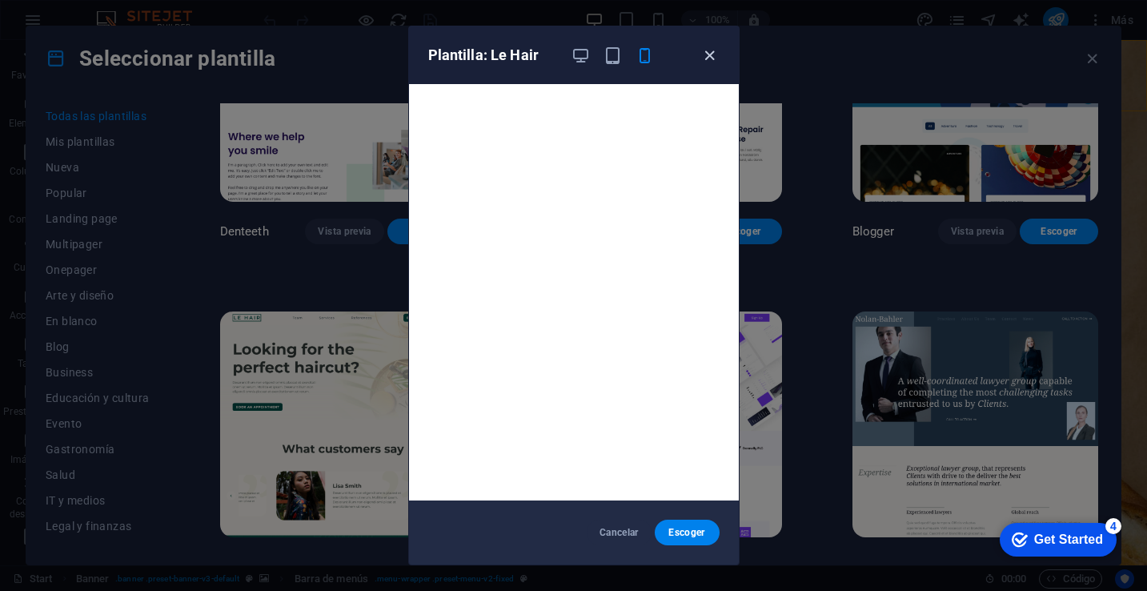
click at [710, 54] on icon "button" at bounding box center [710, 55] width 18 height 18
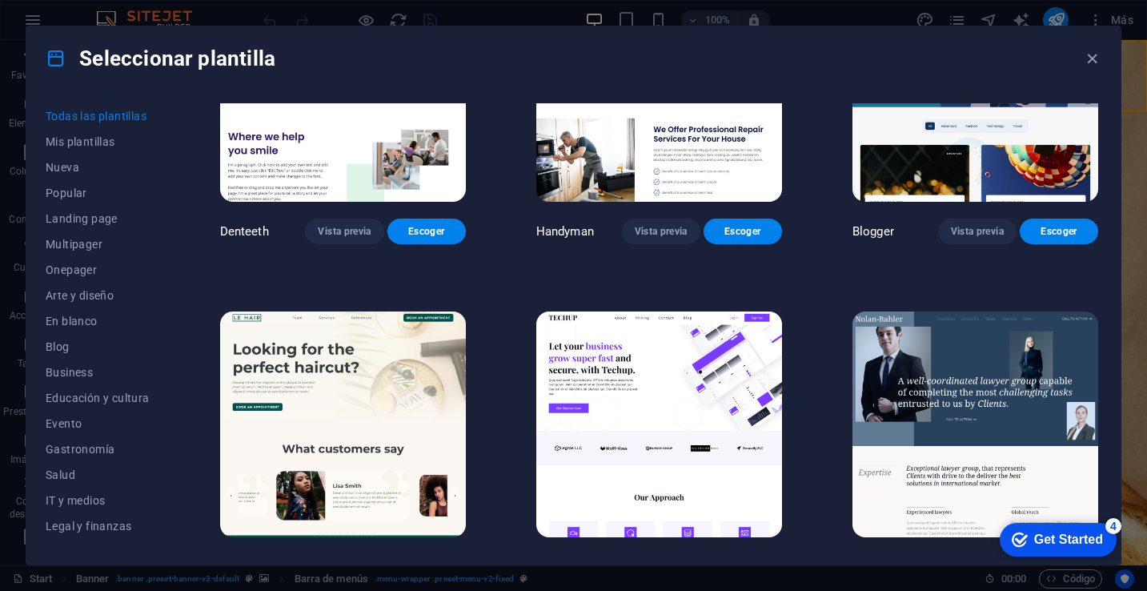
click at [396, 362] on img at bounding box center [343, 424] width 246 height 227
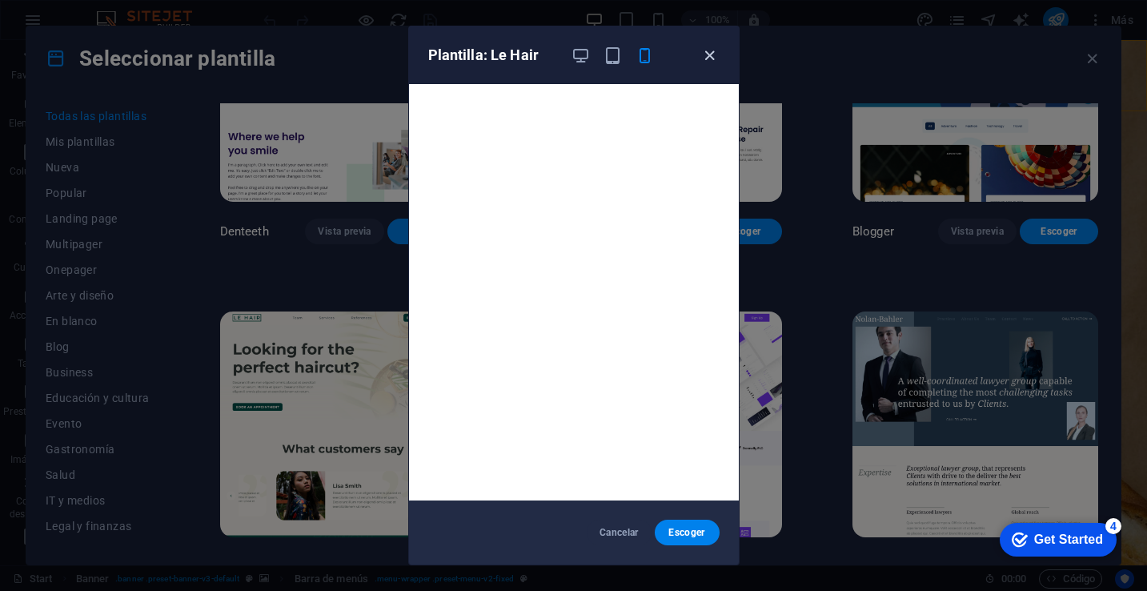
click at [706, 54] on icon "button" at bounding box center [710, 55] width 18 height 18
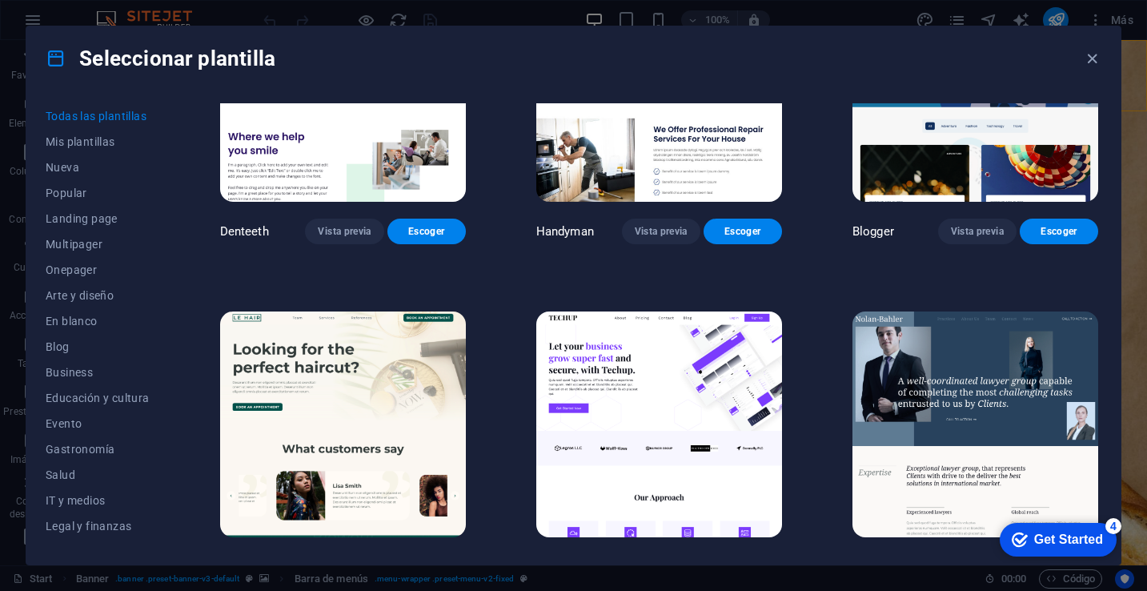
click at [439, 554] on button "Escoger" at bounding box center [427, 567] width 78 height 26
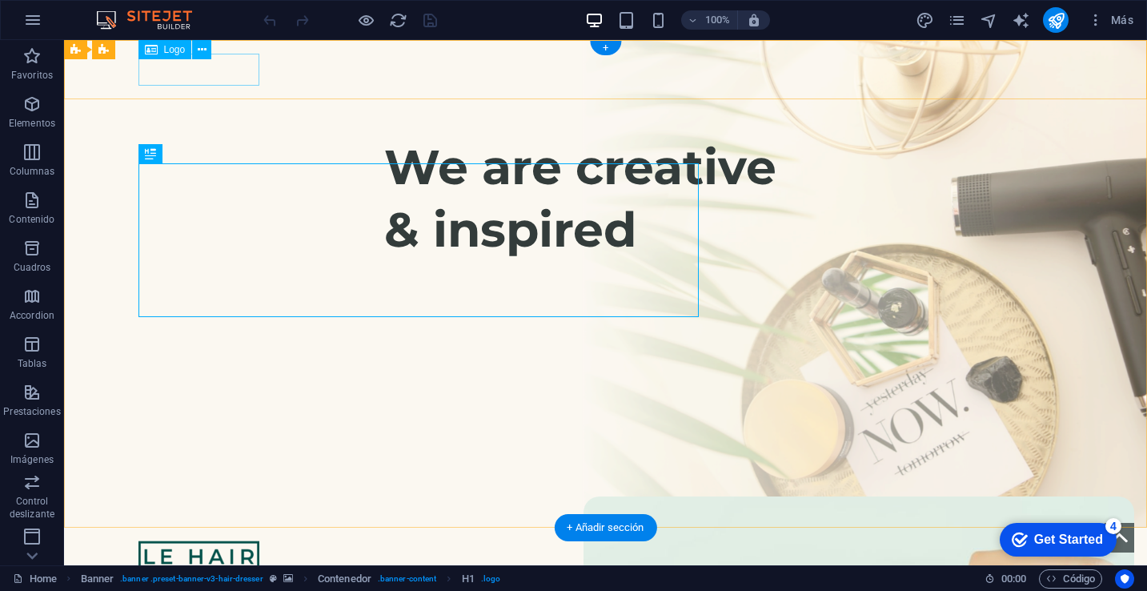
click at [224, 540] on div at bounding box center [606, 556] width 935 height 32
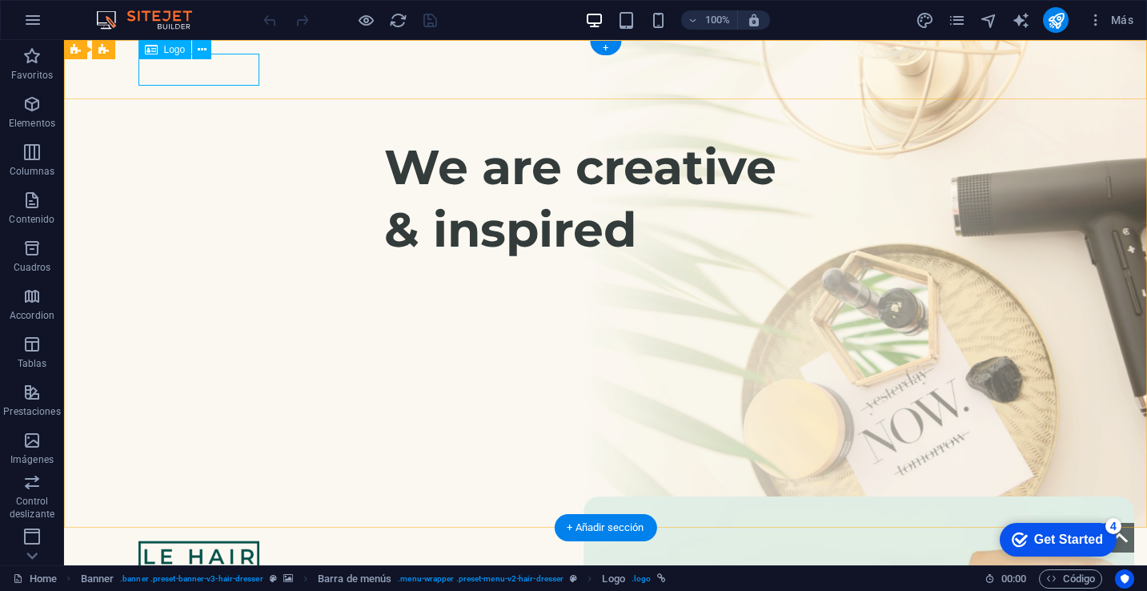
click at [234, 540] on div at bounding box center [606, 556] width 935 height 32
select select "px"
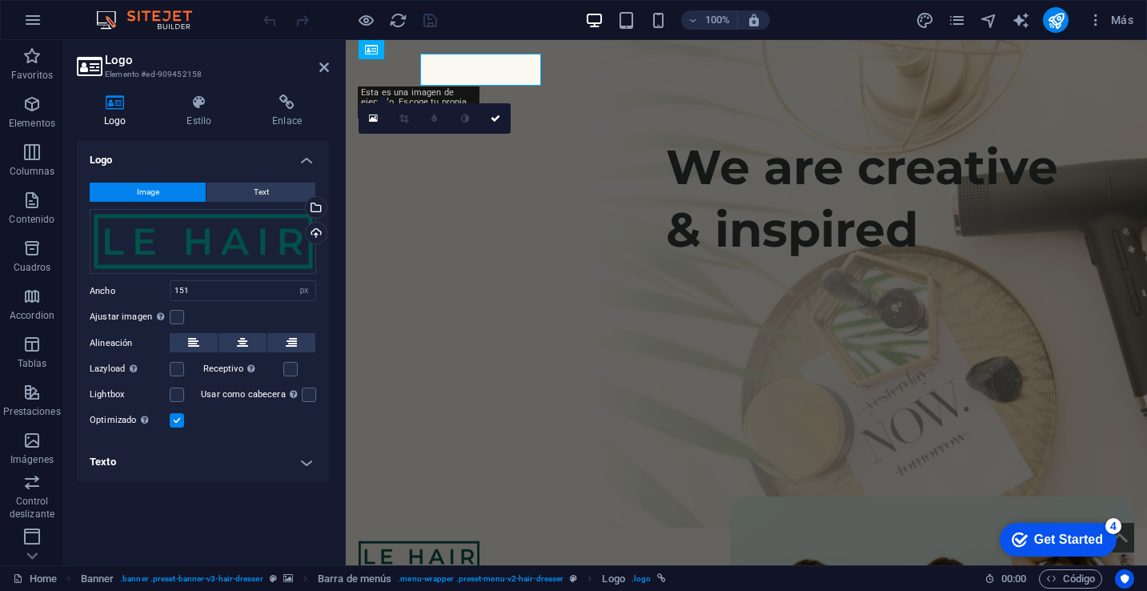
click at [234, 67] on h3 "Elemento #ed-909452158" at bounding box center [201, 74] width 192 height 14
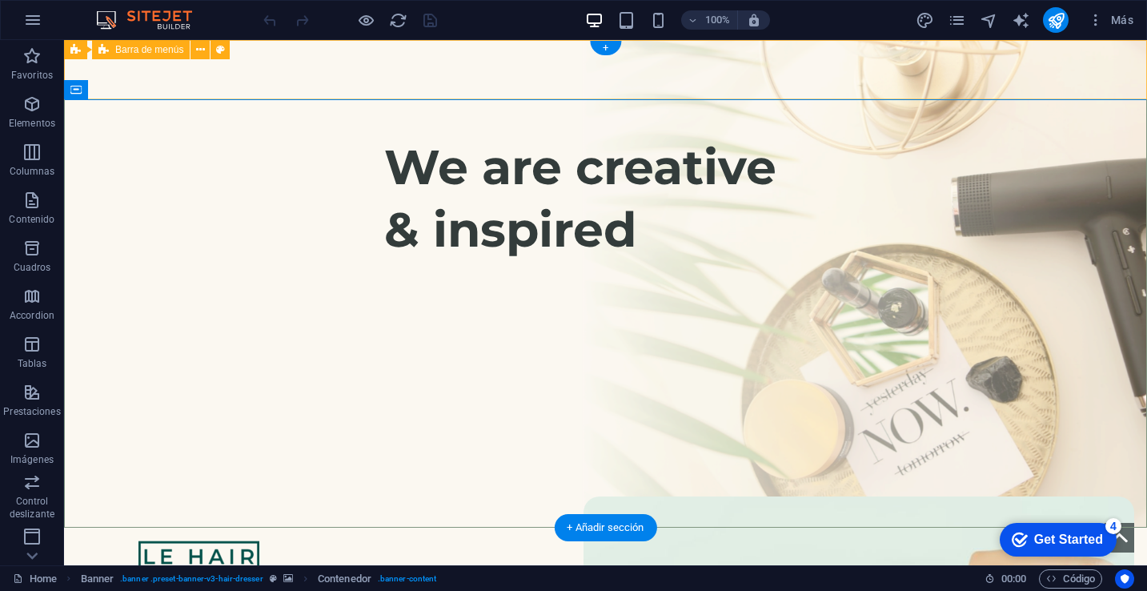
click at [307, 528] on div "Team Services References book an appointment" at bounding box center [605, 586] width 1083 height 117
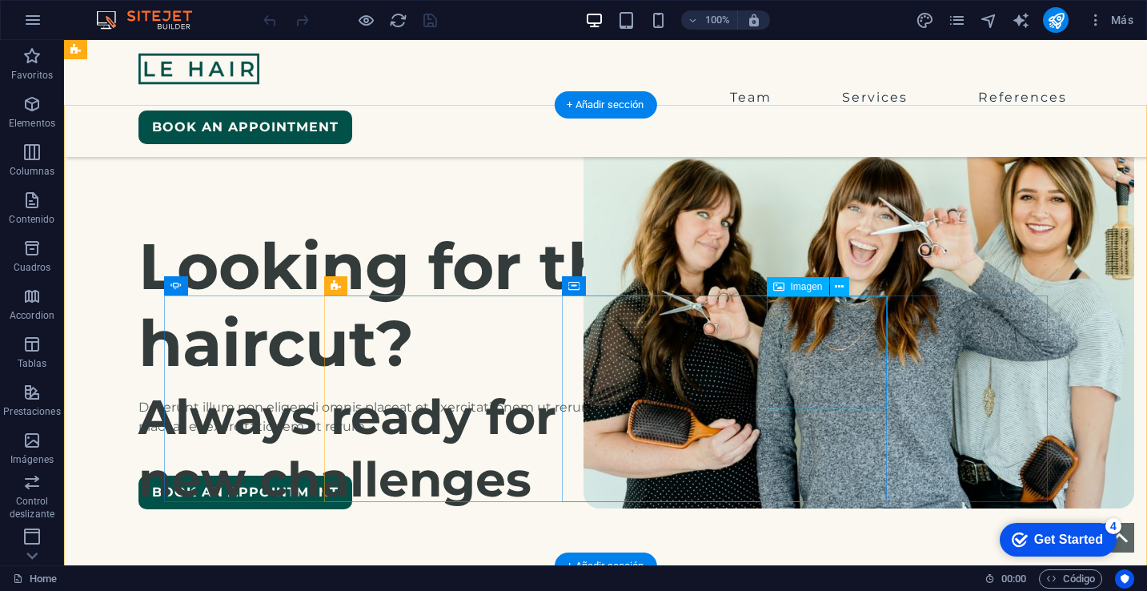
scroll to position [398, 0]
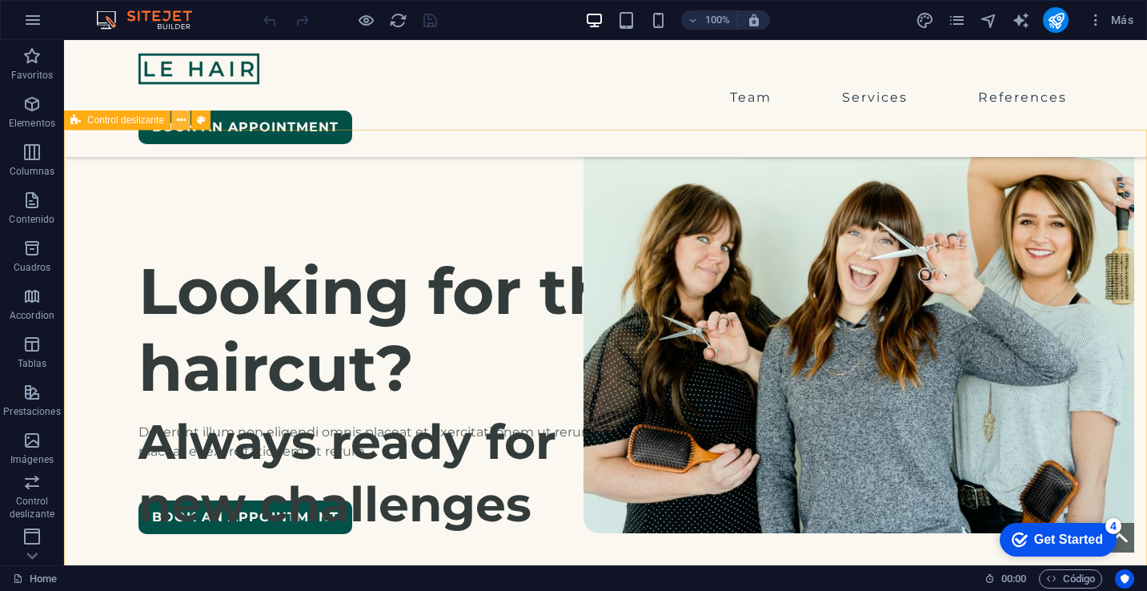
click at [181, 123] on icon at bounding box center [181, 120] width 9 height 17
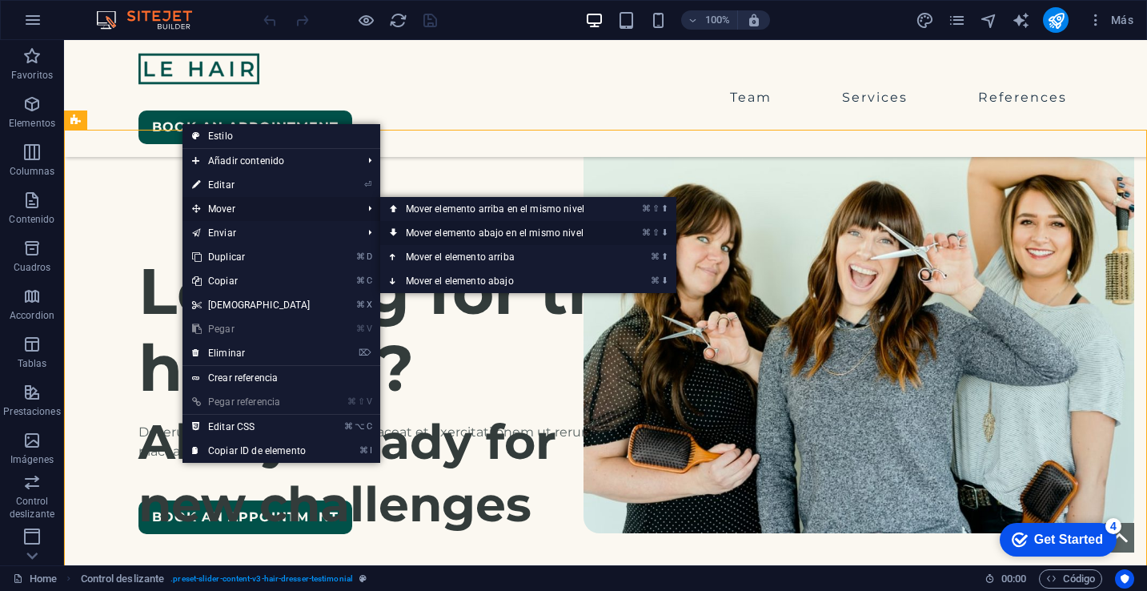
click at [490, 235] on link "⌘ ⇧ ⬇ Mover elemento abajo en el mismo nivel" at bounding box center [498, 233] width 236 height 24
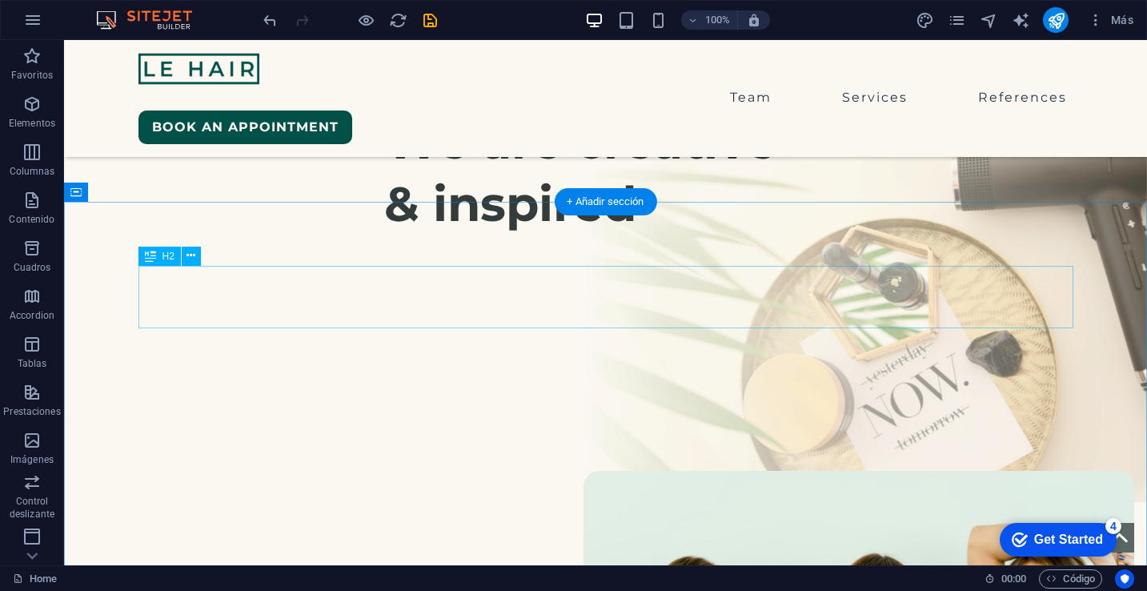
scroll to position [0, 0]
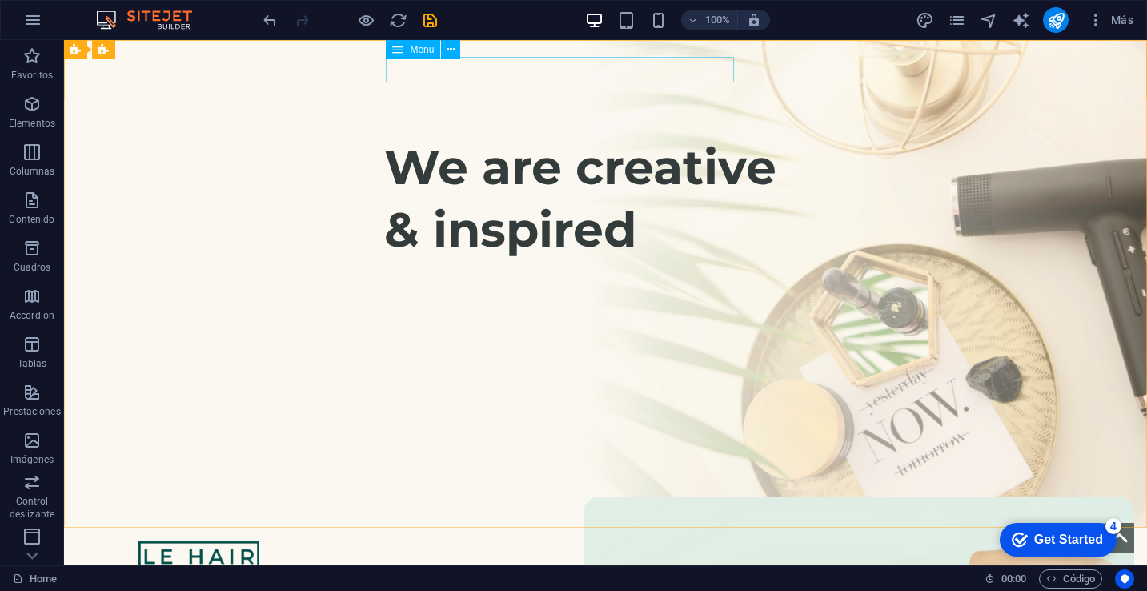
click at [420, 50] on span "Menú" at bounding box center [422, 50] width 24 height 10
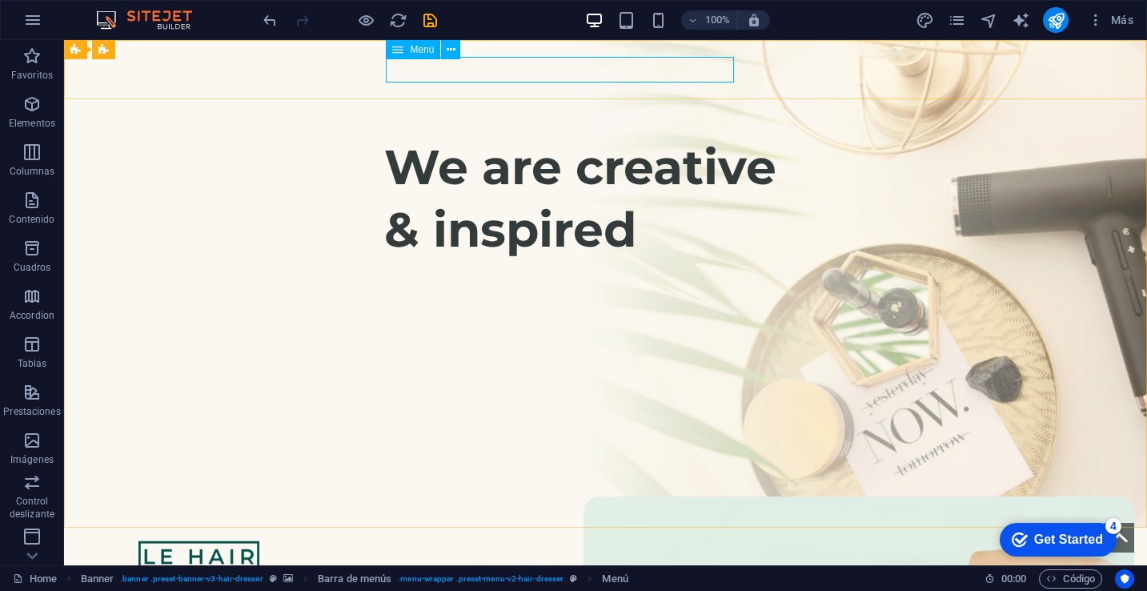
click at [397, 51] on icon at bounding box center [397, 49] width 11 height 19
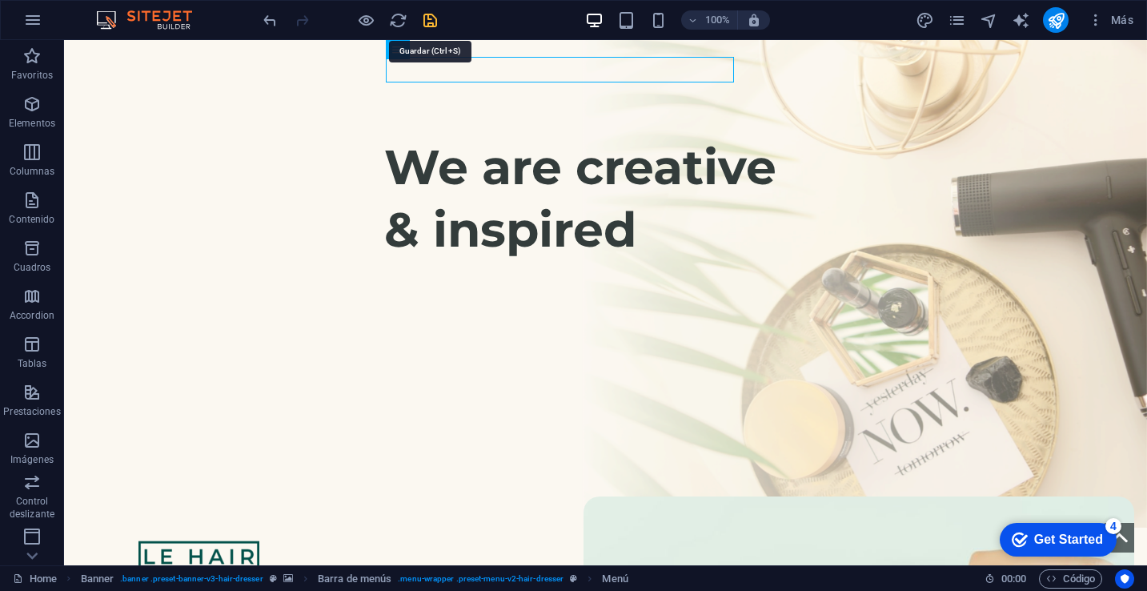
click at [432, 22] on icon "save" at bounding box center [430, 20] width 18 height 18
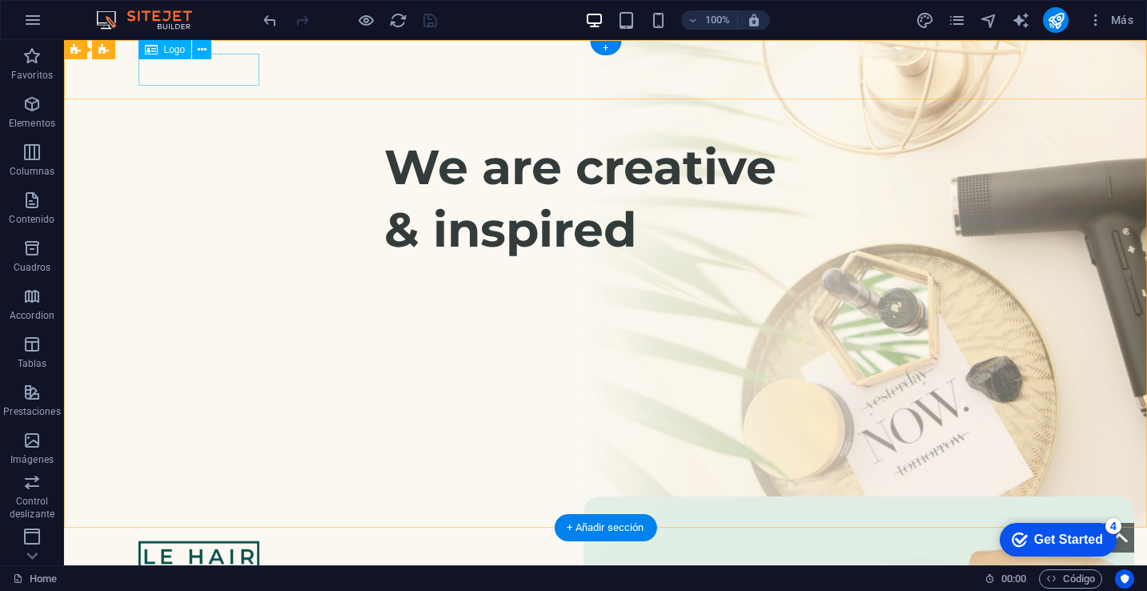
click at [200, 540] on div at bounding box center [606, 556] width 935 height 32
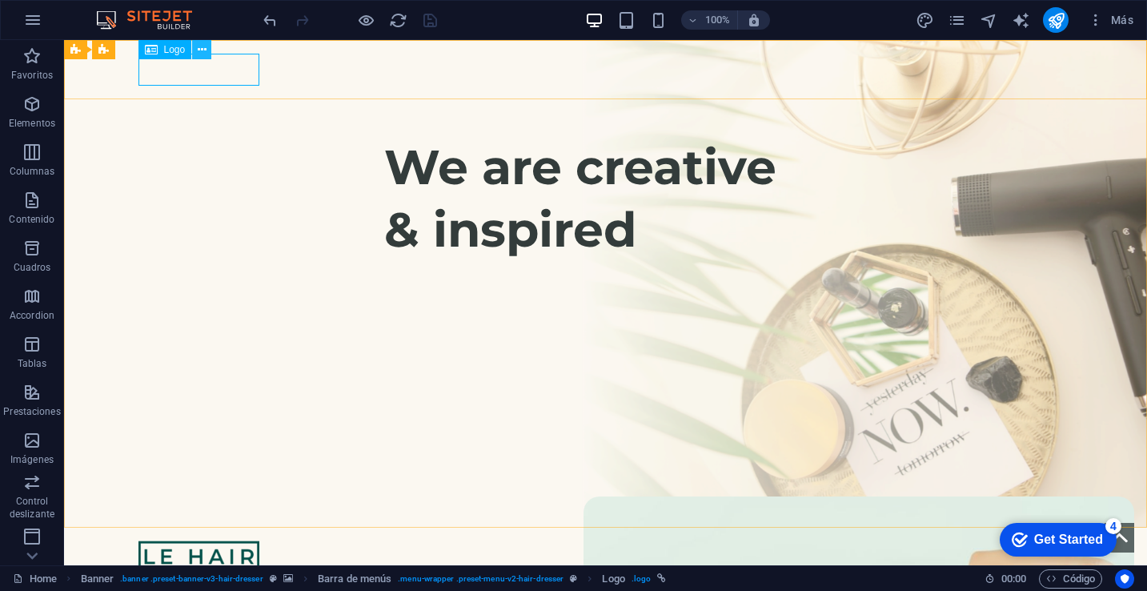
click at [202, 50] on icon at bounding box center [202, 50] width 9 height 17
